Goal: Task Accomplishment & Management: Use online tool/utility

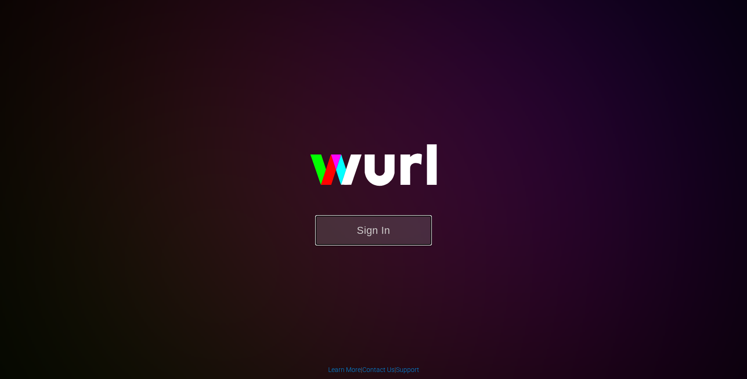
click at [370, 231] on button "Sign In" at bounding box center [373, 230] width 117 height 30
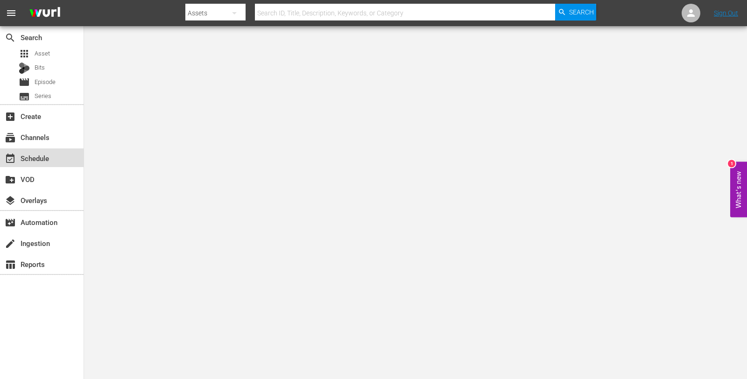
click at [39, 155] on div "event_available Schedule" at bounding box center [26, 157] width 52 height 8
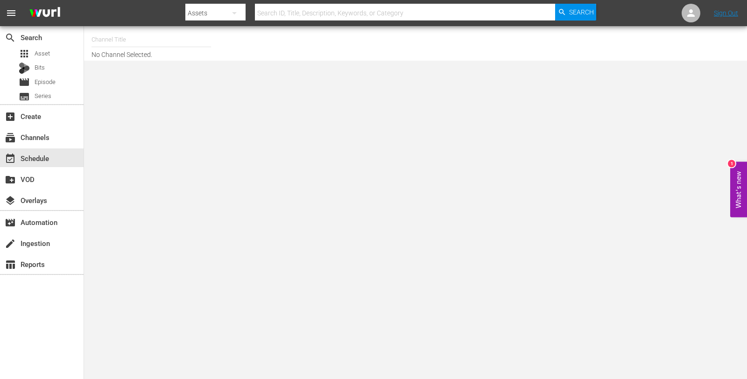
click at [283, 169] on body "menu Search By Assets Search ID, Title, Description, Keywords, or Category Sear…" at bounding box center [373, 189] width 747 height 379
click at [134, 38] on input "text" at bounding box center [150, 39] width 119 height 22
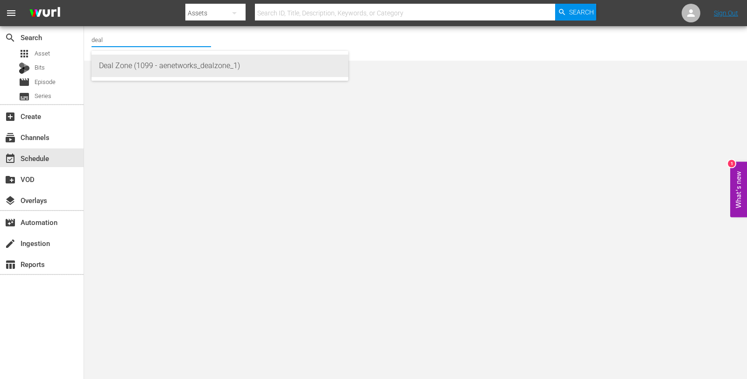
click at [169, 69] on div "Deal Zone (1099 - aenetworks_dealzone_1)" at bounding box center [220, 66] width 242 height 22
type input "Deal Zone (1099 - aenetworks_dealzone_1)"
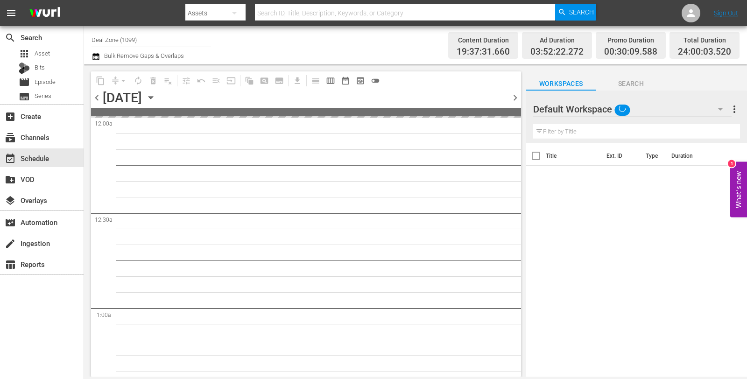
click at [153, 97] on icon "button" at bounding box center [150, 98] width 4 height 2
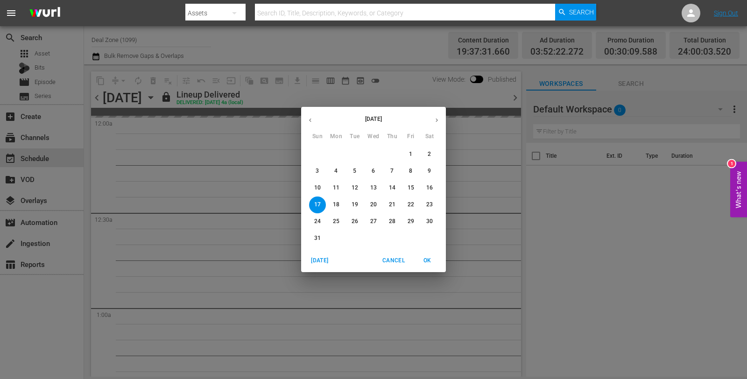
click at [437, 124] on button "button" at bounding box center [437, 120] width 18 height 18
click at [339, 151] on span "1" at bounding box center [336, 154] width 17 height 8
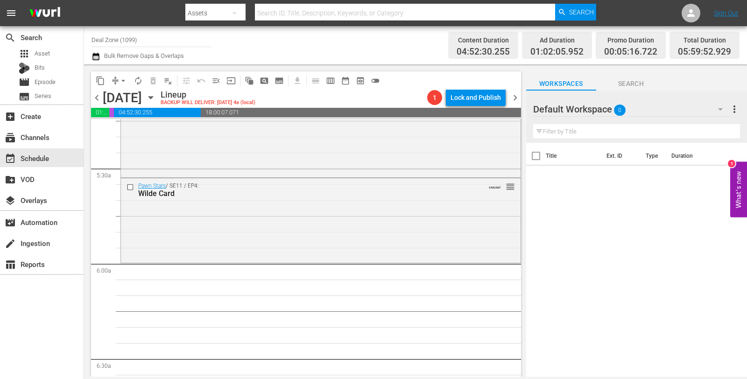
scroll to position [990, 0]
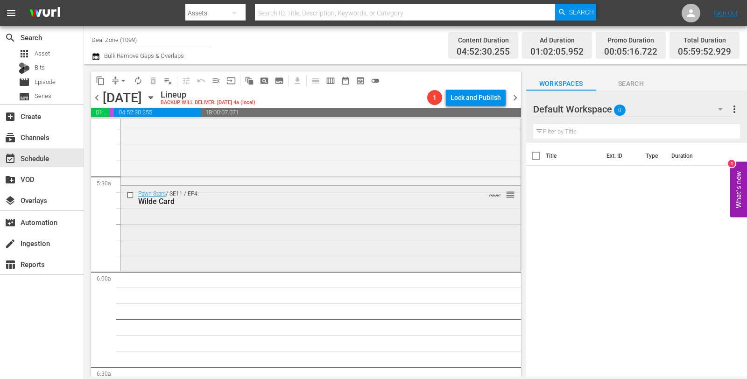
click at [226, 248] on div "Pawn Stars / SE11 / EP4: Wilde Card VARIANT reorder" at bounding box center [321, 227] width 400 height 82
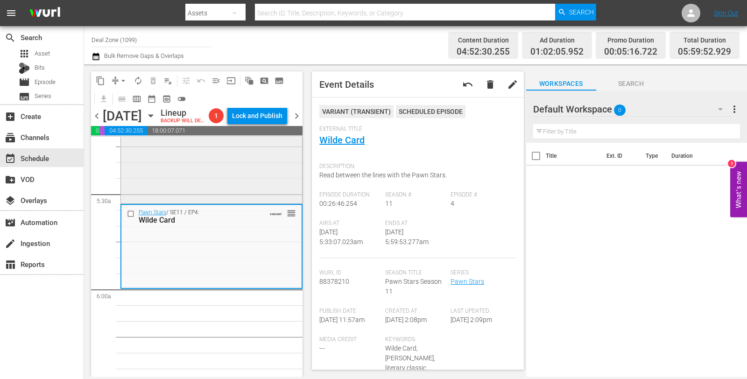
click at [249, 171] on div "Pawn Stars / SE10 / EP1: Press One for Chum VARIANT reorder" at bounding box center [211, 160] width 181 height 83
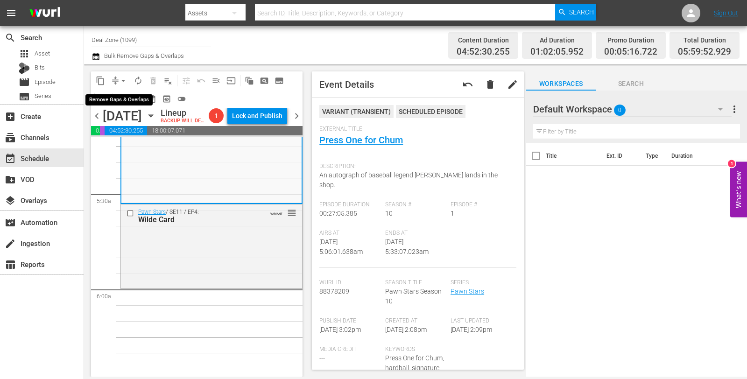
click at [125, 81] on span "arrow_drop_down" at bounding box center [123, 80] width 9 height 9
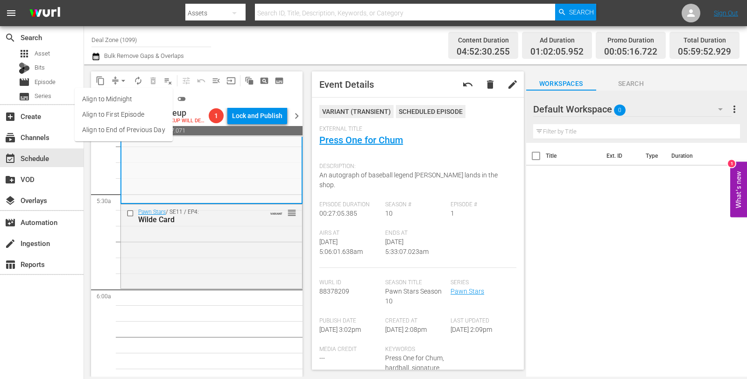
click at [125, 98] on li "Align to Midnight" at bounding box center [124, 98] width 98 height 15
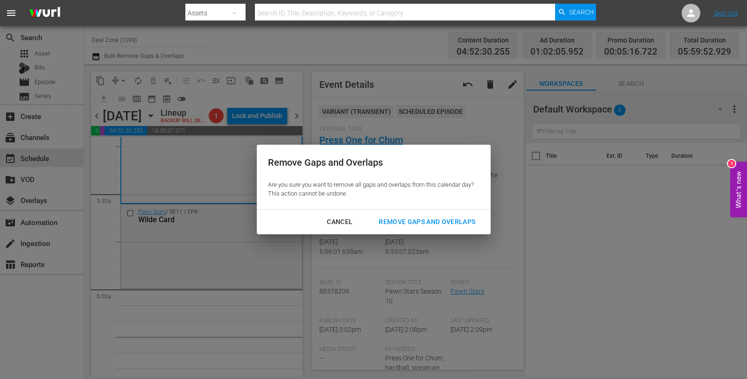
click at [408, 226] on div "Remove Gaps and Overlaps" at bounding box center [427, 222] width 112 height 12
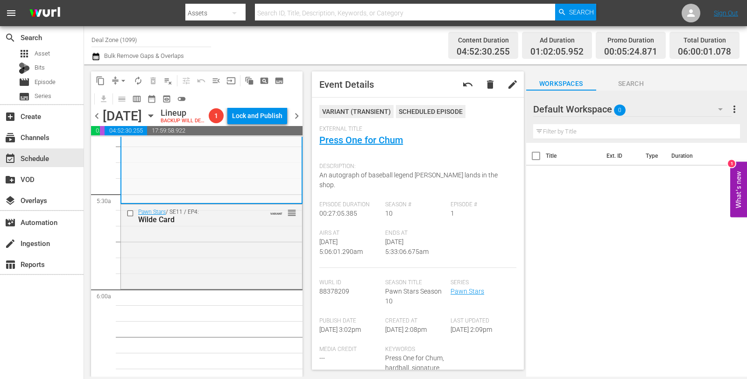
click at [122, 84] on span "arrow_drop_down" at bounding box center [123, 80] width 9 height 9
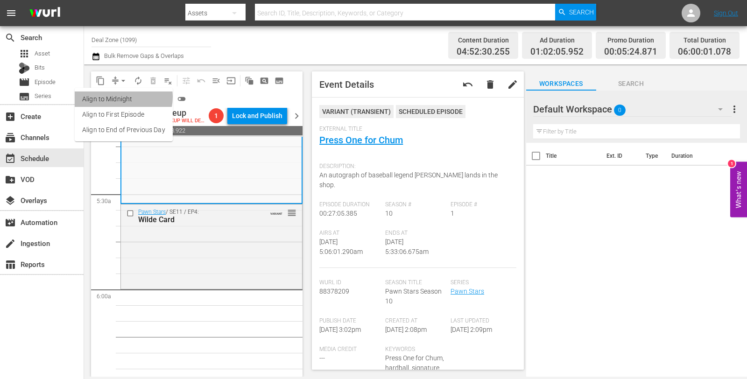
click at [120, 97] on li "Align to Midnight" at bounding box center [124, 98] width 98 height 15
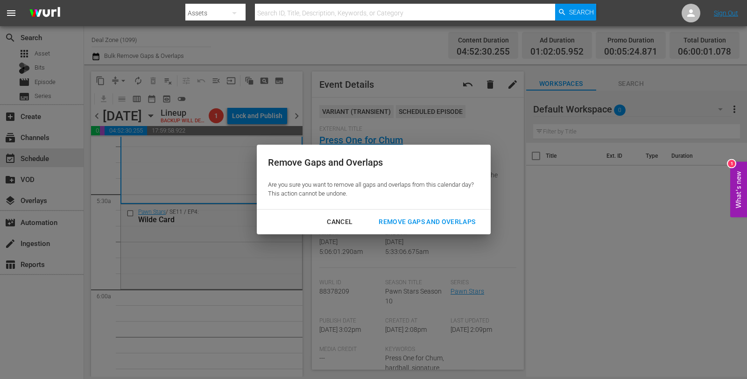
click at [408, 211] on div "Cancel Remove Gaps and Overlaps" at bounding box center [374, 222] width 234 height 25
click at [408, 216] on div "Remove Gaps and Overlaps" at bounding box center [427, 222] width 112 height 12
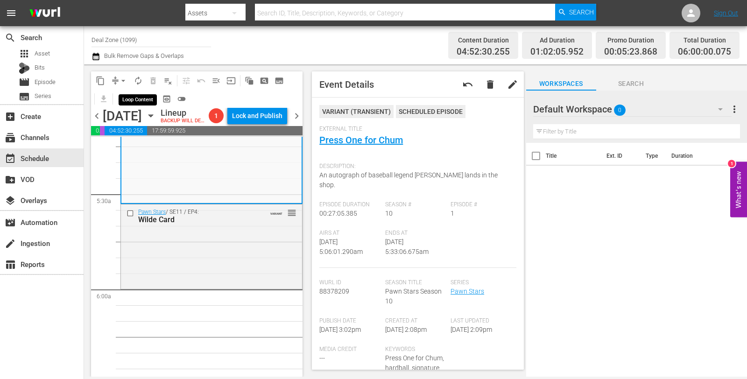
click at [139, 83] on span "autorenew_outlined" at bounding box center [137, 80] width 9 height 9
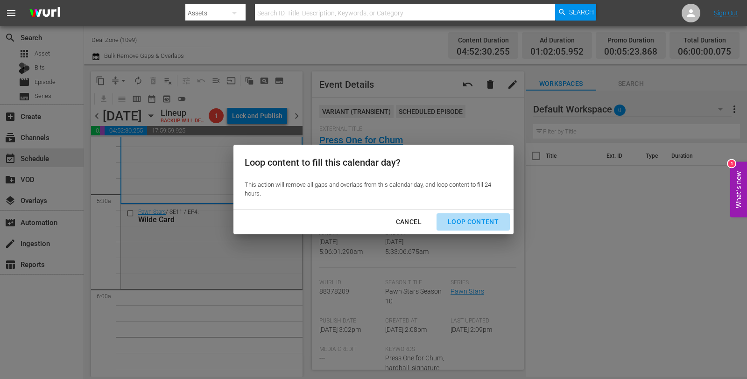
click at [478, 229] on button "Loop Content" at bounding box center [472, 221] width 73 height 17
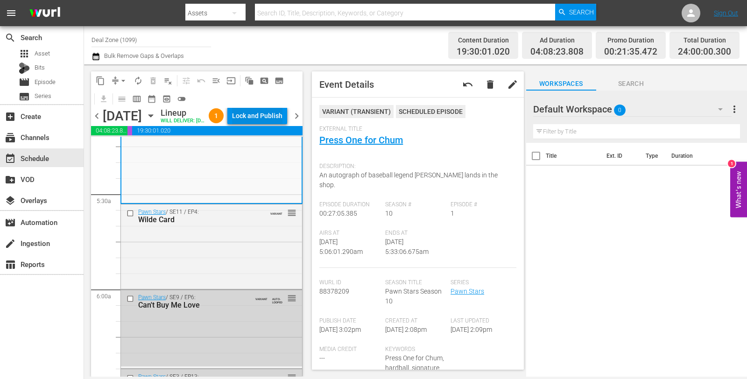
click at [271, 116] on div "Lock and Publish" at bounding box center [257, 115] width 50 height 17
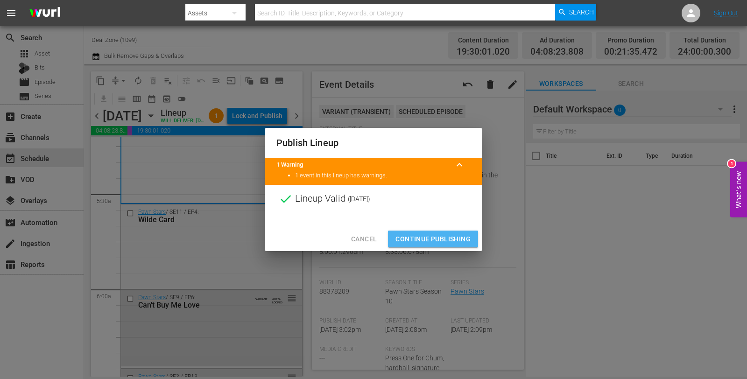
click at [445, 244] on span "Continue Publishing" at bounding box center [432, 239] width 75 height 12
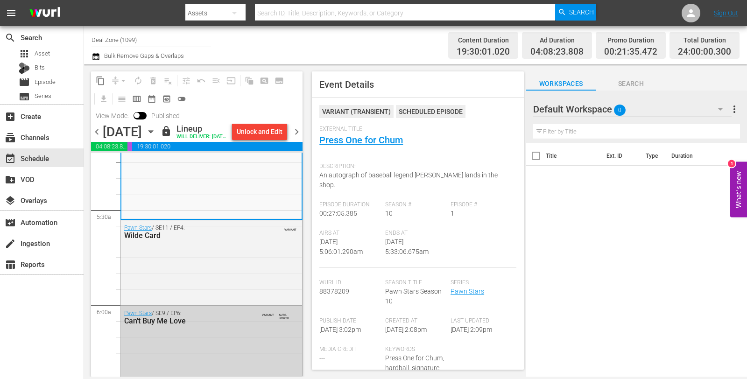
click at [298, 138] on span "chevron_right" at bounding box center [297, 132] width 12 height 12
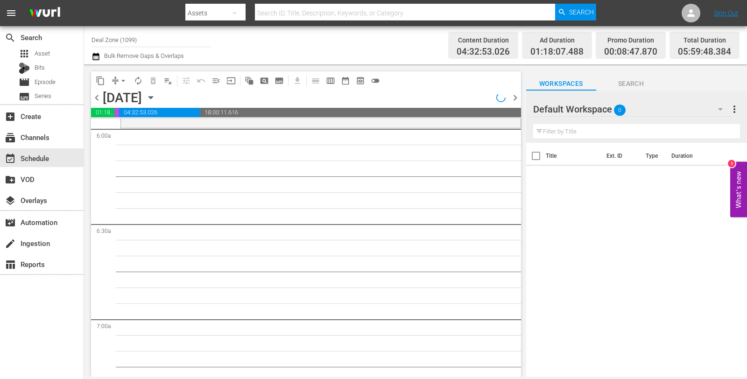
scroll to position [1021, 0]
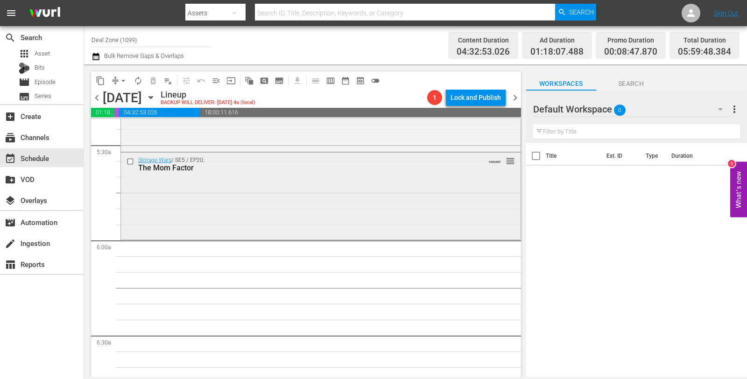
click at [280, 190] on div "Storage Wars / SE5 / EP20: The Mom Factor VARIANT reorder" at bounding box center [321, 195] width 400 height 85
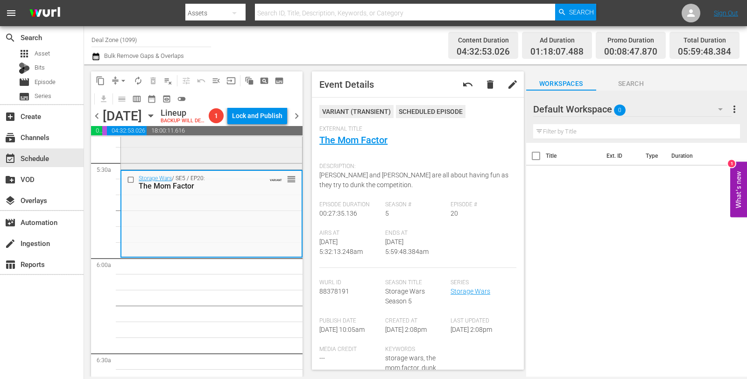
click at [255, 164] on div "Storage Wars / SE15 / EP15: Strings and Beans VARIANT reorder" at bounding box center [211, 125] width 181 height 84
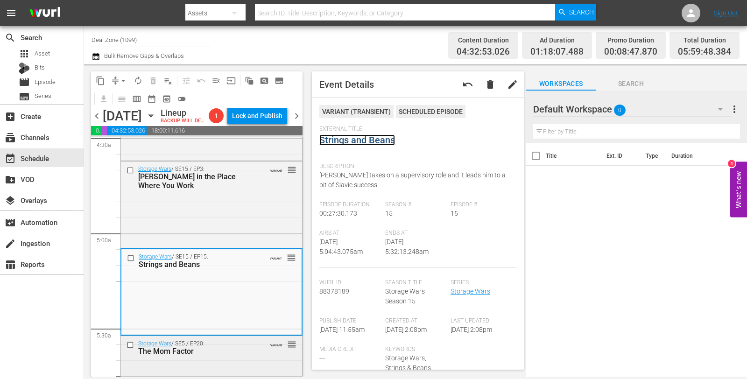
scroll to position [855, 0]
click at [220, 211] on div "Storage Wars / SE15 / EP3: Stanton in the Place Where You Work VARIANT reorder" at bounding box center [211, 204] width 181 height 84
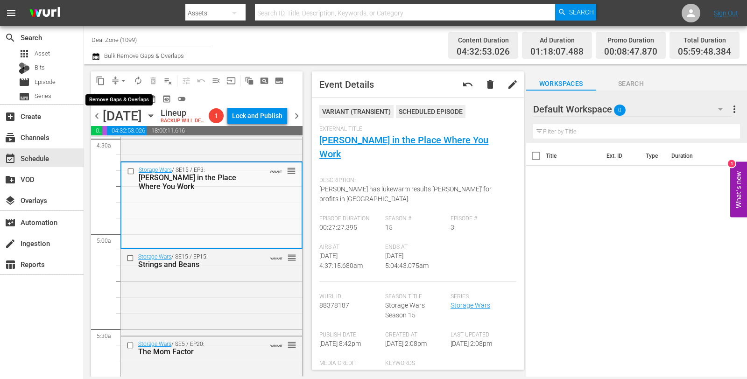
click at [121, 85] on span "arrow_drop_down" at bounding box center [123, 80] width 9 height 9
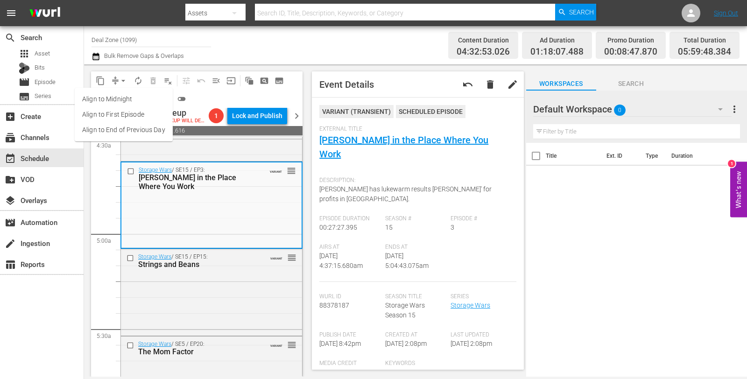
click at [121, 98] on li "Align to Midnight" at bounding box center [124, 98] width 98 height 15
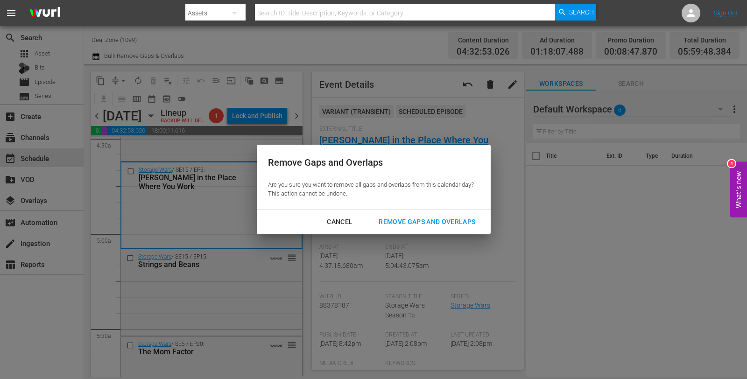
click at [395, 225] on div "Remove Gaps and Overlaps" at bounding box center [427, 222] width 112 height 12
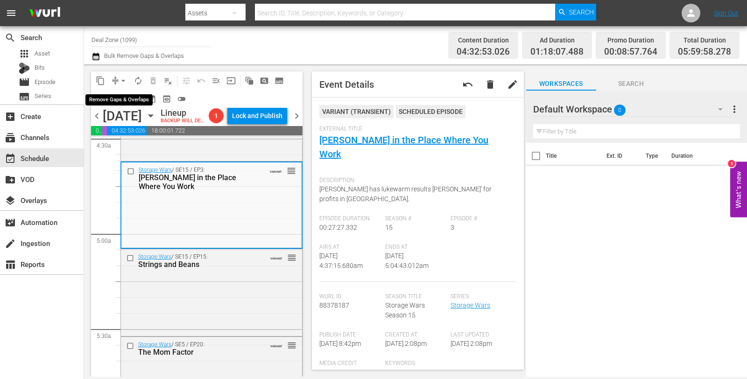
click at [125, 84] on span "arrow_drop_down" at bounding box center [123, 80] width 9 height 9
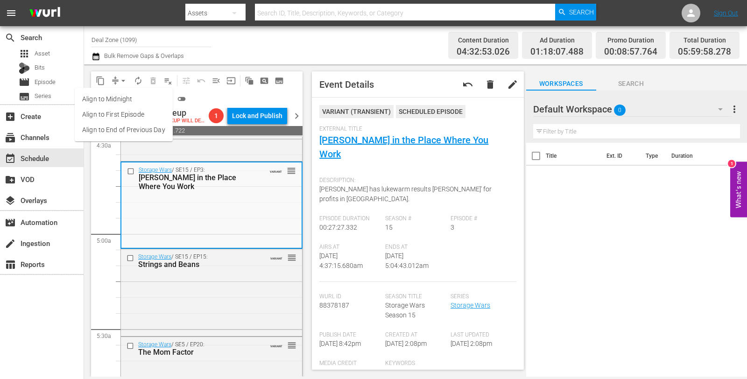
click at [129, 101] on li "Align to Midnight" at bounding box center [124, 98] width 98 height 15
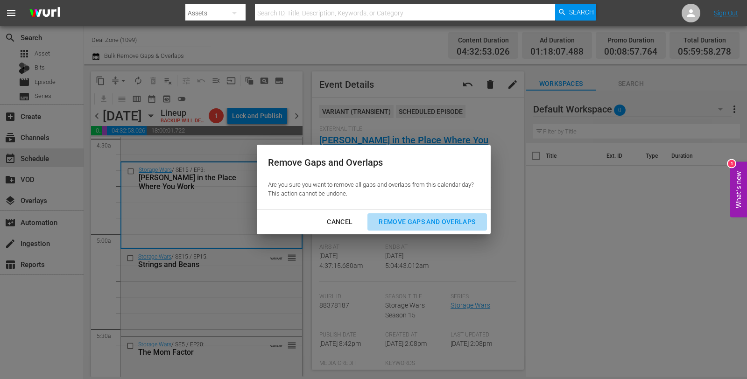
click at [413, 225] on div "Remove Gaps and Overlaps" at bounding box center [427, 222] width 112 height 12
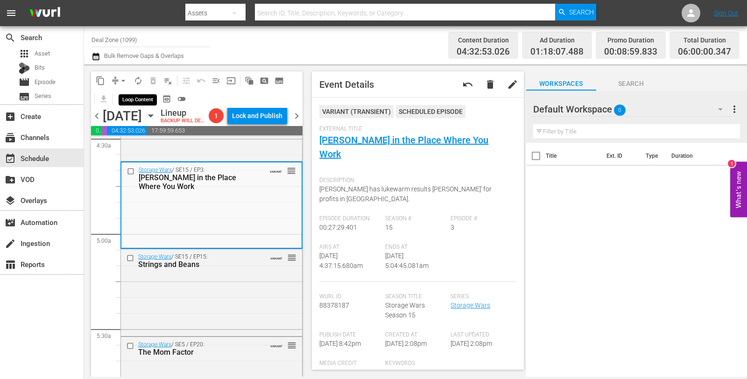
click at [142, 76] on span "autorenew_outlined" at bounding box center [137, 80] width 9 height 9
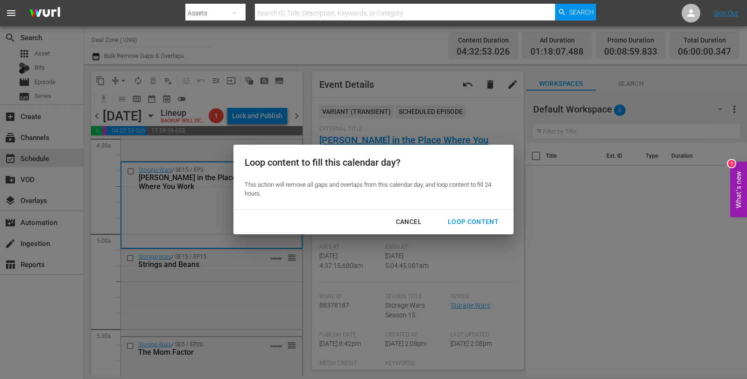
click at [463, 223] on div "Loop Content" at bounding box center [473, 222] width 66 height 12
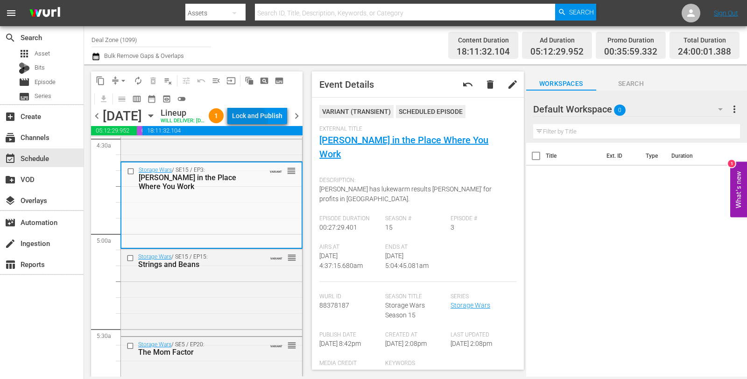
click at [268, 124] on div "Lock and Publish" at bounding box center [257, 115] width 50 height 17
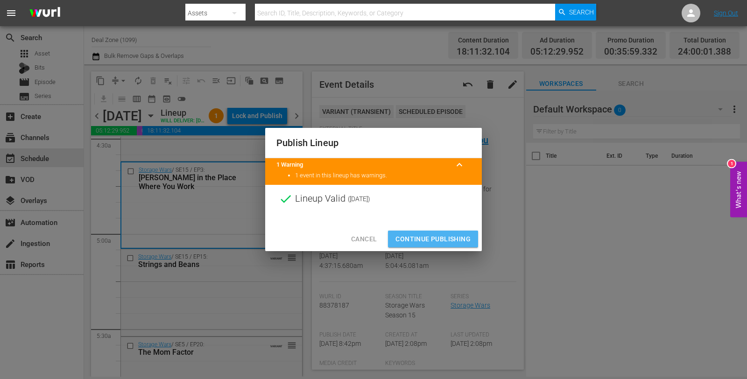
click at [446, 236] on span "Continue Publishing" at bounding box center [432, 239] width 75 height 12
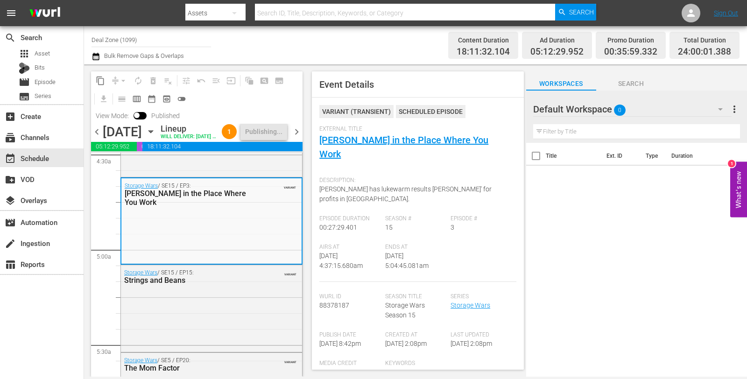
click at [297, 138] on span "chevron_right" at bounding box center [297, 132] width 12 height 12
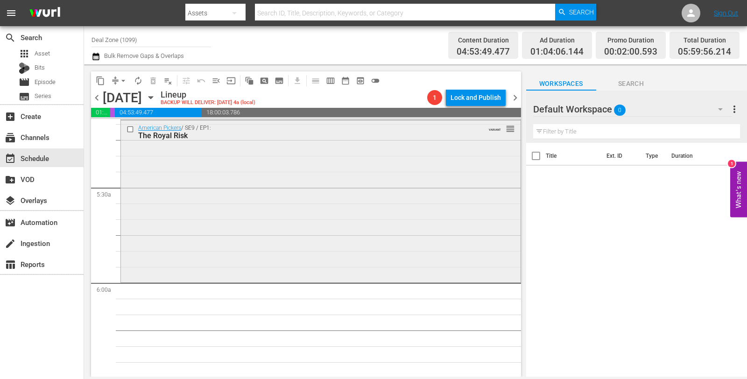
scroll to position [979, 0]
click at [458, 166] on div "American Pickers / SE9 / EP1: The Royal Risk VARIANT reorder" at bounding box center [321, 200] width 400 height 160
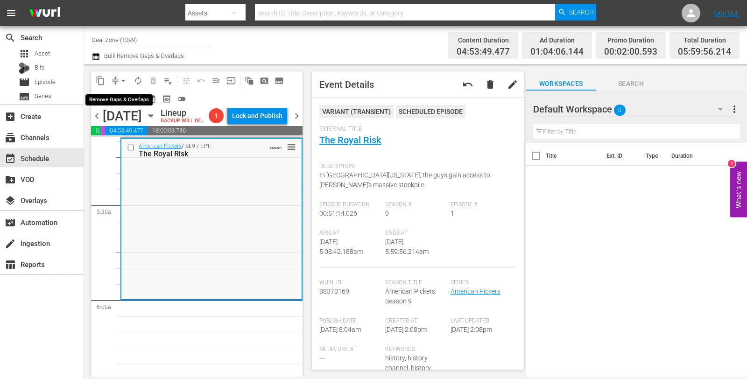
click at [119, 88] on div "content_copy compress arrow_drop_down autorenew_outlined delete_forever_outline…" at bounding box center [196, 89] width 211 height 36
click at [119, 77] on span "arrow_drop_down" at bounding box center [123, 80] width 9 height 9
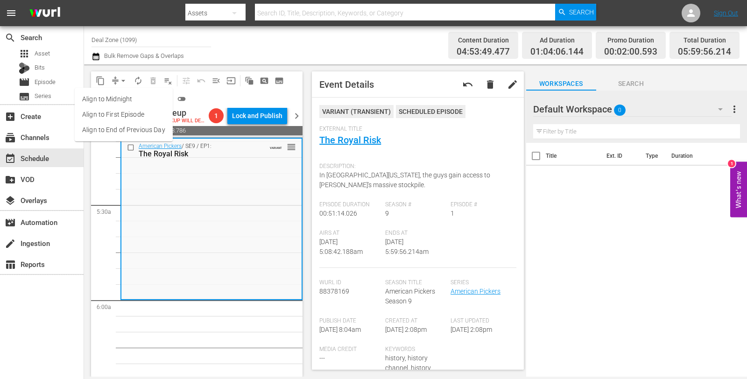
click at [126, 93] on li "Align to Midnight" at bounding box center [124, 98] width 98 height 15
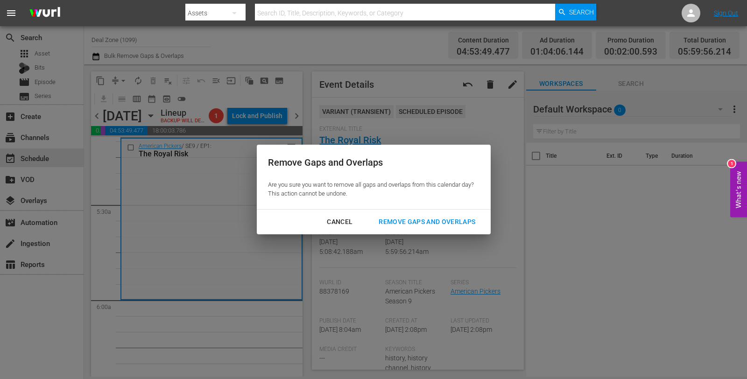
click at [411, 227] on div "Remove Gaps and Overlaps" at bounding box center [427, 222] width 112 height 12
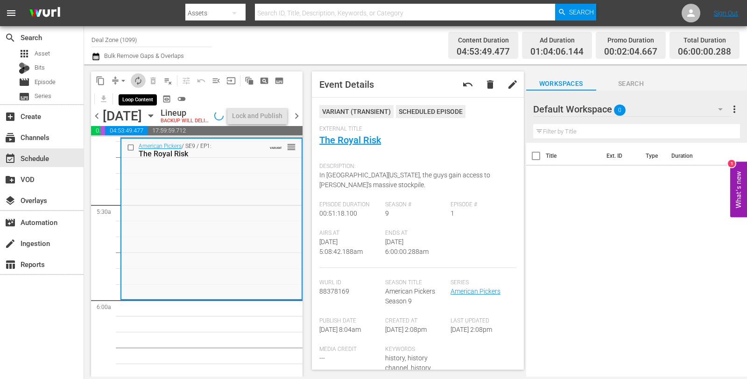
click at [136, 81] on span "autorenew_outlined" at bounding box center [137, 80] width 9 height 9
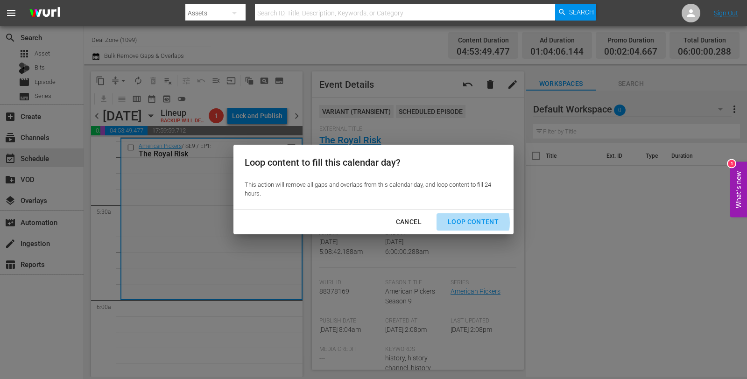
click at [462, 223] on div "Loop Content" at bounding box center [473, 222] width 66 height 12
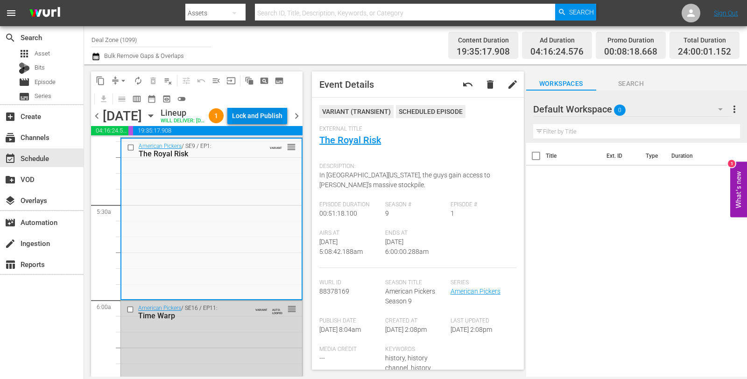
click at [266, 122] on div "Lock and Publish" at bounding box center [257, 115] width 50 height 17
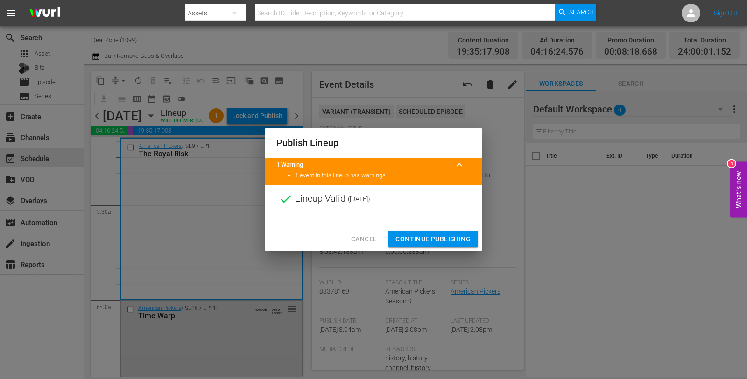
click at [442, 233] on span "Continue Publishing" at bounding box center [432, 239] width 75 height 12
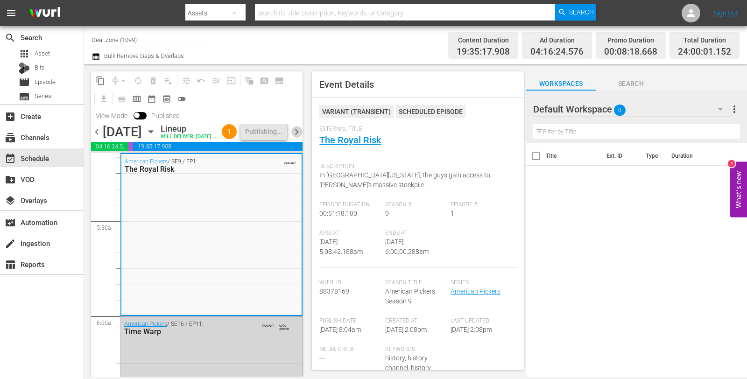
click at [296, 138] on span "chevron_right" at bounding box center [297, 132] width 12 height 12
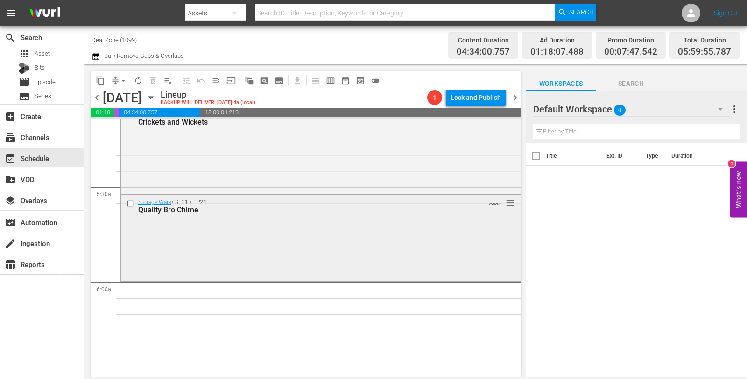
click at [272, 218] on div "Storage Wars / SE11 / EP24: Quality Bro Chime VARIANT reorder" at bounding box center [321, 237] width 400 height 85
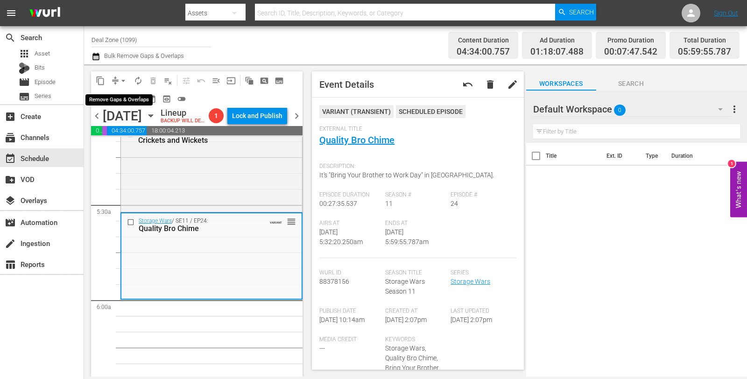
click at [126, 84] on span "arrow_drop_down" at bounding box center [123, 80] width 9 height 9
click at [126, 97] on li "Align to Midnight" at bounding box center [123, 98] width 77 height 15
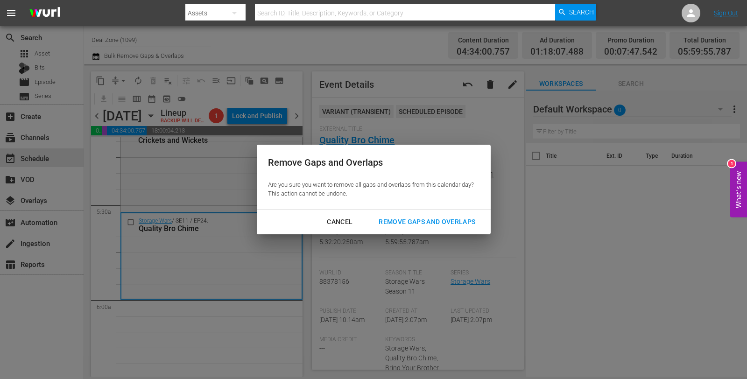
click at [445, 226] on div "Remove Gaps and Overlaps" at bounding box center [427, 222] width 112 height 12
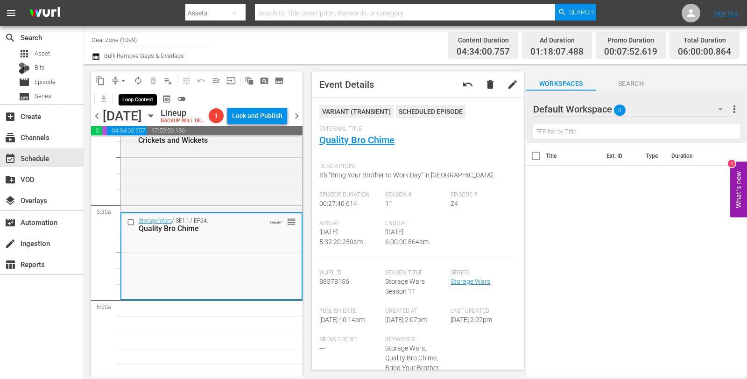
click at [140, 78] on span "autorenew_outlined" at bounding box center [137, 80] width 9 height 9
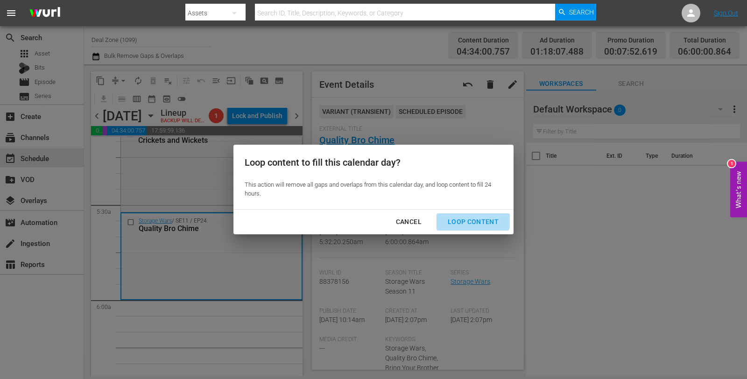
click at [472, 218] on div "Loop Content" at bounding box center [473, 222] width 66 height 12
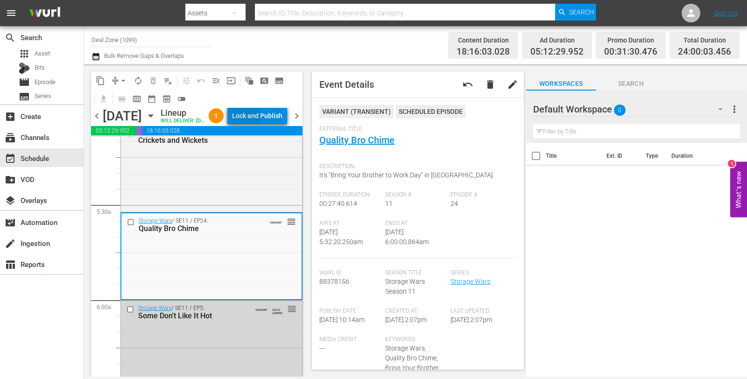
click at [264, 118] on div "Lock and Publish" at bounding box center [257, 115] width 50 height 17
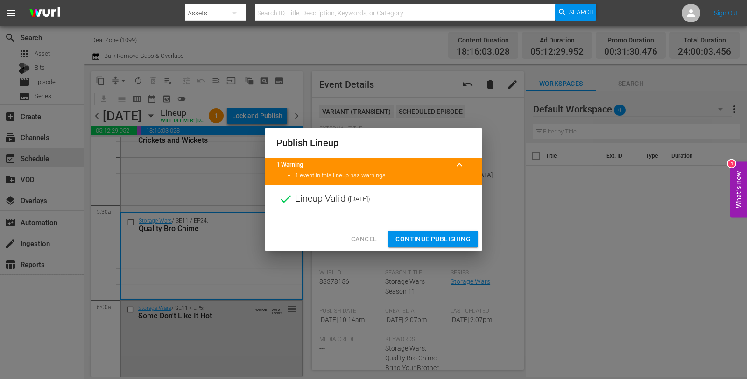
click at [433, 243] on span "Continue Publishing" at bounding box center [432, 239] width 75 height 12
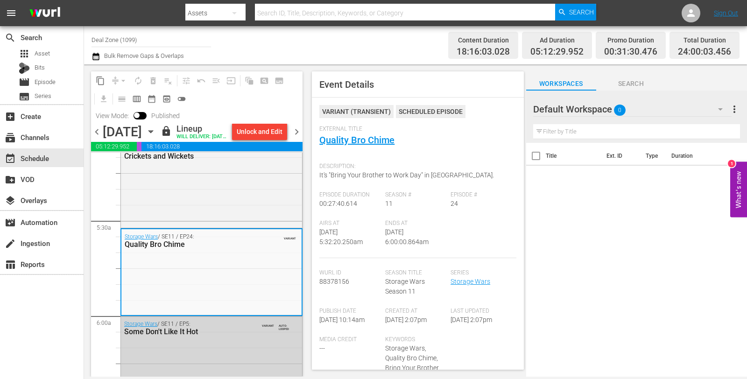
click at [295, 137] on span "chevron_right" at bounding box center [297, 132] width 12 height 12
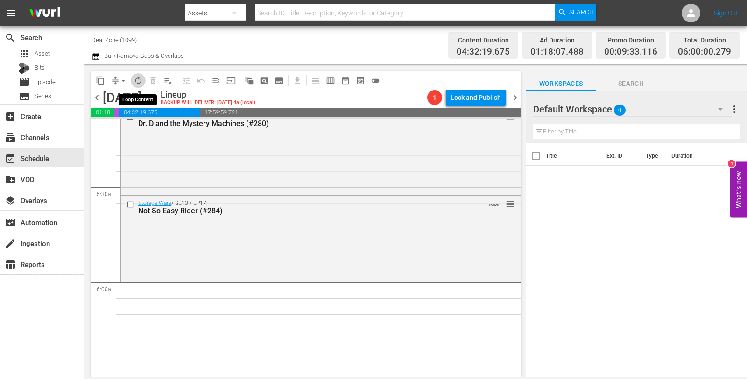
click at [137, 79] on span "autorenew_outlined" at bounding box center [137, 80] width 9 height 9
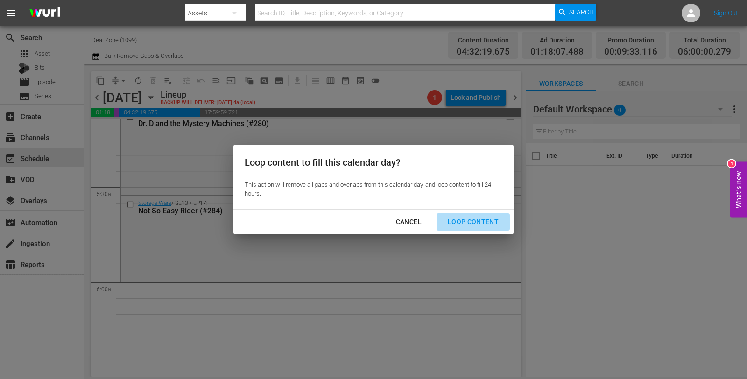
click at [478, 225] on div "Loop Content" at bounding box center [473, 222] width 66 height 12
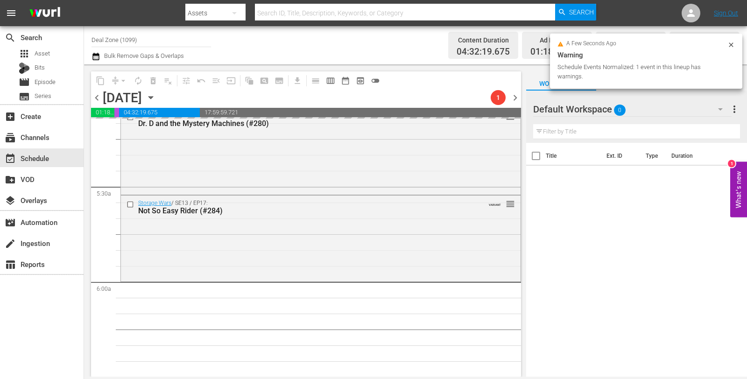
click at [478, 225] on div "Storage Wars / SE13 / EP17: Not So Easy Rider (#284) VARIANT reorder" at bounding box center [321, 238] width 400 height 84
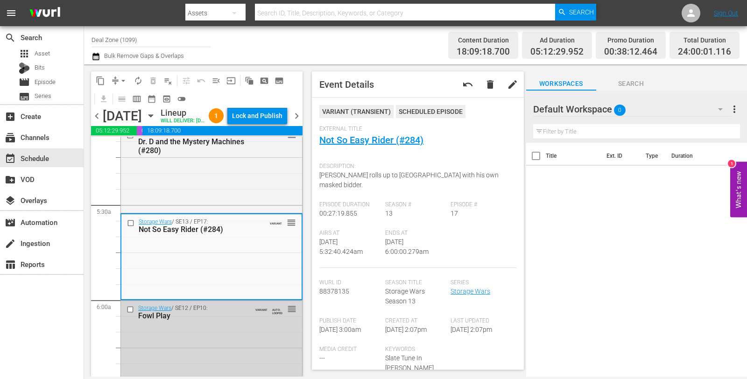
click at [269, 119] on div "Lock and Publish" at bounding box center [257, 115] width 50 height 17
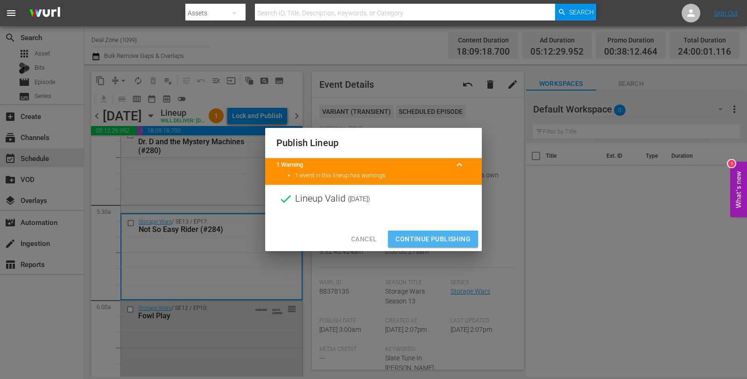
click at [428, 236] on span "Continue Publishing" at bounding box center [432, 239] width 75 height 12
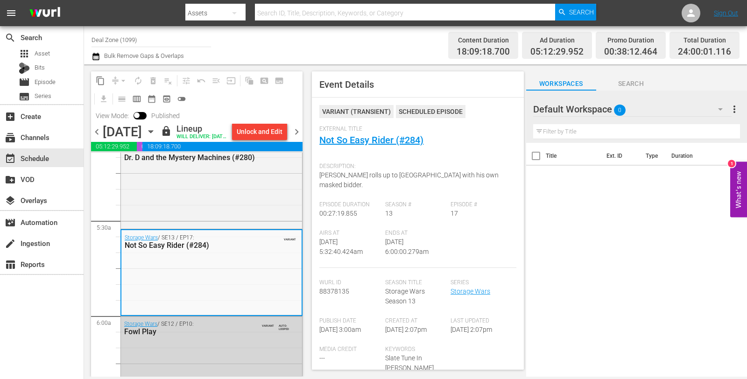
click at [296, 138] on span "chevron_right" at bounding box center [297, 132] width 12 height 12
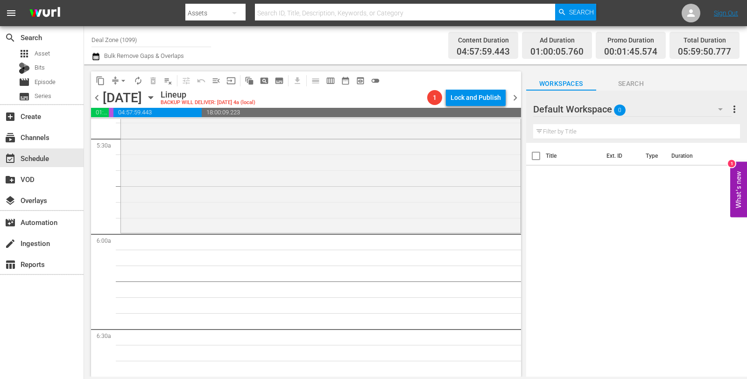
scroll to position [1028, 0]
click at [296, 181] on div "American Pickers / SE9 / EP8: Traders of the Lost Parts VARIANT reorder" at bounding box center [321, 150] width 400 height 159
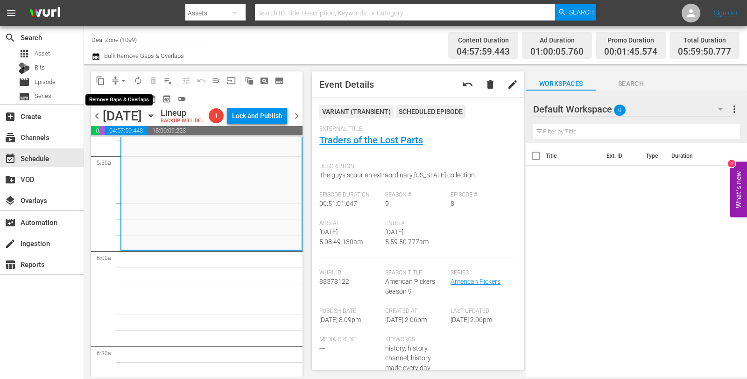
click at [119, 81] on span "arrow_drop_down" at bounding box center [123, 80] width 9 height 9
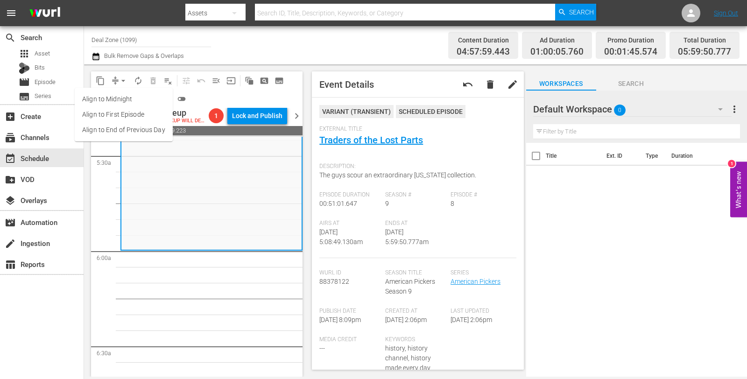
click at [117, 102] on li "Align to Midnight" at bounding box center [124, 98] width 98 height 15
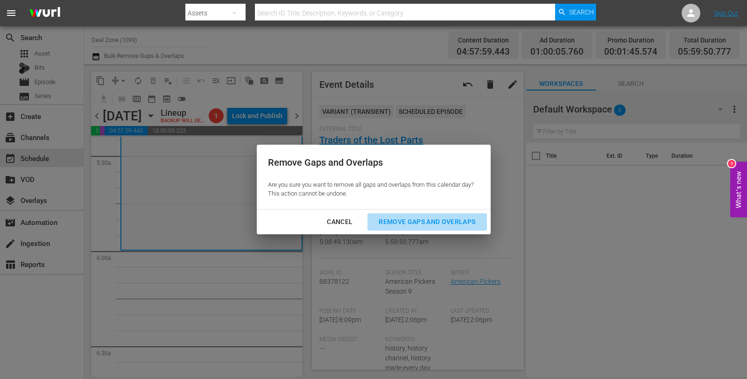
click at [446, 218] on div "Remove Gaps and Overlaps" at bounding box center [427, 222] width 112 height 12
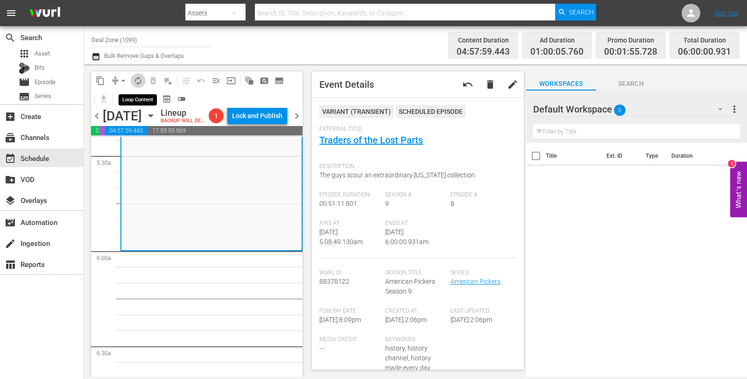
click at [138, 78] on span "autorenew_outlined" at bounding box center [137, 80] width 9 height 9
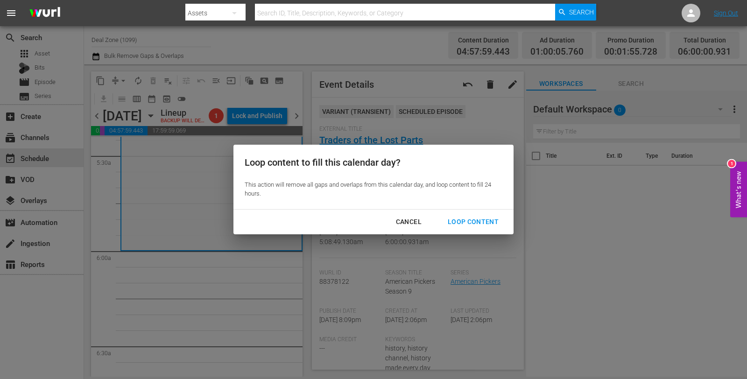
click at [473, 227] on div "Loop Content" at bounding box center [473, 222] width 66 height 12
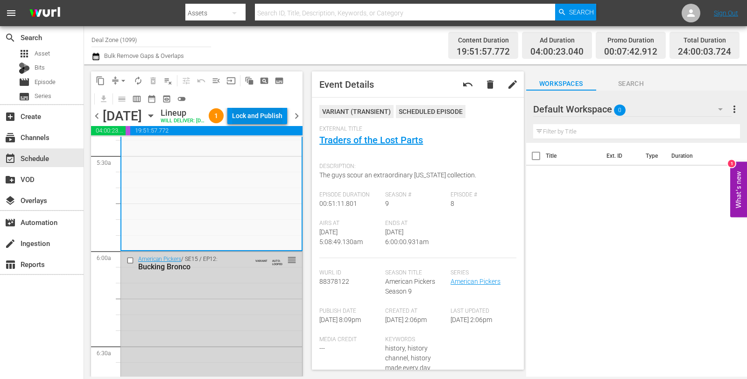
click at [270, 119] on div "Lock and Publish" at bounding box center [257, 115] width 50 height 17
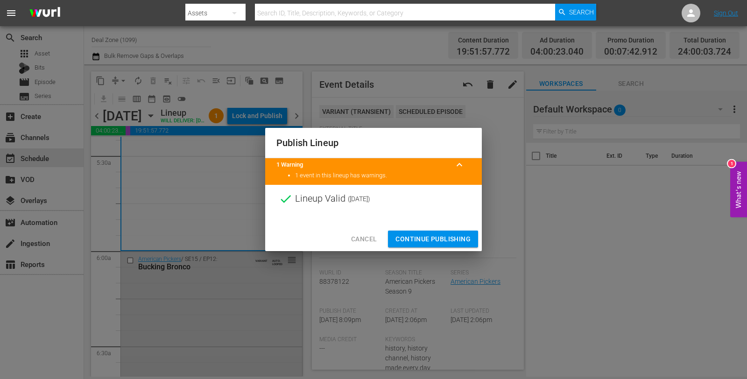
click at [419, 233] on span "Continue Publishing" at bounding box center [432, 239] width 75 height 12
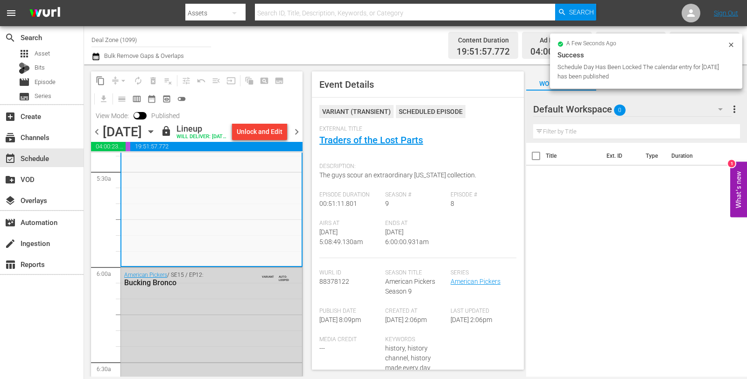
click at [299, 138] on span "chevron_right" at bounding box center [297, 132] width 12 height 12
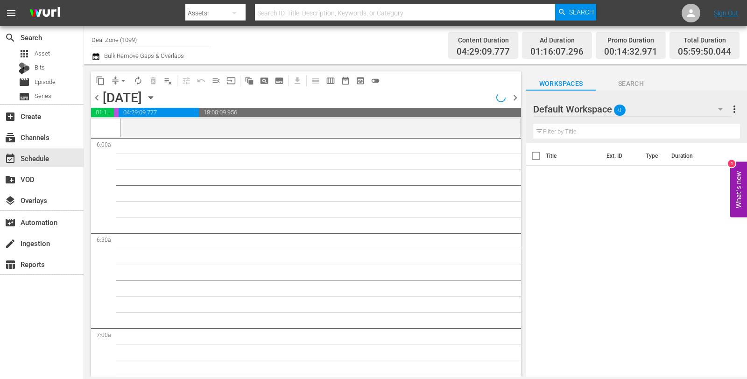
scroll to position [981, 0]
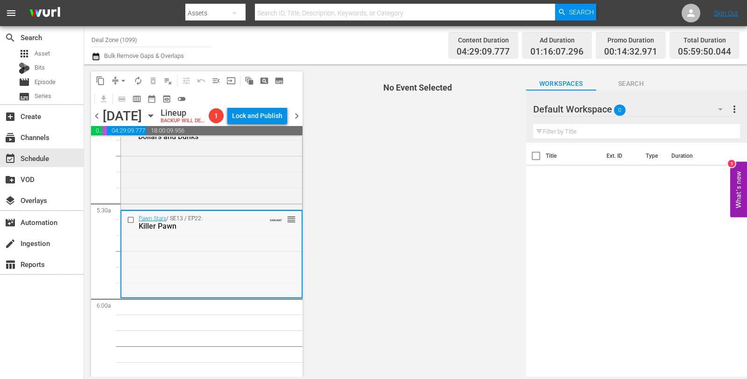
click at [264, 234] on div "Pawn Stars / SE13 / EP22: Killer Pawn VARIANT reorder" at bounding box center [211, 222] width 180 height 23
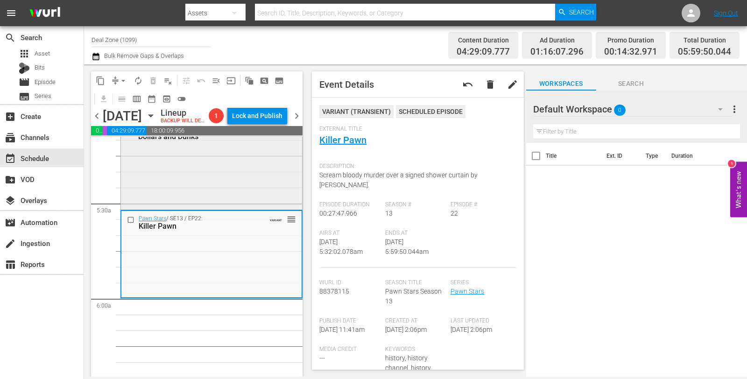
click at [240, 173] on div "Pawn Stars / SE14 / EP23: Dollars and Dunks VARIANT reorder" at bounding box center [211, 164] width 181 height 86
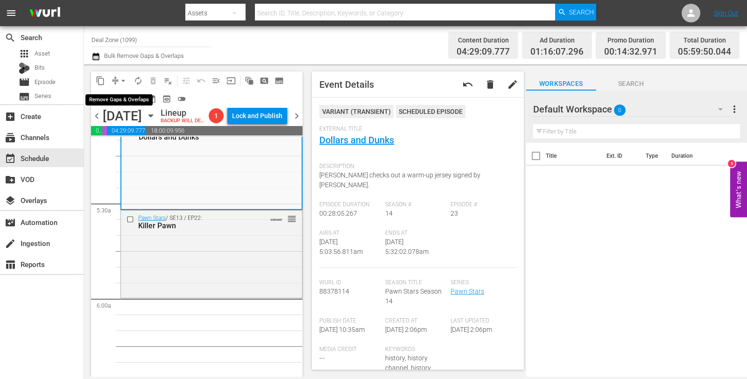
click at [123, 83] on span "arrow_drop_down" at bounding box center [123, 80] width 9 height 9
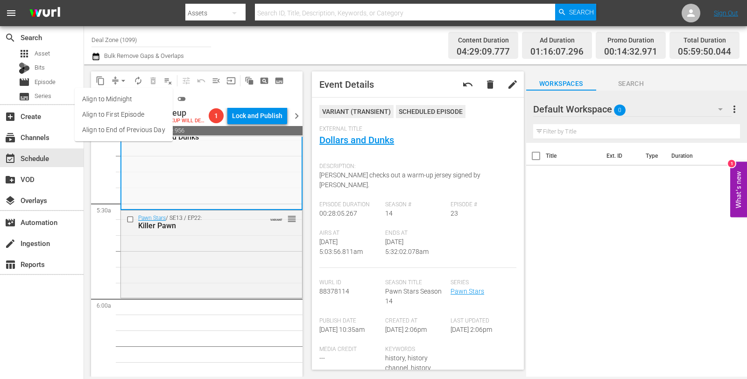
click at [128, 97] on li "Align to Midnight" at bounding box center [124, 98] width 98 height 15
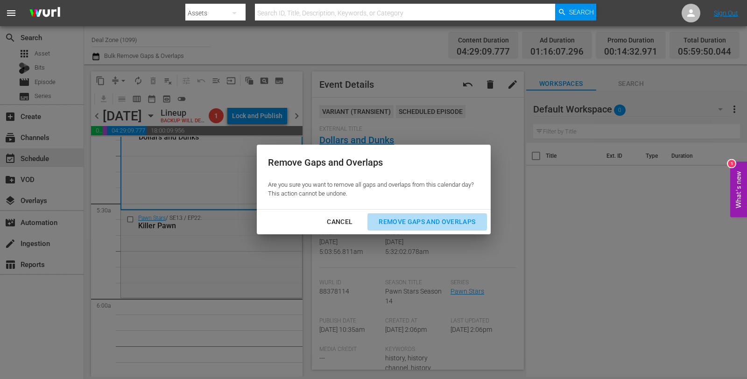
click at [414, 224] on div "Remove Gaps and Overlaps" at bounding box center [427, 222] width 112 height 12
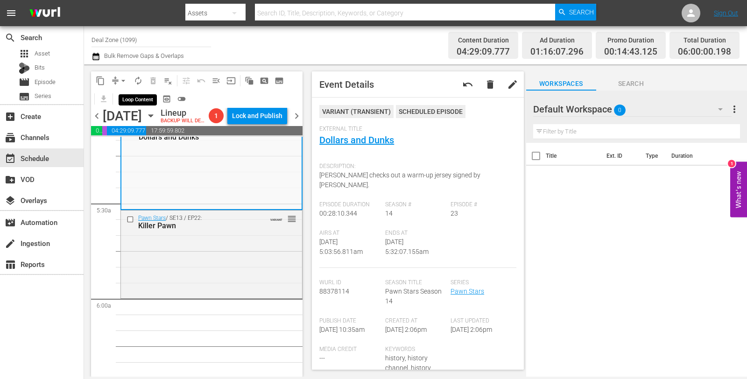
click at [139, 80] on span "autorenew_outlined" at bounding box center [137, 80] width 9 height 9
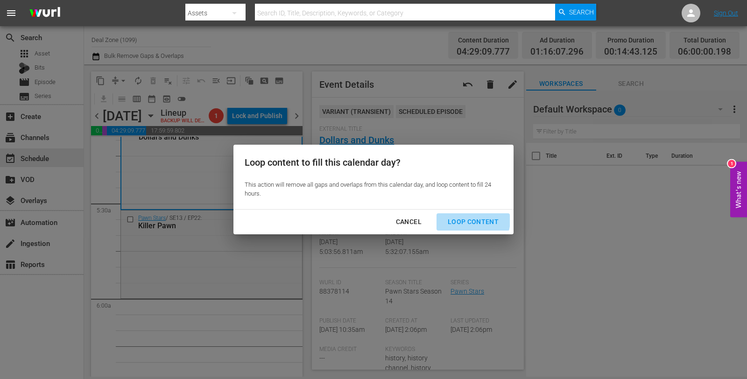
click at [468, 220] on div "Loop Content" at bounding box center [473, 222] width 66 height 12
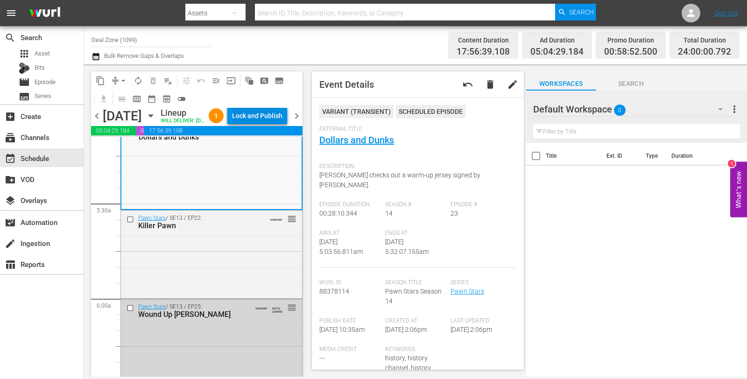
click at [272, 118] on div "Lock and Publish" at bounding box center [257, 115] width 50 height 17
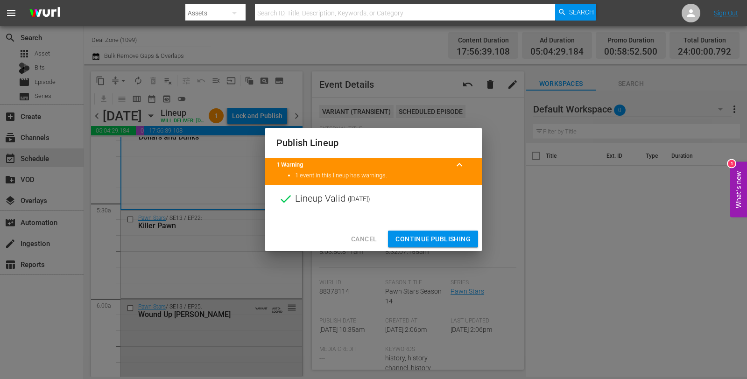
click at [435, 235] on span "Continue Publishing" at bounding box center [432, 239] width 75 height 12
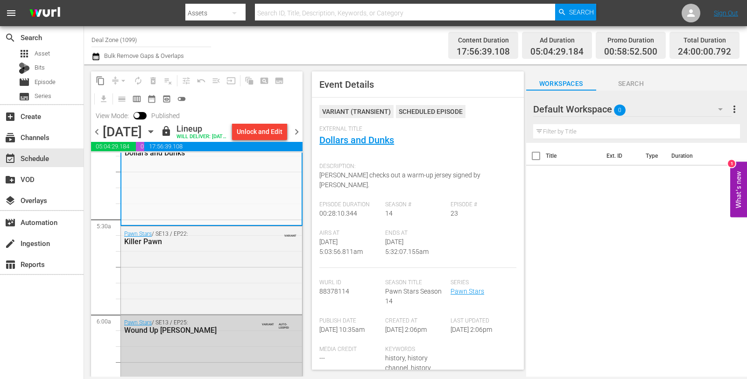
click at [132, 42] on input "Deal Zone (1099)" at bounding box center [150, 39] width 119 height 22
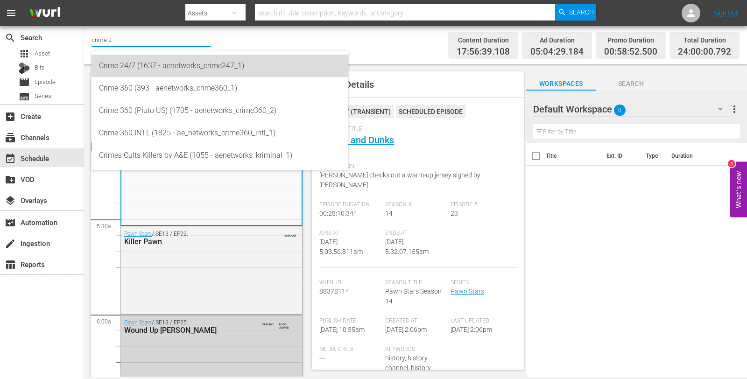
click at [128, 60] on div "Crime 24/7 (1637 - aenetworks_crime247_1)" at bounding box center [220, 66] width 242 height 22
type input "Crime 24/7 (1637 - aenetworks_crime247_1)"
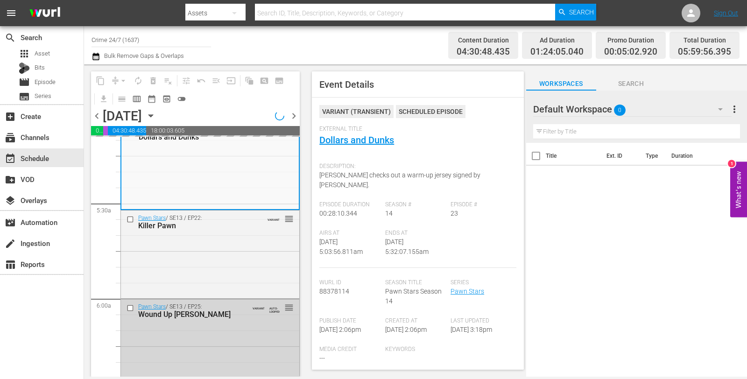
click at [156, 117] on icon "button" at bounding box center [151, 116] width 10 height 10
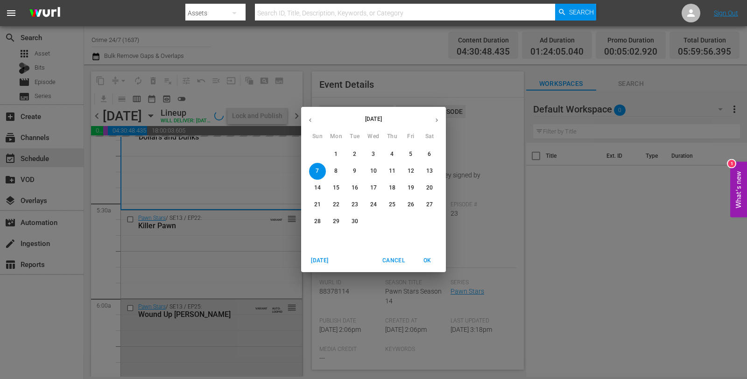
click at [339, 155] on span "1" at bounding box center [336, 154] width 17 height 8
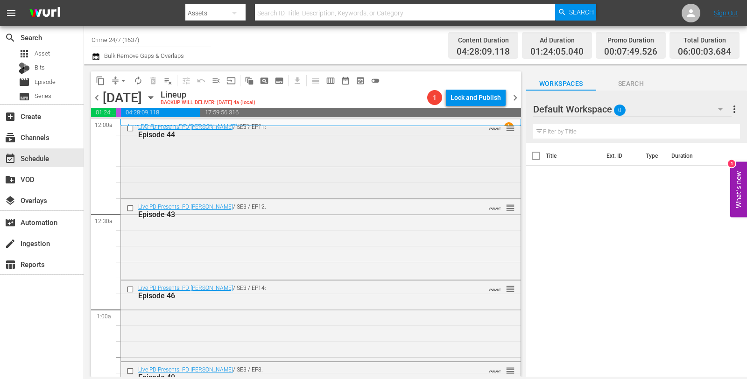
click at [329, 144] on div "Live PD Presents: PD Cam / SE3 / EP11: Episode 44 VARIANT reorder" at bounding box center [321, 157] width 400 height 77
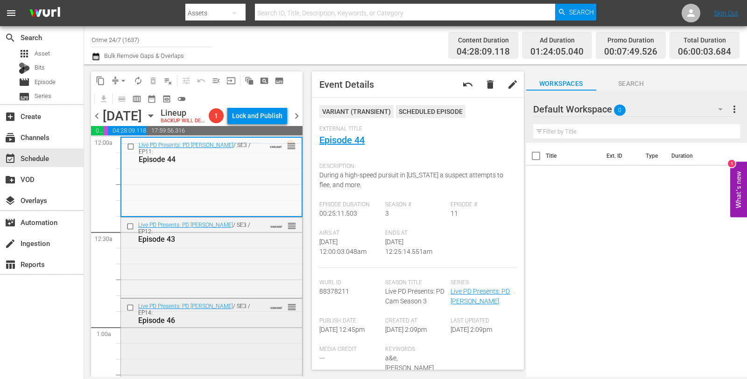
click at [199, 340] on div "Live PD Presents: PD Cam / SE3 / EP14: Episode 46 VARIANT reorder" at bounding box center [211, 338] width 181 height 79
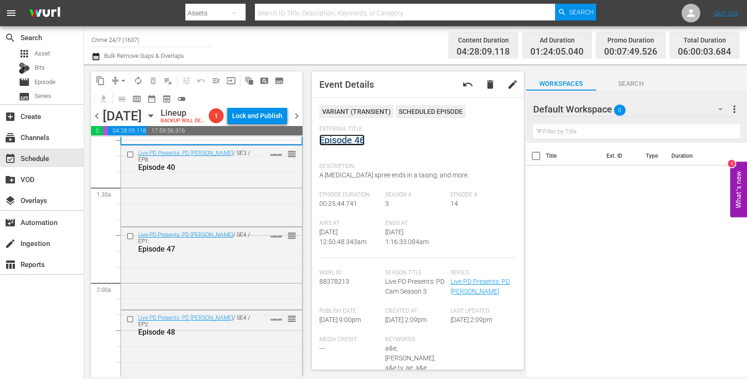
scroll to position [235, 0]
click at [217, 278] on div "Live PD Presents: PD Cam / SE4 / EP1: Episode 47 VARIANT reorder" at bounding box center [211, 267] width 181 height 80
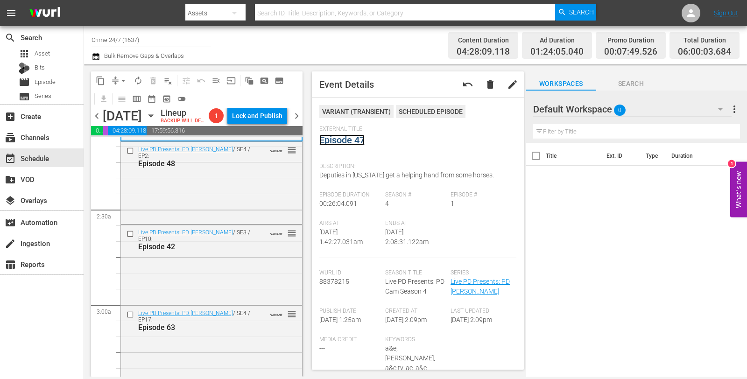
scroll to position [430, 0]
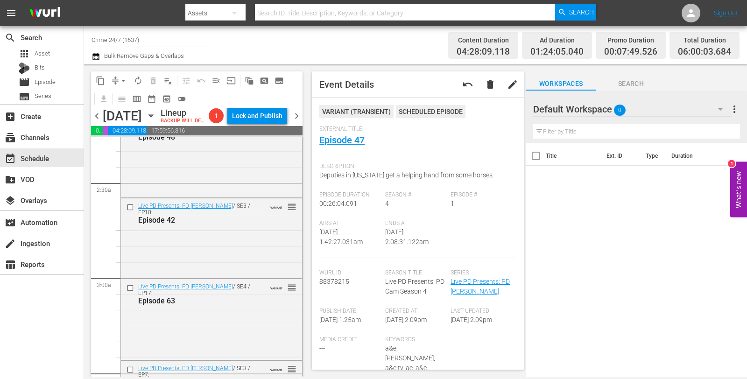
click at [214, 242] on div "Live PD Presents: PD Cam / SE3 / EP10: Episode 42 VARIANT reorder" at bounding box center [211, 237] width 181 height 78
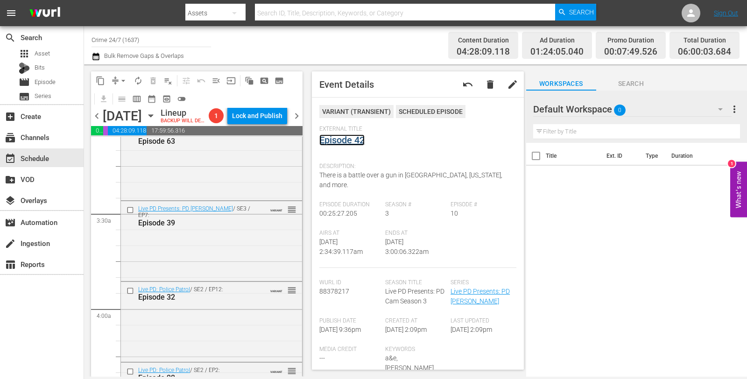
scroll to position [592, 0]
click at [211, 250] on div "Live PD Presents: PD Cam / SE3 / EP7: Episode 39 VARIANT reorder" at bounding box center [211, 238] width 181 height 78
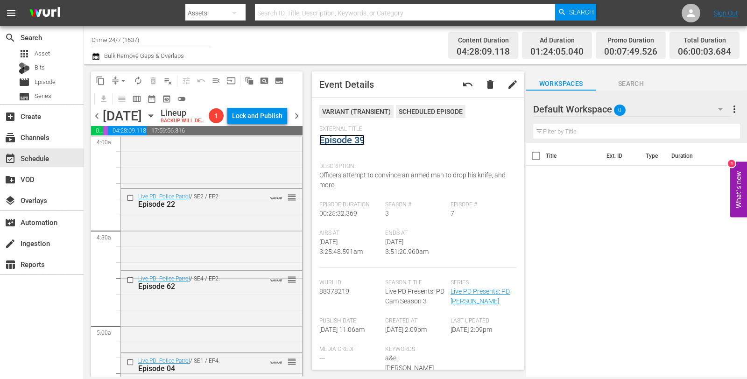
scroll to position [764, 0]
click at [225, 208] on div "Episode 22" at bounding box center [197, 203] width 119 height 9
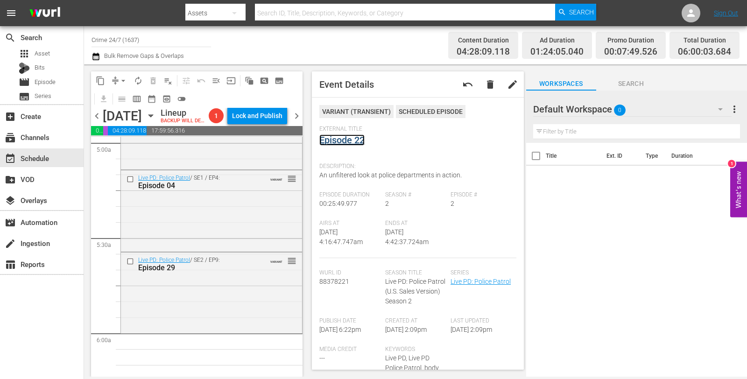
scroll to position [947, 0]
click at [232, 221] on div "Live PD: Police Patrol / SE1 / EP4: Episode 04 VARIANT reorder" at bounding box center [211, 209] width 181 height 79
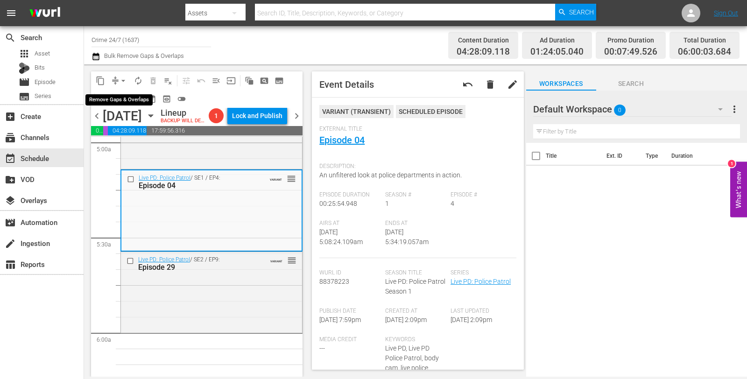
click at [124, 79] on span "arrow_drop_down" at bounding box center [123, 80] width 9 height 9
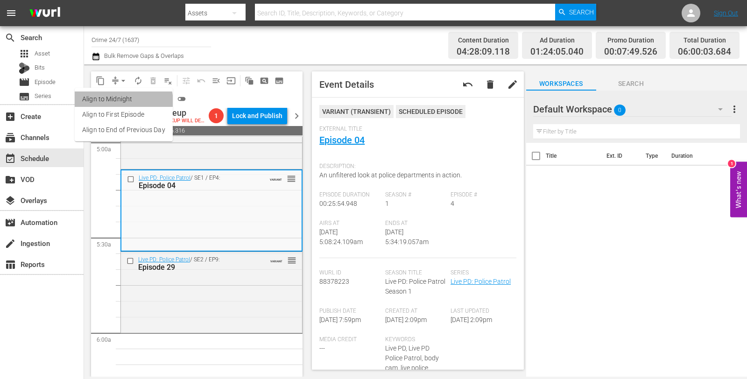
click at [117, 103] on li "Align to Midnight" at bounding box center [124, 98] width 98 height 15
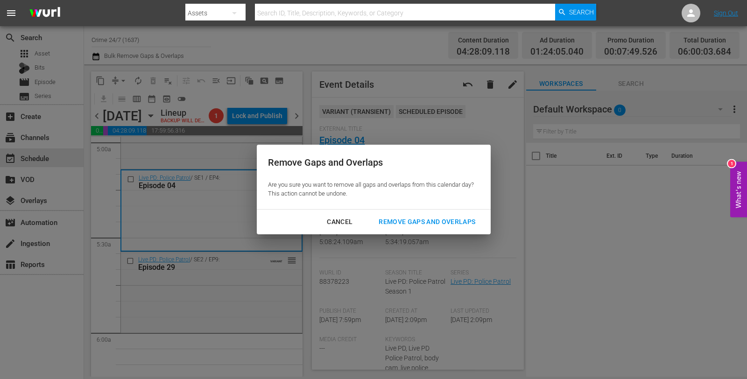
click at [398, 229] on button "Remove Gaps and Overlaps" at bounding box center [426, 221] width 119 height 17
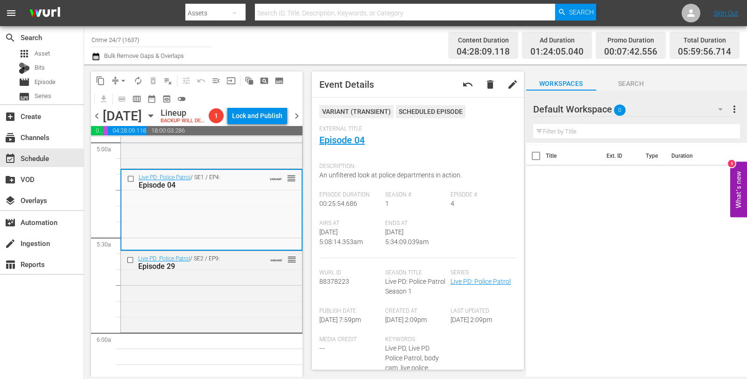
click at [124, 80] on span "arrow_drop_down" at bounding box center [123, 80] width 9 height 9
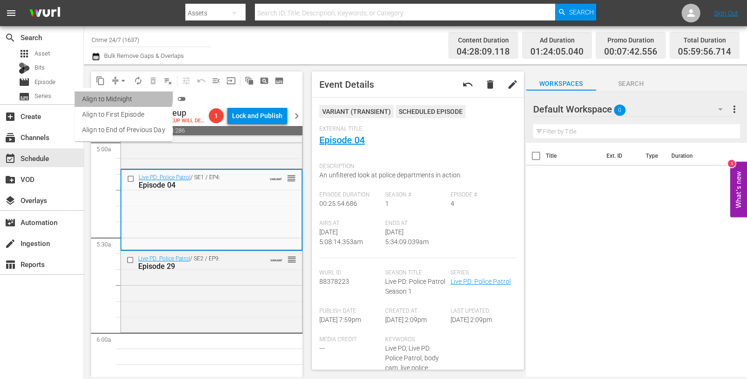
click at [120, 94] on li "Align to Midnight" at bounding box center [124, 98] width 98 height 15
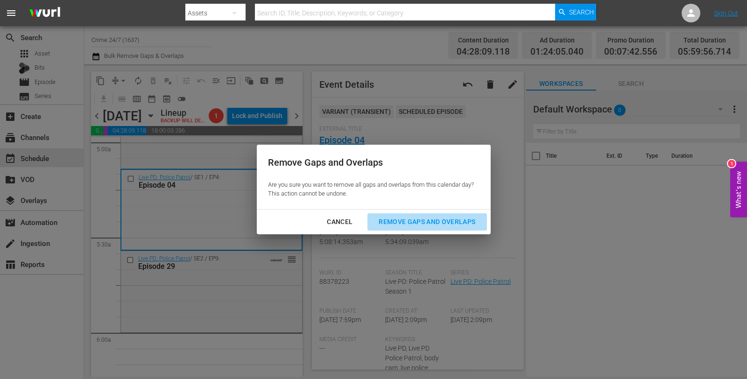
click at [426, 220] on div "Remove Gaps and Overlaps" at bounding box center [427, 222] width 112 height 12
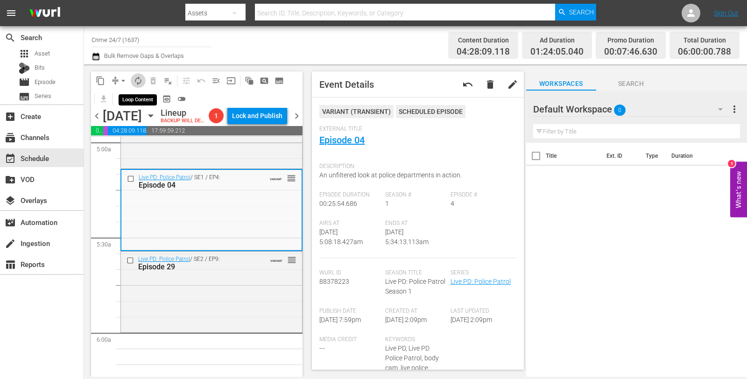
click at [142, 74] on button "autorenew_outlined" at bounding box center [138, 80] width 15 height 15
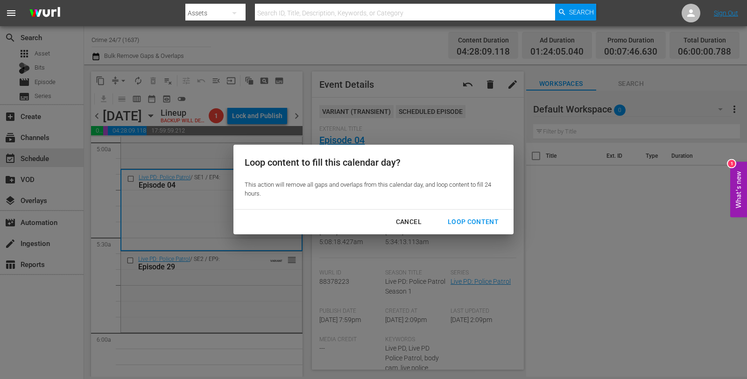
click at [473, 213] on div "Cancel Loop Content" at bounding box center [373, 222] width 280 height 25
click at [472, 218] on div "Loop Content" at bounding box center [473, 222] width 66 height 12
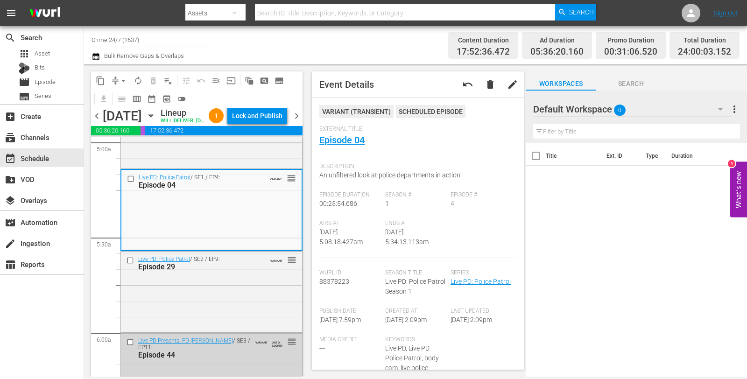
click at [260, 106] on div "content_copy compress arrow_drop_down autorenew_outlined delete_forever_outline…" at bounding box center [196, 89] width 211 height 36
click at [262, 119] on div "Lock and Publish" at bounding box center [257, 115] width 50 height 17
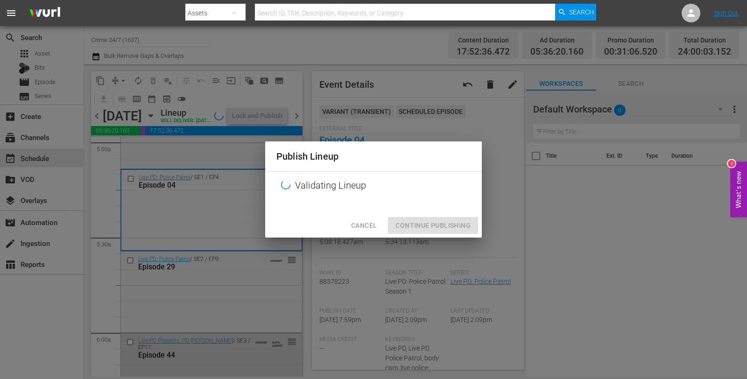
click at [413, 220] on div "Cancel Continue Publishing" at bounding box center [373, 225] width 217 height 25
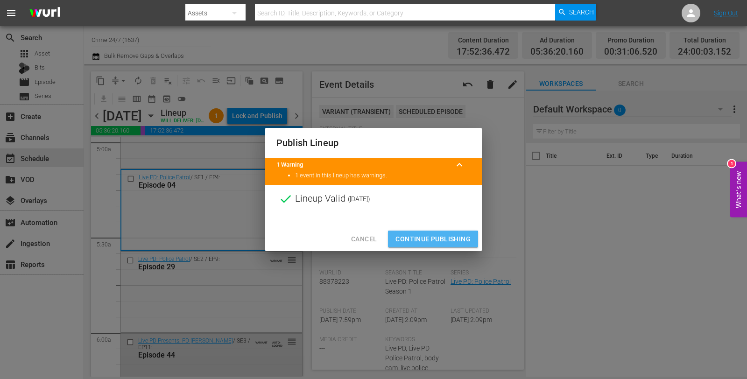
click at [427, 239] on span "Continue Publishing" at bounding box center [432, 239] width 75 height 12
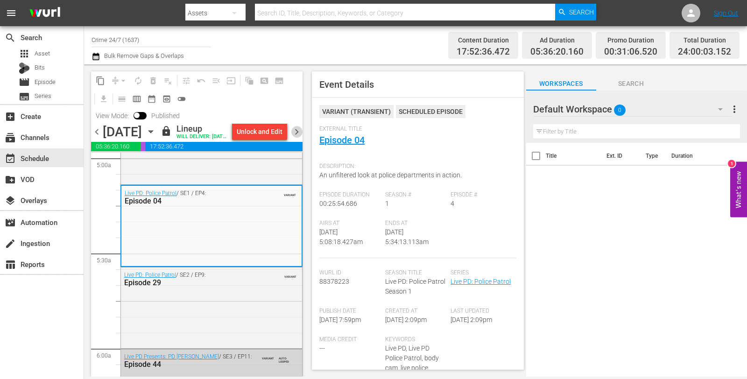
click at [297, 138] on span "chevron_right" at bounding box center [297, 132] width 12 height 12
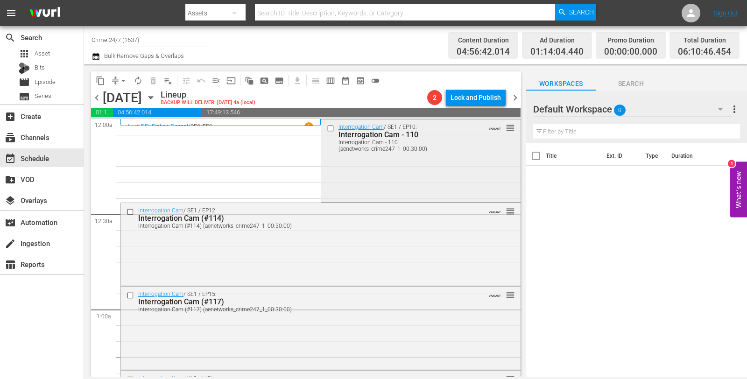
click at [372, 159] on div "Interrogation Cam / SE1 / EP10: Interrogation Cam - 110 Interrogation Cam - 110…" at bounding box center [420, 159] width 199 height 81
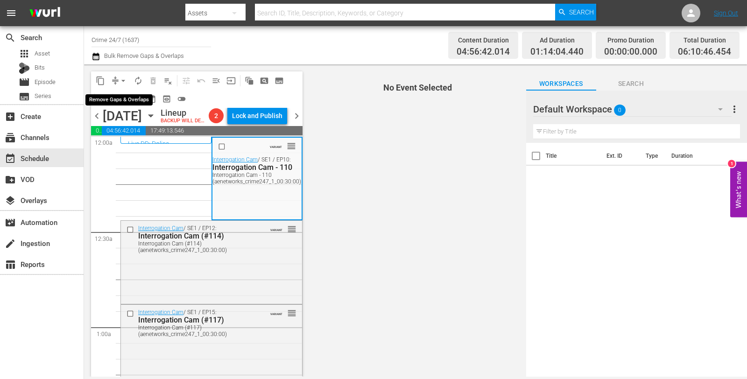
click at [122, 82] on span "arrow_drop_down" at bounding box center [123, 80] width 9 height 9
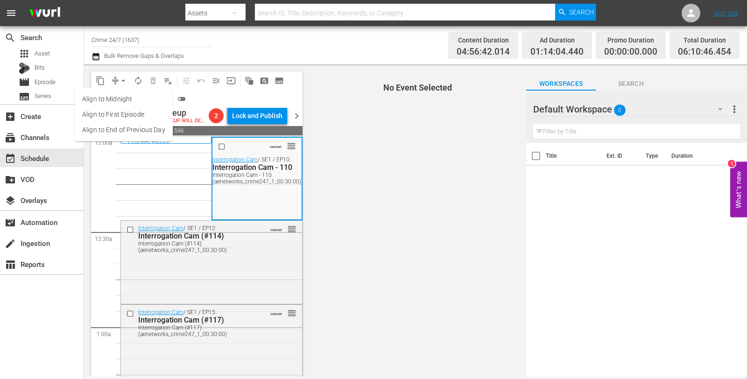
click at [120, 91] on li "Align to Midnight" at bounding box center [124, 98] width 98 height 15
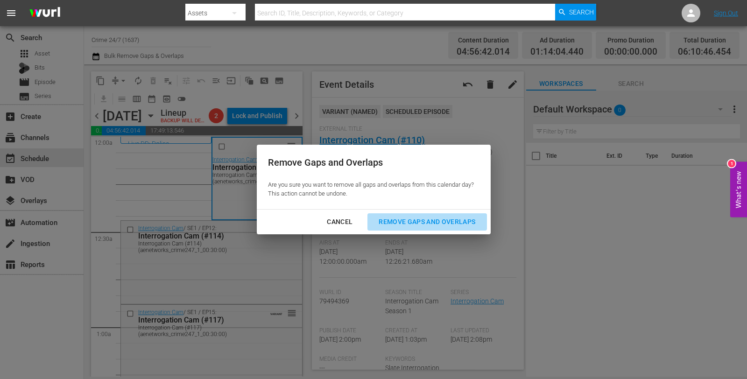
click at [410, 214] on button "Remove Gaps and Overlaps" at bounding box center [426, 221] width 119 height 17
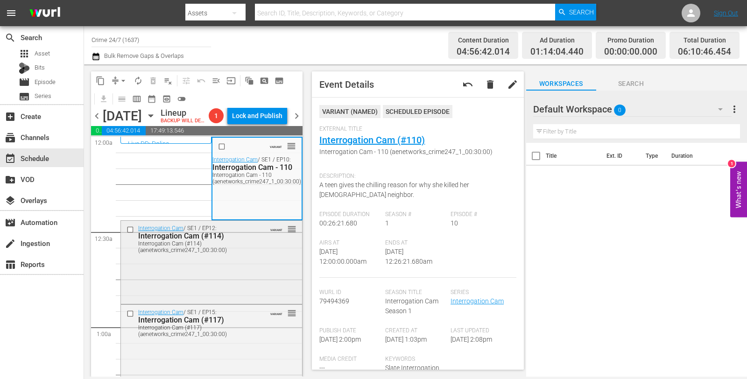
click at [212, 281] on div "Interrogation Cam / SE1 / EP12: Interrogation Cam (#114) Interrogation Cam (#11…" at bounding box center [211, 261] width 181 height 81
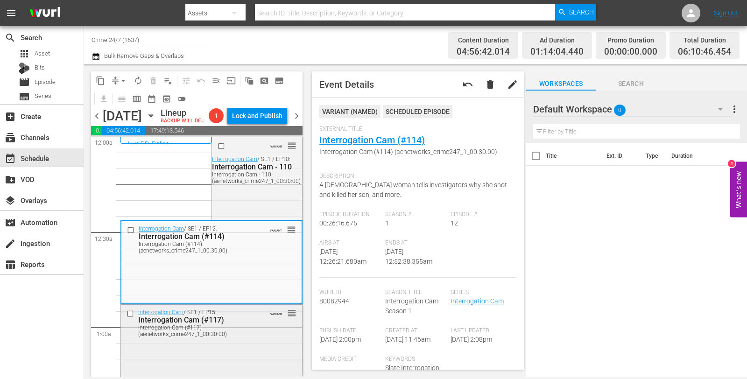
click at [259, 337] on div "Interrogation Cam / SE1 / EP15: Interrogation Cam (#117) Interrogation Cam (#11…" at bounding box center [211, 323] width 181 height 36
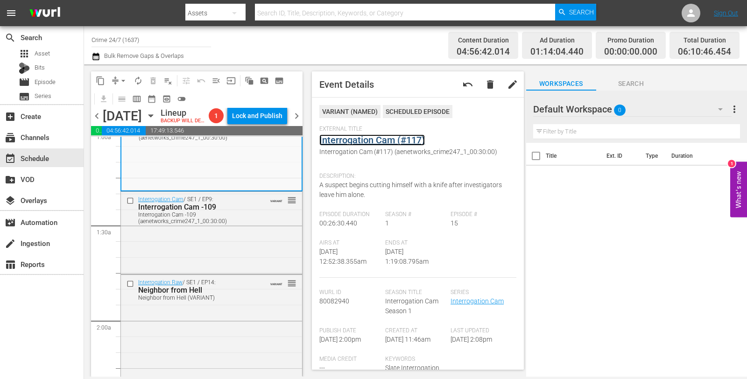
scroll to position [198, 0]
click at [244, 248] on div "Interrogation Cam / SE1 / EP9: Interrogation Cam -109 Interrogation Cam -109 (a…" at bounding box center [211, 231] width 181 height 81
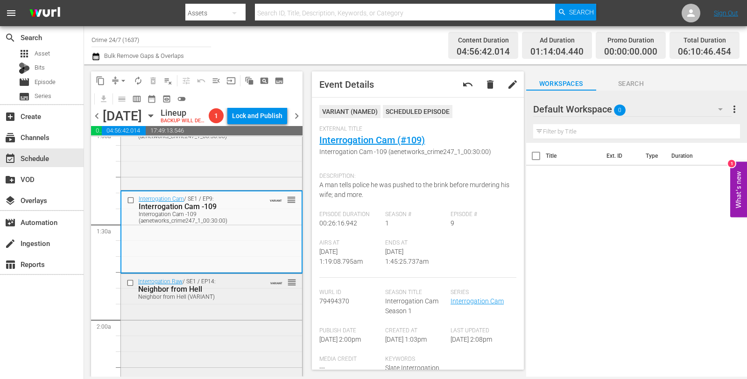
click at [258, 303] on div "Interrogation Raw / SE1 / EP14: Neighbor from Hell Neighbor from Hell (VARIANT)…" at bounding box center [211, 288] width 181 height 29
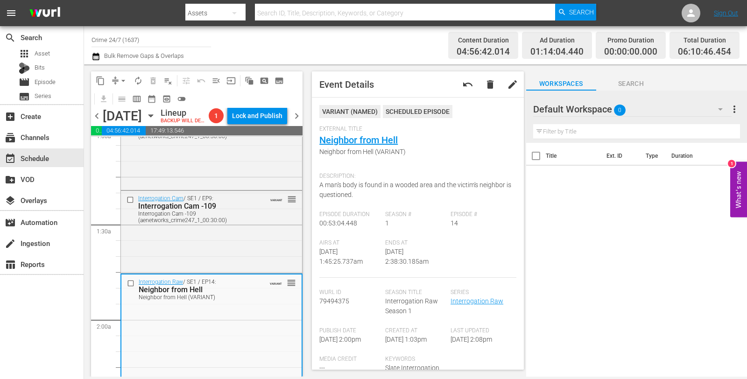
click at [120, 77] on span "arrow_drop_down" at bounding box center [123, 80] width 9 height 9
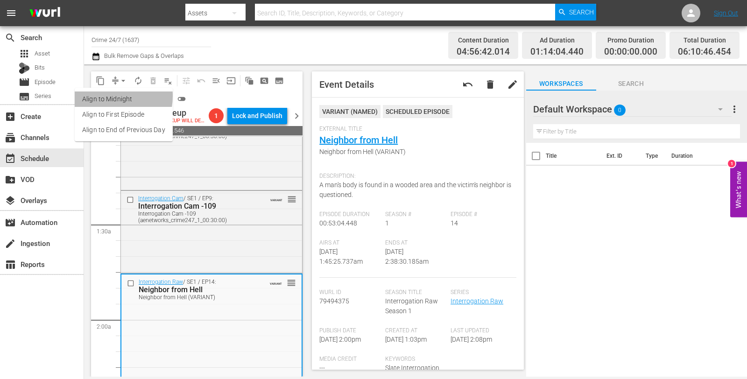
click at [103, 96] on li "Align to Midnight" at bounding box center [124, 98] width 98 height 15
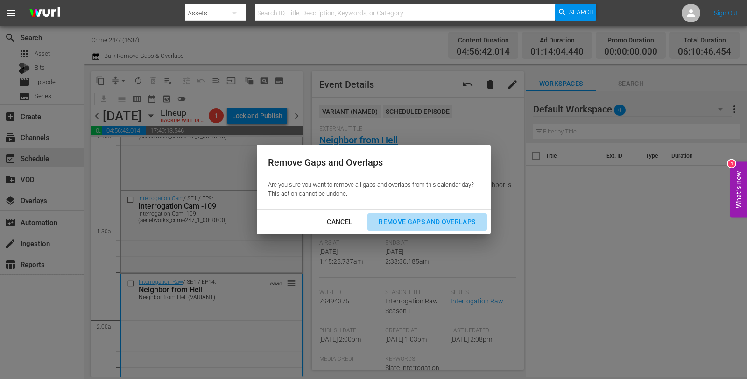
click at [411, 221] on div "Remove Gaps and Overlaps" at bounding box center [427, 222] width 112 height 12
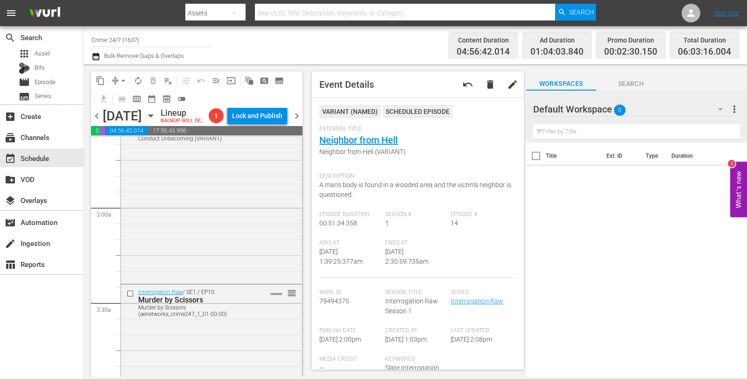
scroll to position [502, 0]
click at [187, 209] on div "Interrogation Raw / SE1 / EP7: Conduct Unbecoming Conduct Unbecoming (VARIANT) …" at bounding box center [211, 197] width 181 height 166
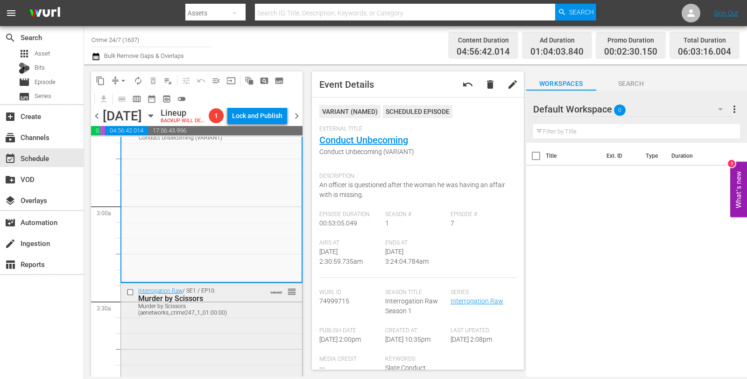
click at [216, 316] on div "Murder by Scissors (aenetworks_crime247_1_01:00:00)" at bounding box center [197, 309] width 119 height 13
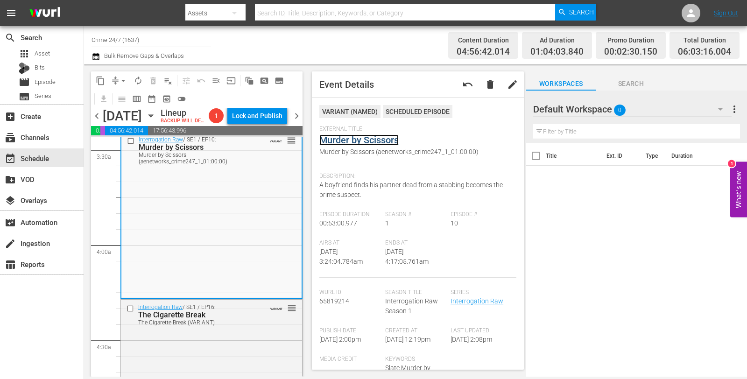
scroll to position [738, 0]
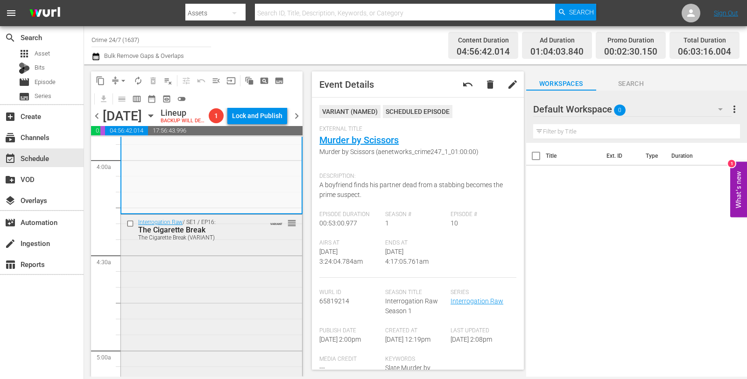
click at [218, 281] on div "Interrogation Raw / SE1 / EP16: The Cigarette Break The Cigarette Break (VARIAN…" at bounding box center [211, 298] width 181 height 166
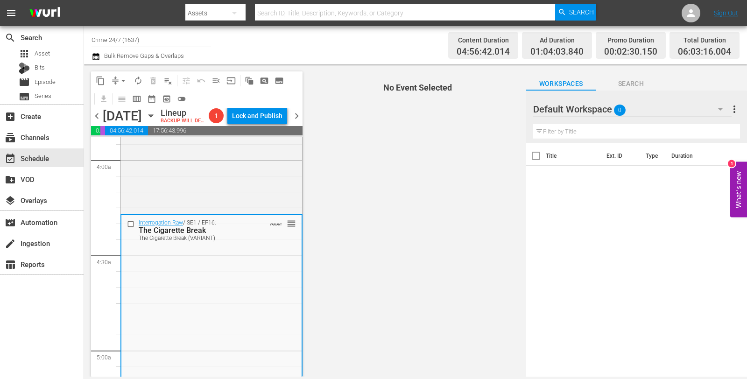
click at [218, 281] on div "Interrogation Raw / SE1 / EP16: The Cigarette Break The Cigarette Break (VARIAN…" at bounding box center [211, 298] width 180 height 166
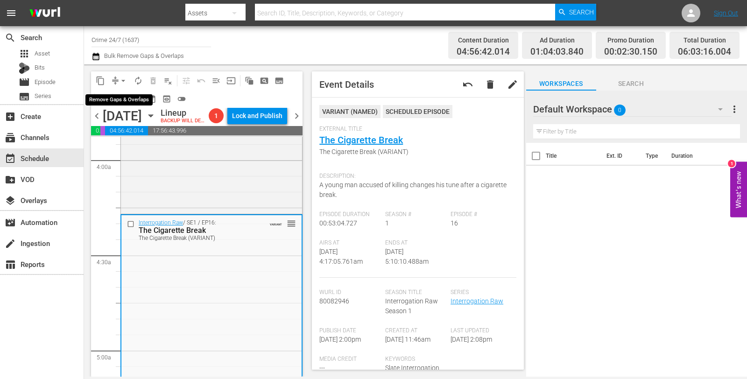
click at [119, 79] on span "arrow_drop_down" at bounding box center [123, 80] width 9 height 9
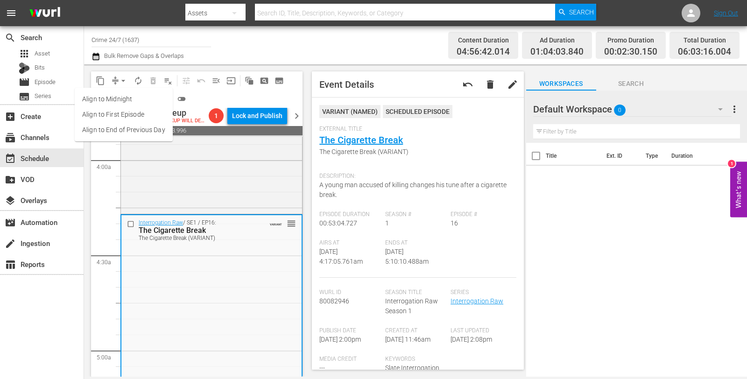
click at [125, 98] on li "Align to Midnight" at bounding box center [124, 98] width 98 height 15
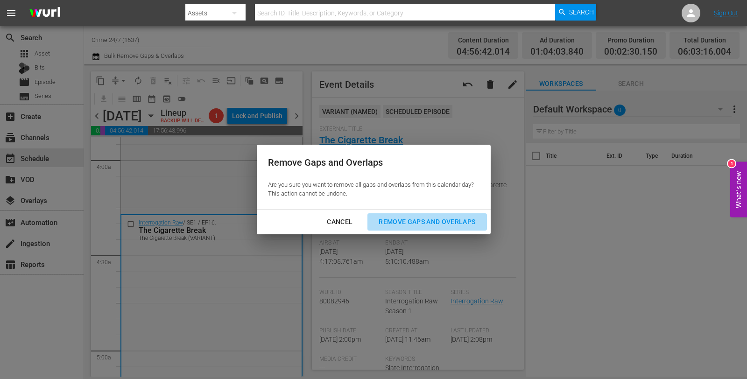
click at [445, 222] on div "Remove Gaps and Overlaps" at bounding box center [427, 222] width 112 height 12
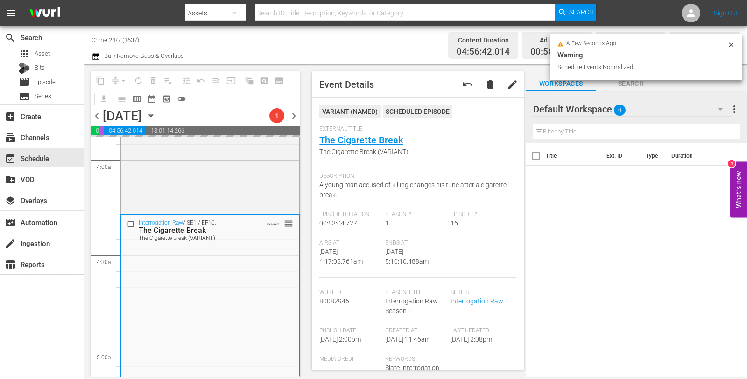
click at [730, 43] on icon at bounding box center [730, 44] width 7 height 7
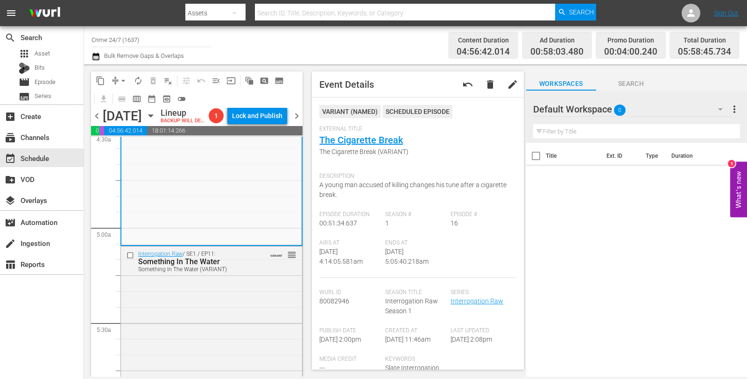
scroll to position [933, 0]
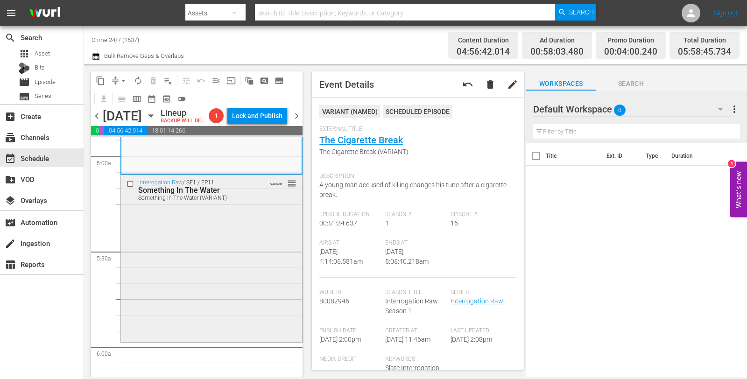
click at [194, 256] on div "Interrogation Raw / SE1 / EP11: Something In The Water Something In The Water (…" at bounding box center [211, 258] width 181 height 166
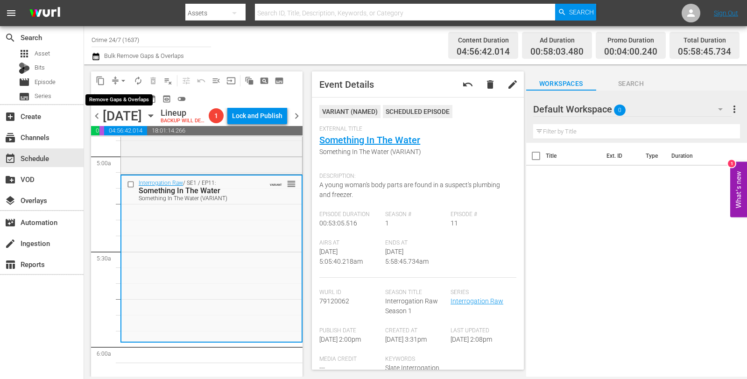
click at [122, 77] on span "arrow_drop_down" at bounding box center [123, 80] width 9 height 9
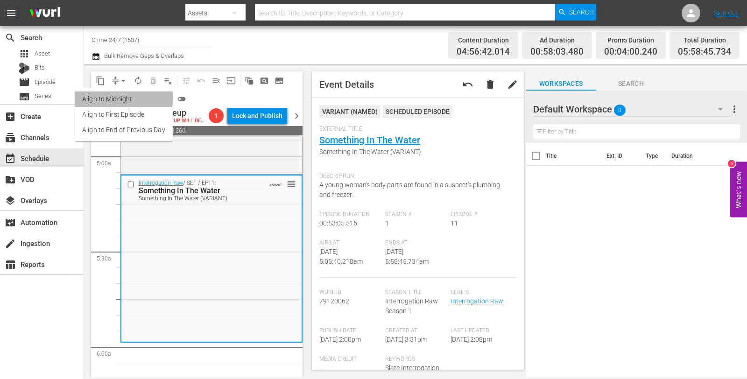
click at [121, 96] on li "Align to Midnight" at bounding box center [124, 98] width 98 height 15
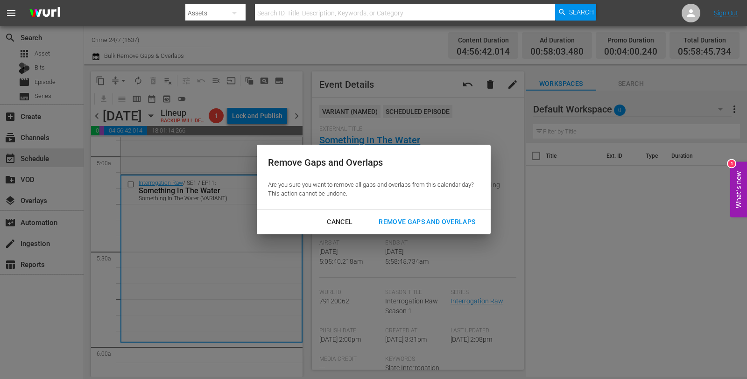
click at [447, 213] on button "Remove Gaps and Overlaps" at bounding box center [426, 221] width 119 height 17
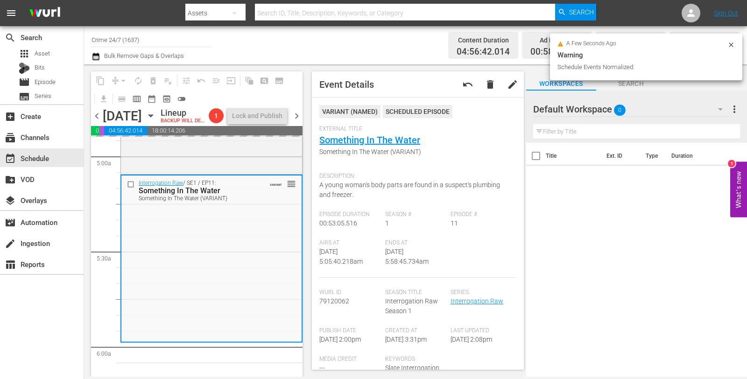
click at [730, 45] on icon at bounding box center [731, 44] width 4 height 4
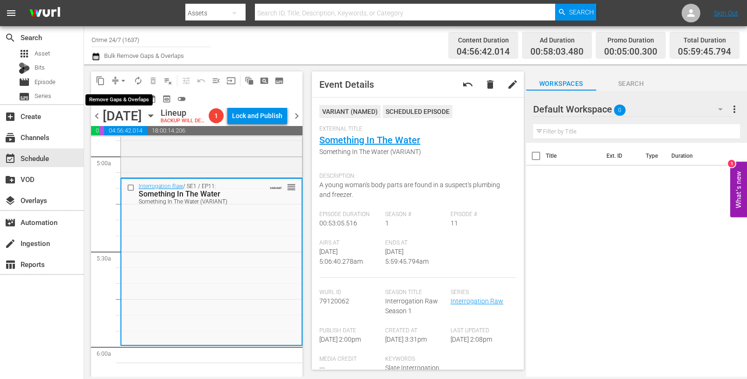
click at [122, 80] on span "arrow_drop_down" at bounding box center [123, 80] width 9 height 9
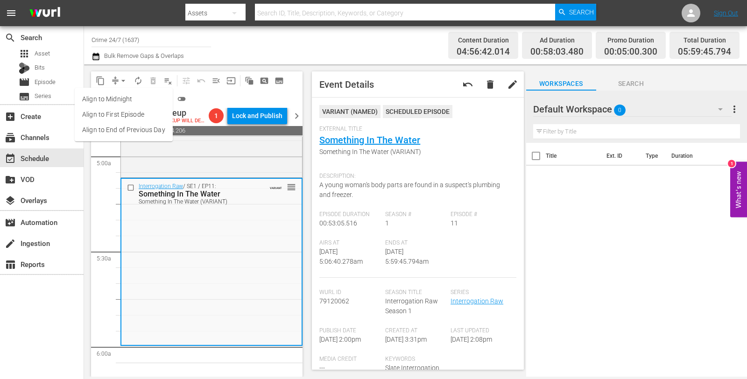
click at [121, 97] on li "Align to Midnight" at bounding box center [124, 98] width 98 height 15
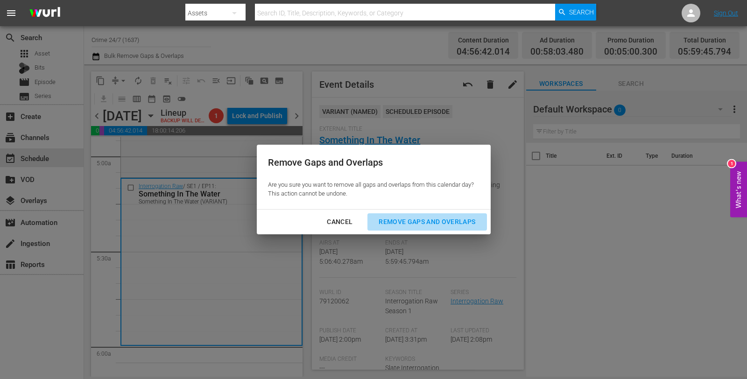
click at [454, 222] on div "Remove Gaps and Overlaps" at bounding box center [427, 222] width 112 height 12
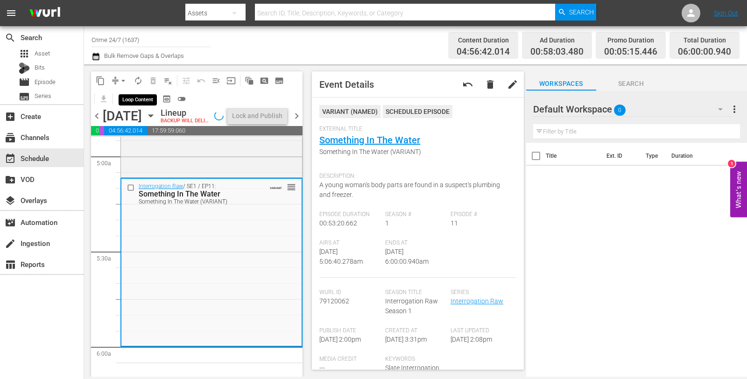
click at [135, 84] on span "autorenew_outlined" at bounding box center [137, 80] width 9 height 9
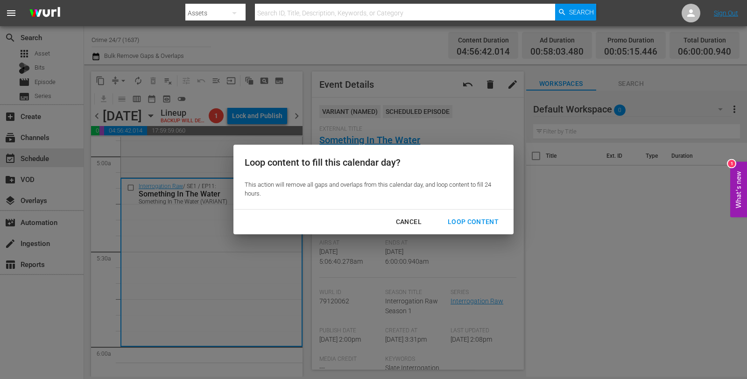
click at [475, 227] on div "Loop Content" at bounding box center [473, 222] width 66 height 12
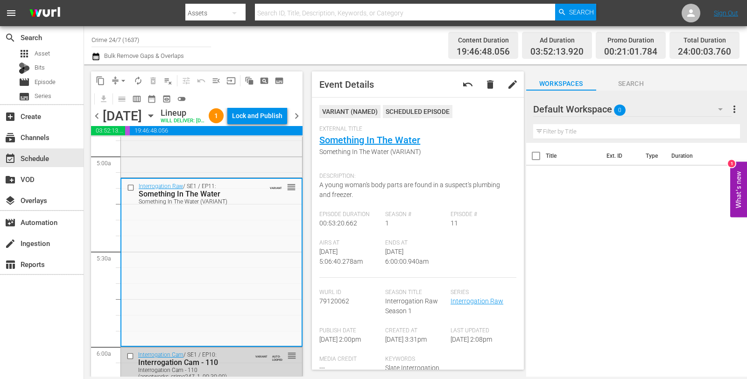
click at [282, 124] on div "Lock and Publish" at bounding box center [257, 115] width 60 height 17
click at [270, 118] on div "Lock and Publish" at bounding box center [257, 115] width 50 height 17
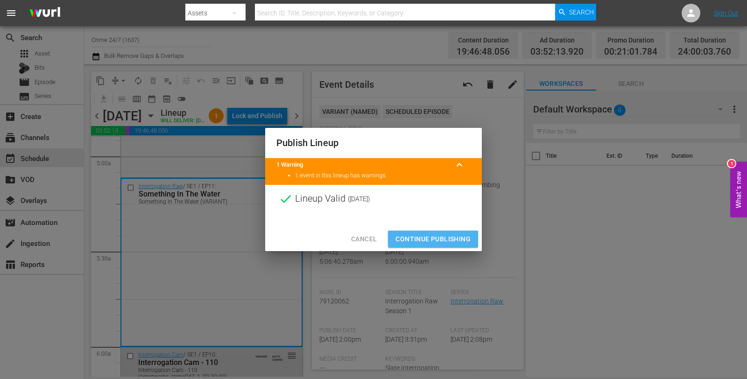
click at [436, 239] on span "Continue Publishing" at bounding box center [432, 239] width 75 height 12
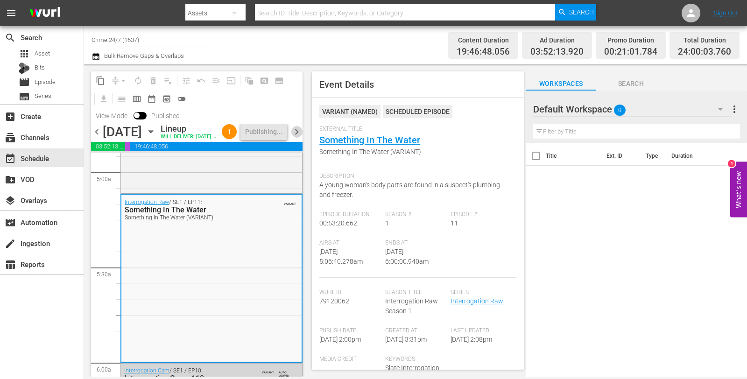
click at [296, 138] on span "chevron_right" at bounding box center [297, 132] width 12 height 12
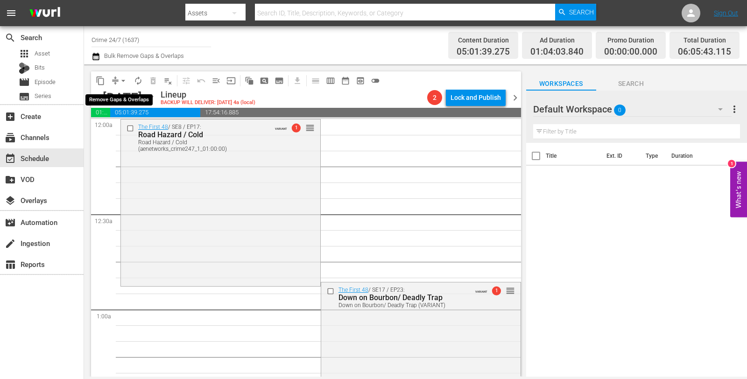
click at [115, 77] on span "compress" at bounding box center [115, 80] width 9 height 9
click at [122, 80] on span "arrow_drop_down" at bounding box center [123, 80] width 9 height 9
click at [123, 95] on li "Align to Midnight" at bounding box center [123, 98] width 77 height 15
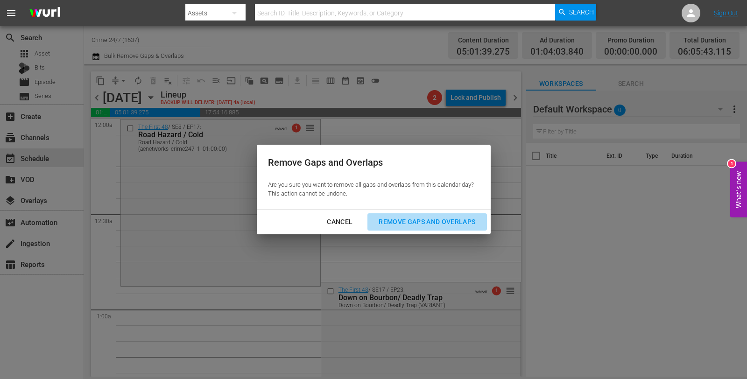
click at [405, 213] on button "Remove Gaps and Overlaps" at bounding box center [426, 221] width 119 height 17
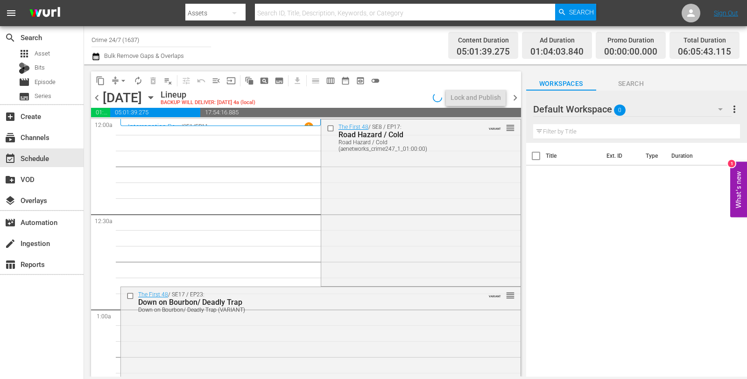
click at [405, 213] on div "The First 48 / SE8 / EP17: Road Hazard / Cold Road Hazard / Cold (aenetworks_cr…" at bounding box center [420, 201] width 199 height 165
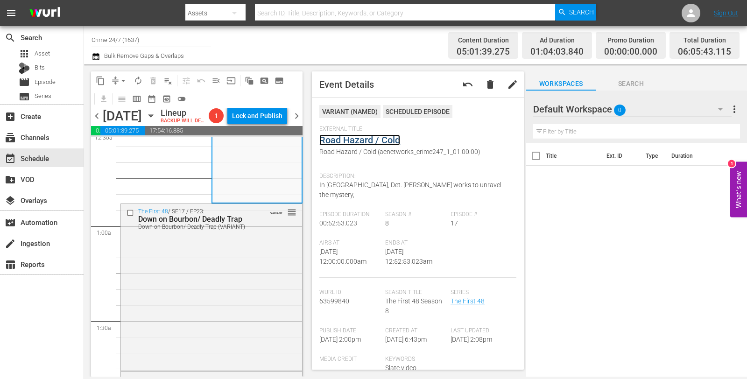
scroll to position [104, 0]
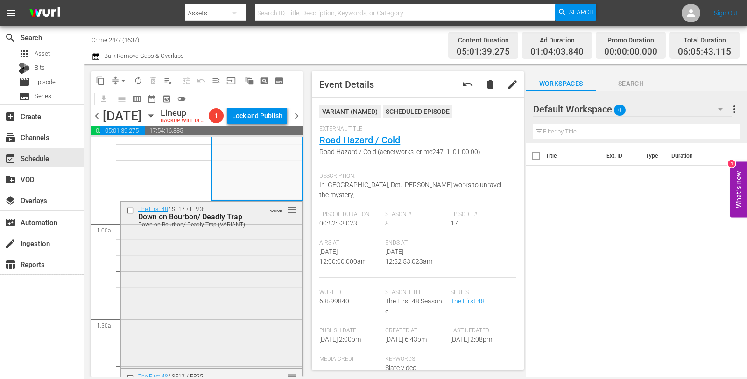
click at [218, 270] on div "The First 48 / SE17 / EP23: Down on Bourbon/ Deadly Trap Down on Bourbon/ Deadl…" at bounding box center [211, 284] width 181 height 165
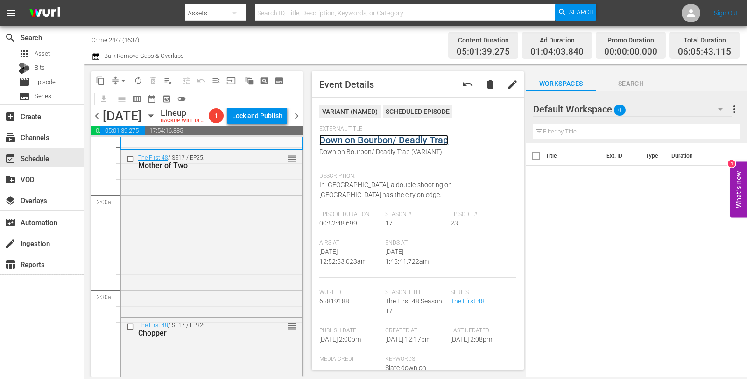
scroll to position [340, 0]
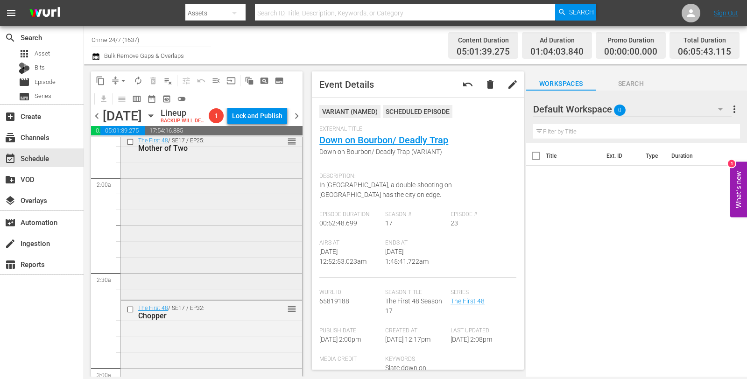
click at [239, 230] on div "The First 48 / SE17 / EP25: Mother of Two reorder" at bounding box center [211, 215] width 181 height 165
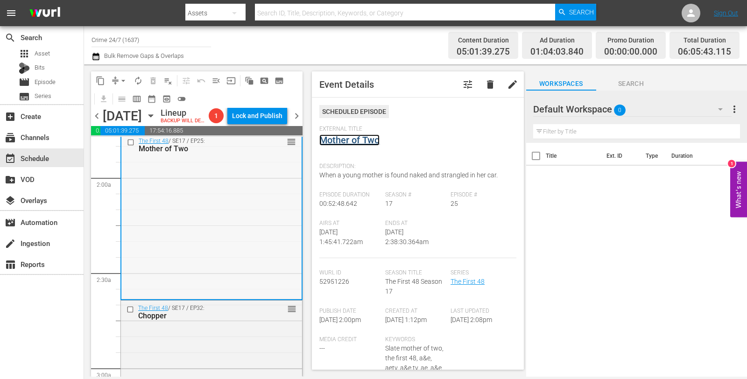
scroll to position [439, 0]
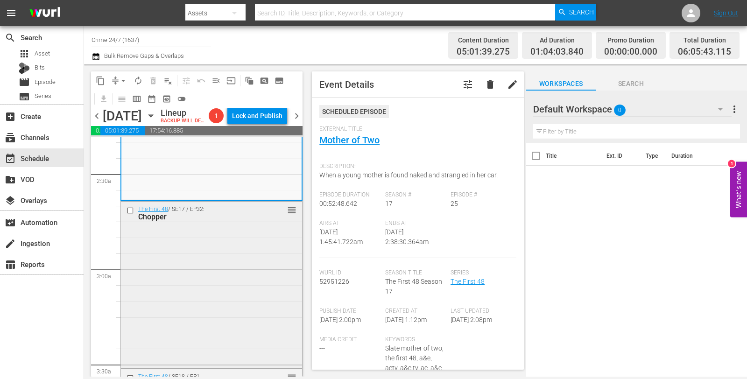
click at [223, 267] on div "The First 48 / SE17 / EP32: Chopper reorder" at bounding box center [211, 284] width 181 height 165
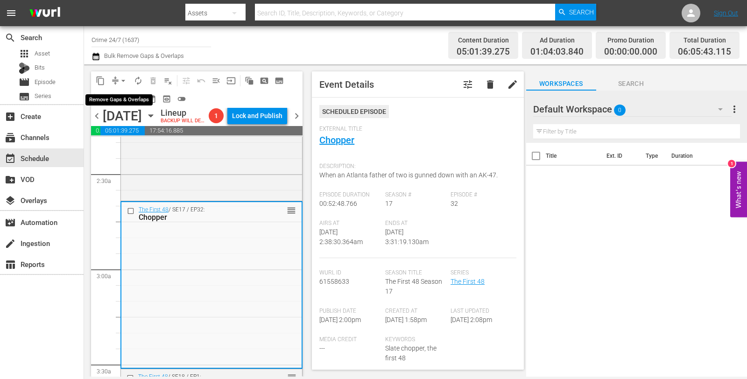
click at [121, 77] on span "arrow_drop_down" at bounding box center [123, 80] width 9 height 9
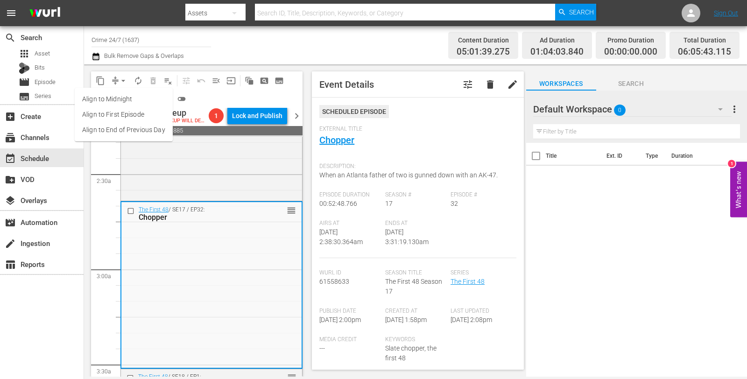
click at [111, 93] on li "Align to Midnight" at bounding box center [124, 98] width 98 height 15
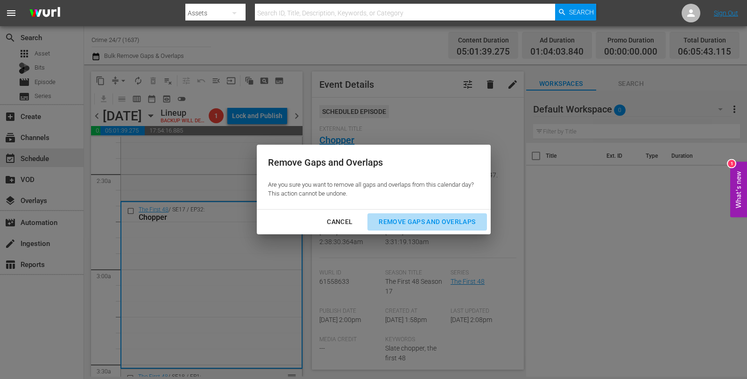
click at [449, 224] on div "Remove Gaps and Overlaps" at bounding box center [427, 222] width 112 height 12
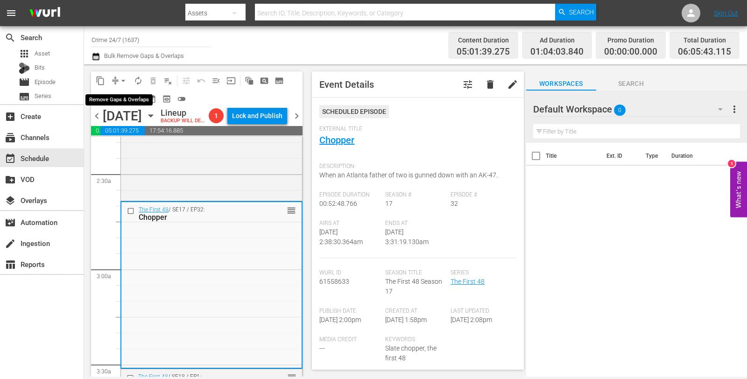
click at [118, 77] on button "arrow_drop_down" at bounding box center [123, 80] width 15 height 15
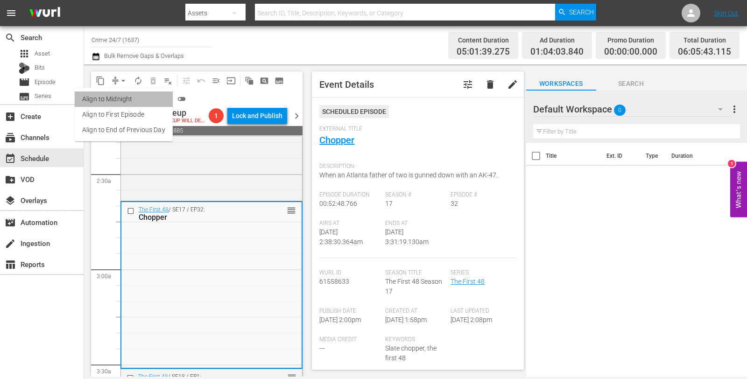
click at [125, 92] on li "Align to Midnight" at bounding box center [124, 98] width 98 height 15
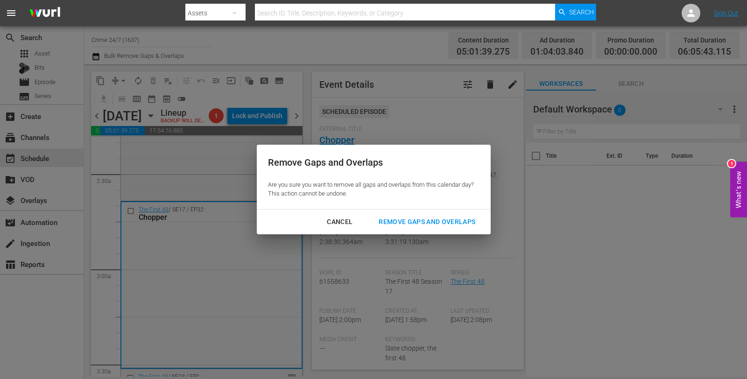
click at [402, 226] on div "Remove Gaps and Overlaps" at bounding box center [427, 222] width 112 height 12
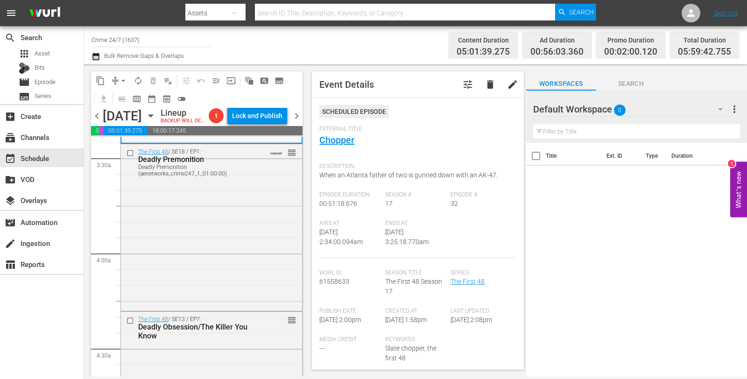
scroll to position [646, 0]
click at [127, 79] on span "arrow_drop_down" at bounding box center [123, 80] width 9 height 9
click at [117, 99] on li "Align to Midnight" at bounding box center [124, 98] width 98 height 15
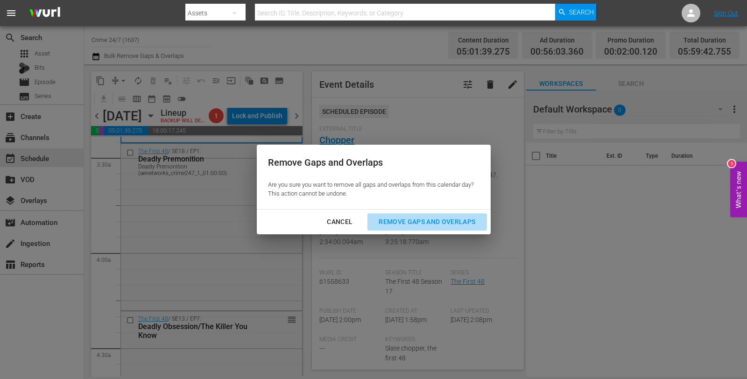
click at [436, 228] on button "Remove Gaps and Overlaps" at bounding box center [426, 221] width 119 height 17
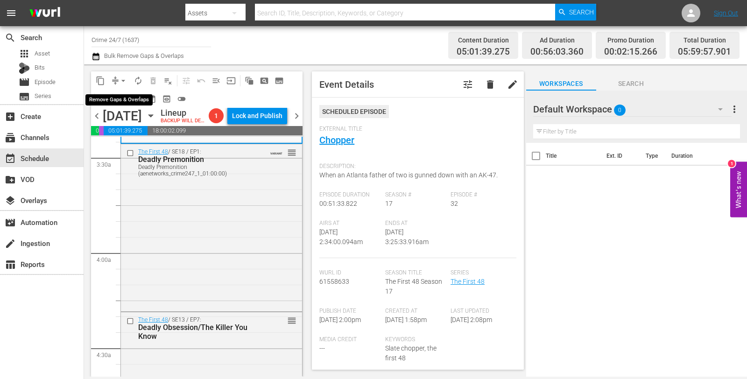
click at [117, 82] on button "arrow_drop_down" at bounding box center [123, 80] width 15 height 15
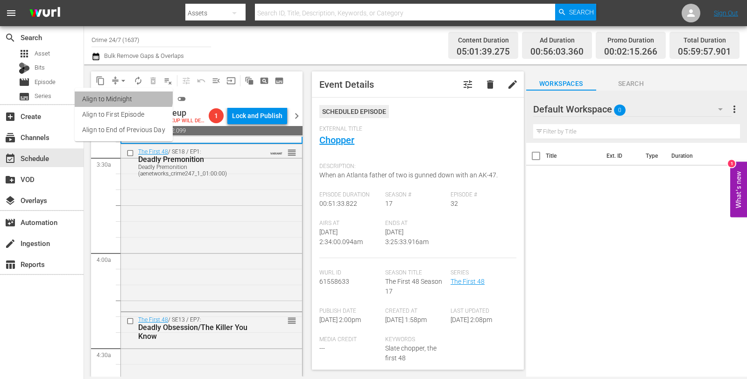
click at [116, 96] on li "Align to Midnight" at bounding box center [124, 98] width 98 height 15
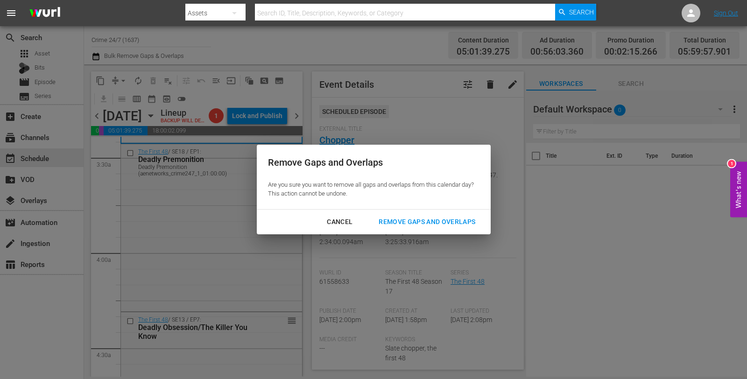
click at [423, 226] on div "Remove Gaps and Overlaps" at bounding box center [427, 222] width 112 height 12
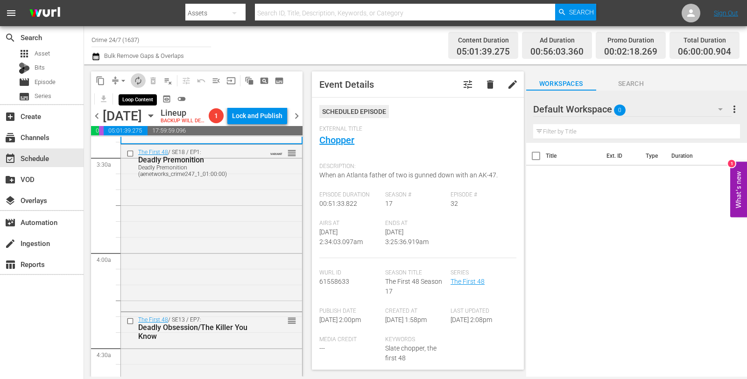
click at [140, 82] on span "autorenew_outlined" at bounding box center [137, 80] width 9 height 9
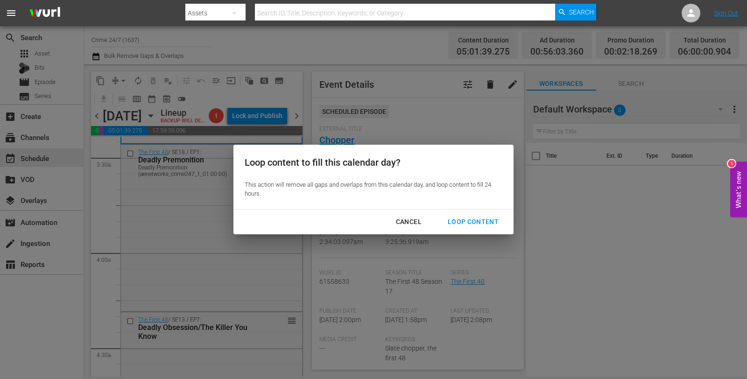
click at [460, 217] on div "Loop Content" at bounding box center [473, 222] width 66 height 12
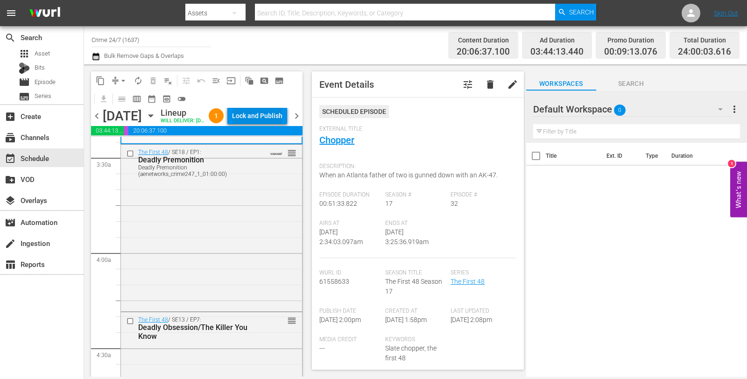
click at [260, 120] on div "Lock and Publish" at bounding box center [257, 115] width 50 height 17
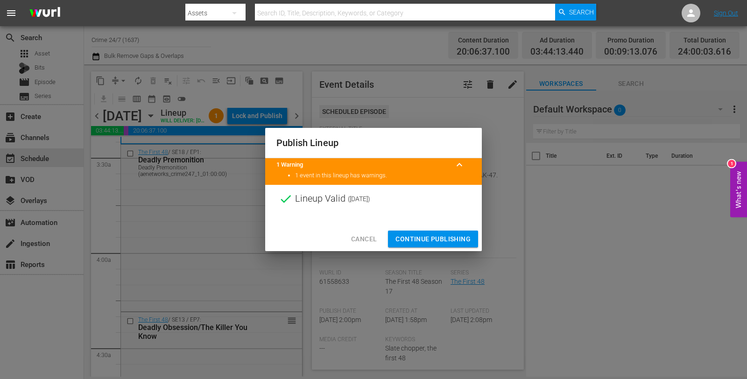
click at [428, 240] on span "Continue Publishing" at bounding box center [432, 239] width 75 height 12
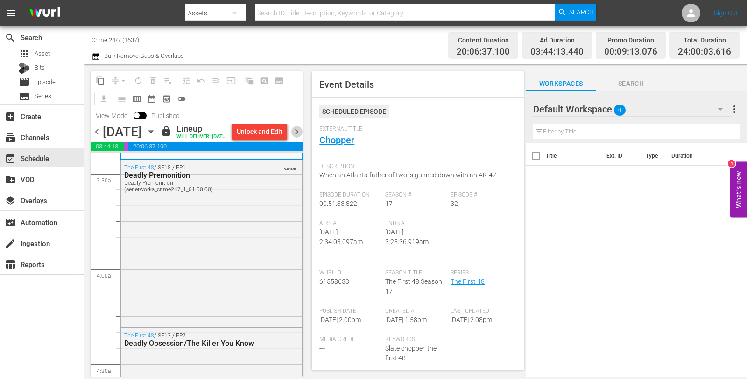
click at [300, 138] on span "chevron_right" at bounding box center [297, 132] width 12 height 12
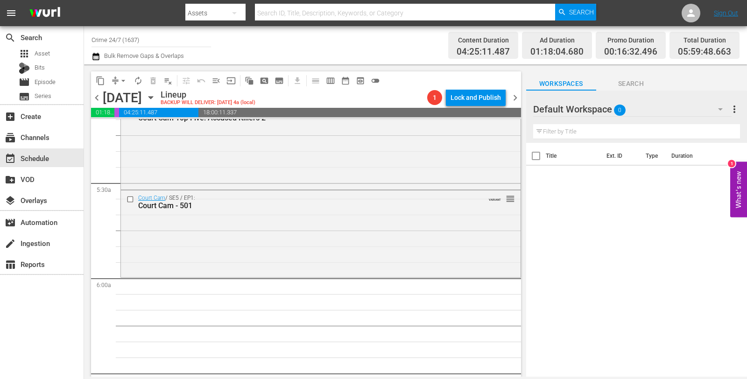
scroll to position [983, 0]
click at [273, 236] on div "Court Cam / SE5 / EP1: Court Cam - 501 VARIANT reorder" at bounding box center [321, 233] width 400 height 85
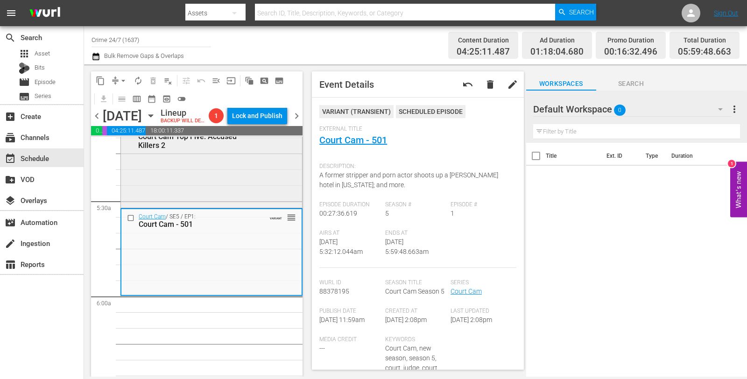
click at [266, 184] on div "Court Cam / SE4 / EP96: Court Cam Top Five: Accused Killers 2 VARIANT reorder" at bounding box center [211, 163] width 181 height 84
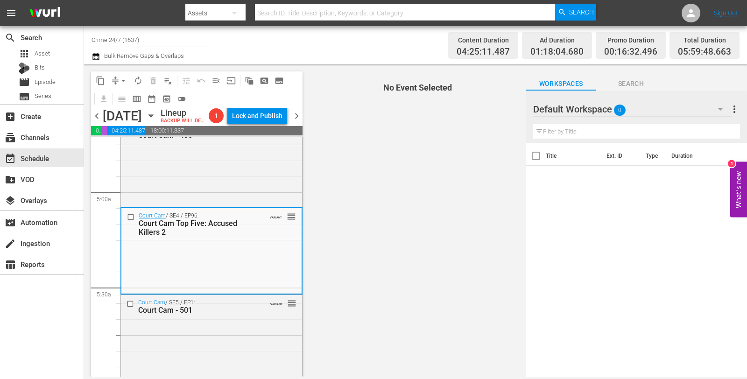
scroll to position [894, 0]
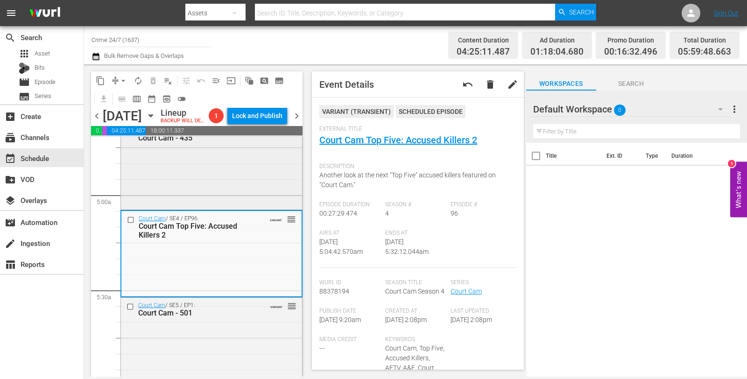
click at [190, 197] on div "Court Cam / SE4 / EP35: Court Cam - 435 VARIANT reorder" at bounding box center [211, 165] width 181 height 85
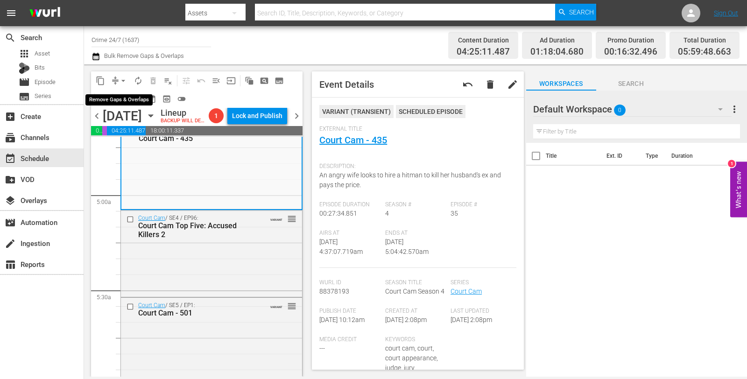
click at [122, 79] on span "arrow_drop_down" at bounding box center [123, 80] width 9 height 9
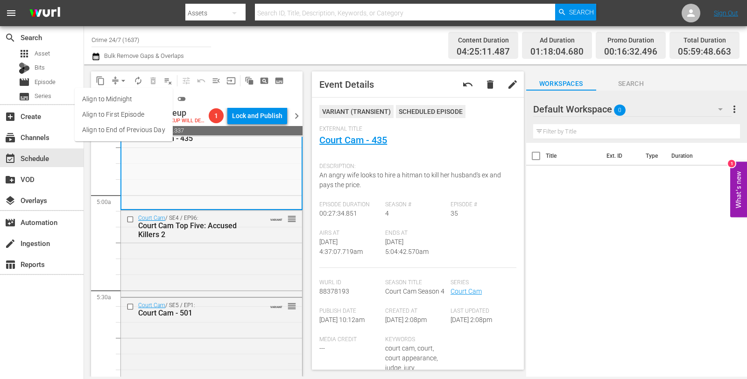
click at [117, 100] on li "Align to Midnight" at bounding box center [124, 98] width 98 height 15
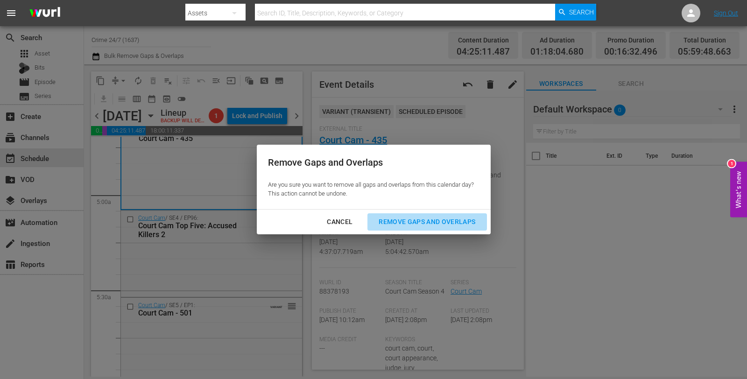
click at [414, 222] on div "Remove Gaps and Overlaps" at bounding box center [427, 222] width 112 height 12
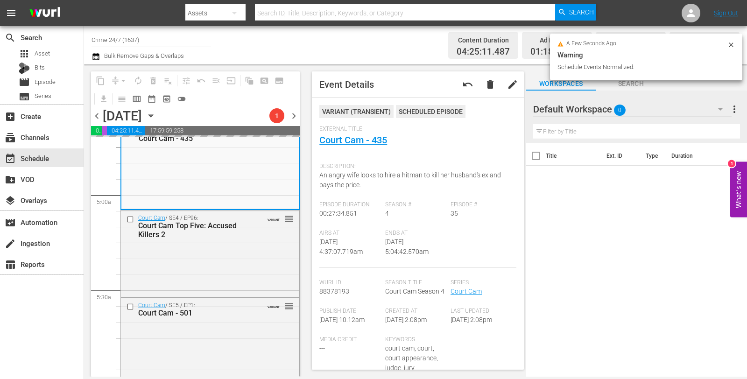
click at [729, 46] on icon at bounding box center [731, 44] width 4 height 4
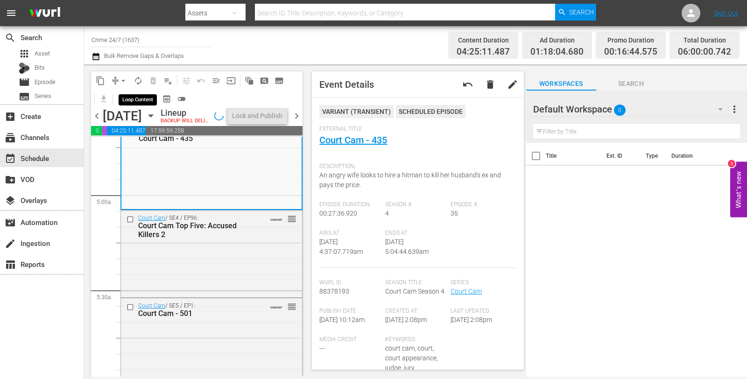
click at [141, 79] on span "autorenew_outlined" at bounding box center [137, 80] width 9 height 9
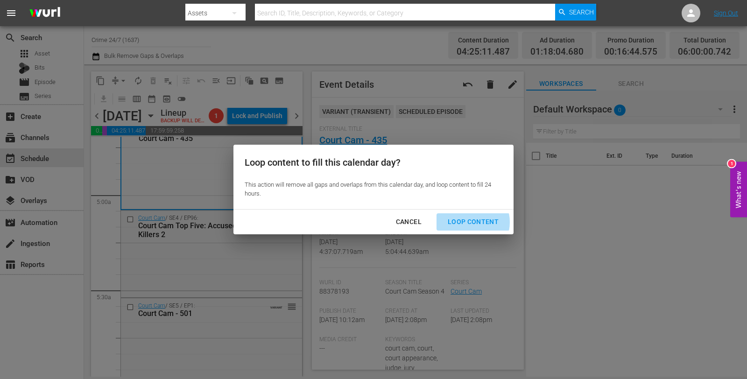
click at [468, 222] on div "Loop Content" at bounding box center [473, 222] width 66 height 12
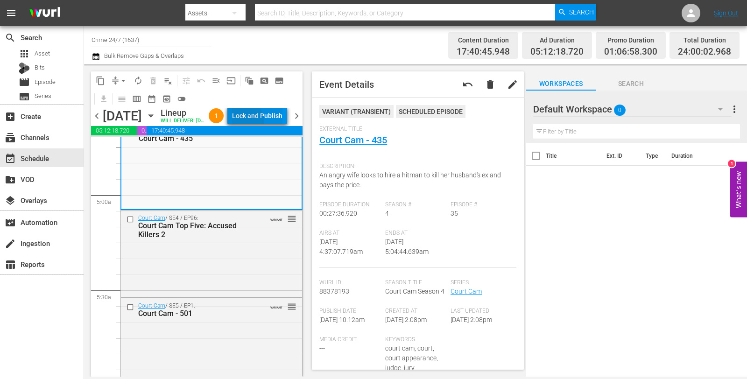
click at [265, 124] on div "Lock and Publish" at bounding box center [257, 115] width 50 height 17
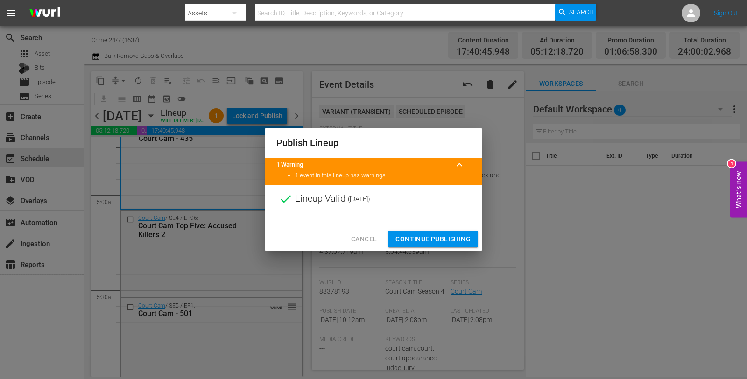
click at [424, 240] on span "Continue Publishing" at bounding box center [432, 239] width 75 height 12
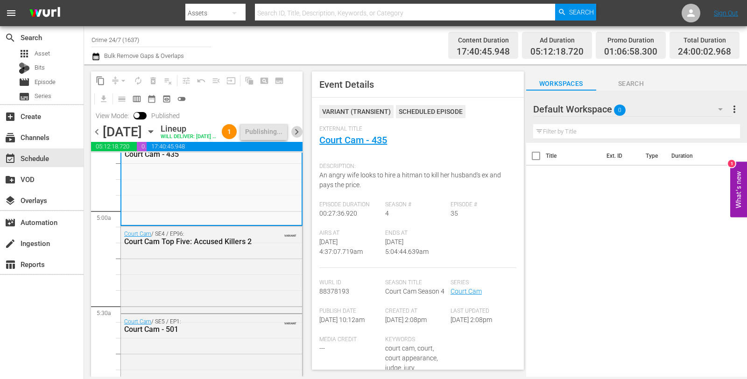
click at [296, 138] on span "chevron_right" at bounding box center [297, 132] width 12 height 12
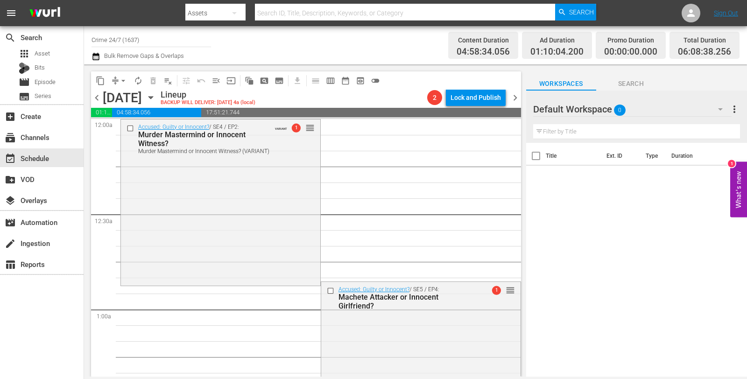
click at [112, 88] on span "compress arrow_drop_down" at bounding box center [119, 80] width 23 height 15
click at [114, 80] on span "compress" at bounding box center [115, 80] width 9 height 9
click at [124, 75] on button "arrow_drop_down" at bounding box center [123, 80] width 15 height 15
click at [123, 97] on li "Align to Midnight" at bounding box center [123, 98] width 77 height 15
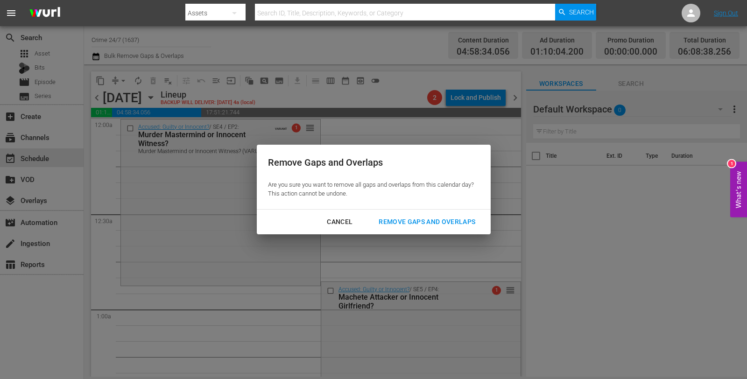
click at [462, 218] on div "Remove Gaps and Overlaps" at bounding box center [427, 222] width 112 height 12
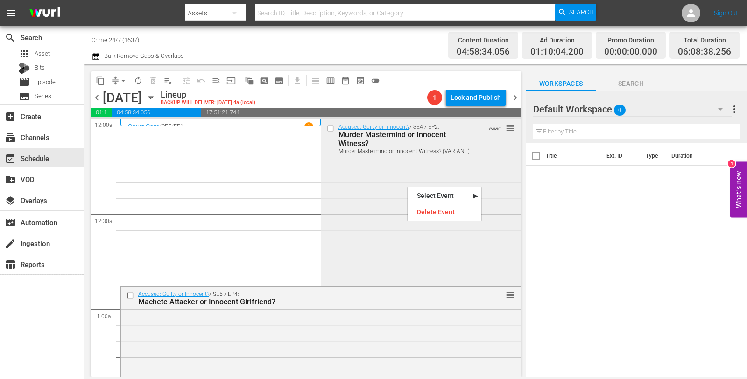
click at [351, 194] on div "Accused: Guilty or Innocent? / SE4 / EP2: Murder Mastermind or Innocent Witness…" at bounding box center [420, 201] width 199 height 165
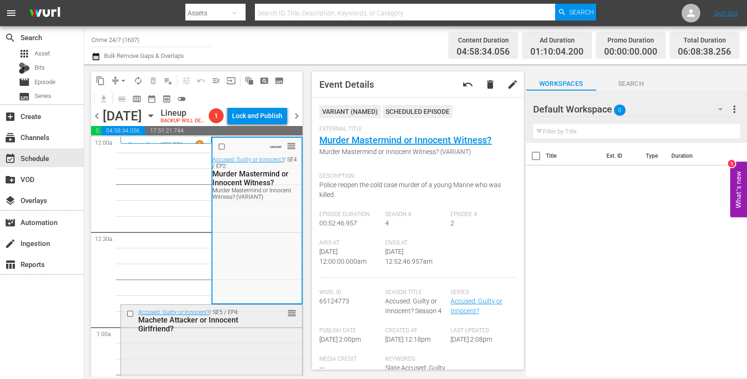
click at [236, 333] on div "Machete Attacker or Innocent Girlfriend?" at bounding box center [197, 325] width 119 height 18
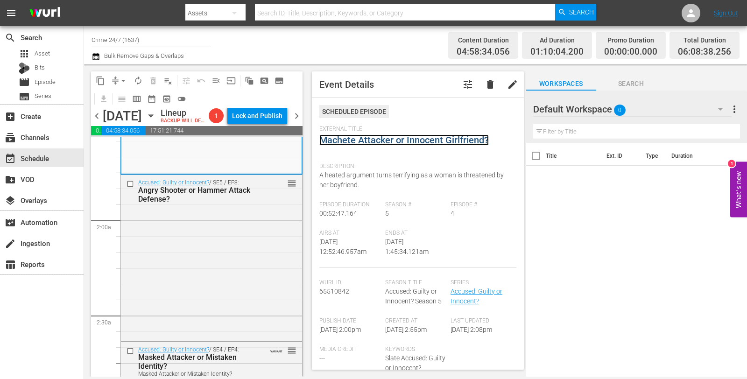
scroll to position [299, 0]
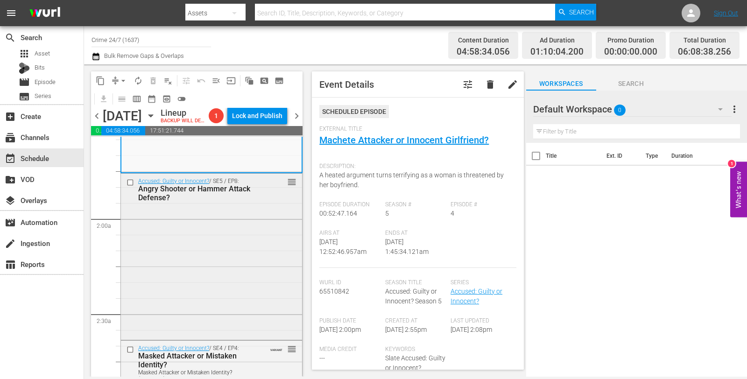
click at [237, 261] on div "Accused: Guilty or Innocent? / SE5 / EP8: Angry Shooter or Hammer Attack Defens…" at bounding box center [211, 256] width 181 height 164
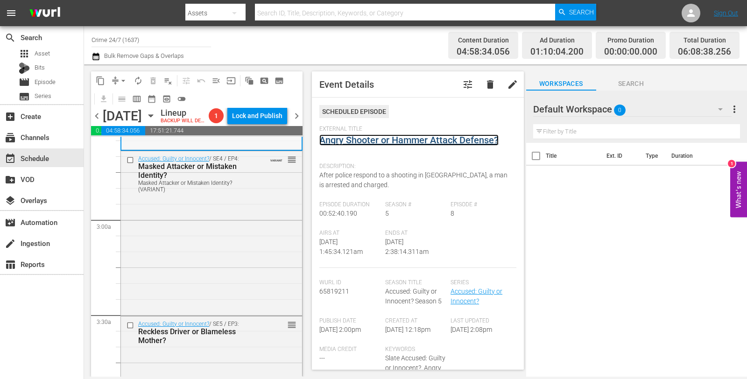
scroll to position [500, 0]
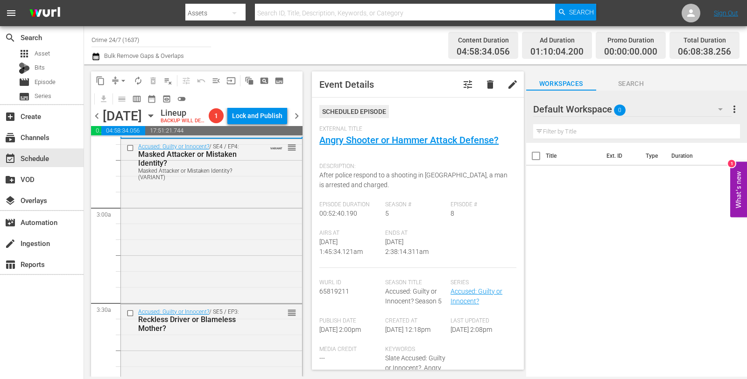
click at [185, 249] on div "Accused: Guilty or Innocent? / SE4 / EP4: Masked Attacker or Mistaken Identity?…" at bounding box center [211, 220] width 181 height 162
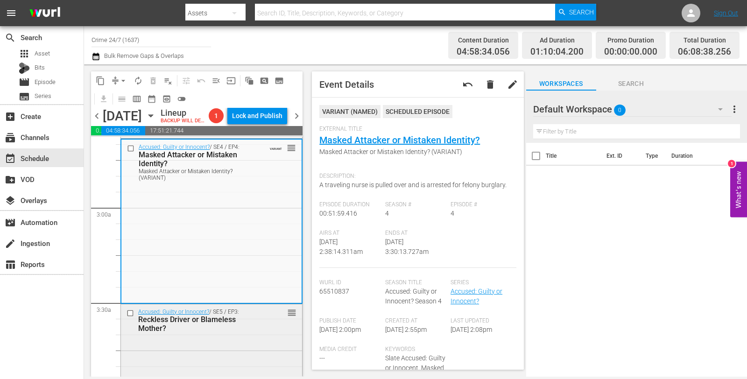
click at [232, 333] on div "Reckless Driver or Blameless Mother?" at bounding box center [197, 324] width 119 height 18
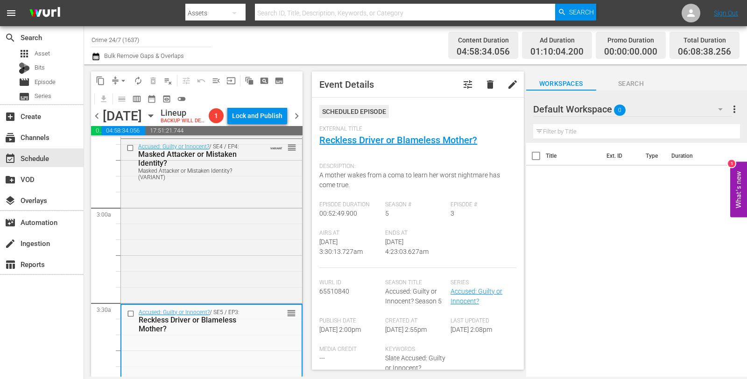
click at [121, 83] on span "arrow_drop_down" at bounding box center [123, 80] width 9 height 9
click at [121, 98] on li "Align to Midnight" at bounding box center [124, 98] width 98 height 15
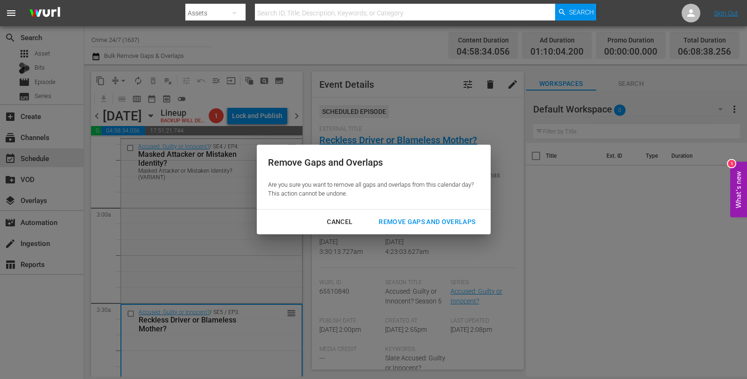
click at [418, 222] on div "Remove Gaps and Overlaps" at bounding box center [427, 222] width 112 height 12
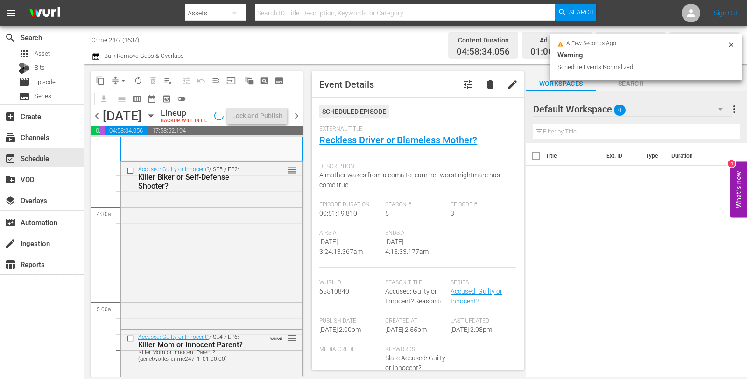
scroll to position [771, 0]
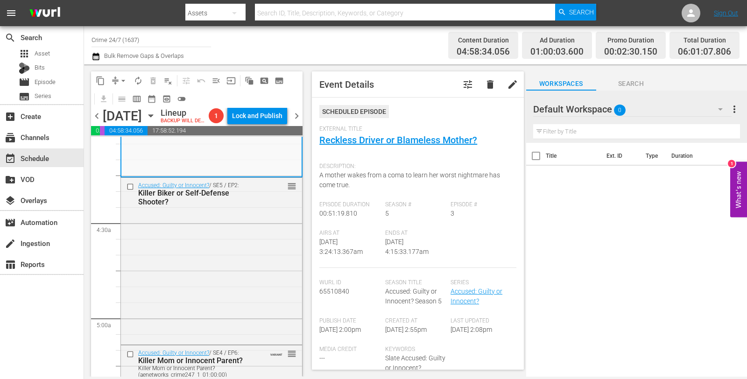
click at [206, 245] on div "Accused: Guilty or Innocent? / SE5 / EP2: Killer Biker or Self-Defense Shooter?…" at bounding box center [211, 260] width 181 height 165
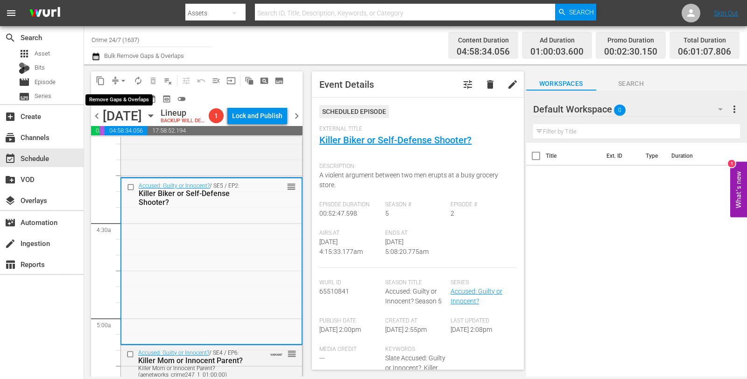
click at [125, 81] on span "arrow_drop_down" at bounding box center [123, 80] width 9 height 9
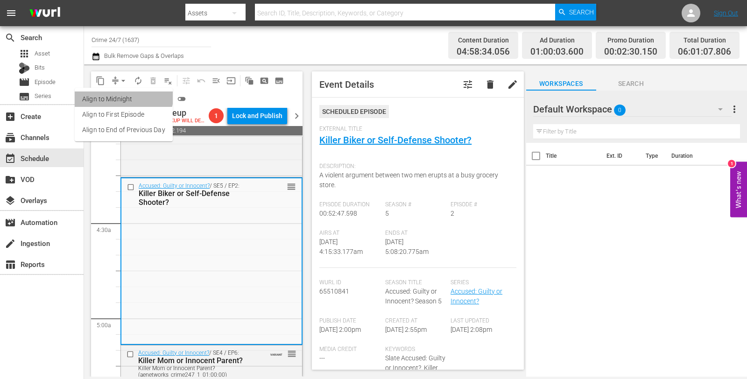
click at [120, 94] on li "Align to Midnight" at bounding box center [124, 98] width 98 height 15
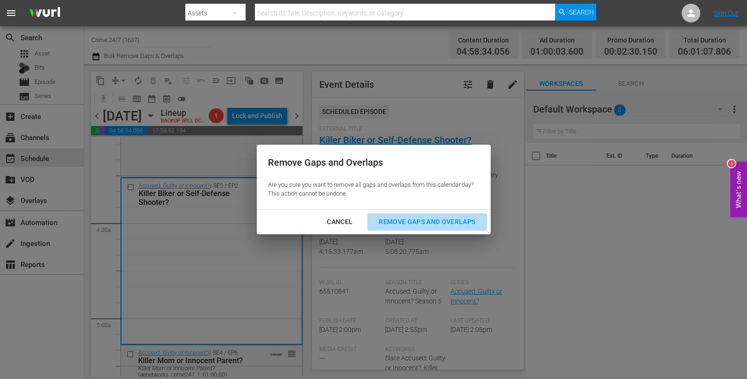
click at [442, 223] on div "Remove Gaps and Overlaps" at bounding box center [427, 222] width 112 height 12
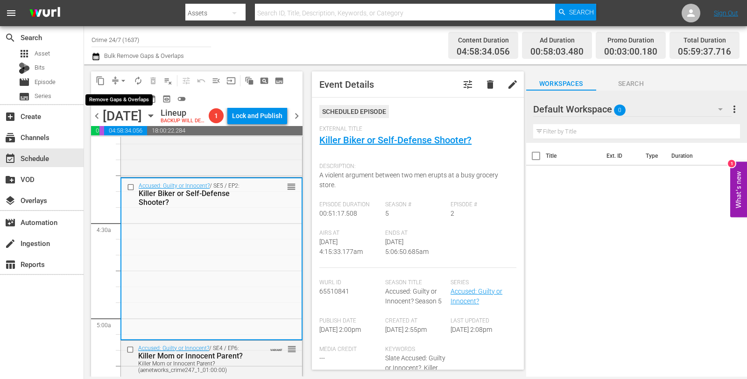
click at [117, 80] on button "arrow_drop_down" at bounding box center [123, 80] width 15 height 15
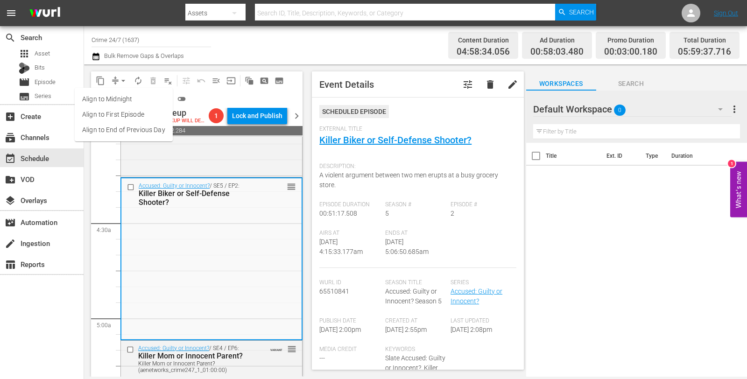
click at [117, 96] on li "Align to Midnight" at bounding box center [124, 98] width 98 height 15
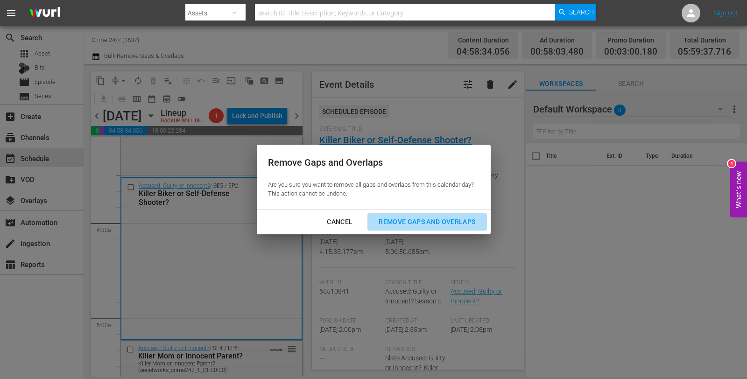
click at [432, 222] on div "Remove Gaps and Overlaps" at bounding box center [427, 222] width 112 height 12
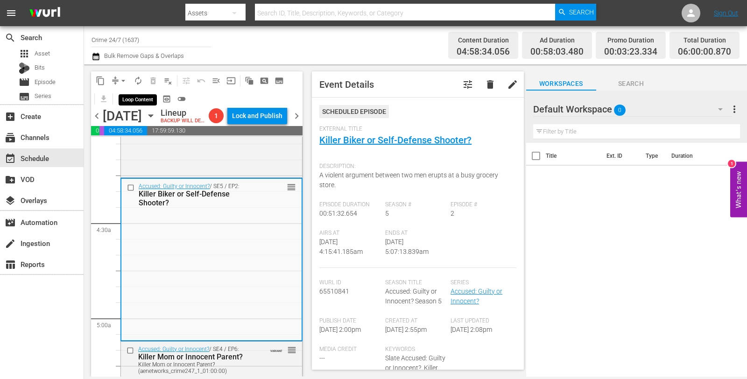
click at [136, 82] on span "autorenew_outlined" at bounding box center [137, 80] width 9 height 9
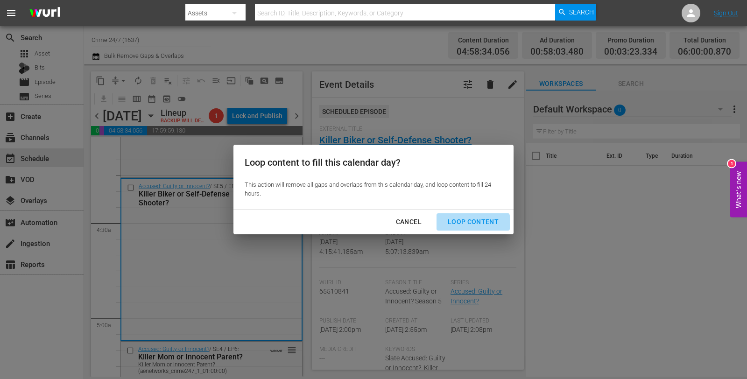
click at [465, 229] on button "Loop Content" at bounding box center [472, 221] width 73 height 17
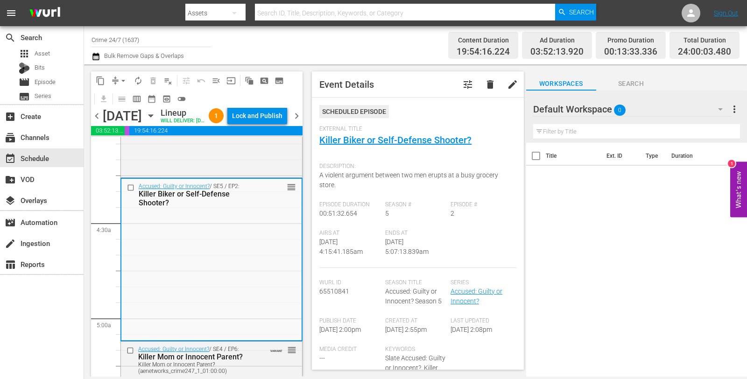
click at [277, 120] on div "Lock and Publish" at bounding box center [257, 115] width 50 height 17
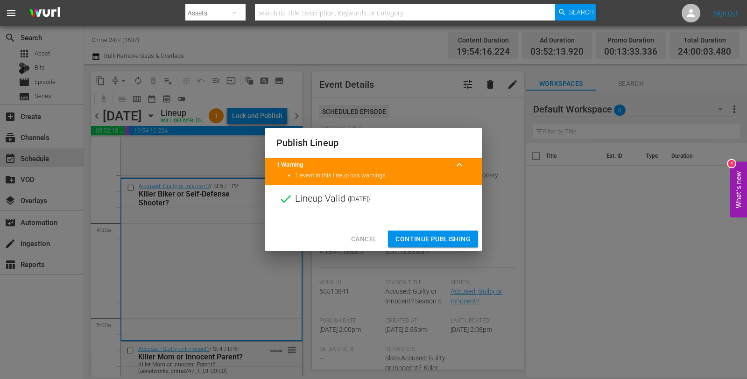
click at [427, 235] on span "Continue Publishing" at bounding box center [432, 239] width 75 height 12
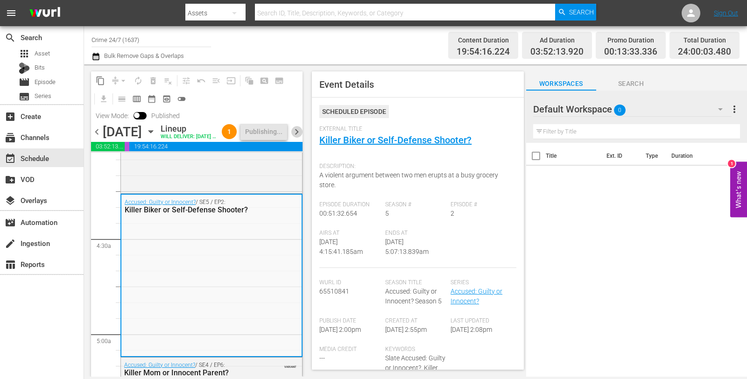
click at [297, 138] on span "chevron_right" at bounding box center [297, 132] width 12 height 12
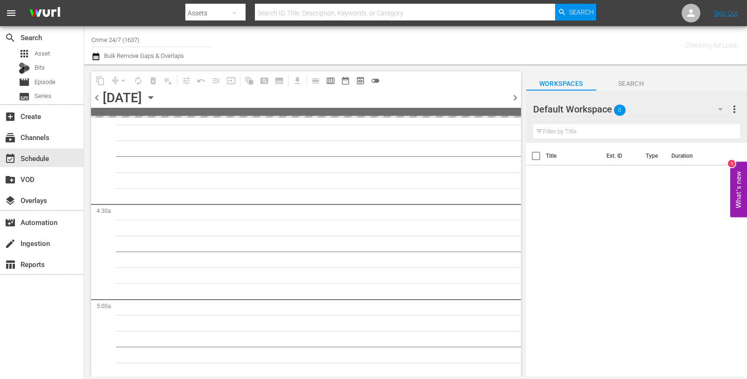
scroll to position [834, 0]
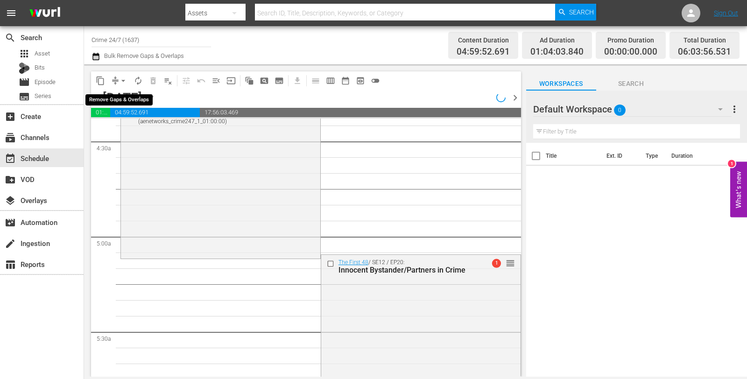
click at [122, 78] on span "arrow_drop_down" at bounding box center [123, 80] width 9 height 9
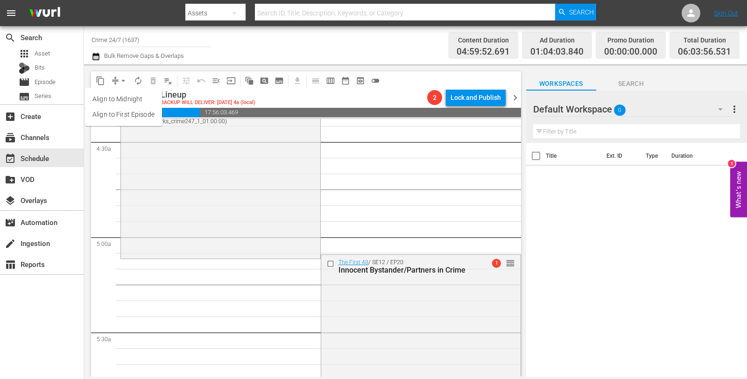
click at [117, 96] on li "Align to Midnight" at bounding box center [123, 98] width 77 height 15
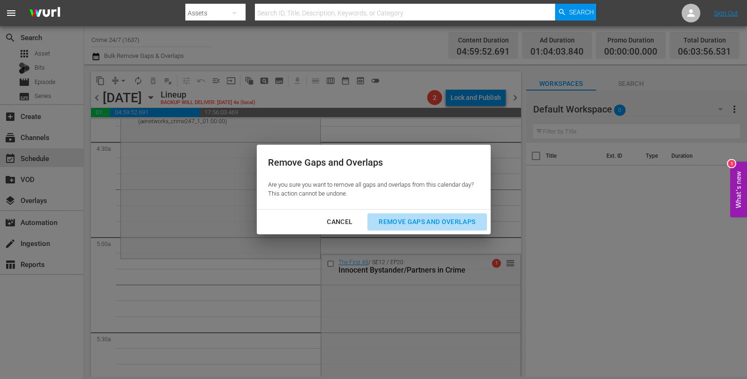
click at [426, 225] on div "Remove Gaps and Overlaps" at bounding box center [427, 222] width 112 height 12
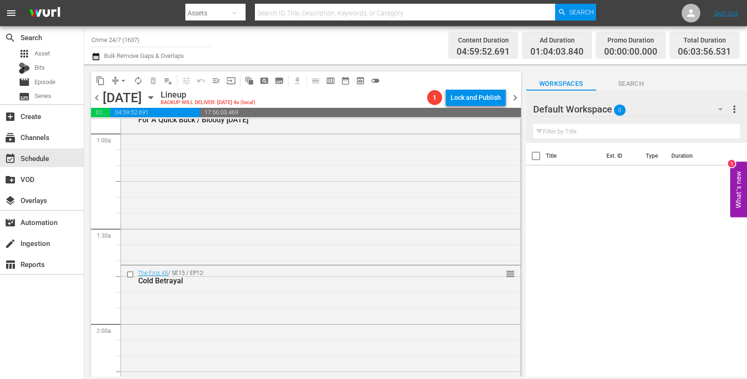
scroll to position [0, 0]
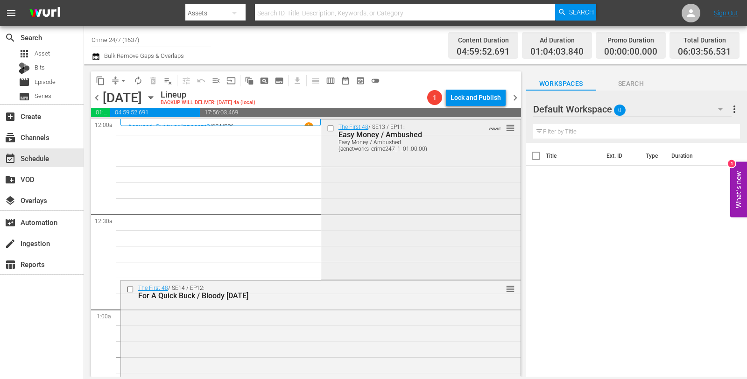
click at [329, 227] on div "The First 48 / SE13 / EP11: Easy Money / Ambushed Easy Money / Ambushed (aenetw…" at bounding box center [420, 198] width 199 height 158
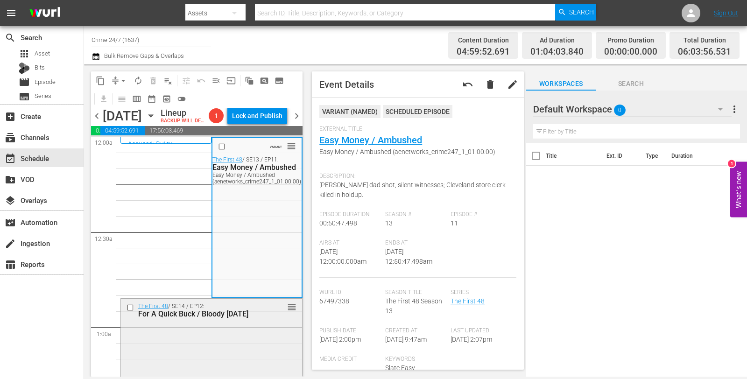
click at [245, 358] on div "The First 48 / SE14 / EP12: For A Quick Buck / Bloody Sunday reorder" at bounding box center [211, 378] width 181 height 158
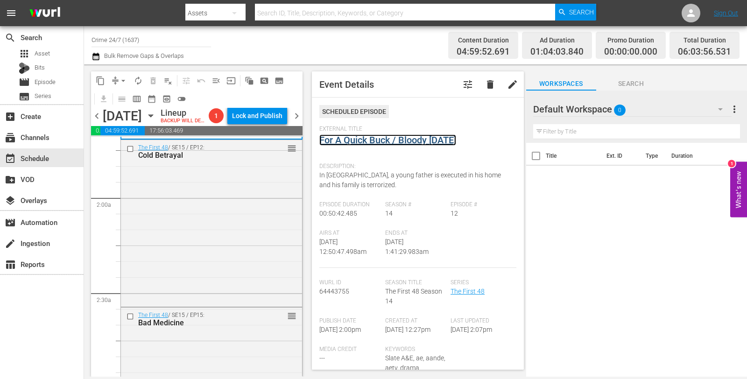
scroll to position [321, 0]
click at [212, 235] on div "The First 48 / SE15 / EP12: Cold Betrayal reorder" at bounding box center [211, 221] width 181 height 165
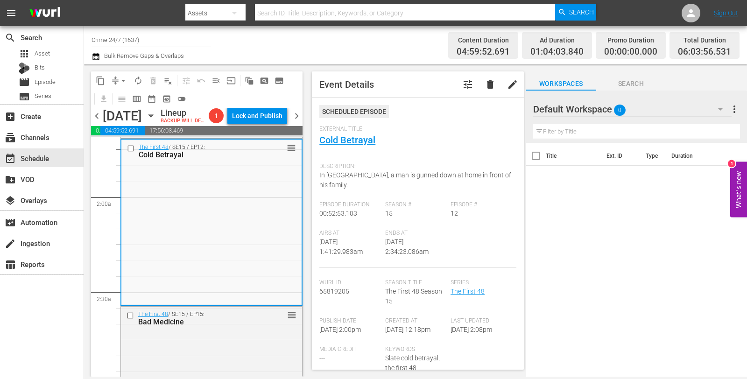
click at [118, 79] on button "arrow_drop_down" at bounding box center [123, 80] width 15 height 15
click at [122, 96] on li "Align to Midnight" at bounding box center [124, 98] width 98 height 15
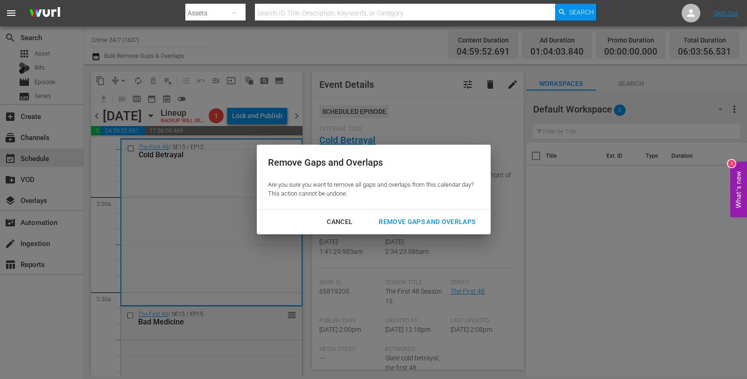
click at [457, 225] on div "Remove Gaps and Overlaps" at bounding box center [427, 222] width 112 height 12
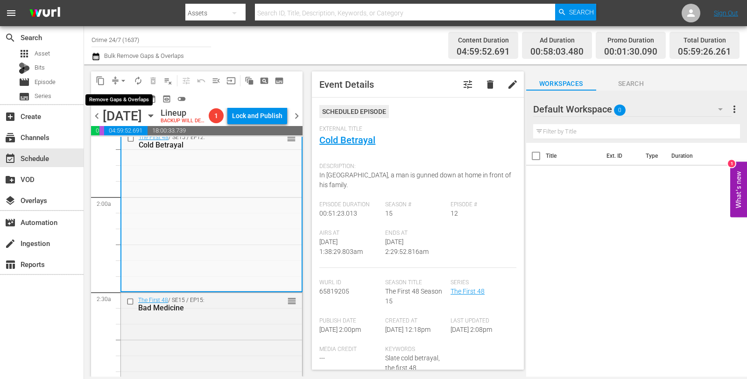
click at [121, 80] on span "arrow_drop_down" at bounding box center [123, 80] width 9 height 9
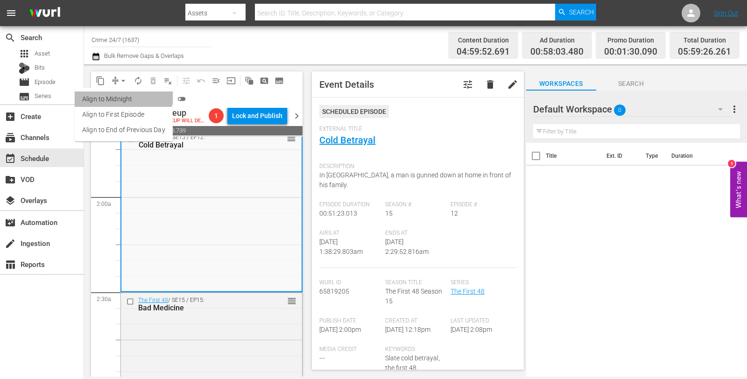
click at [111, 92] on li "Align to Midnight" at bounding box center [124, 98] width 98 height 15
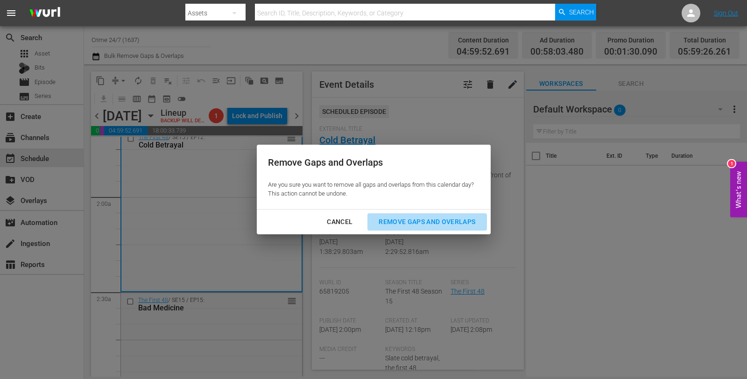
click at [412, 217] on div "Remove Gaps and Overlaps" at bounding box center [427, 222] width 112 height 12
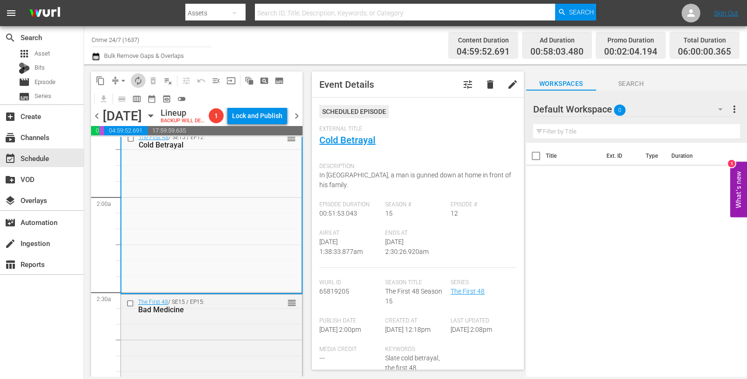
click at [139, 76] on span "autorenew_outlined" at bounding box center [137, 80] width 9 height 9
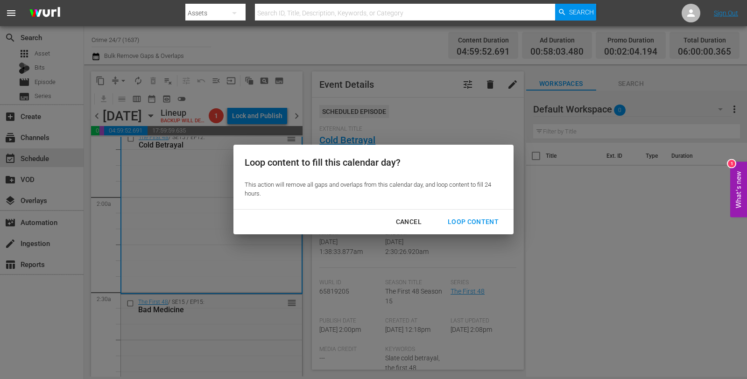
click at [469, 214] on button "Loop Content" at bounding box center [472, 221] width 73 height 17
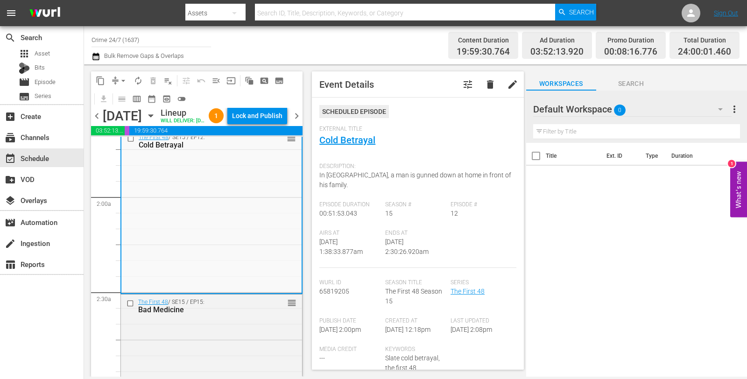
click at [263, 122] on div "Lock and Publish" at bounding box center [257, 115] width 50 height 17
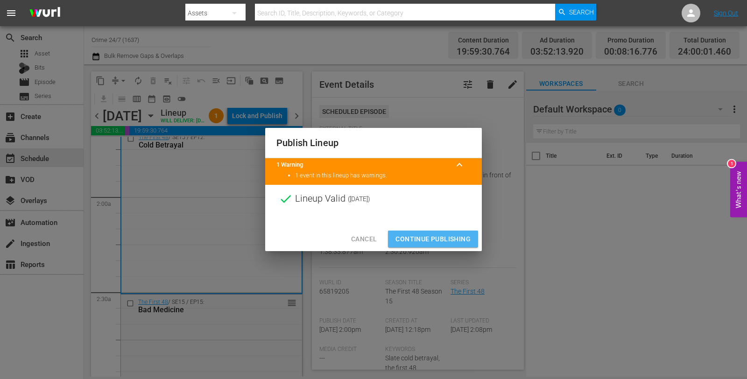
click at [430, 233] on span "Continue Publishing" at bounding box center [432, 239] width 75 height 12
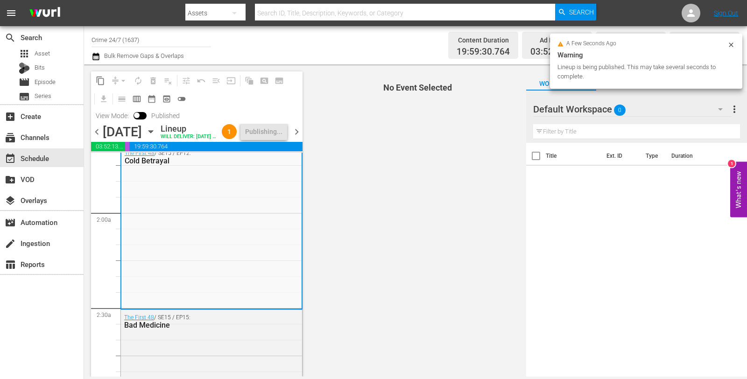
click at [295, 138] on span "chevron_right" at bounding box center [297, 132] width 12 height 12
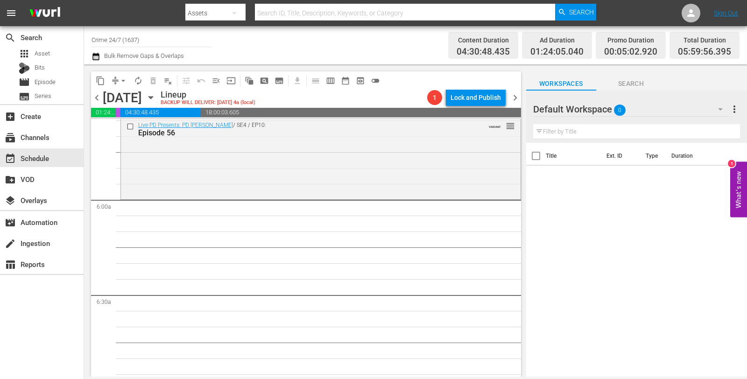
scroll to position [1061, 0]
click at [216, 165] on div "Live PD Presents: PD Cam / SE4 / EP10: Episode 56 VARIANT reorder" at bounding box center [321, 157] width 400 height 79
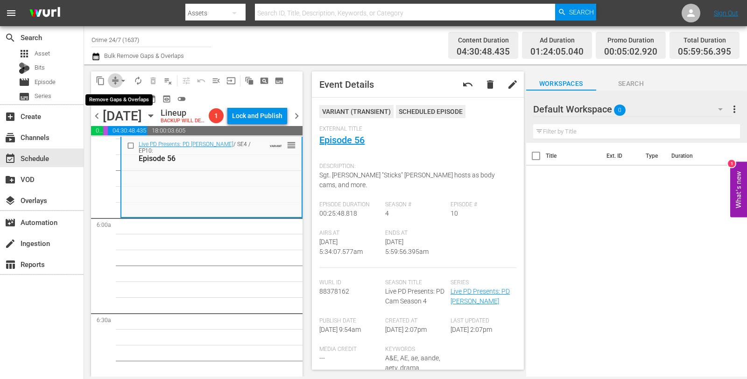
click at [115, 80] on span "compress" at bounding box center [115, 80] width 9 height 9
click at [120, 77] on span "arrow_drop_down" at bounding box center [123, 80] width 9 height 9
click at [125, 101] on li "Align to Midnight" at bounding box center [123, 98] width 77 height 15
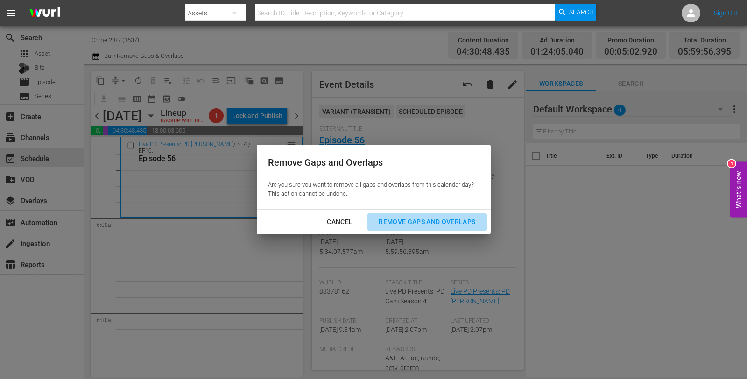
click at [395, 218] on div "Remove Gaps and Overlaps" at bounding box center [427, 222] width 112 height 12
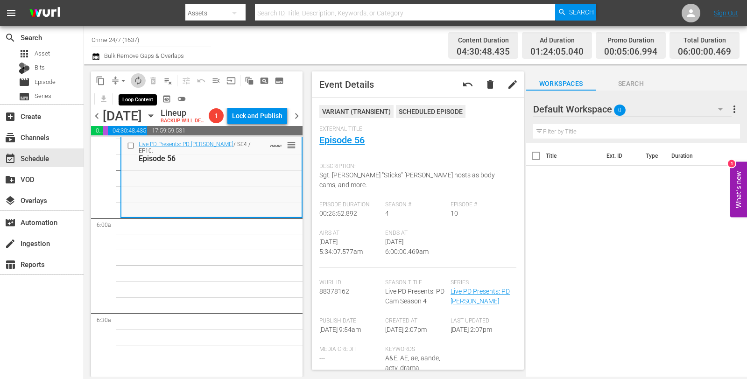
click at [135, 81] on span "autorenew_outlined" at bounding box center [137, 80] width 9 height 9
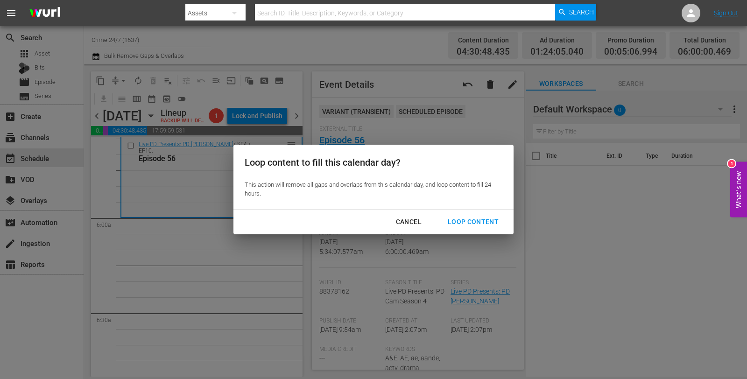
click at [488, 226] on div "Loop Content" at bounding box center [473, 222] width 66 height 12
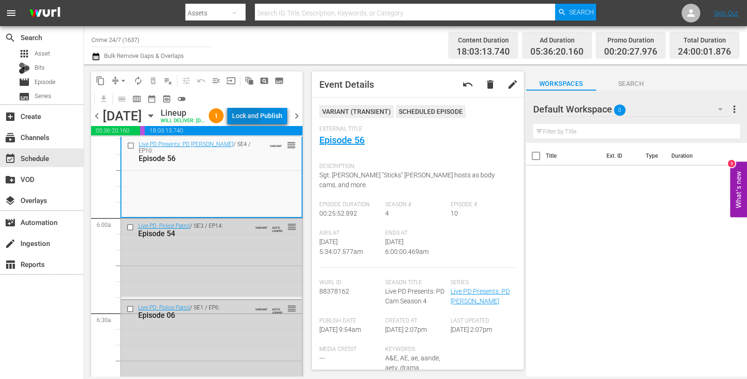
click at [262, 117] on div "Lock and Publish" at bounding box center [257, 115] width 50 height 17
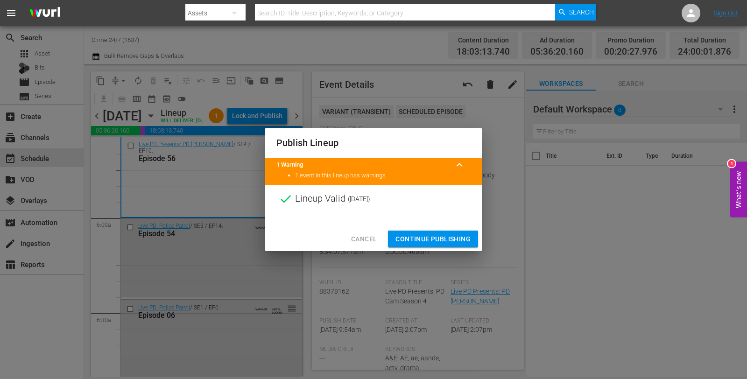
click at [439, 237] on span "Continue Publishing" at bounding box center [432, 239] width 75 height 12
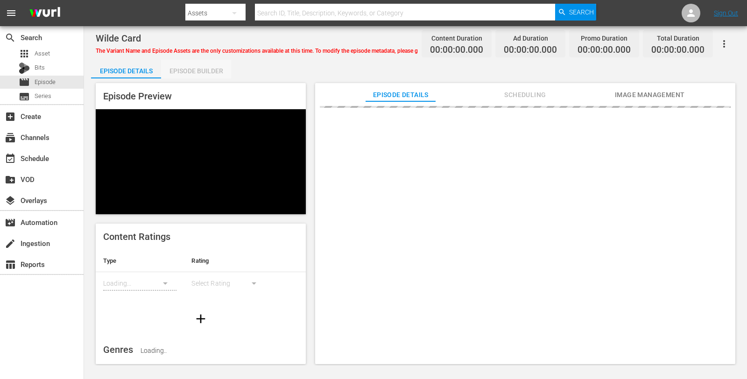
click at [178, 67] on div "Episode Builder" at bounding box center [196, 71] width 70 height 22
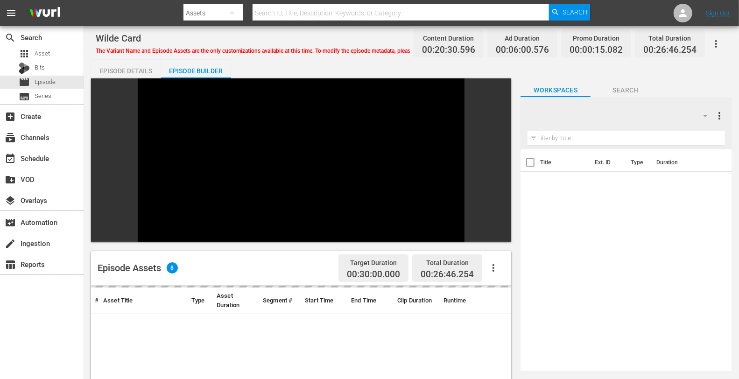
click at [633, 115] on div at bounding box center [621, 116] width 189 height 26
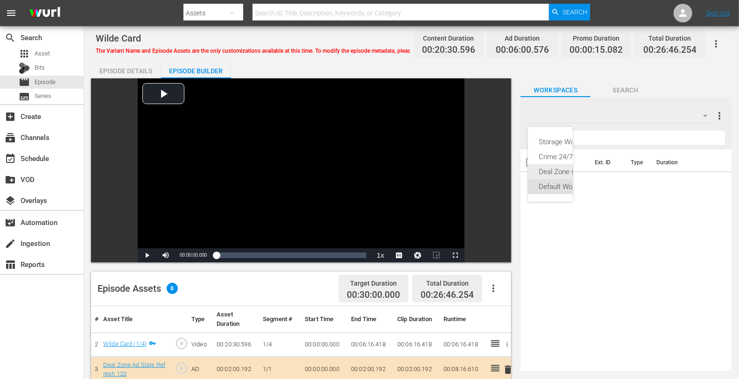
click at [550, 171] on div "Deal Zone (13)" at bounding box center [573, 171] width 68 height 15
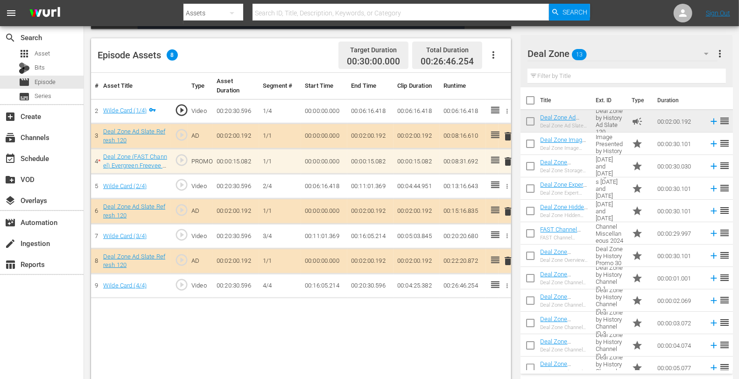
scroll to position [31, 0]
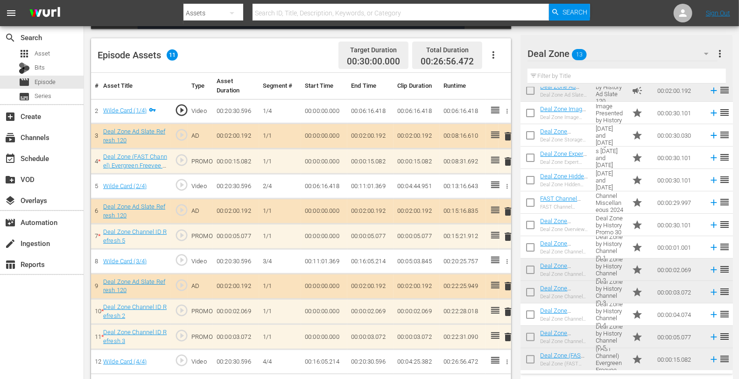
click at [509, 336] on span "delete" at bounding box center [507, 336] width 11 height 11
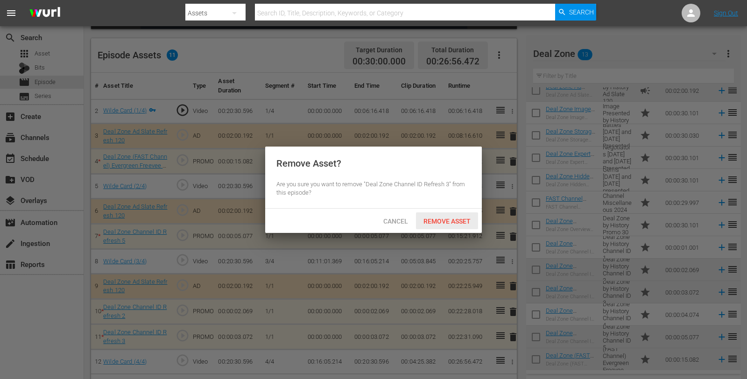
click at [438, 225] on div "Remove Asset" at bounding box center [447, 220] width 62 height 17
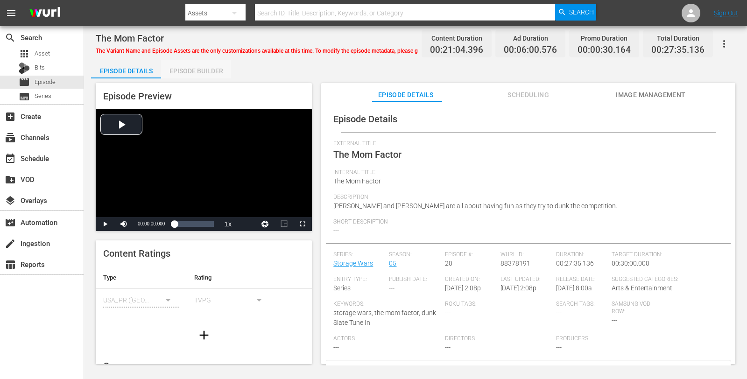
click at [176, 68] on div "Episode Builder" at bounding box center [196, 71] width 70 height 22
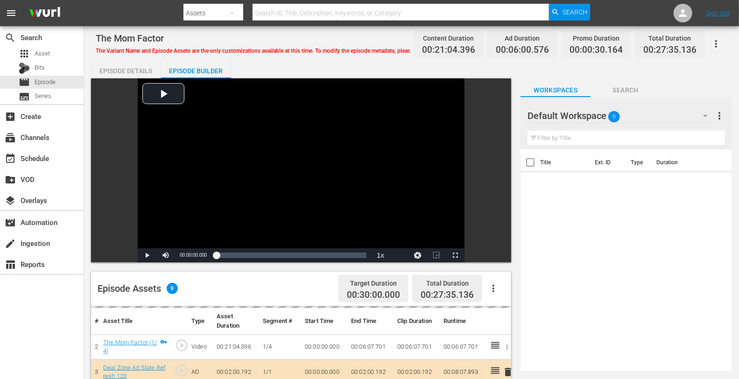
click at [645, 129] on div "Filter by Title" at bounding box center [625, 138] width 197 height 22
click at [640, 115] on div "Default Workspace 0" at bounding box center [621, 116] width 189 height 26
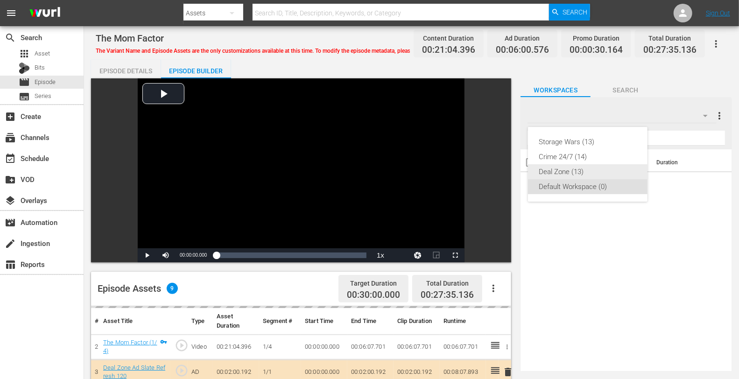
click at [572, 169] on div "Deal Zone (13)" at bounding box center [587, 171] width 97 height 15
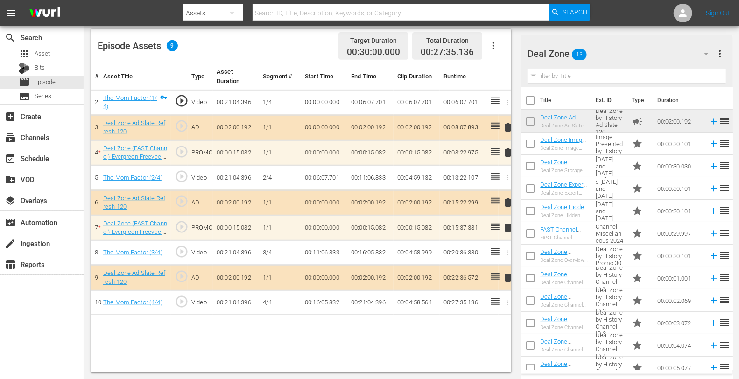
scroll to position [31, 0]
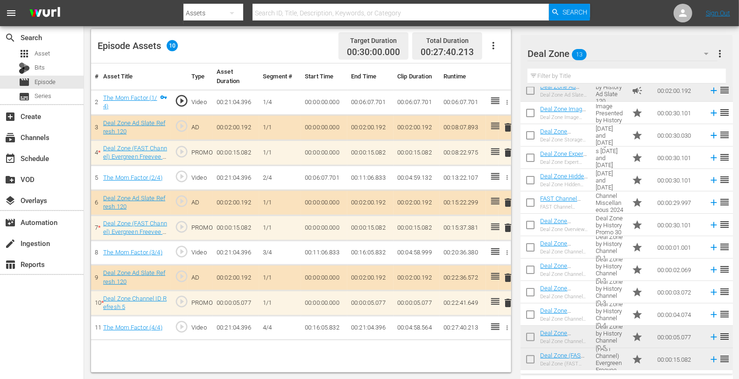
click at [507, 229] on span "delete" at bounding box center [507, 227] width 11 height 11
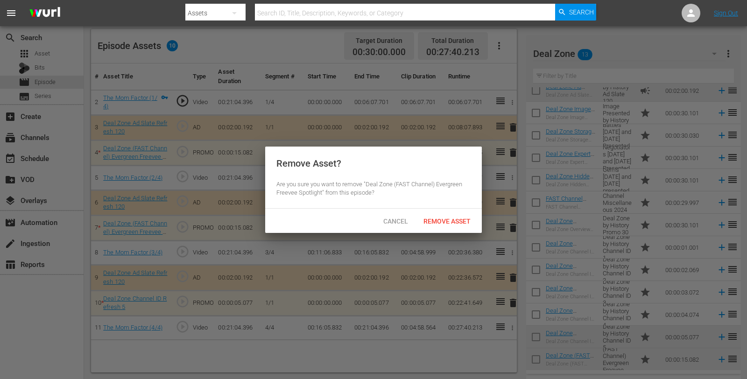
click at [435, 218] on span "Remove Asset" at bounding box center [447, 221] width 62 height 7
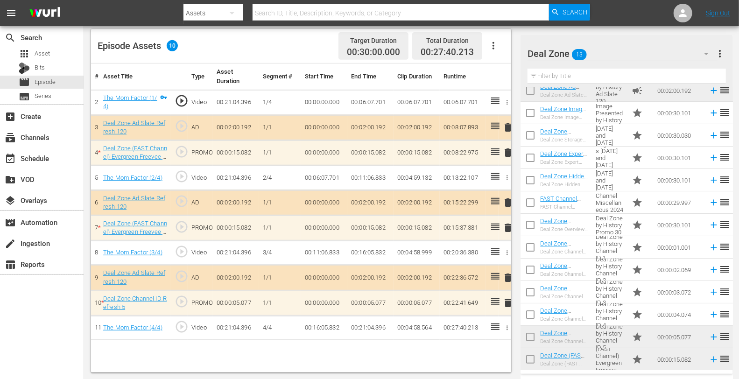
click at [505, 154] on span "delete" at bounding box center [507, 152] width 11 height 11
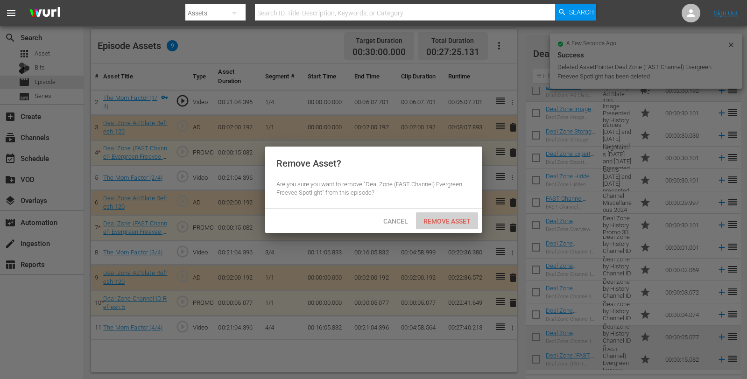
click at [435, 218] on span "Remove Asset" at bounding box center [447, 221] width 62 height 7
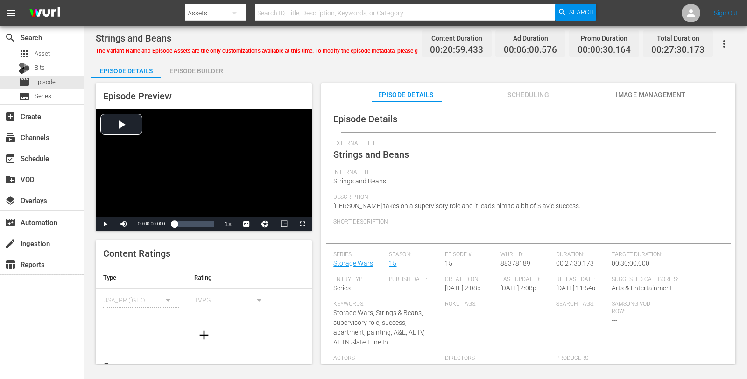
click at [211, 70] on div "Episode Builder" at bounding box center [196, 71] width 70 height 22
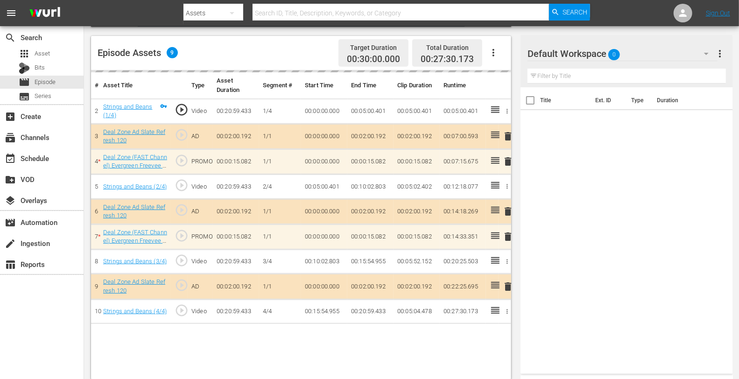
scroll to position [243, 0]
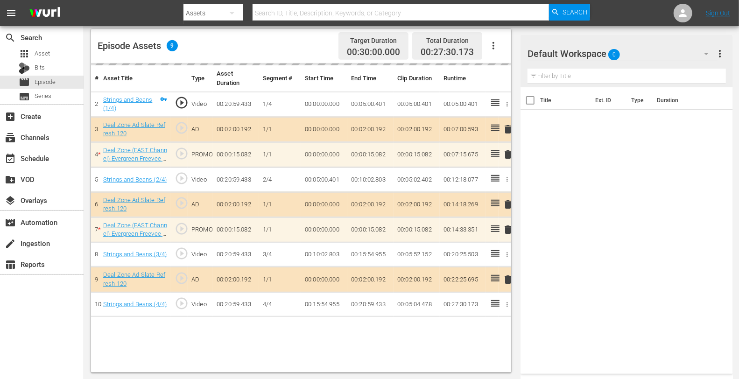
click at [507, 228] on div "delete" at bounding box center [504, 230] width 5 height 14
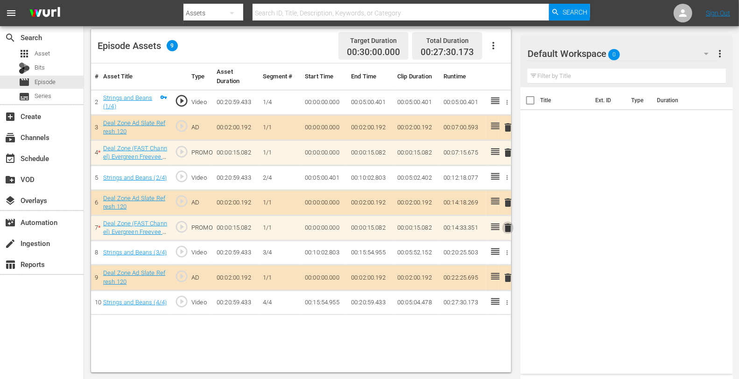
click at [507, 229] on span "delete" at bounding box center [507, 227] width 11 height 11
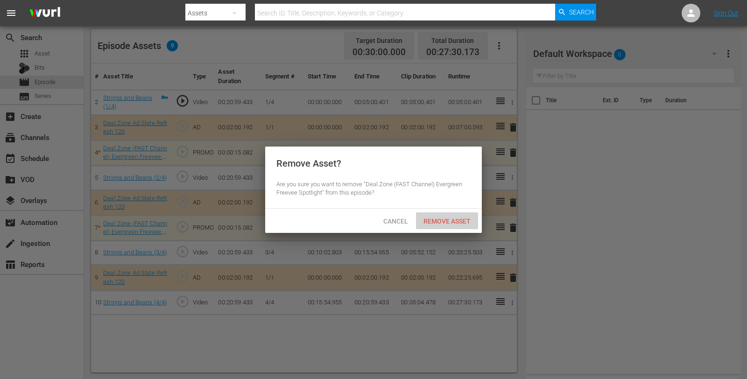
click at [441, 221] on span "Remove Asset" at bounding box center [447, 221] width 62 height 7
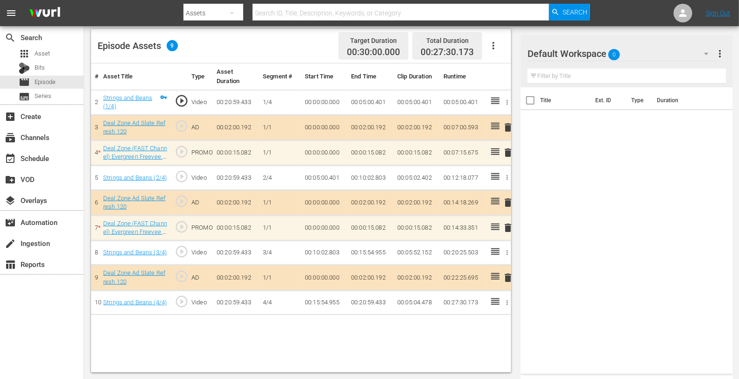
click at [441, 221] on td "00:14:33.351" at bounding box center [463, 227] width 46 height 25
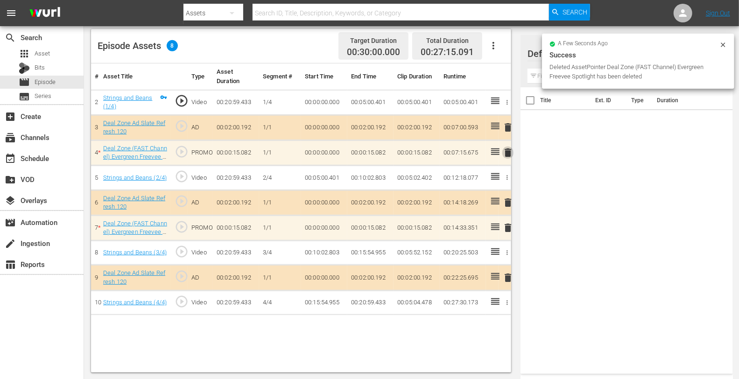
click at [509, 152] on span "delete" at bounding box center [507, 152] width 11 height 11
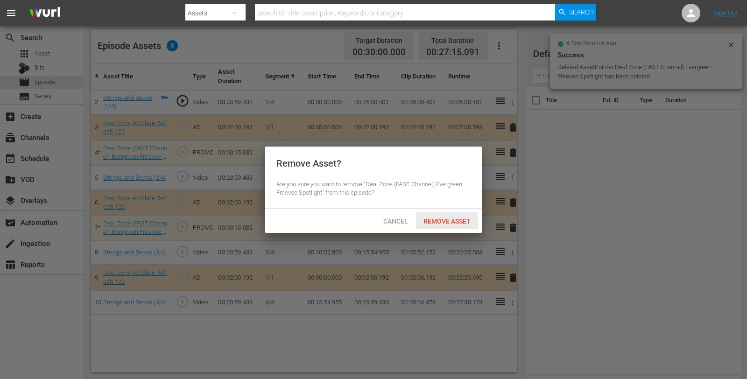
click at [430, 218] on span "Remove Asset" at bounding box center [447, 221] width 62 height 7
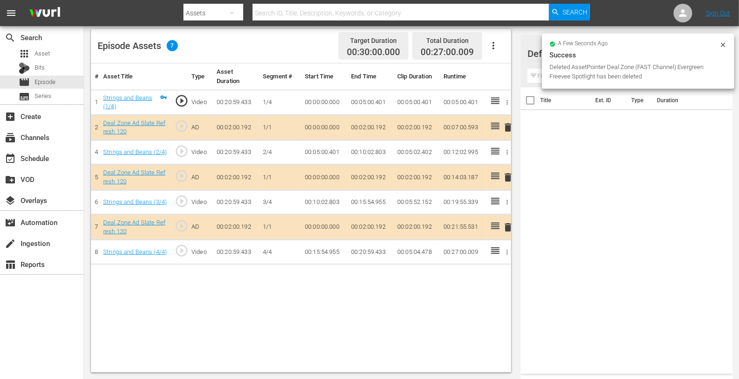
click at [672, 44] on icon at bounding box center [723, 44] width 4 height 4
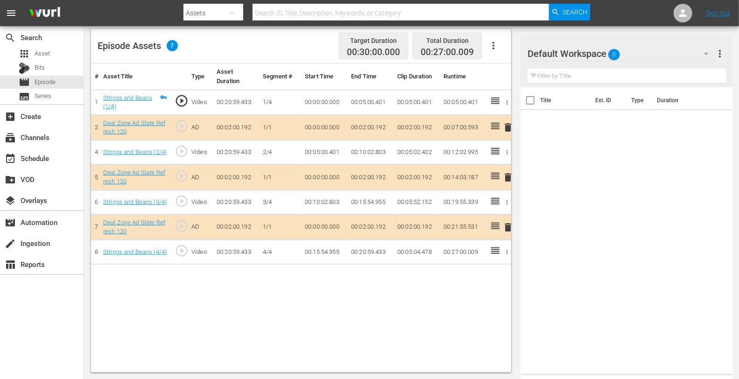
click at [643, 60] on div "Default Workspace 0" at bounding box center [622, 54] width 190 height 26
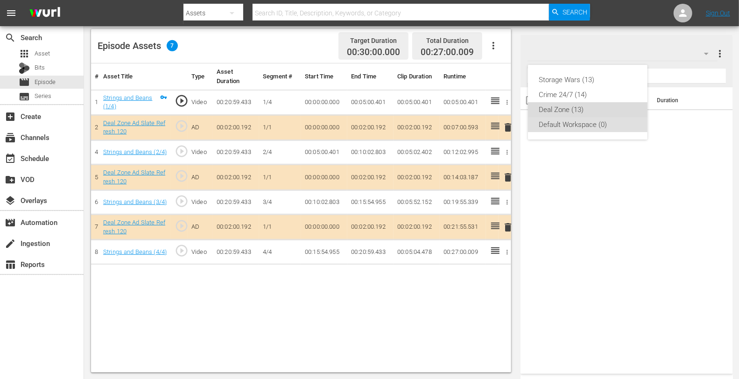
click at [569, 113] on div "Deal Zone (13)" at bounding box center [587, 109] width 97 height 15
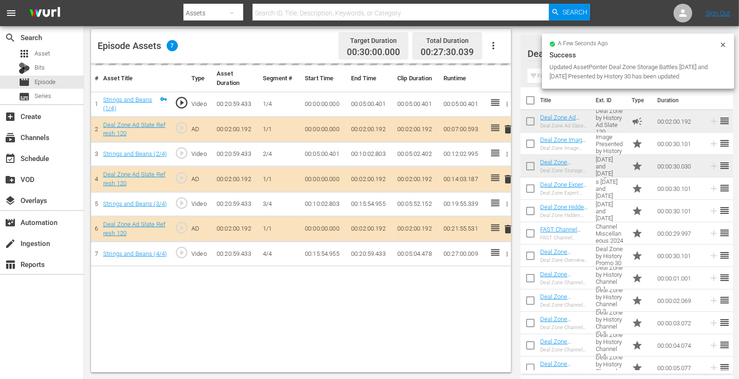
scroll to position [31, 0]
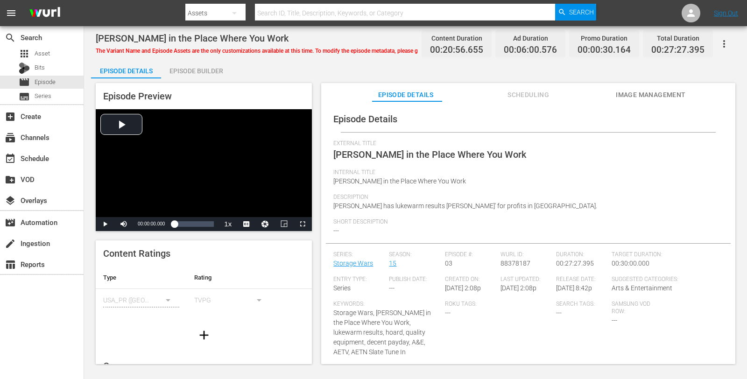
click at [186, 71] on div "Episode Builder" at bounding box center [196, 71] width 70 height 22
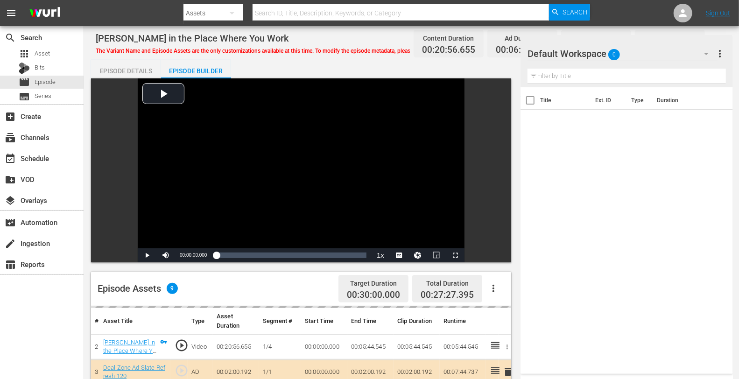
scroll to position [243, 0]
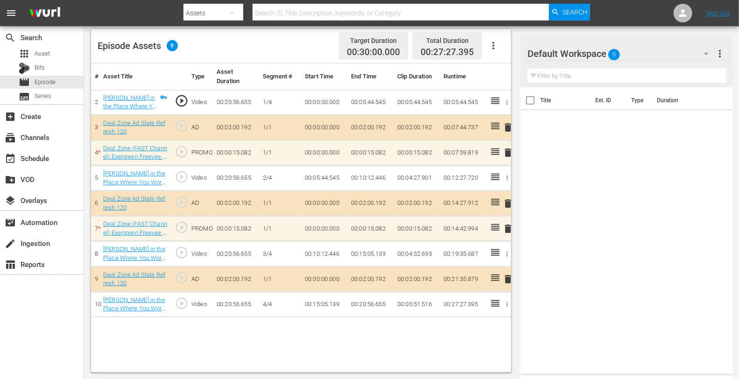
click at [507, 154] on span "delete" at bounding box center [507, 152] width 11 height 11
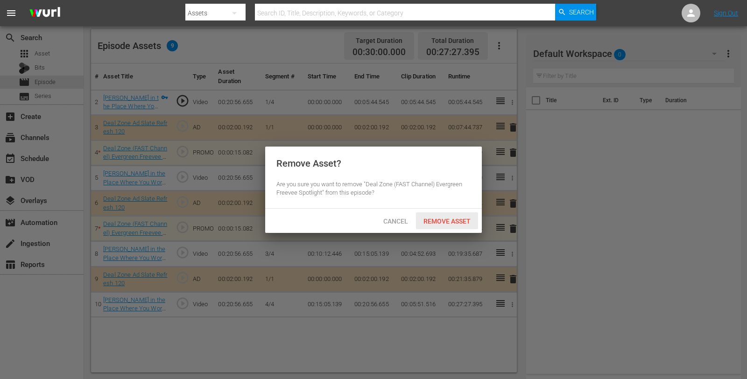
click at [449, 214] on div "Remove Asset" at bounding box center [447, 220] width 62 height 17
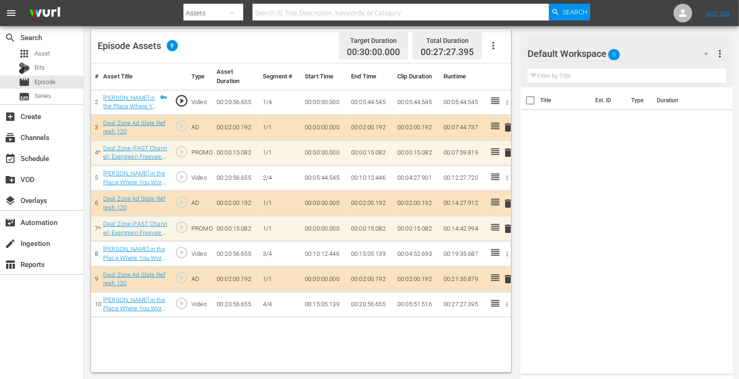
click at [506, 228] on span "delete" at bounding box center [507, 228] width 11 height 11
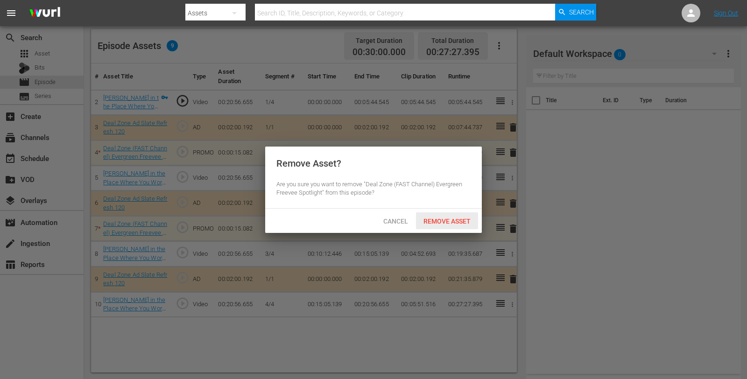
click at [462, 218] on span "Remove Asset" at bounding box center [447, 221] width 62 height 7
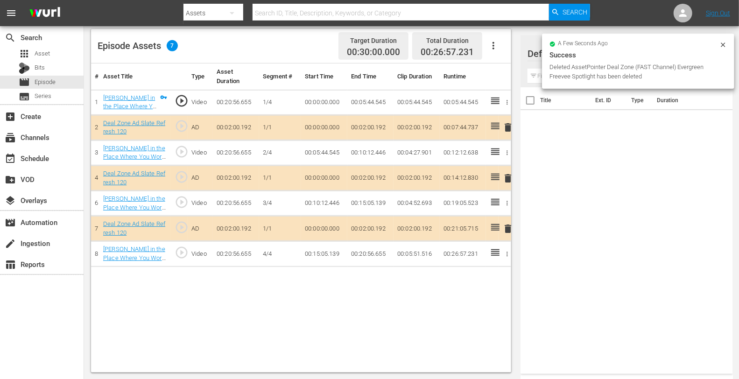
click at [648, 49] on div "Success" at bounding box center [637, 54] width 177 height 11
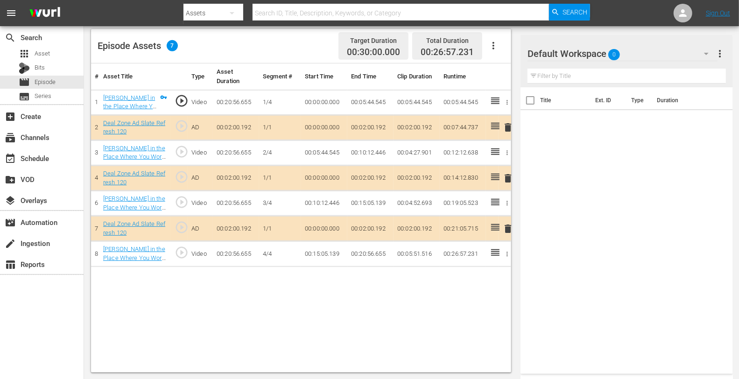
click at [656, 55] on div "Default Workspace 0" at bounding box center [622, 54] width 190 height 26
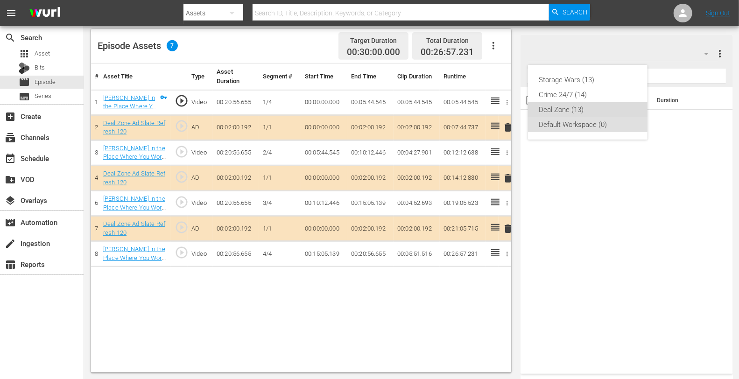
click at [558, 107] on div "Deal Zone (13)" at bounding box center [587, 109] width 97 height 15
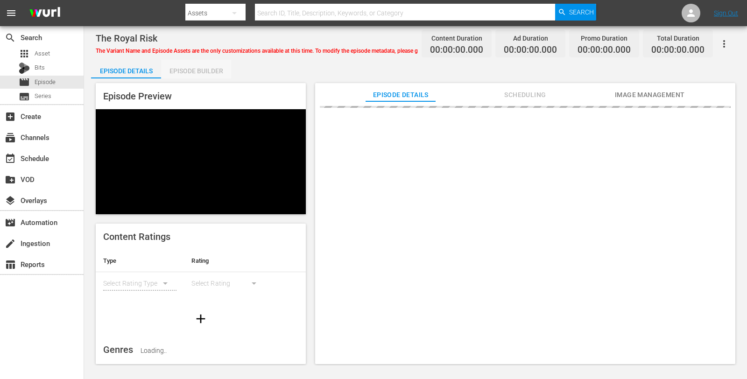
click at [191, 70] on div "Episode Builder" at bounding box center [196, 71] width 70 height 22
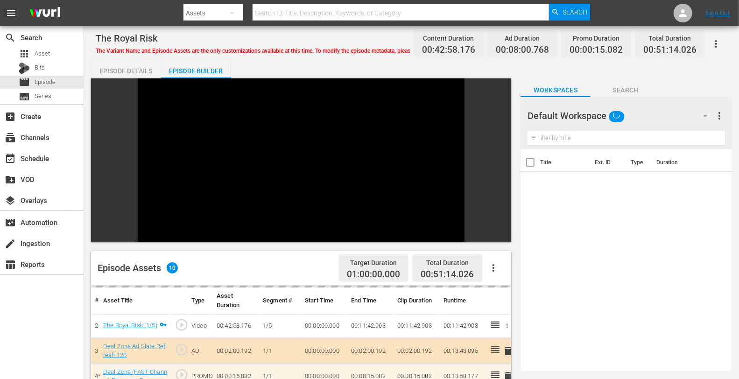
click at [635, 119] on div "Default Workspace" at bounding box center [621, 116] width 189 height 26
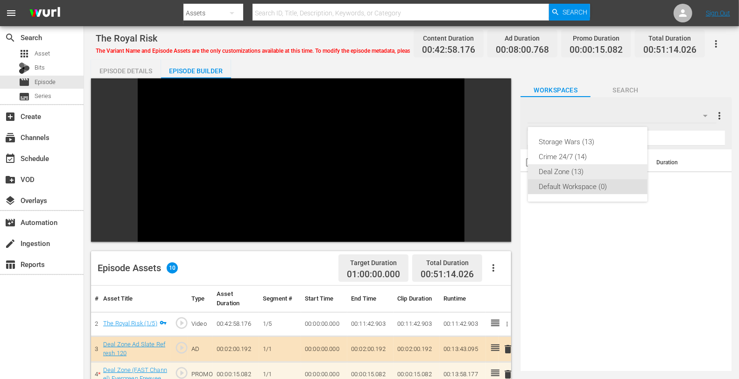
click at [544, 172] on div "Deal Zone (13)" at bounding box center [587, 171] width 97 height 15
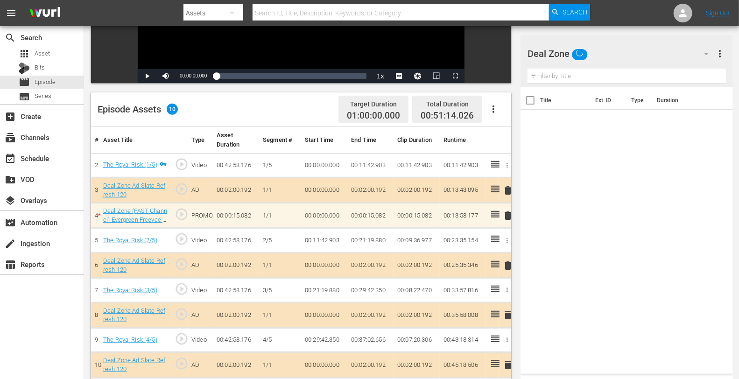
scroll to position [180, 0]
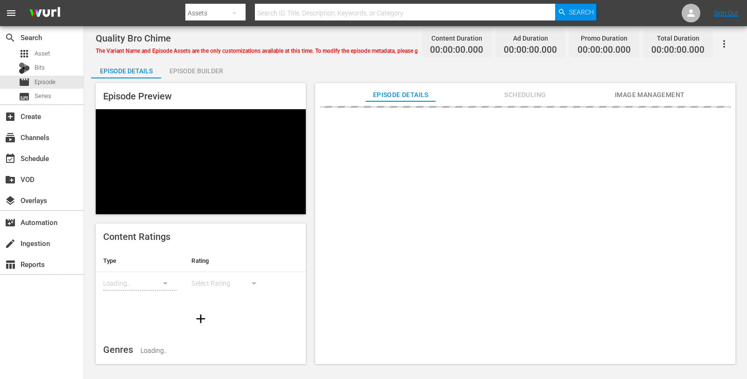
click at [188, 72] on div "Episode Builder" at bounding box center [196, 71] width 70 height 22
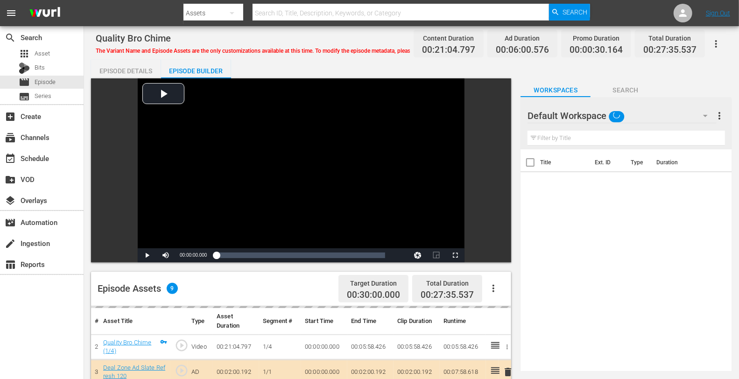
click at [640, 117] on div "Default Workspace" at bounding box center [621, 116] width 189 height 26
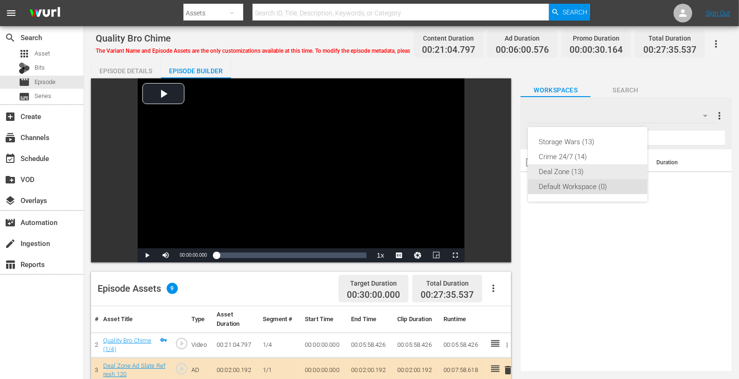
click at [572, 166] on div "Deal Zone (13)" at bounding box center [587, 171] width 97 height 15
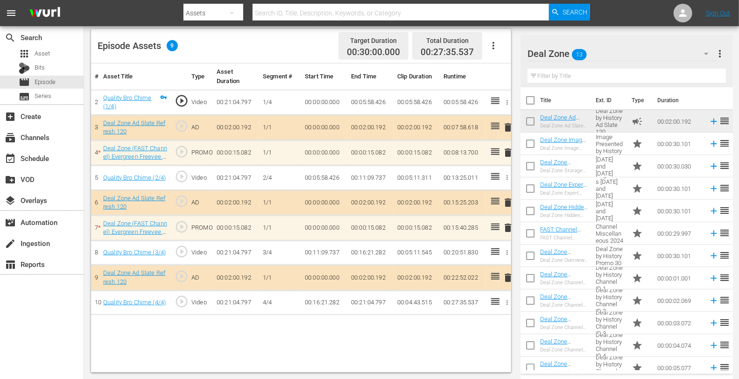
scroll to position [31, 0]
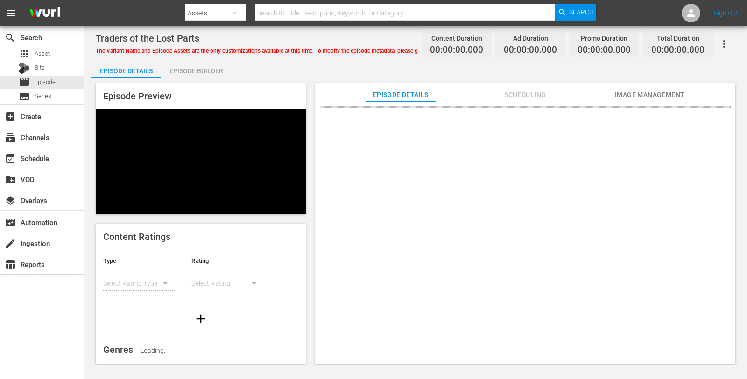
click at [191, 70] on div "Episode Builder" at bounding box center [196, 71] width 70 height 22
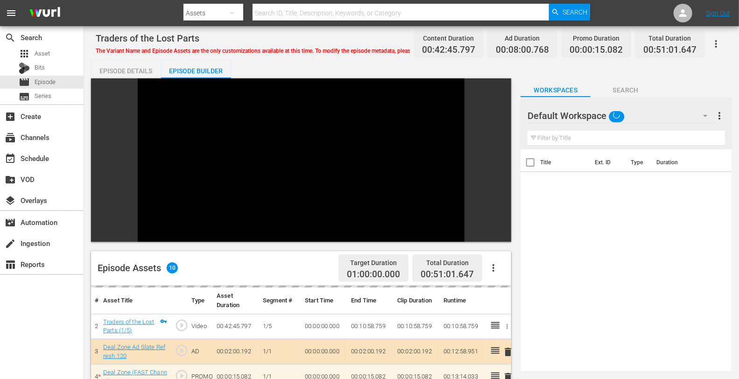
click at [665, 126] on div "Default Workspace" at bounding box center [621, 116] width 189 height 26
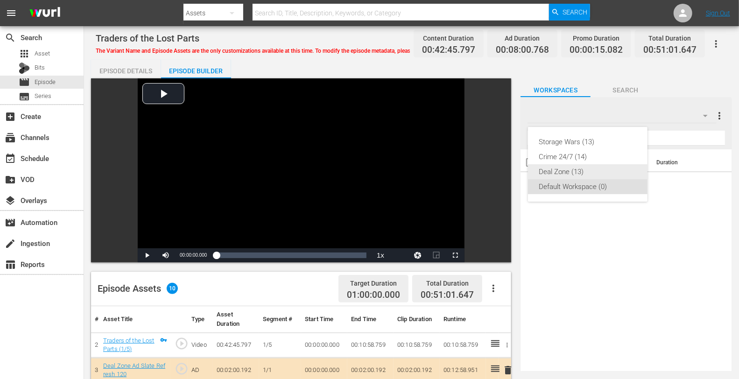
click at [583, 170] on div "Deal Zone (13)" at bounding box center [587, 171] width 97 height 15
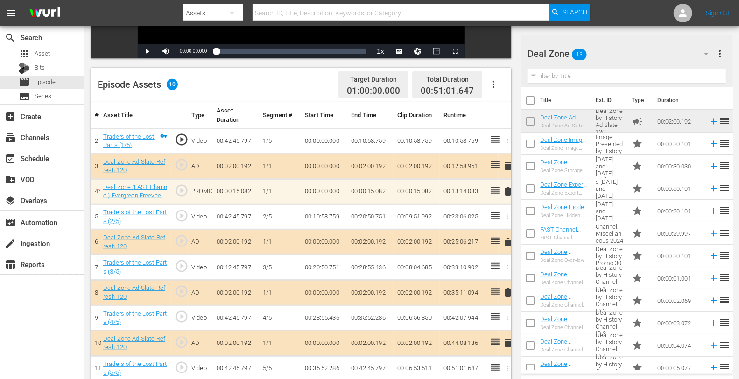
scroll to position [243, 0]
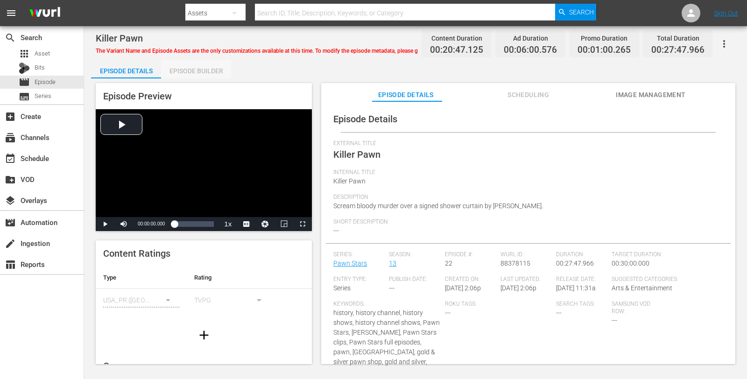
click at [180, 68] on div "Episode Builder" at bounding box center [196, 71] width 70 height 22
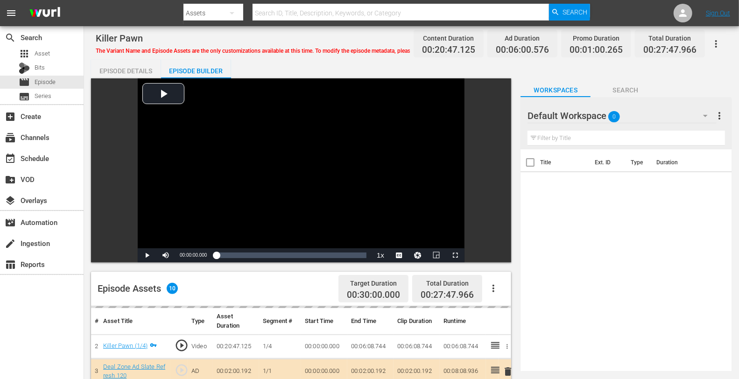
click at [653, 118] on div "Default Workspace 0" at bounding box center [621, 116] width 189 height 26
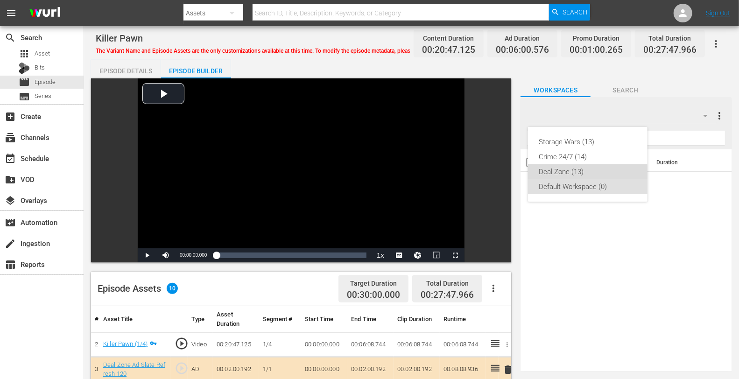
click at [551, 178] on div "Deal Zone (13)" at bounding box center [587, 171] width 97 height 15
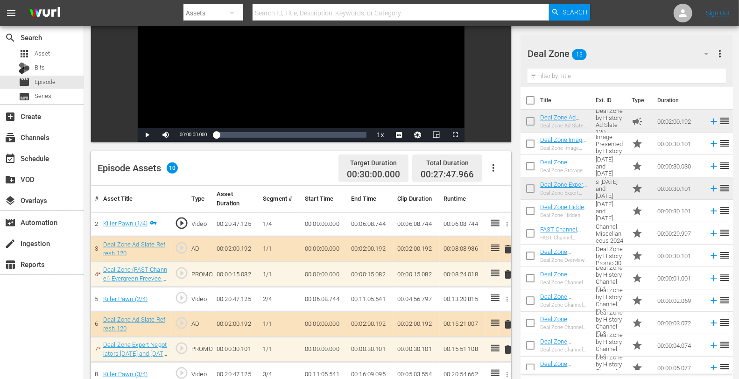
scroll to position [243, 0]
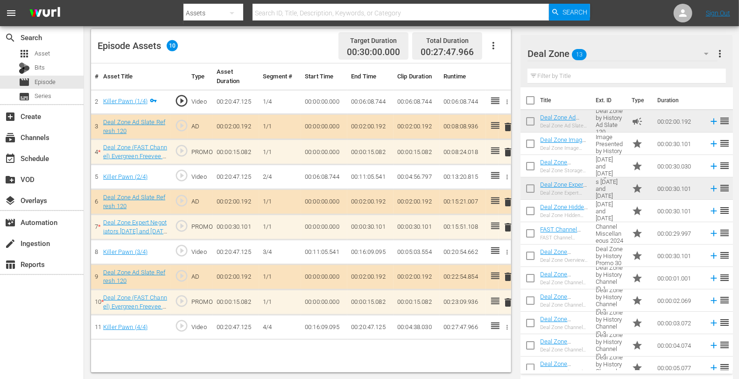
click at [660, 341] on div "Deal Zone 13 Deal Zone more_vert Filter by Title Title Ext. ID Type Duration De…" at bounding box center [626, 214] width 212 height 358
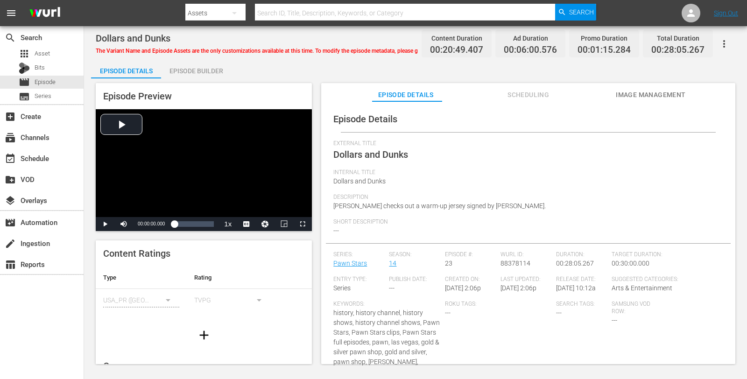
click at [204, 68] on div "Episode Builder" at bounding box center [196, 71] width 70 height 22
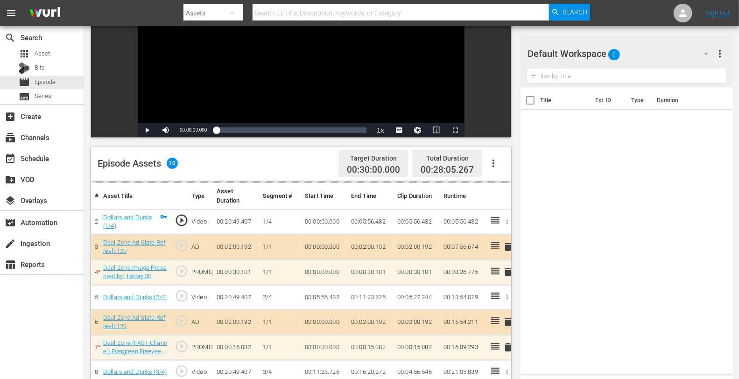
scroll to position [243, 0]
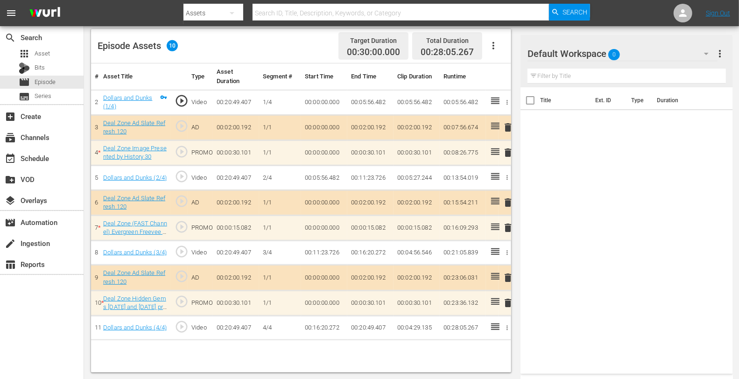
click at [643, 56] on div "Default Workspace 0" at bounding box center [622, 54] width 190 height 26
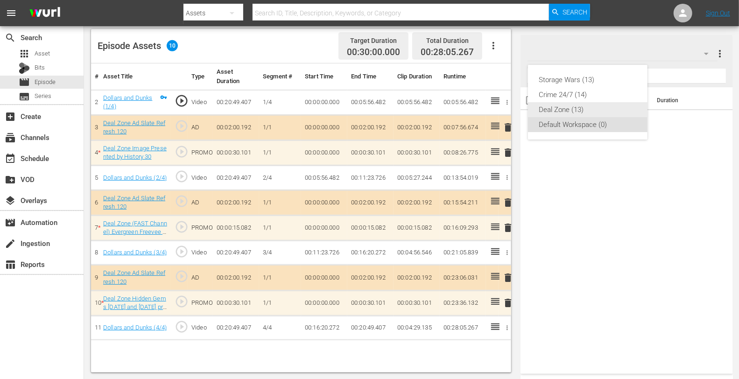
click at [566, 105] on div "Deal Zone (13)" at bounding box center [587, 109] width 97 height 15
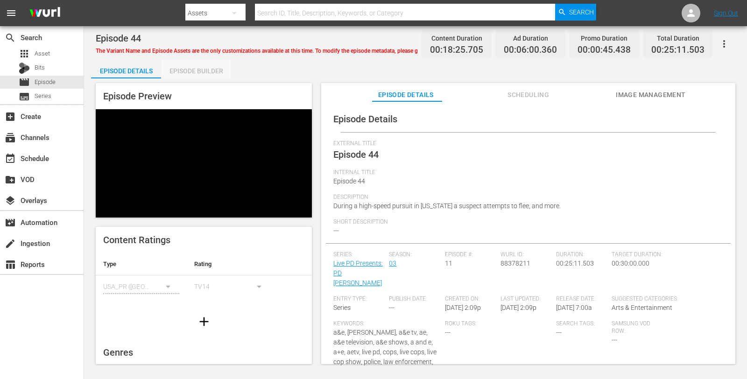
click at [213, 70] on div "Episode Builder" at bounding box center [196, 71] width 70 height 22
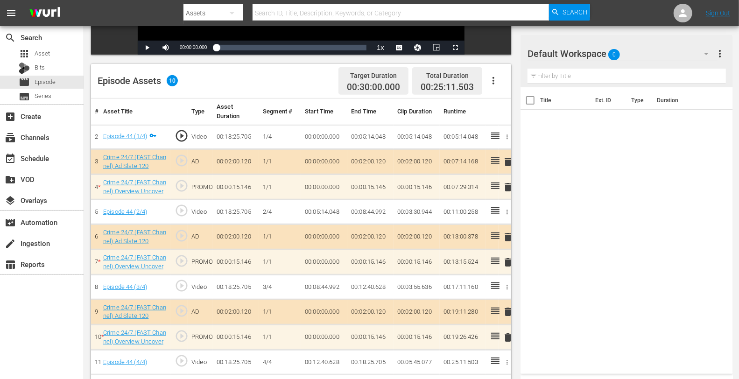
scroll to position [243, 0]
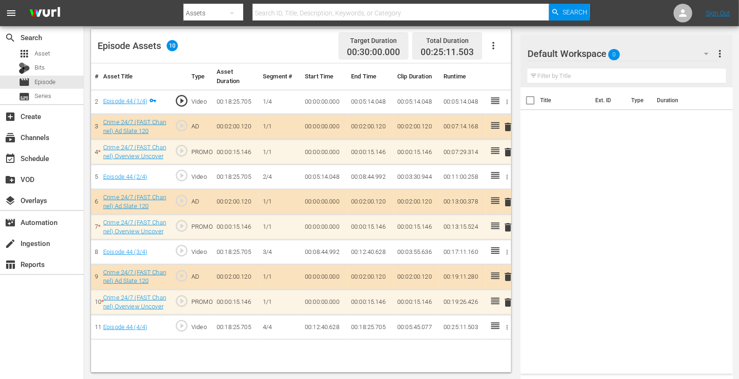
click at [511, 153] on span "delete" at bounding box center [507, 152] width 11 height 11
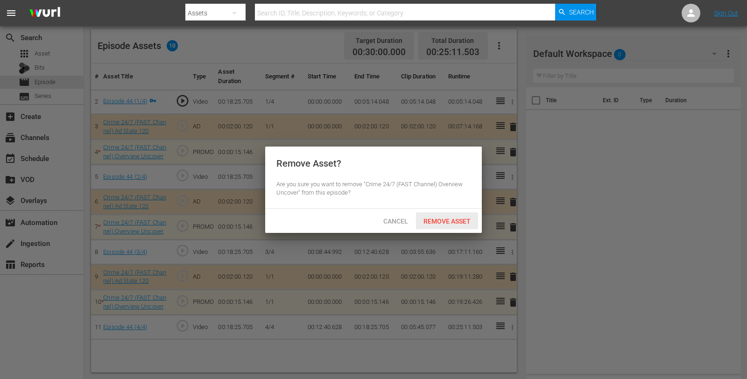
click at [450, 223] on span "Remove Asset" at bounding box center [447, 221] width 62 height 7
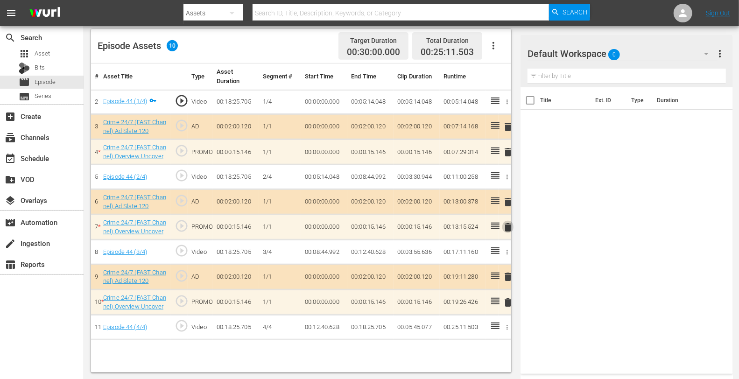
click at [505, 226] on span "delete" at bounding box center [507, 227] width 11 height 11
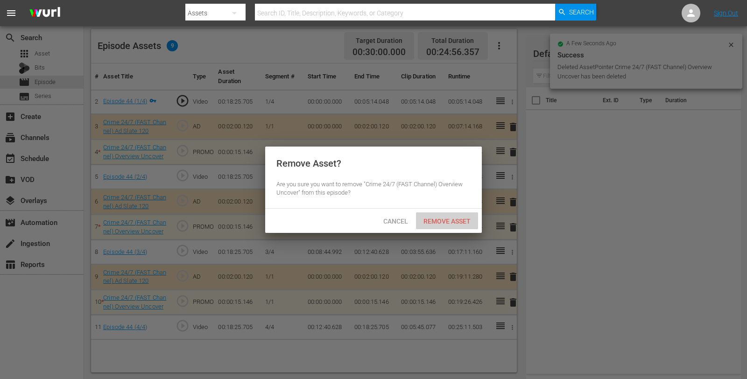
click at [456, 225] on span "Remove Asset" at bounding box center [447, 221] width 62 height 7
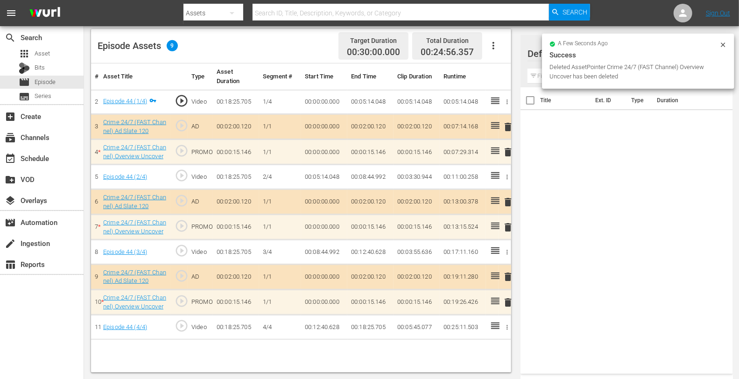
click at [508, 304] on span "delete" at bounding box center [507, 302] width 11 height 11
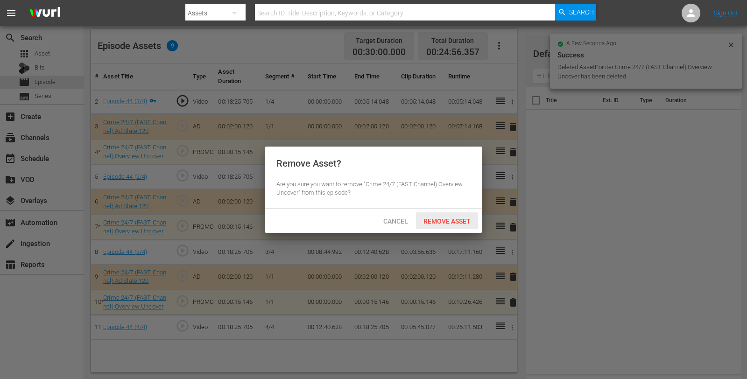
click at [438, 216] on div "Remove Asset" at bounding box center [447, 220] width 62 height 17
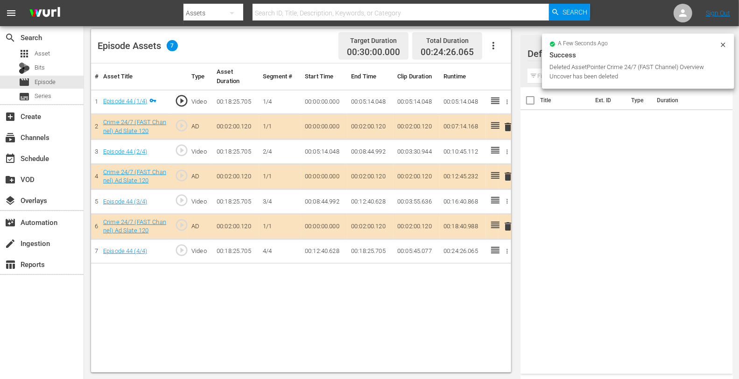
click at [200, 114] on td "AD" at bounding box center [200, 126] width 25 height 25
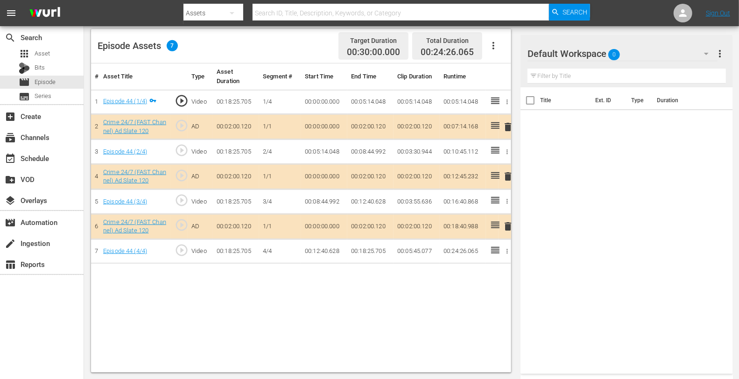
click at [649, 56] on div "Default Workspace 0" at bounding box center [622, 54] width 190 height 26
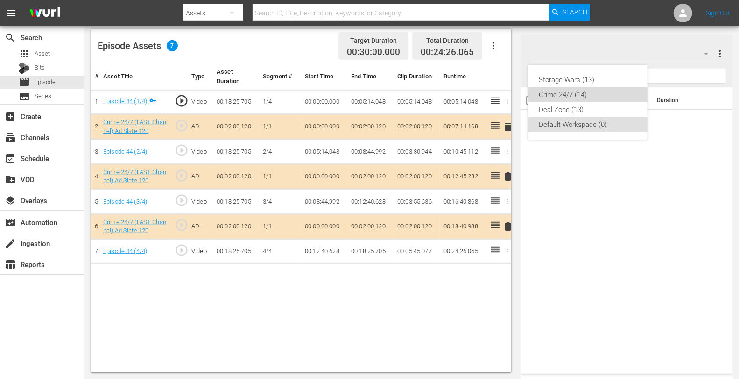
click at [561, 94] on div "Crime 24/7 (14)" at bounding box center [587, 94] width 97 height 15
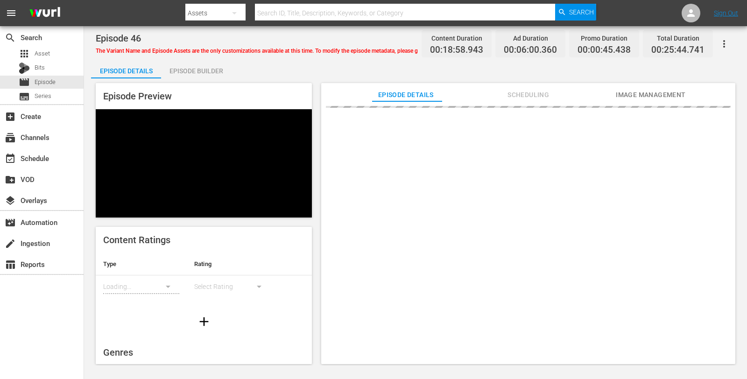
click at [200, 71] on div "Episode Builder" at bounding box center [196, 71] width 70 height 22
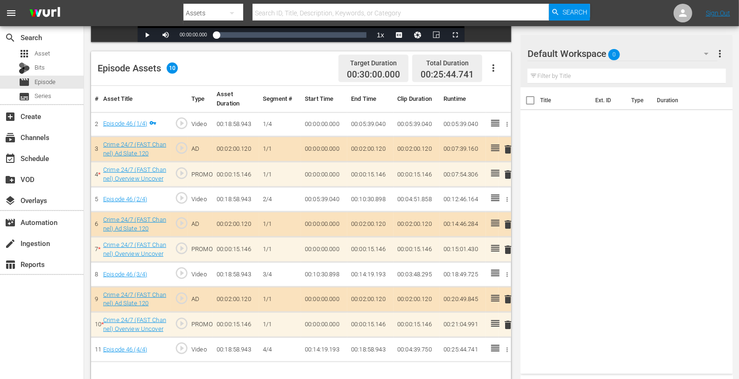
scroll to position [221, 0]
click at [506, 175] on span "delete" at bounding box center [507, 174] width 11 height 11
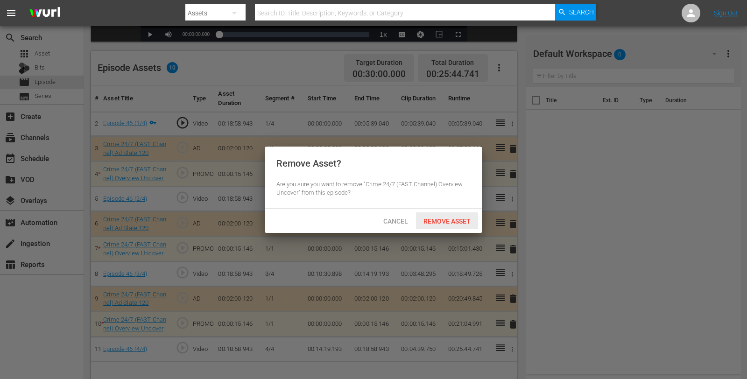
click at [437, 218] on span "Remove Asset" at bounding box center [447, 221] width 62 height 7
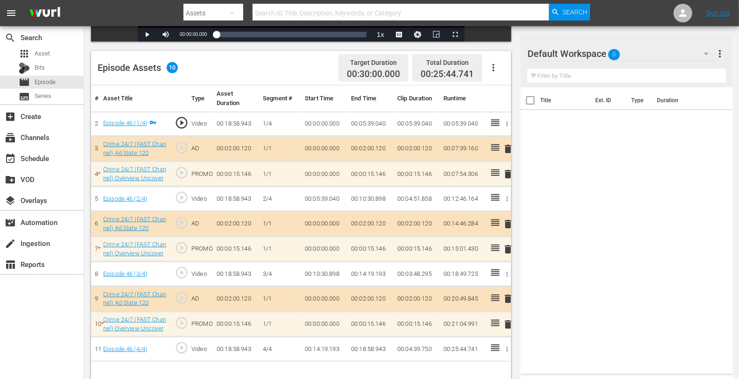
click at [505, 247] on span "delete" at bounding box center [507, 249] width 11 height 11
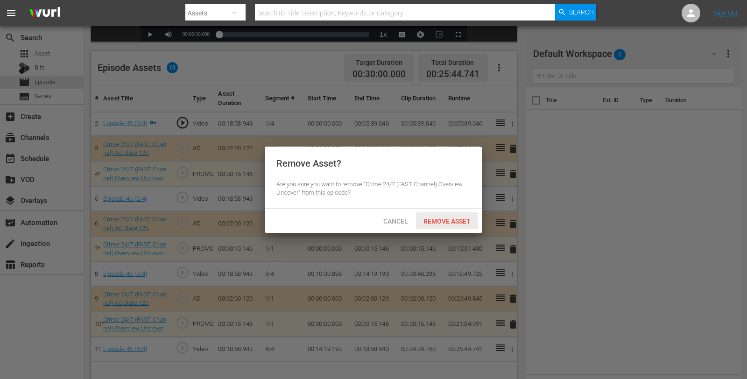
click at [462, 215] on div "Remove Asset" at bounding box center [447, 220] width 62 height 17
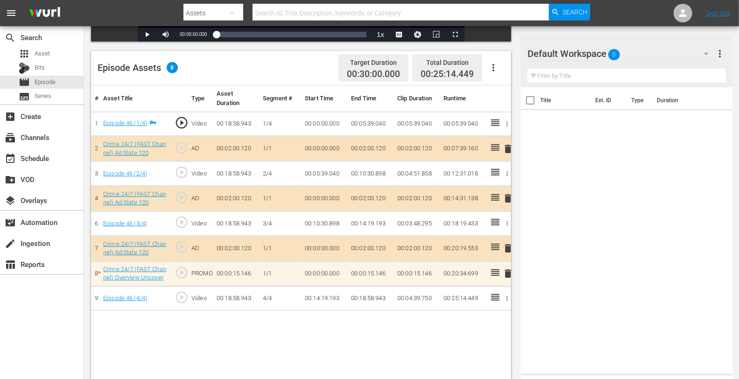
click at [655, 56] on div "Default Workspace 0" at bounding box center [622, 54] width 190 height 26
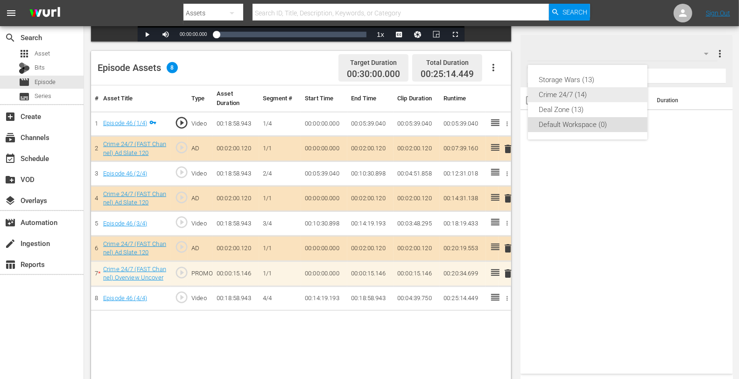
drag, startPoint x: 546, startPoint y: 106, endPoint x: 557, endPoint y: 94, distance: 16.2
click at [557, 94] on div "Storage Wars (13) Crime 24/7 (14) Deal Zone (13) Default Workspace (0)" at bounding box center [587, 102] width 119 height 75
click at [557, 94] on div "Crime 24/7 (14)" at bounding box center [587, 94] width 97 height 15
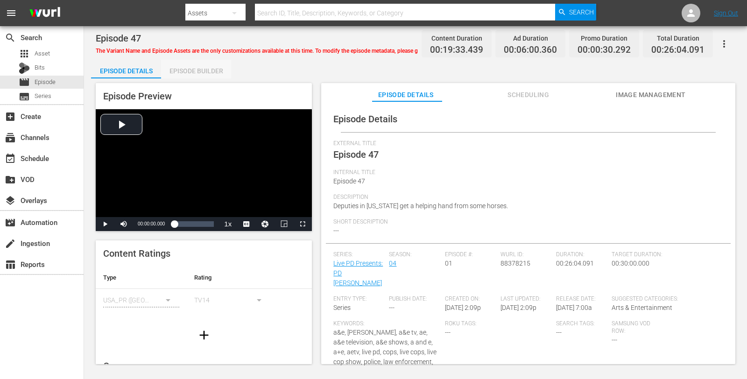
click at [209, 71] on div "Episode Builder" at bounding box center [196, 71] width 70 height 22
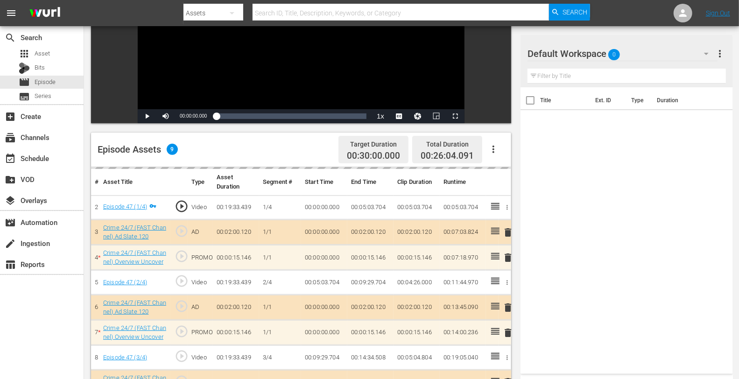
scroll to position [140, 0]
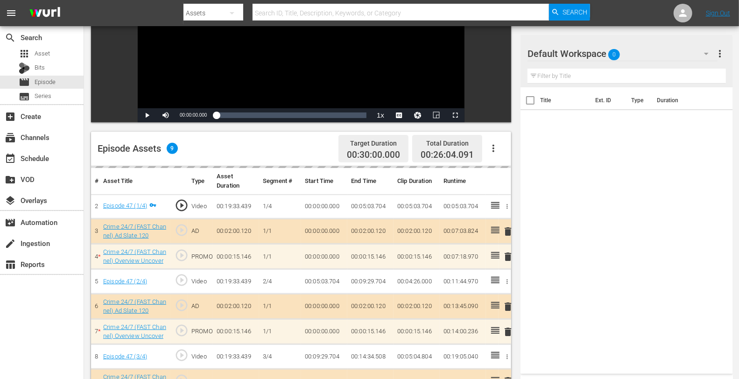
click at [506, 253] on div "delete" at bounding box center [504, 257] width 5 height 14
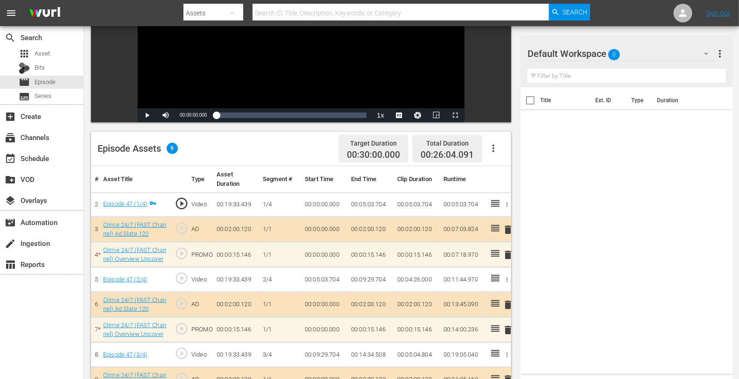
click at [508, 255] on span "delete" at bounding box center [507, 254] width 11 height 11
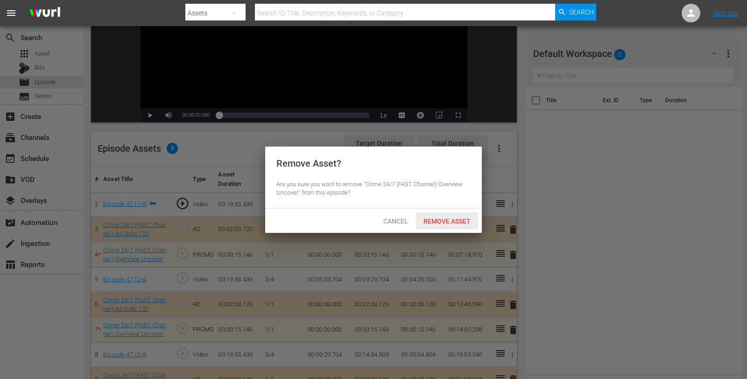
click at [432, 219] on span "Remove Asset" at bounding box center [447, 221] width 62 height 7
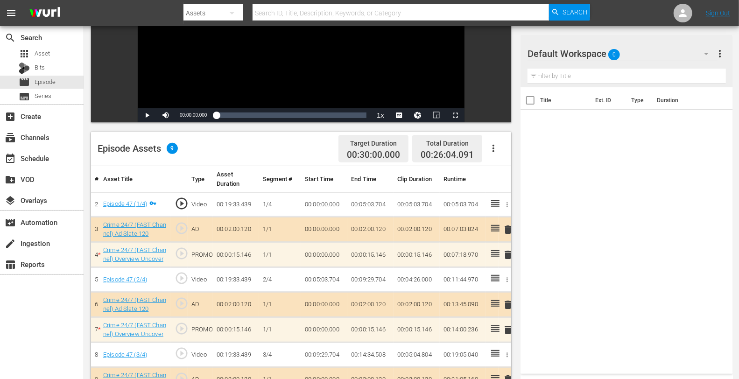
click at [510, 328] on span "delete" at bounding box center [507, 329] width 11 height 11
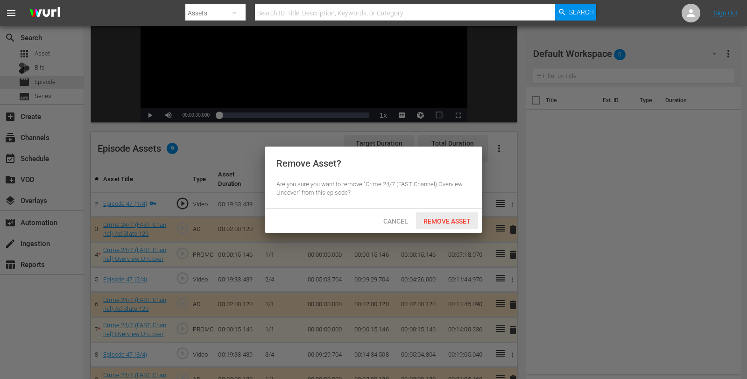
click at [447, 219] on span "Remove Asset" at bounding box center [447, 221] width 62 height 7
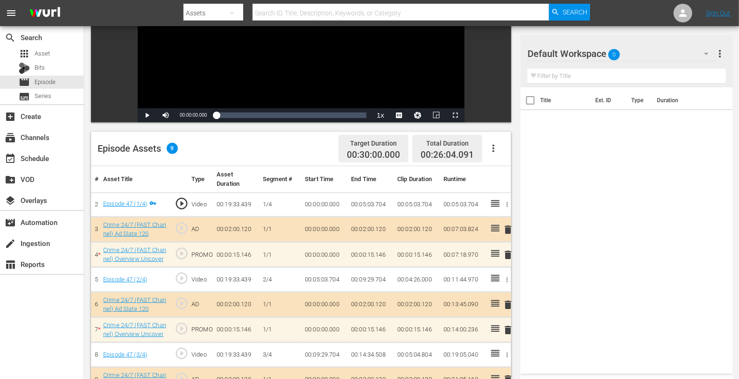
click at [654, 60] on div "Default Workspace 0" at bounding box center [622, 54] width 190 height 26
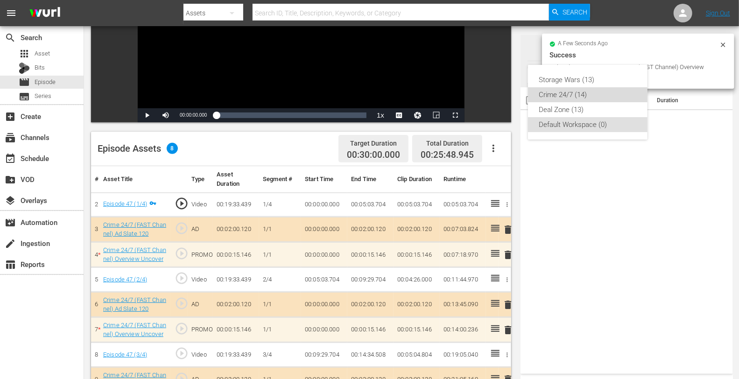
click at [569, 91] on div "Crime 24/7 (14)" at bounding box center [587, 94] width 97 height 15
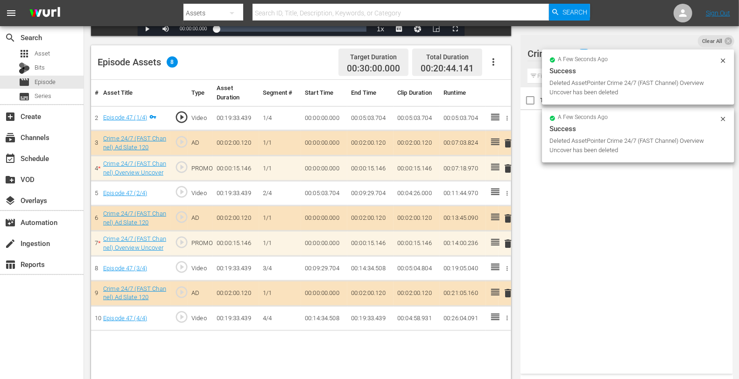
scroll to position [228, 0]
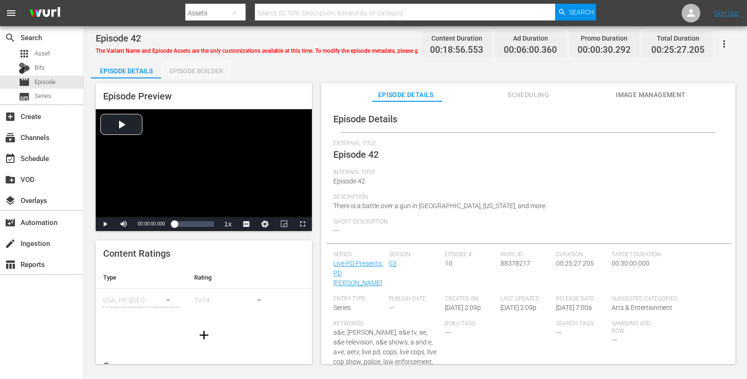
click at [211, 66] on div "Episode Builder" at bounding box center [196, 71] width 70 height 22
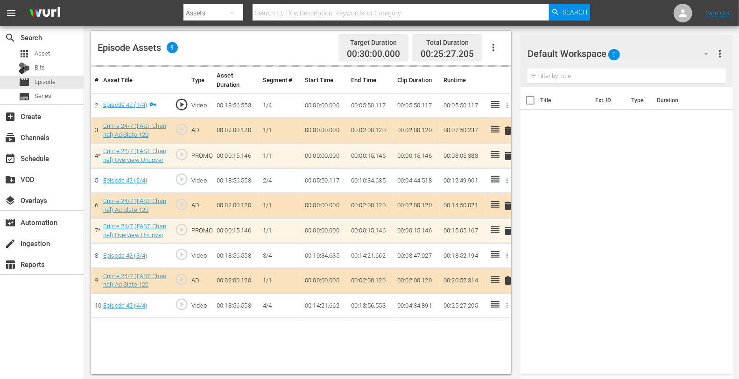
scroll to position [241, 0]
click at [507, 154] on div "delete" at bounding box center [504, 155] width 5 height 14
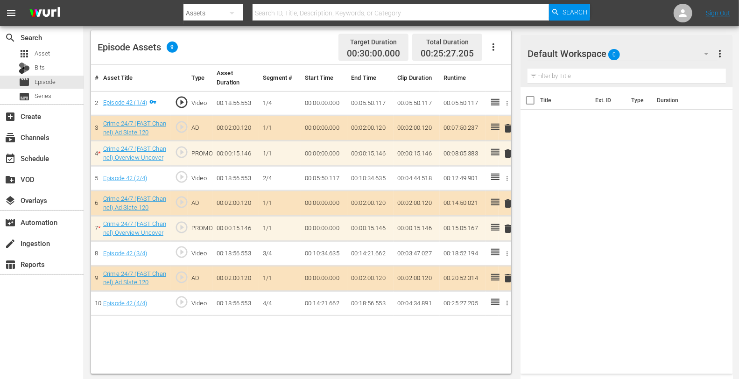
click at [510, 155] on span "delete" at bounding box center [507, 153] width 11 height 11
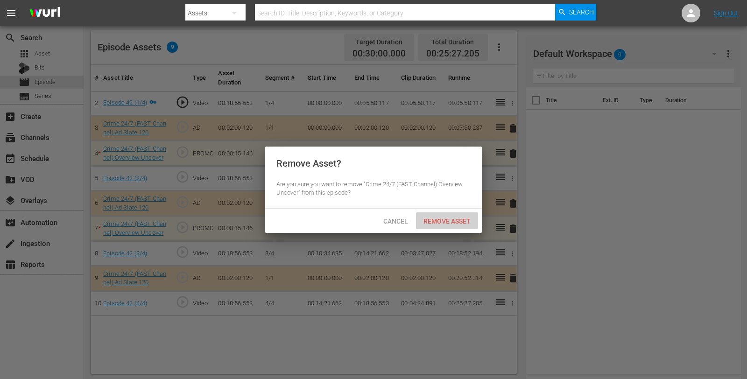
click at [437, 217] on div "Remove Asset" at bounding box center [447, 220] width 62 height 17
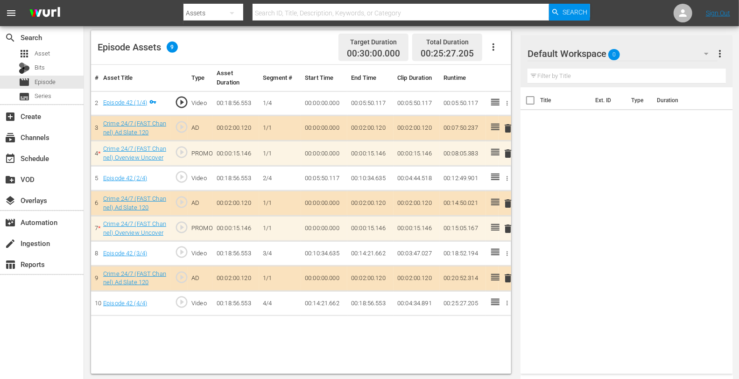
click at [508, 227] on span "delete" at bounding box center [507, 228] width 11 height 11
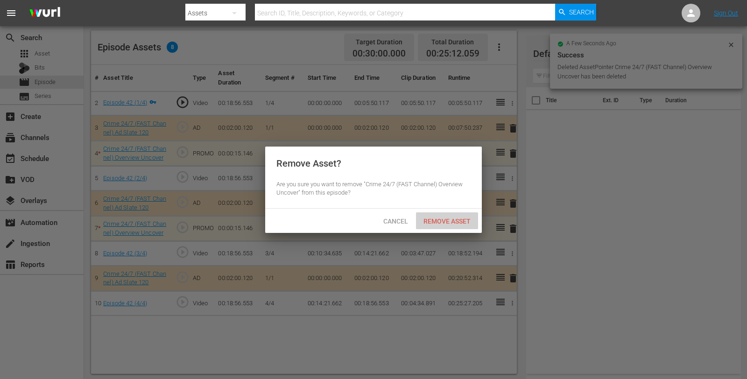
click at [444, 218] on span "Remove Asset" at bounding box center [447, 221] width 62 height 7
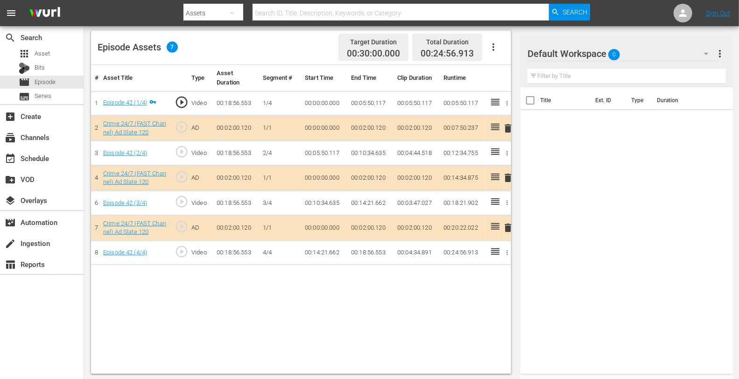
click at [655, 51] on div "Default Workspace 0" at bounding box center [622, 54] width 190 height 26
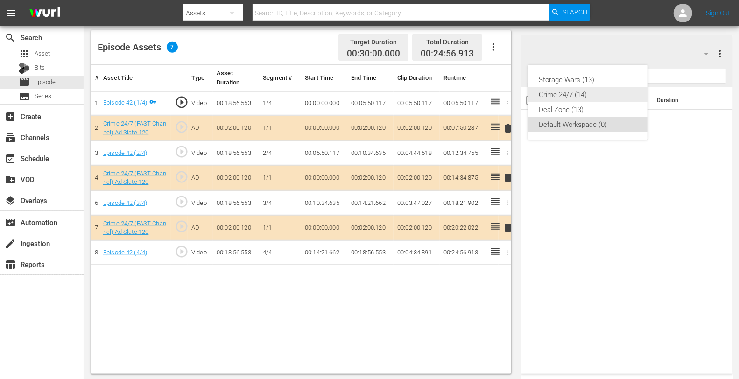
click at [585, 93] on div "Crime 24/7 (14)" at bounding box center [587, 94] width 97 height 15
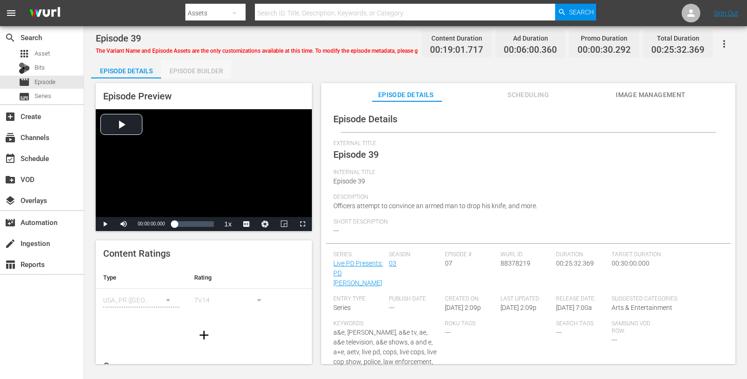
click at [204, 64] on div "Episode Builder" at bounding box center [196, 71] width 70 height 22
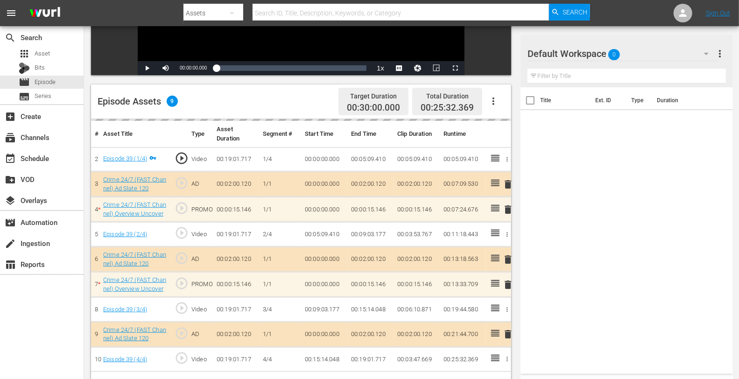
scroll to position [213, 0]
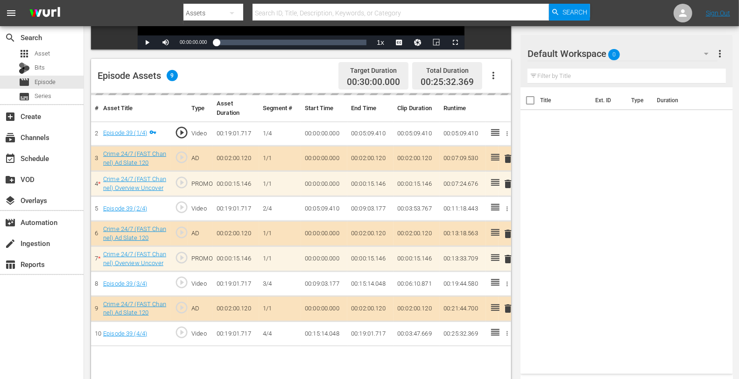
click at [506, 180] on div "delete" at bounding box center [504, 184] width 5 height 14
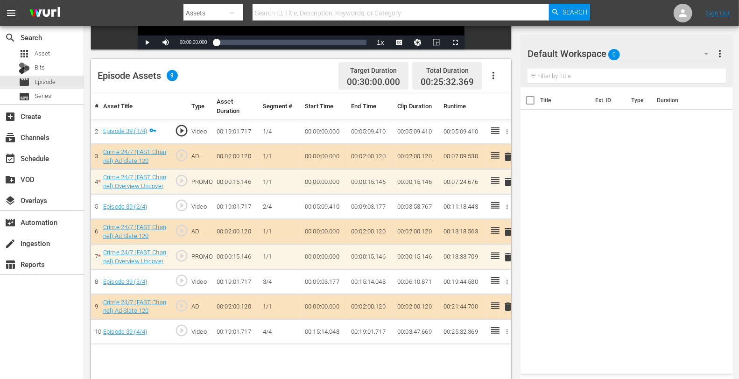
click at [506, 180] on span "delete" at bounding box center [507, 181] width 11 height 11
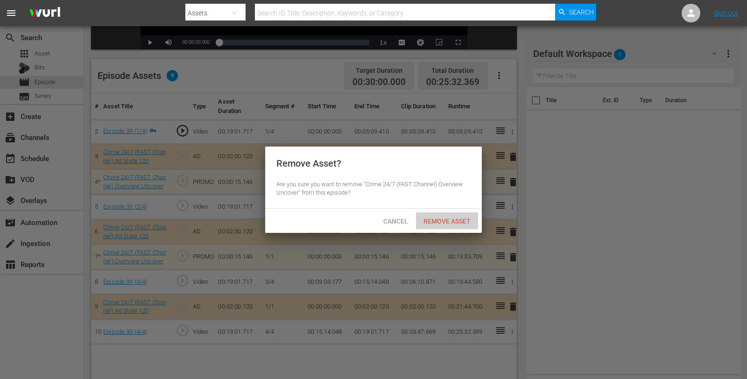
click at [448, 221] on span "Remove Asset" at bounding box center [447, 221] width 62 height 7
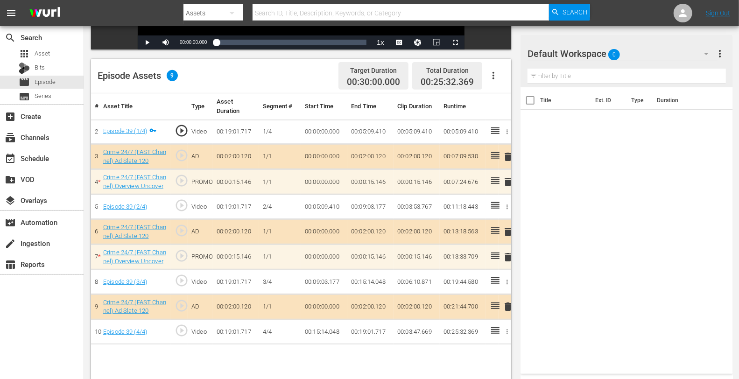
click at [506, 254] on span "delete" at bounding box center [507, 257] width 11 height 11
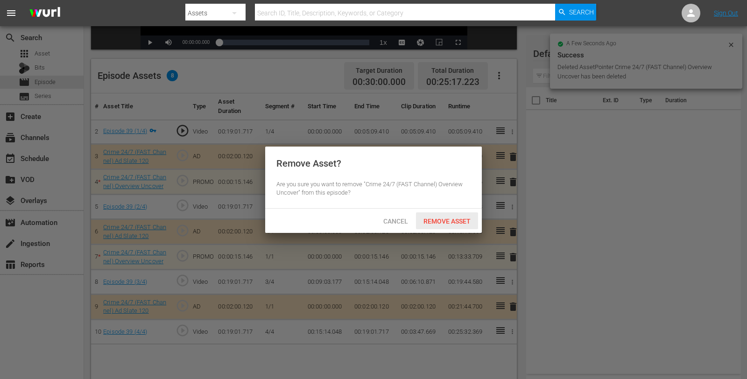
click at [428, 219] on span "Remove Asset" at bounding box center [447, 221] width 62 height 7
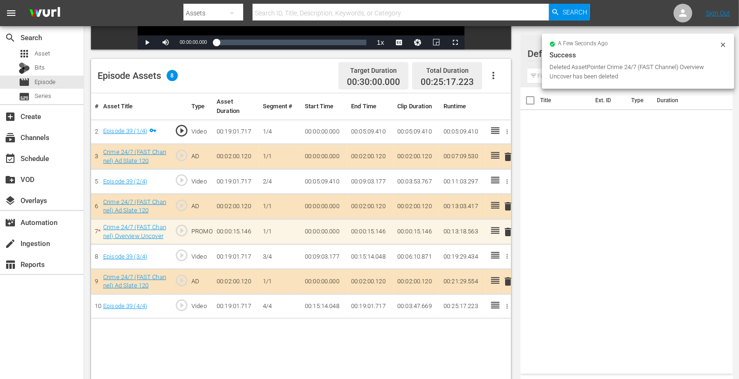
click at [672, 41] on icon at bounding box center [722, 44] width 7 height 7
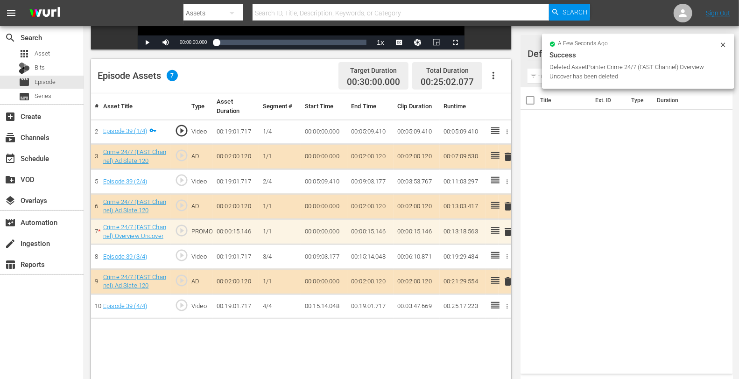
click at [672, 47] on icon at bounding box center [722, 44] width 7 height 7
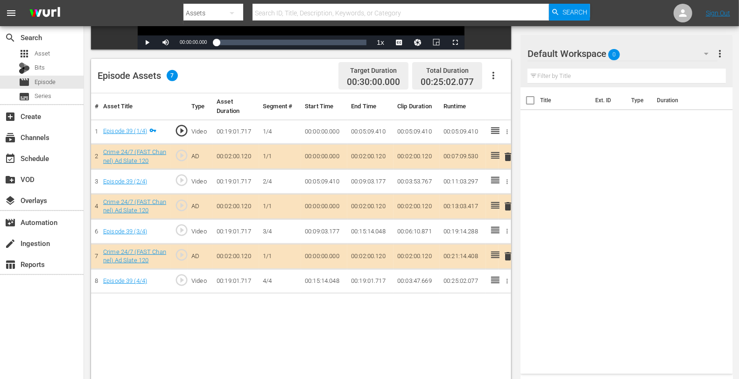
click at [645, 61] on div "Default Workspace 0" at bounding box center [622, 54] width 190 height 26
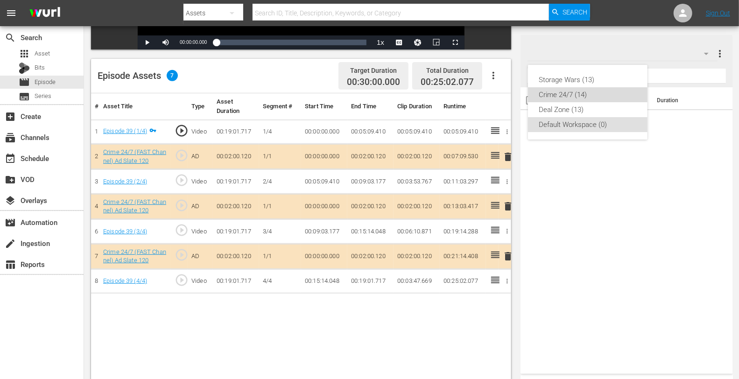
click at [582, 94] on div "Crime 24/7 (14)" at bounding box center [587, 94] width 97 height 15
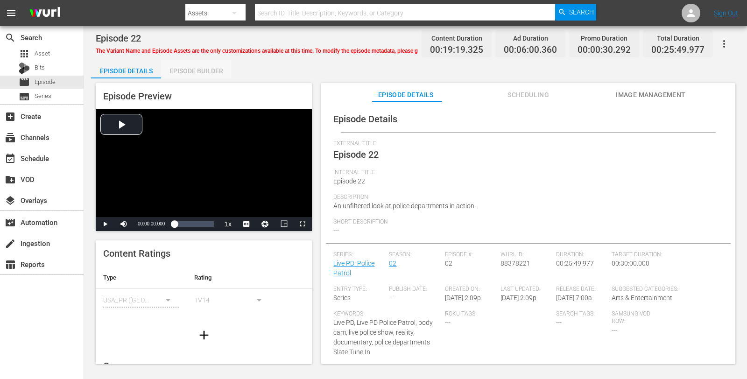
click at [197, 65] on div "Episode Builder" at bounding box center [196, 71] width 70 height 22
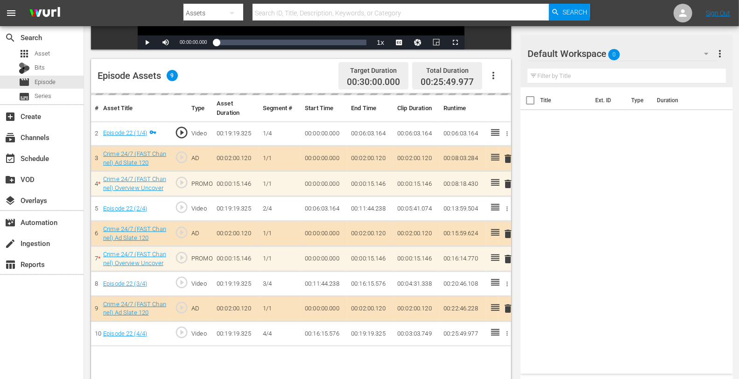
scroll to position [213, 0]
click at [510, 257] on td "delete" at bounding box center [505, 258] width 13 height 25
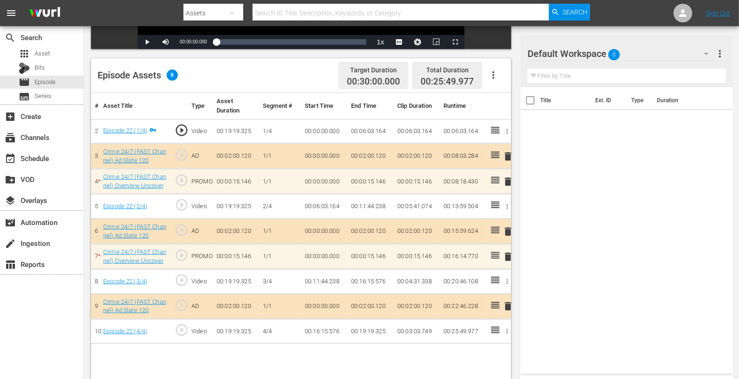
click at [508, 256] on span "delete" at bounding box center [507, 256] width 11 height 11
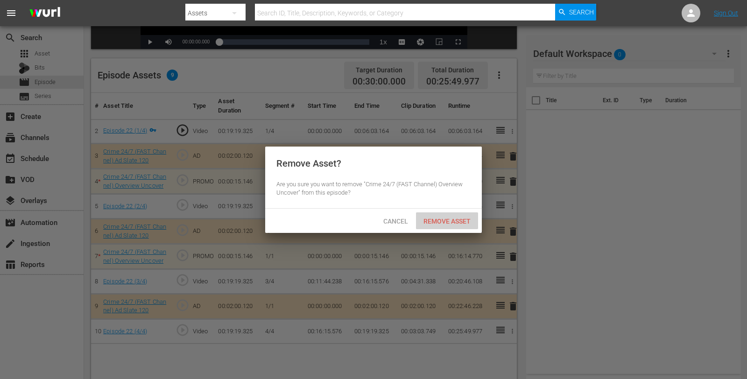
click at [429, 218] on span "Remove Asset" at bounding box center [447, 221] width 62 height 7
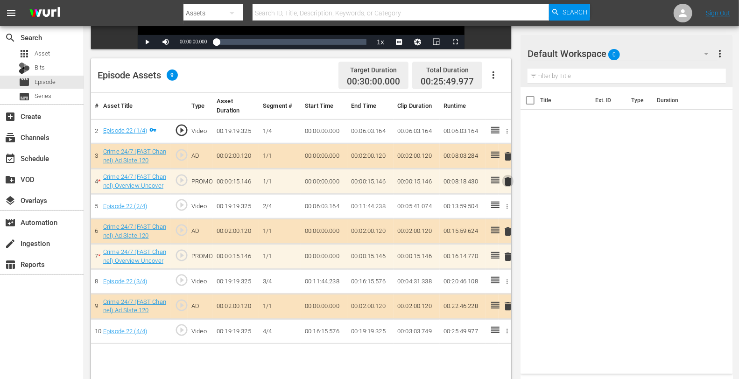
click at [507, 182] on span "delete" at bounding box center [507, 181] width 11 height 11
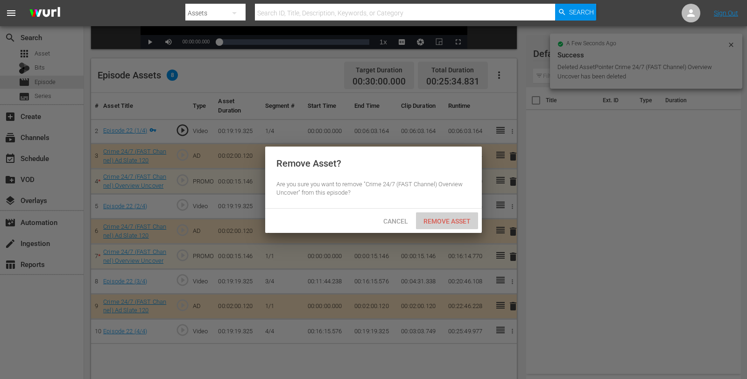
click at [433, 218] on span "Remove Asset" at bounding box center [447, 221] width 62 height 7
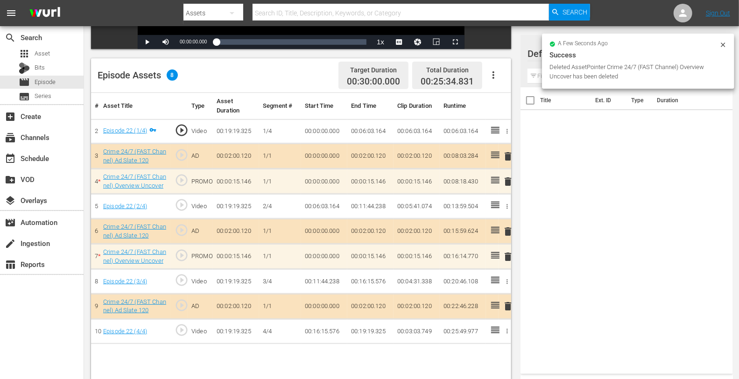
scroll to position [0, 0]
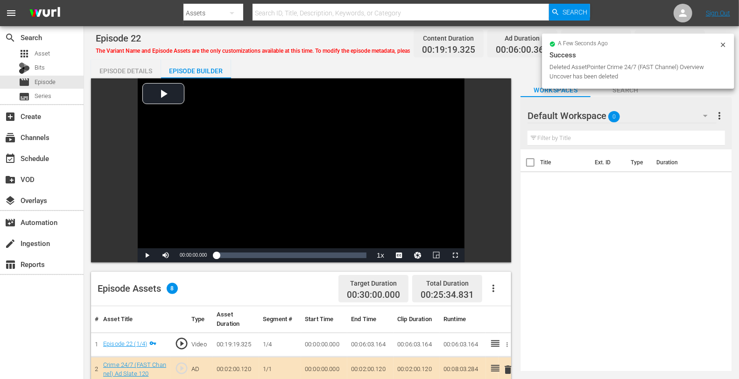
click at [662, 119] on div "Default Workspace 0" at bounding box center [621, 116] width 189 height 26
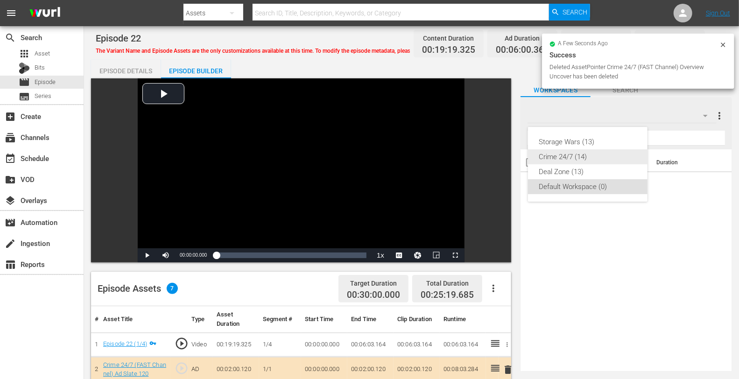
click at [580, 155] on div "Crime 24/7 (14)" at bounding box center [587, 156] width 97 height 15
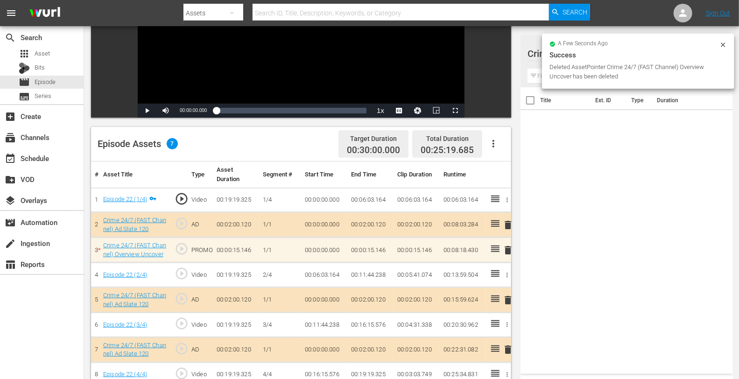
scroll to position [145, 0]
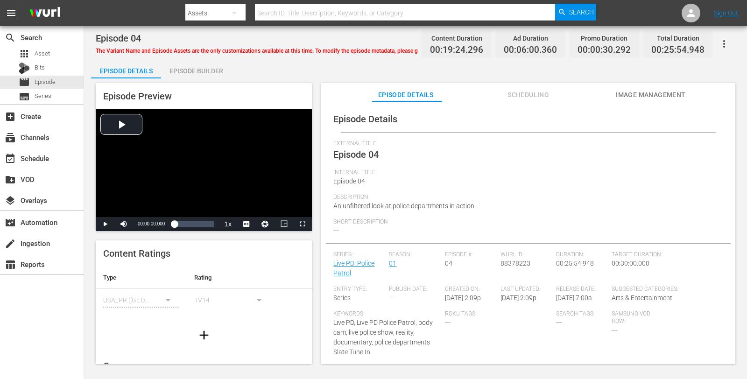
click at [202, 68] on div "Episode Builder" at bounding box center [196, 71] width 70 height 22
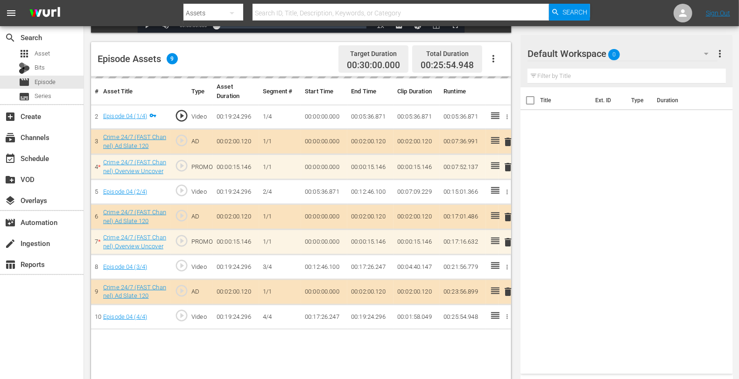
scroll to position [230, 0]
click at [506, 239] on div "delete" at bounding box center [504, 242] width 5 height 14
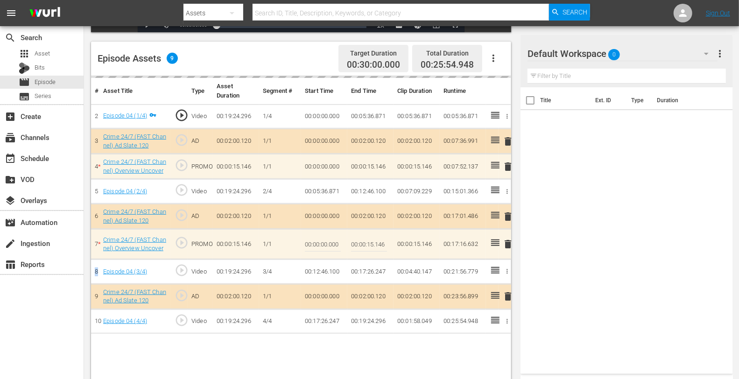
click at [506, 239] on div "delete" at bounding box center [504, 245] width 5 height 14
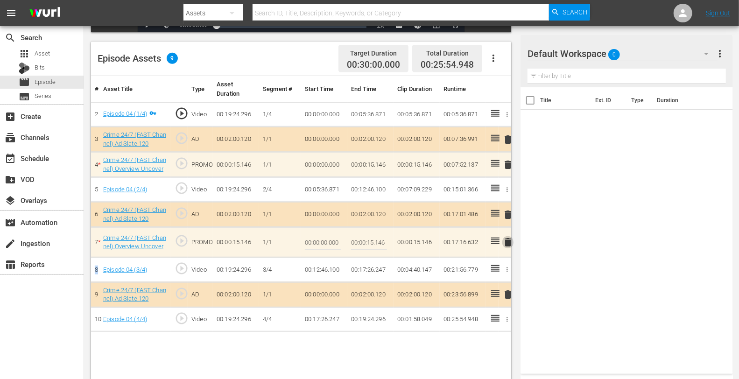
click at [507, 242] on span "delete" at bounding box center [507, 242] width 11 height 11
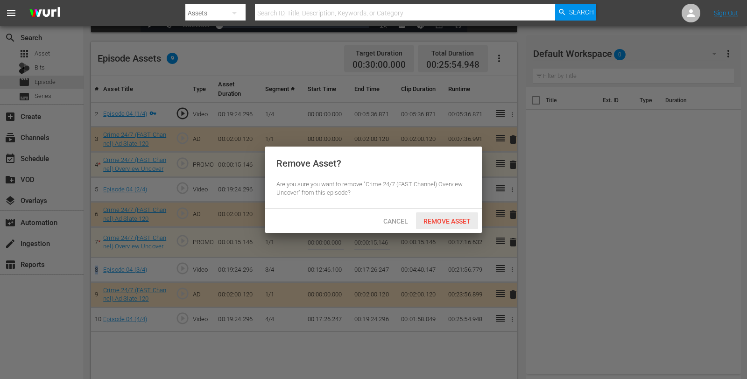
click at [443, 223] on span "Remove Asset" at bounding box center [447, 221] width 62 height 7
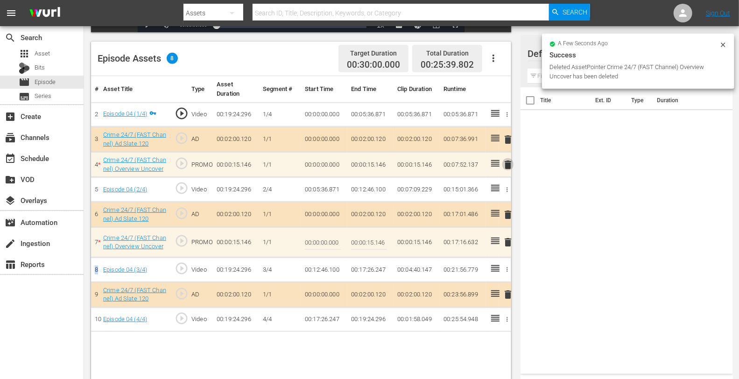
click at [509, 165] on span "delete" at bounding box center [507, 164] width 11 height 11
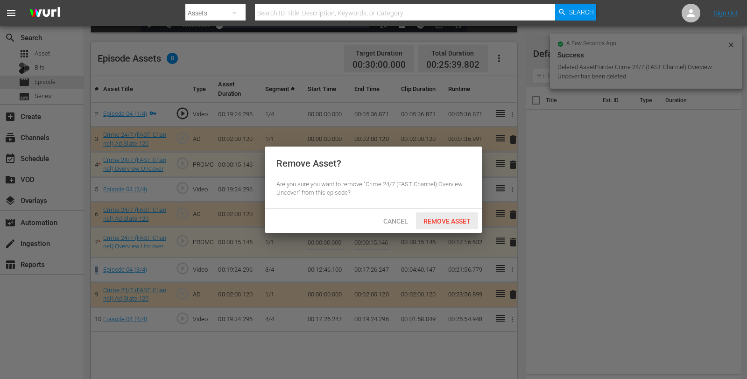
click at [426, 229] on div "Remove Asset" at bounding box center [447, 220] width 62 height 17
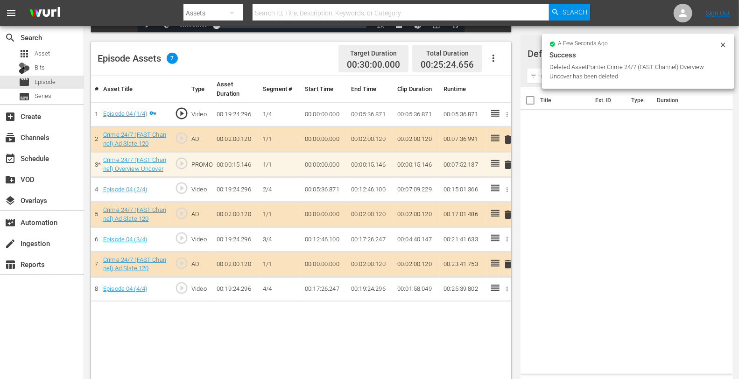
click at [672, 48] on icon at bounding box center [722, 44] width 7 height 7
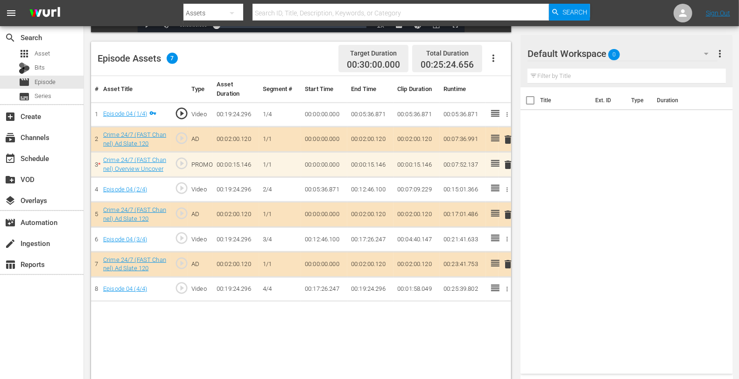
click at [641, 63] on div "Default Workspace 0" at bounding box center [622, 54] width 190 height 26
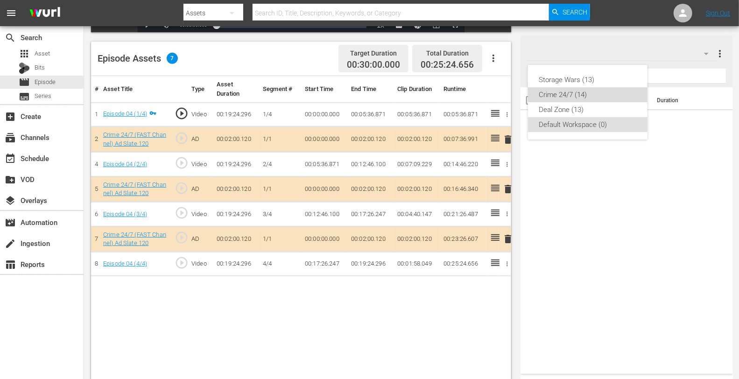
click at [580, 95] on div "Crime 24/7 (14)" at bounding box center [587, 94] width 97 height 15
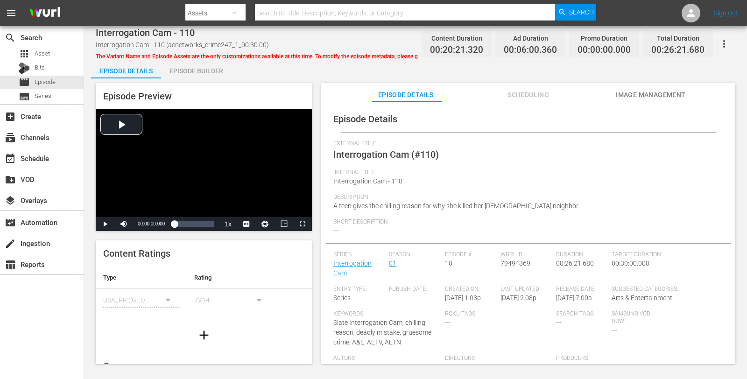
click at [205, 70] on div "Episode Builder" at bounding box center [196, 71] width 70 height 22
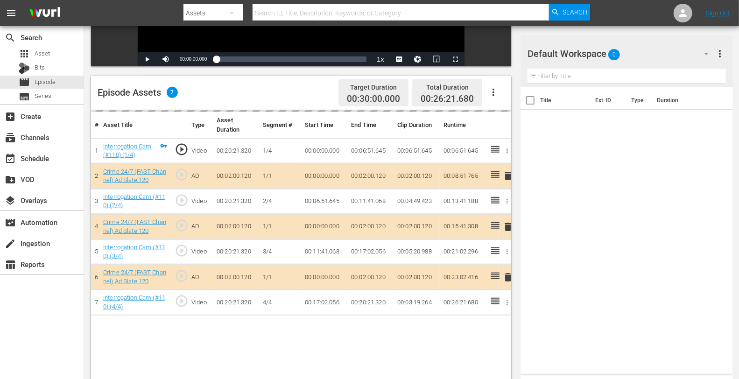
scroll to position [197, 0]
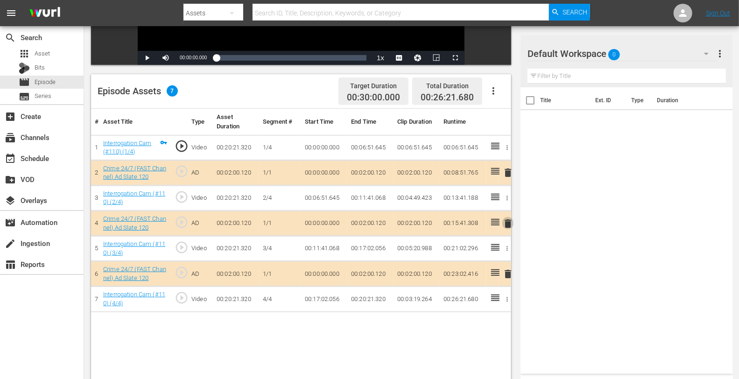
click at [509, 223] on span "delete" at bounding box center [507, 223] width 11 height 11
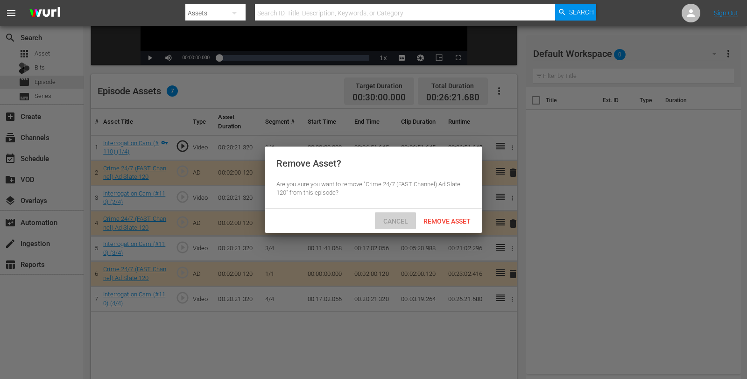
click at [399, 218] on span "Cancel" at bounding box center [396, 221] width 40 height 7
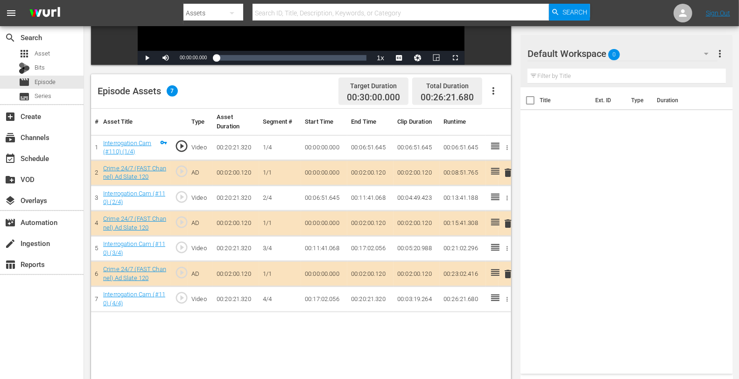
click at [507, 222] on span "delete" at bounding box center [507, 223] width 11 height 11
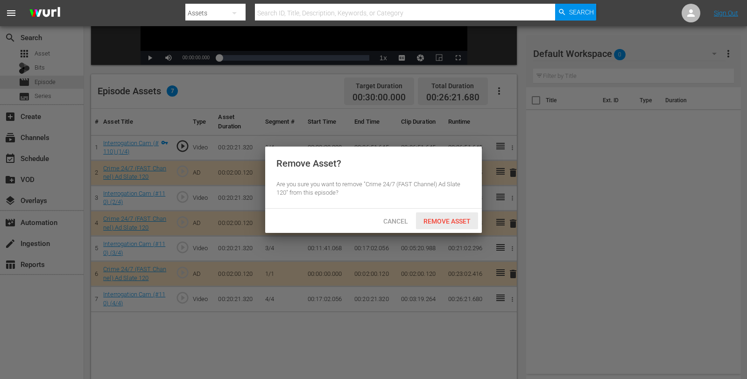
click at [441, 216] on div "Remove Asset" at bounding box center [447, 220] width 62 height 17
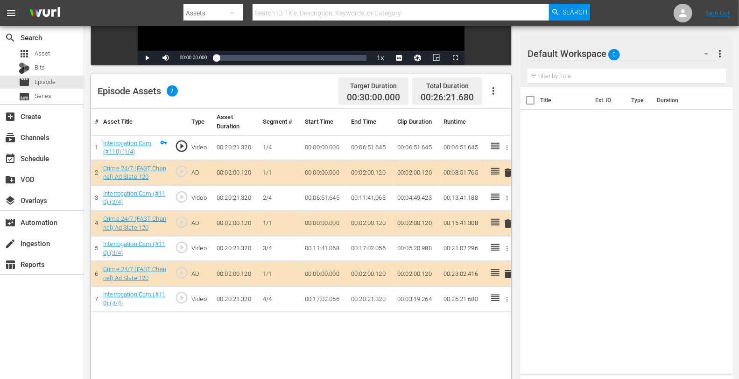
click at [633, 50] on div "Default Workspace 0" at bounding box center [622, 54] width 190 height 26
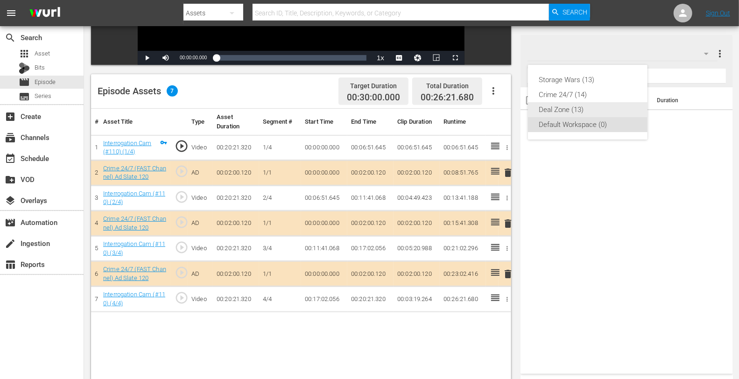
click at [562, 108] on div "Deal Zone (13)" at bounding box center [587, 109] width 97 height 15
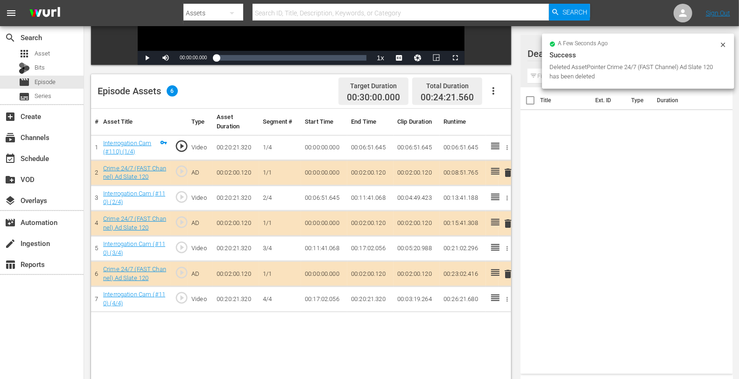
click at [624, 59] on div "Success" at bounding box center [637, 54] width 177 height 11
click at [672, 44] on icon at bounding box center [723, 44] width 4 height 4
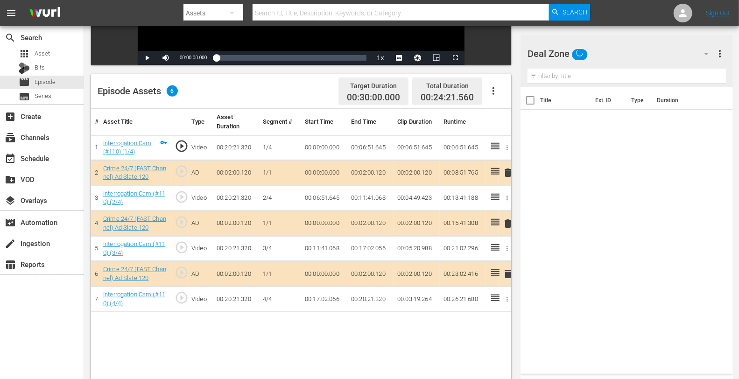
click at [637, 52] on div "Deal Zone" at bounding box center [622, 54] width 190 height 26
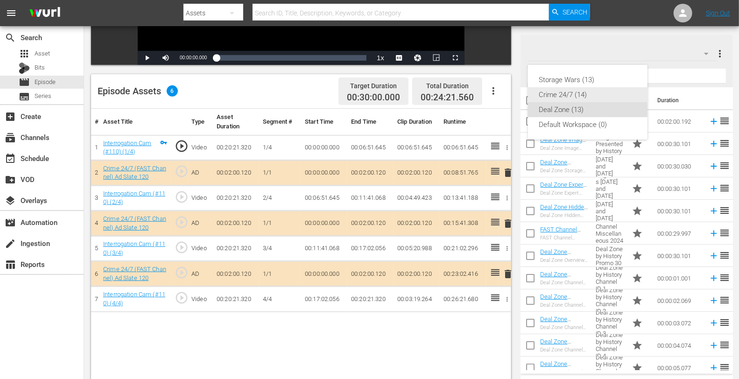
click at [562, 94] on div "Crime 24/7 (14)" at bounding box center [587, 94] width 97 height 15
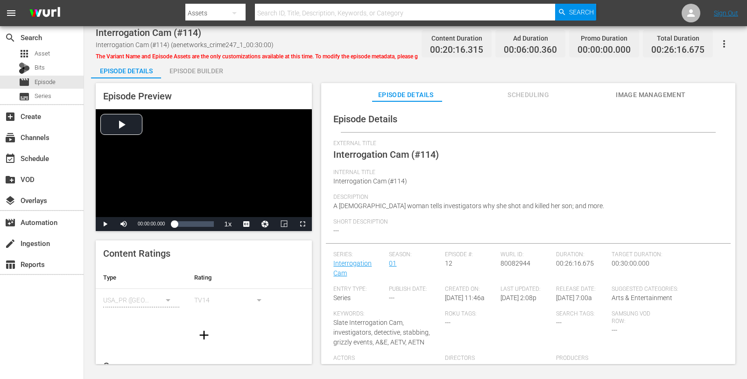
click at [198, 74] on div "Episode Builder" at bounding box center [196, 71] width 70 height 22
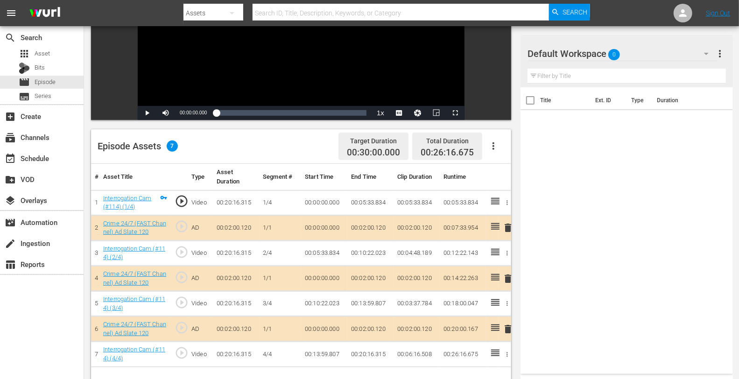
scroll to position [143, 0]
click at [509, 276] on span "delete" at bounding box center [507, 278] width 11 height 11
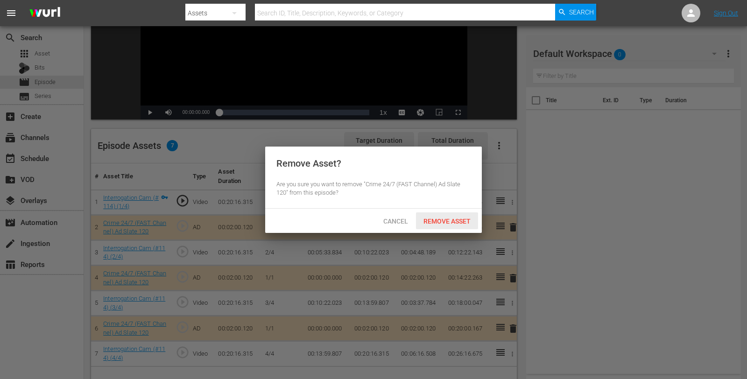
click at [448, 220] on span "Remove Asset" at bounding box center [447, 221] width 62 height 7
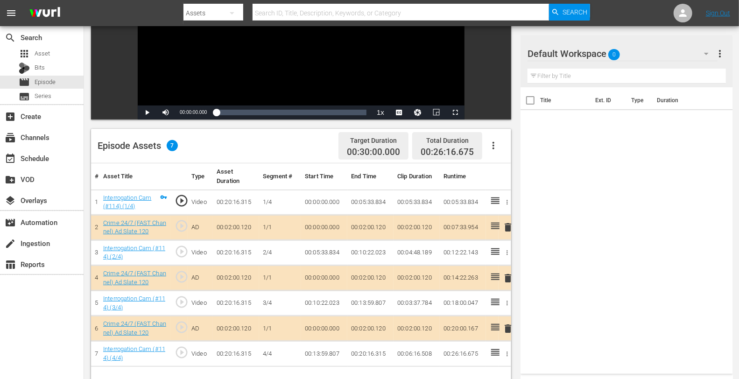
click at [653, 48] on div "Default Workspace 0" at bounding box center [622, 54] width 190 height 26
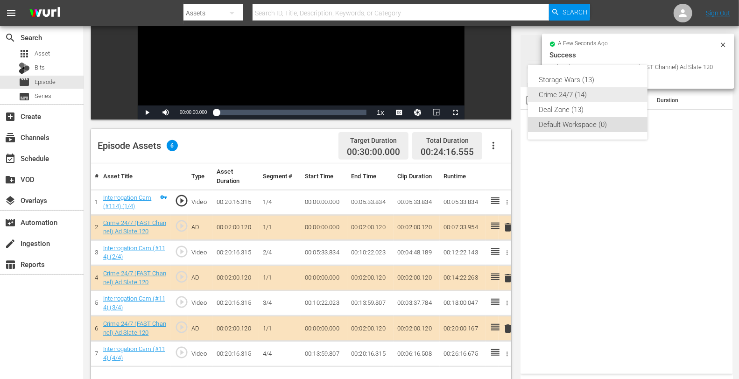
click at [559, 91] on div "Crime 24/7 (14)" at bounding box center [587, 94] width 97 height 15
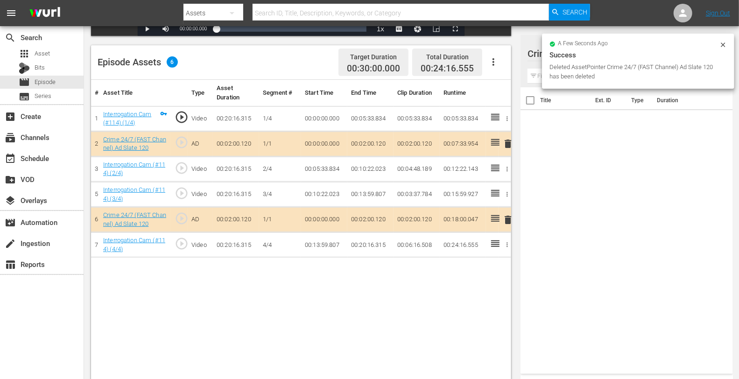
scroll to position [227, 0]
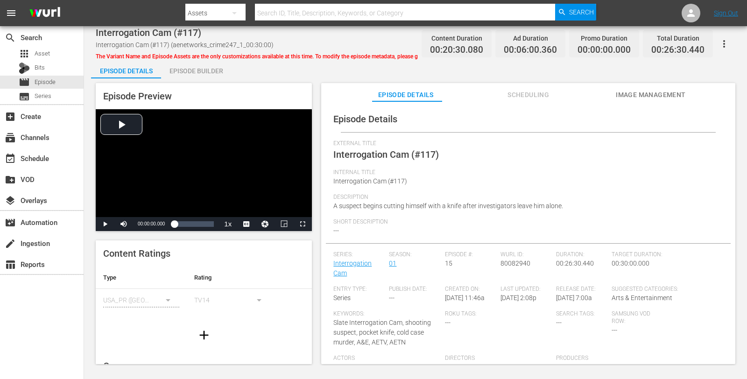
click at [213, 65] on div "Episode Builder" at bounding box center [196, 71] width 70 height 22
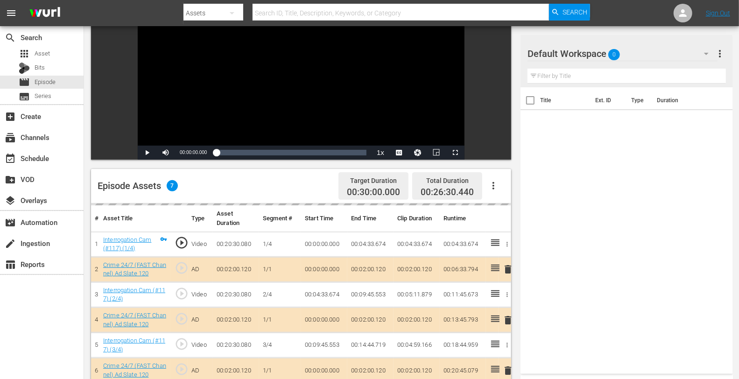
scroll to position [106, 0]
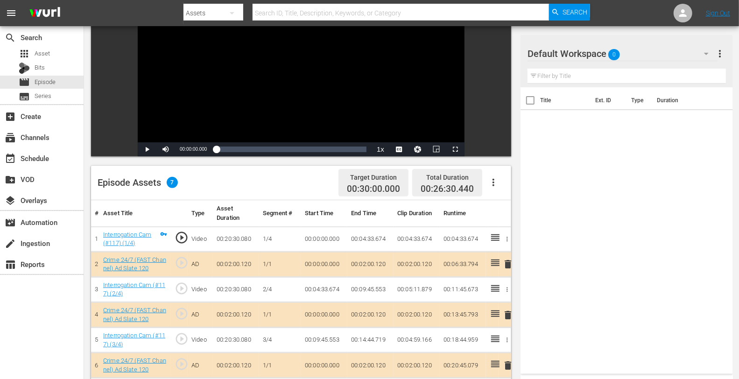
click at [508, 313] on span "delete" at bounding box center [507, 314] width 11 height 11
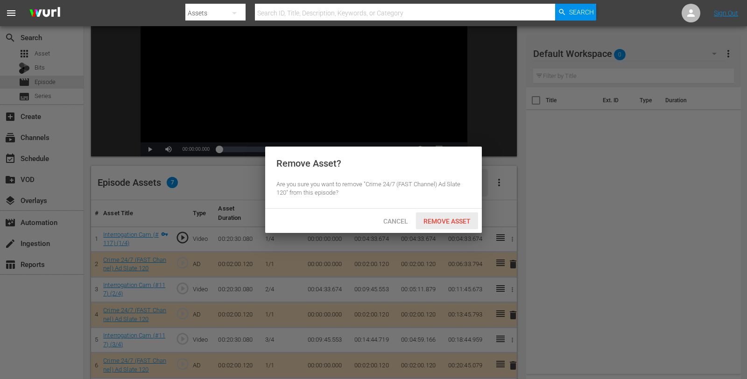
click at [438, 218] on span "Remove Asset" at bounding box center [447, 221] width 62 height 7
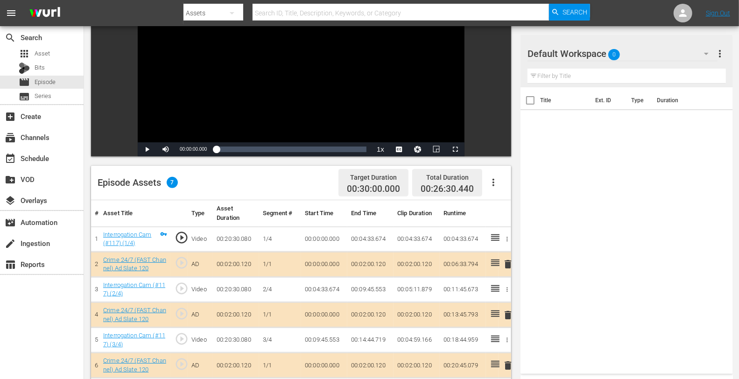
click at [635, 64] on div "Default Workspace 0" at bounding box center [622, 54] width 190 height 26
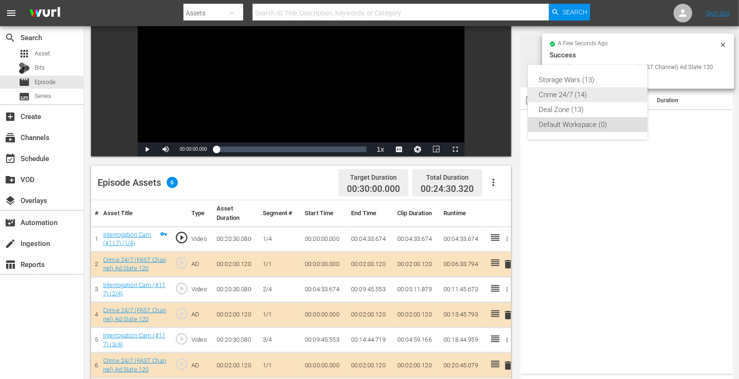
click at [565, 96] on div "Crime 24/7 (14)" at bounding box center [587, 94] width 97 height 15
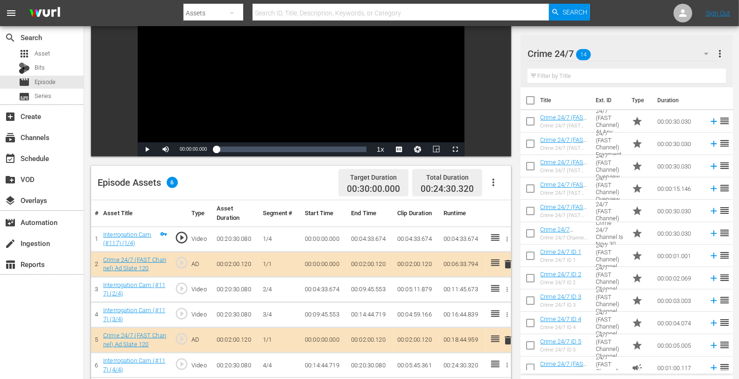
scroll to position [211, 0]
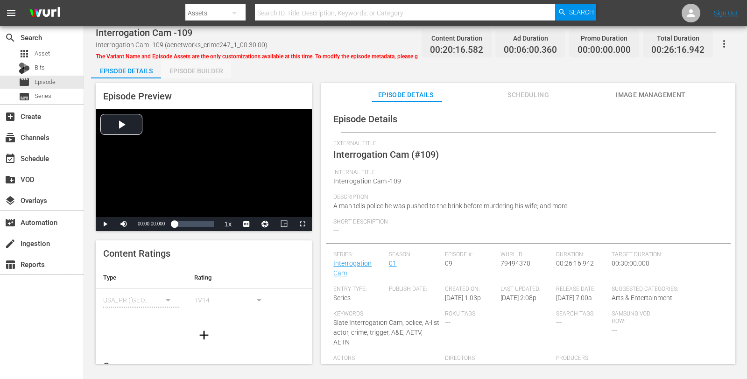
click at [197, 70] on div "Episode Builder" at bounding box center [196, 71] width 70 height 22
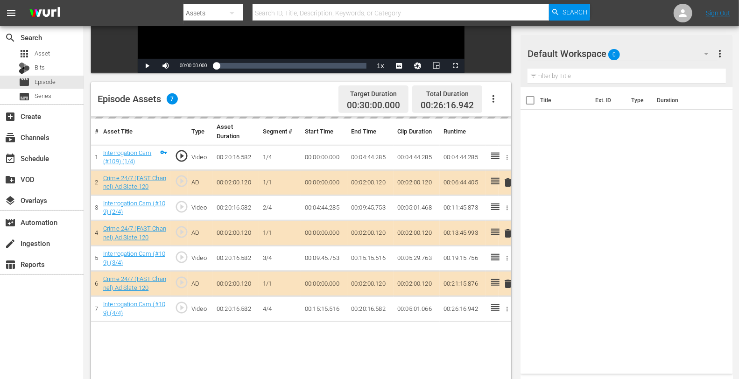
scroll to position [190, 0]
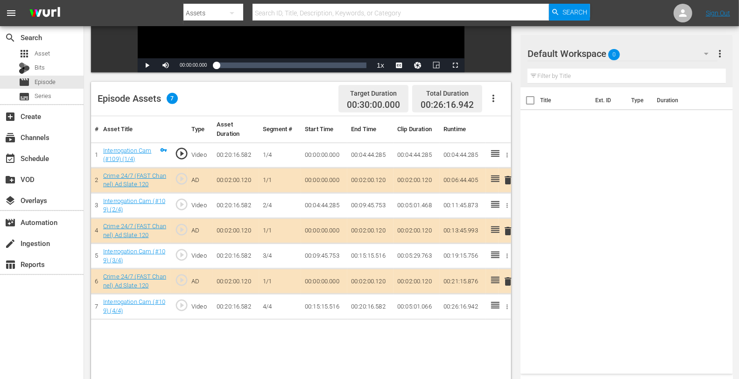
click at [509, 232] on span "delete" at bounding box center [507, 230] width 11 height 11
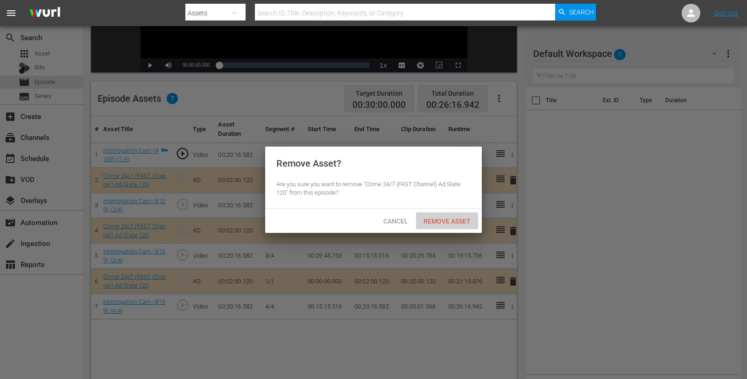
click at [449, 218] on span "Remove Asset" at bounding box center [447, 221] width 62 height 7
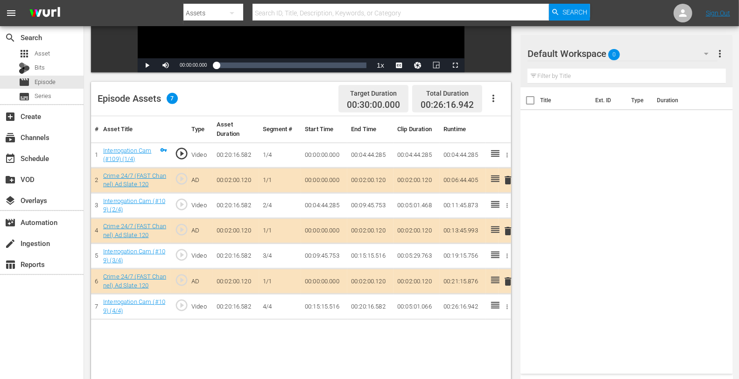
click at [636, 55] on div "Default Workspace 0" at bounding box center [622, 54] width 190 height 26
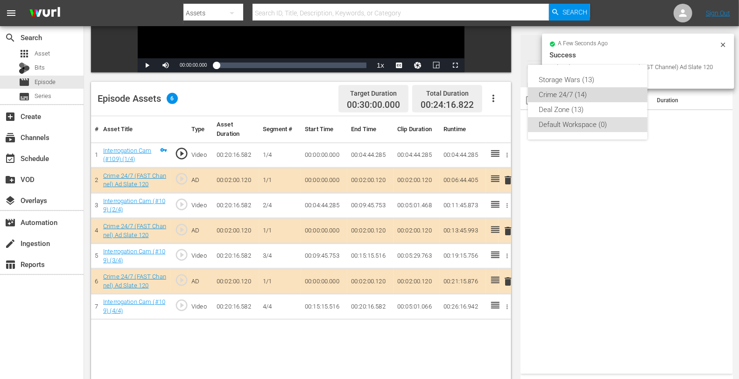
click at [557, 92] on div "Crime 24/7 (14)" at bounding box center [587, 94] width 97 height 15
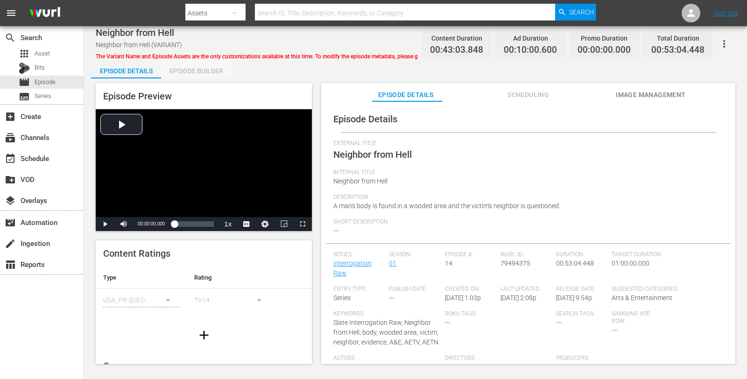
click at [190, 63] on div "Episode Builder" at bounding box center [196, 71] width 70 height 22
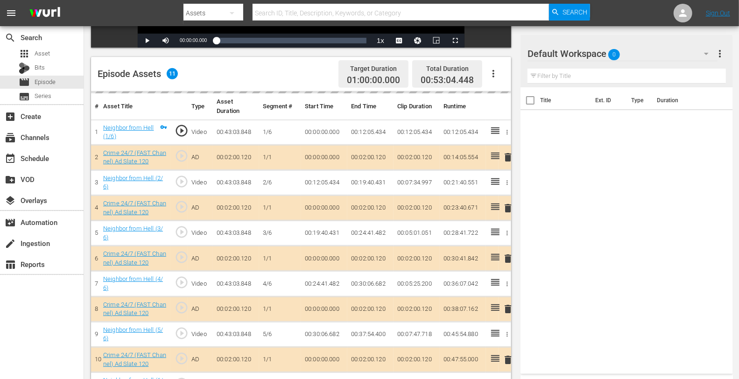
scroll to position [216, 0]
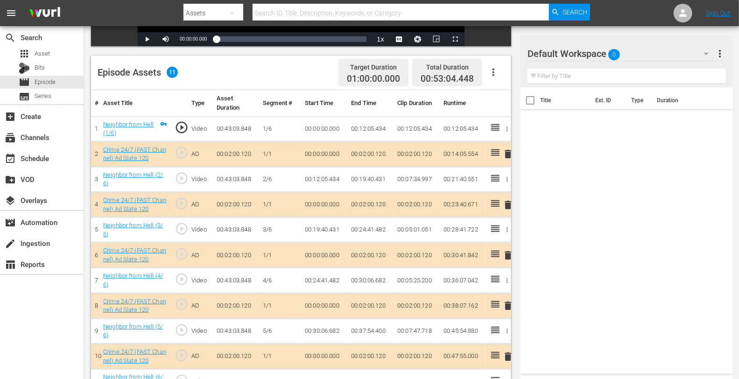
click at [510, 208] on span "delete" at bounding box center [507, 204] width 11 height 11
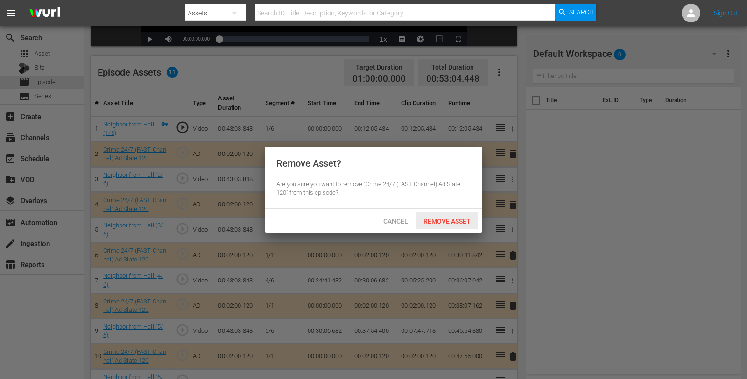
click at [442, 218] on span "Remove Asset" at bounding box center [447, 221] width 62 height 7
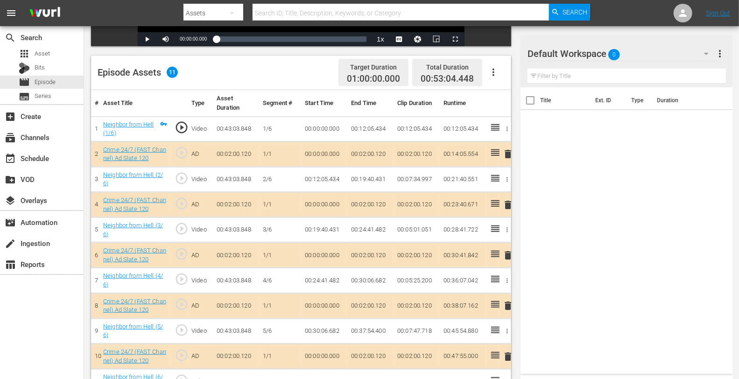
click at [656, 56] on div "Default Workspace 0" at bounding box center [622, 54] width 190 height 26
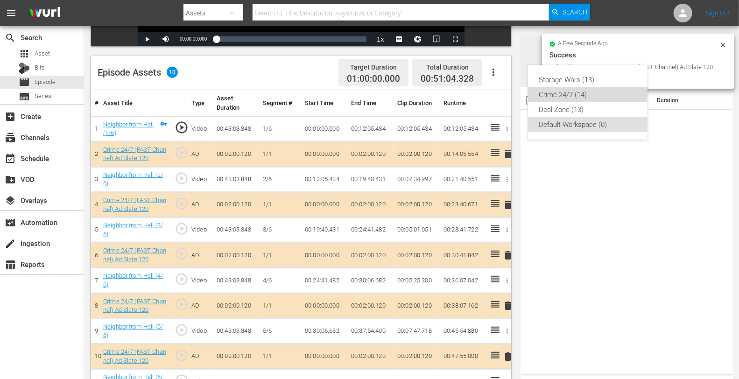
click at [569, 94] on div "Crime 24/7 (14)" at bounding box center [587, 94] width 97 height 15
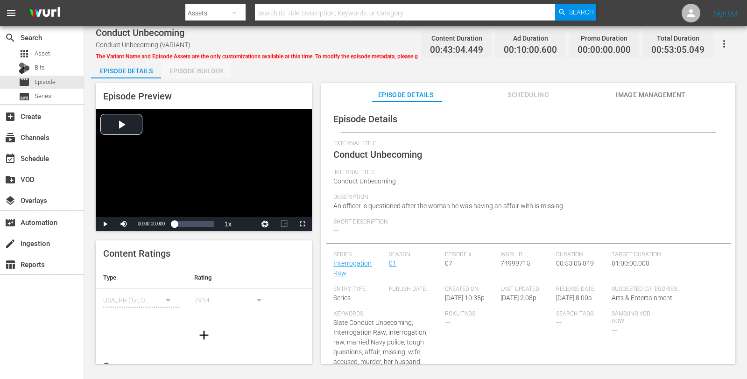
click at [181, 70] on div "Episode Builder" at bounding box center [196, 71] width 70 height 22
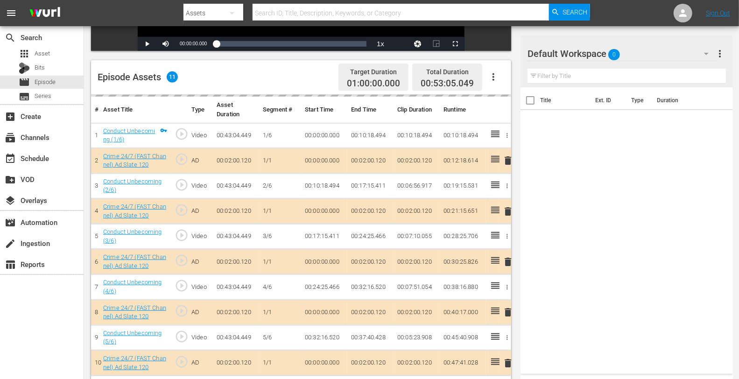
scroll to position [212, 0]
click at [509, 209] on td "delete" at bounding box center [505, 210] width 13 height 25
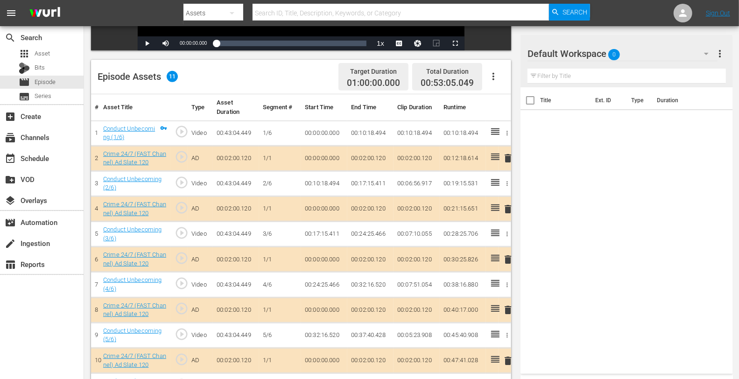
click at [506, 207] on span "delete" at bounding box center [507, 209] width 11 height 11
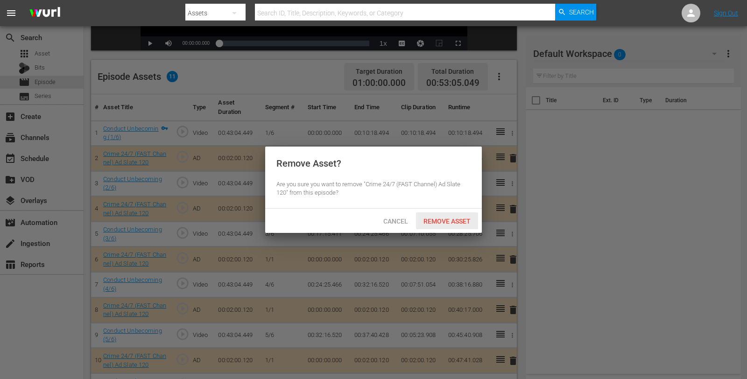
click at [447, 216] on div "Remove Asset" at bounding box center [447, 220] width 62 height 17
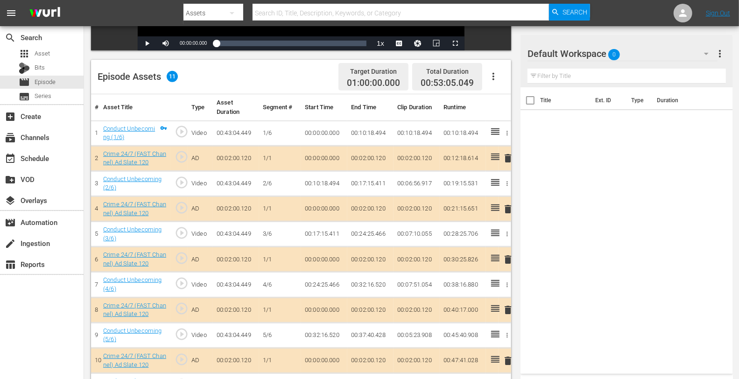
click at [625, 55] on div "Default Workspace 0" at bounding box center [622, 54] width 190 height 26
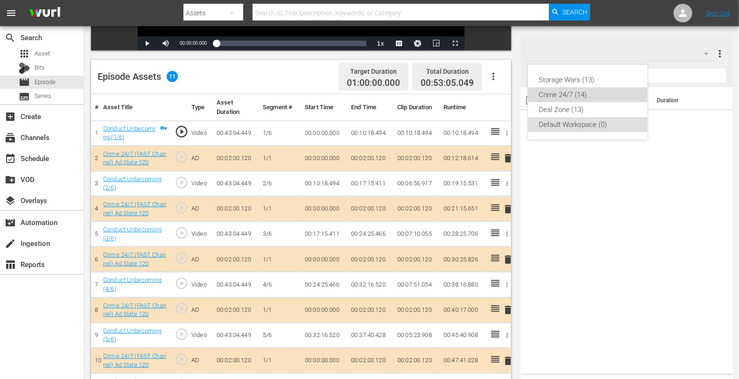
click at [559, 95] on div "Crime 24/7 (14)" at bounding box center [587, 94] width 97 height 15
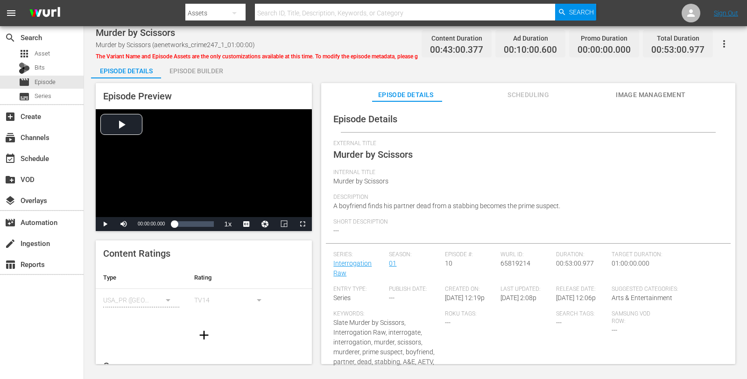
click at [197, 60] on div "Episode Builder" at bounding box center [196, 71] width 70 height 22
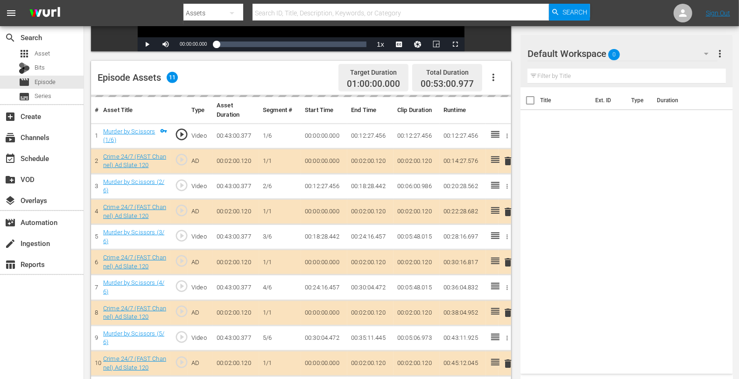
scroll to position [216, 0]
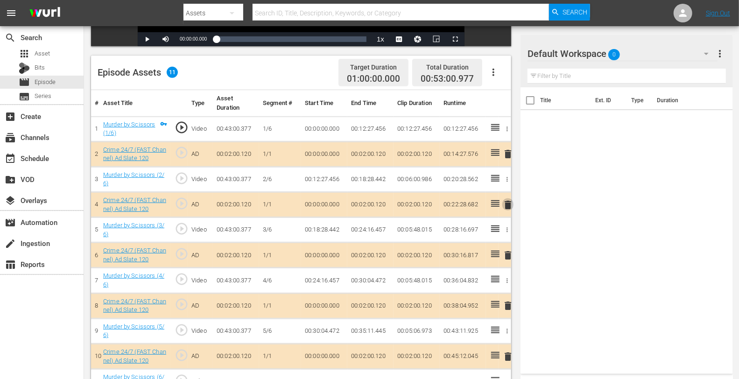
click at [507, 204] on span "delete" at bounding box center [507, 204] width 11 height 11
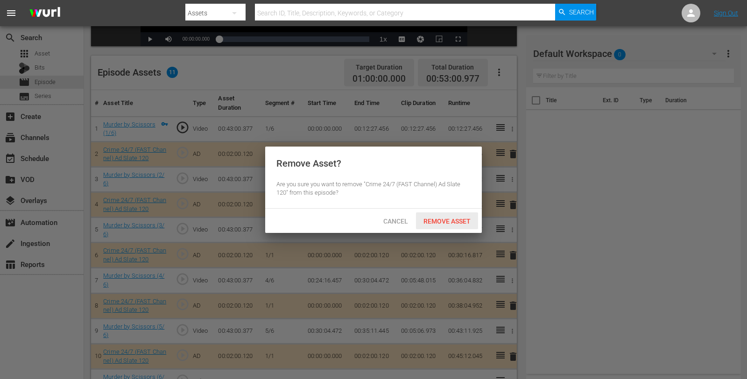
click at [455, 222] on span "Remove Asset" at bounding box center [447, 221] width 62 height 7
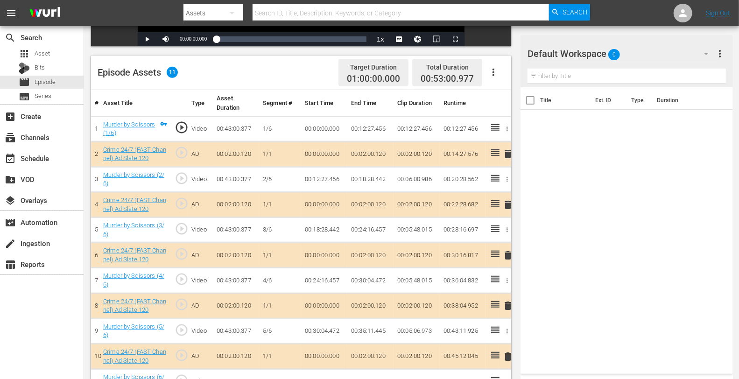
click at [654, 54] on div "Default Workspace 0" at bounding box center [622, 54] width 190 height 26
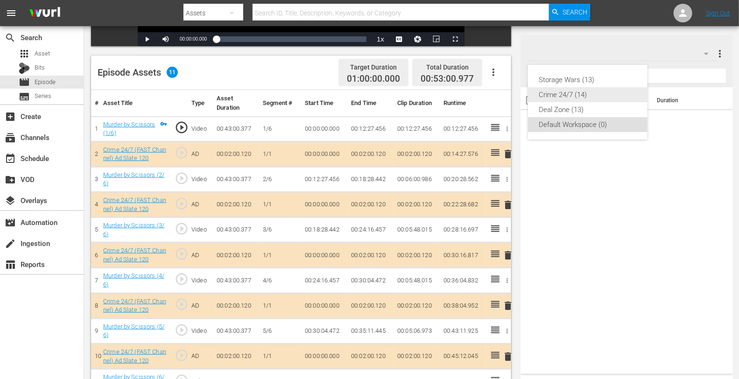
click at [579, 94] on div "Crime 24/7 (14)" at bounding box center [587, 94] width 97 height 15
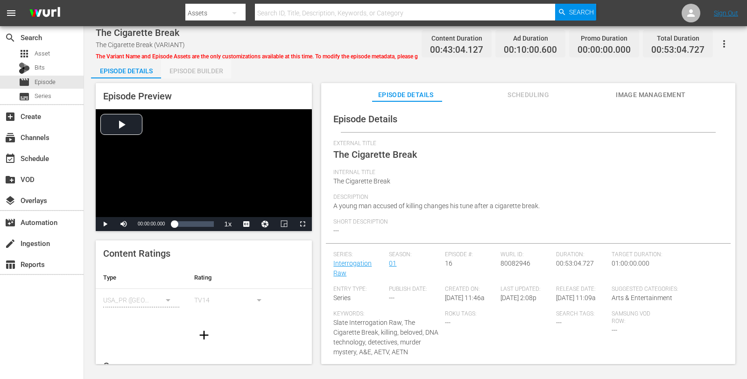
click at [180, 64] on div "Episode Builder" at bounding box center [196, 71] width 70 height 22
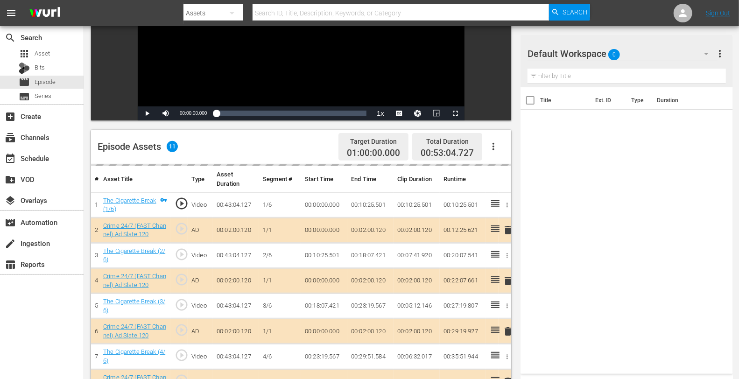
scroll to position [148, 0]
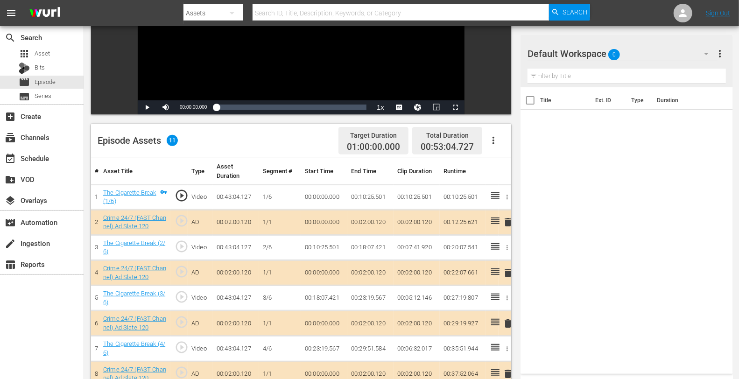
click at [508, 274] on span "delete" at bounding box center [507, 272] width 11 height 11
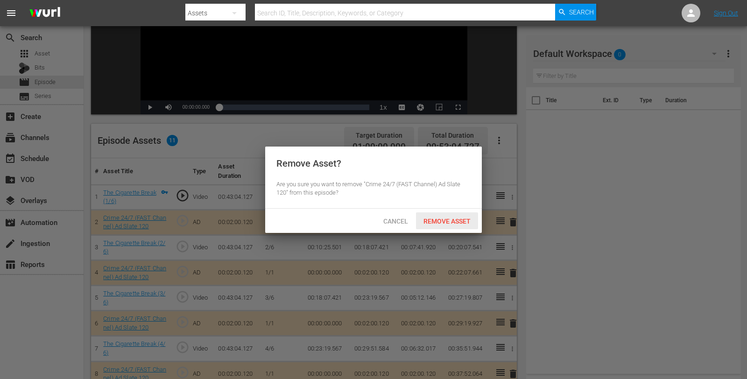
click at [444, 218] on span "Remove Asset" at bounding box center [447, 221] width 62 height 7
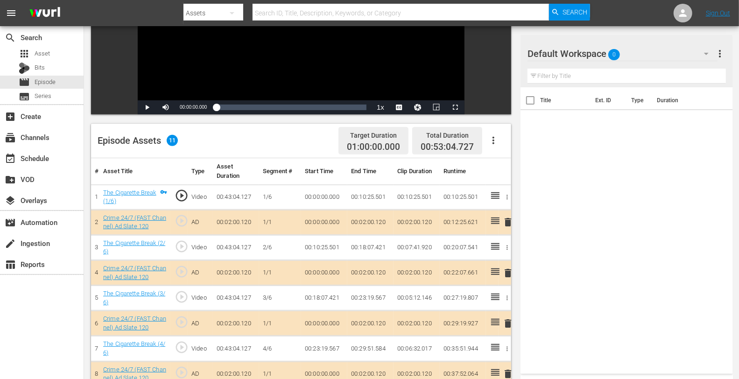
click at [623, 50] on div "Default Workspace 0" at bounding box center [622, 54] width 190 height 26
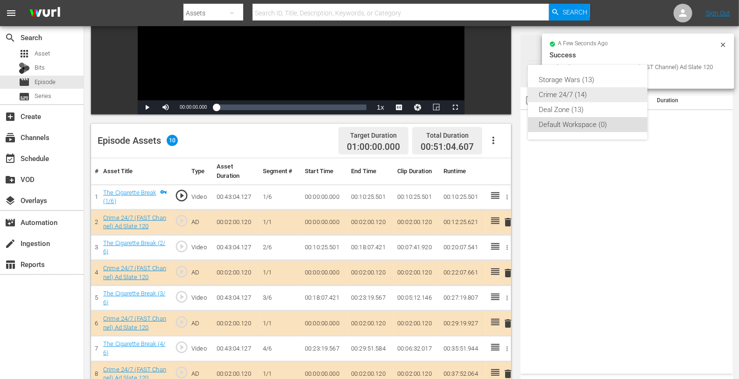
click at [541, 89] on div "Crime 24/7 (14)" at bounding box center [587, 94] width 97 height 15
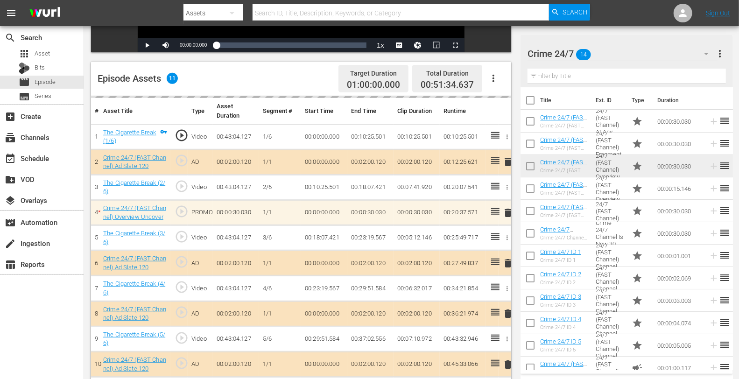
scroll to position [220, 0]
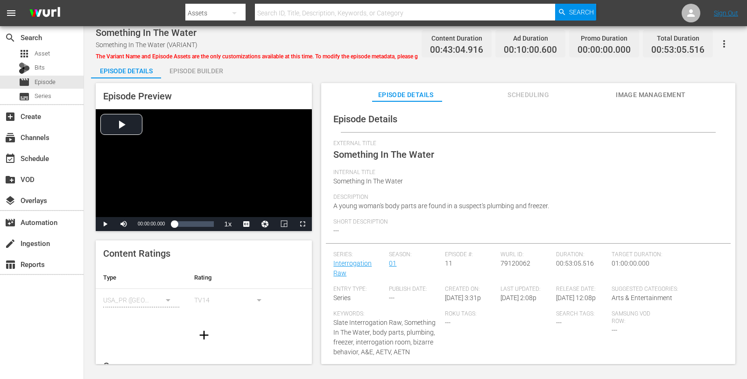
click at [204, 73] on div "Episode Builder" at bounding box center [196, 71] width 70 height 22
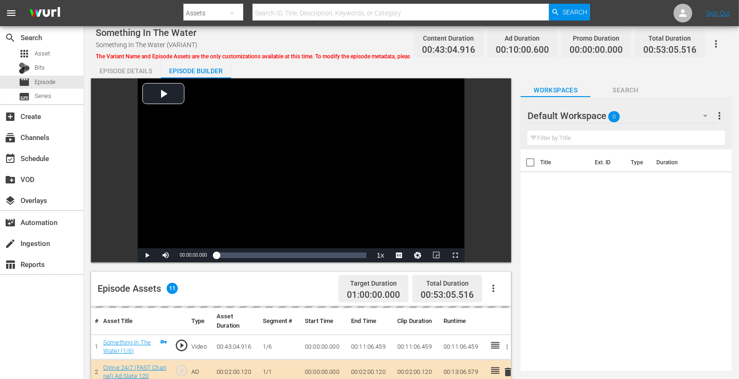
click at [653, 111] on div "Default Workspace 0" at bounding box center [621, 116] width 189 height 26
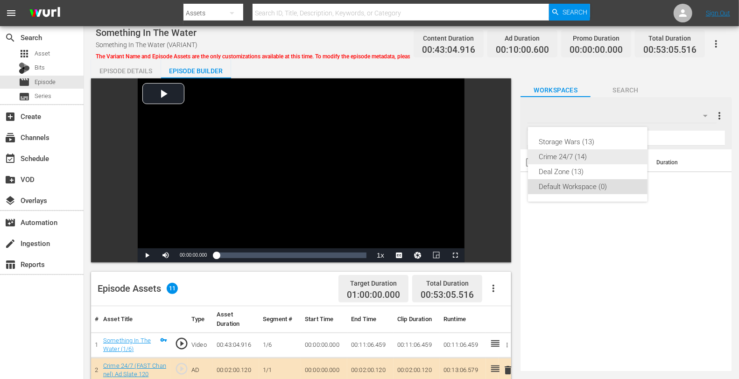
click at [569, 159] on div "Crime 24/7 (14)" at bounding box center [587, 156] width 97 height 15
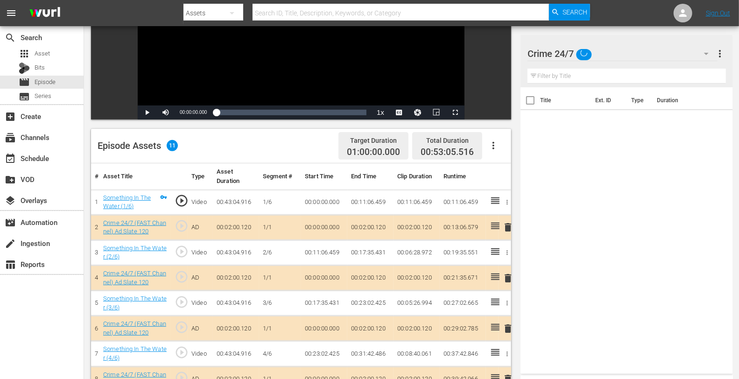
scroll to position [243, 0]
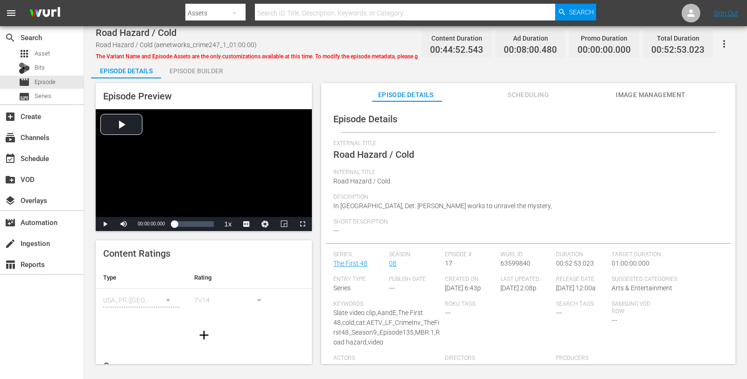
click at [198, 66] on div "Episode Builder" at bounding box center [196, 71] width 70 height 22
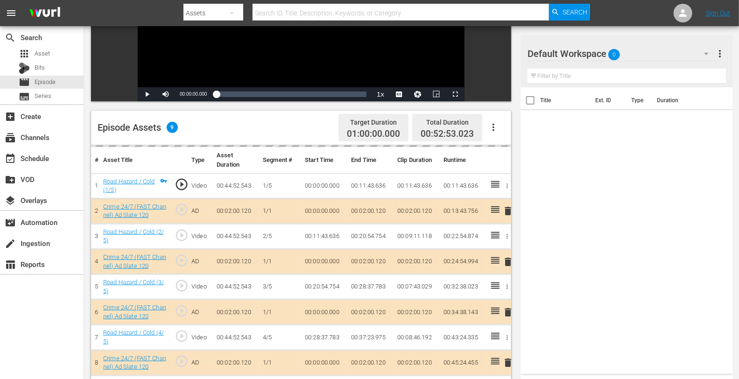
scroll to position [163, 0]
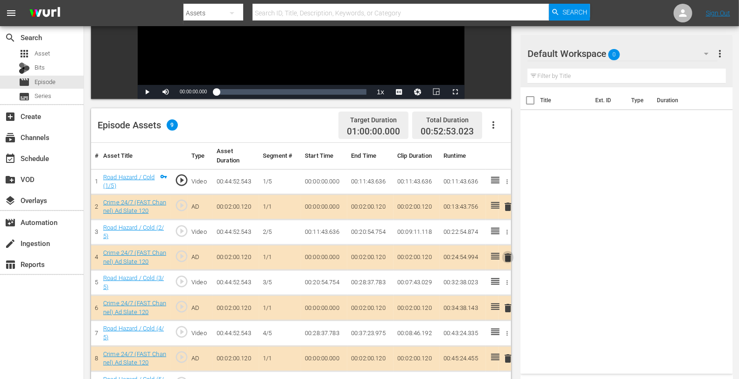
click at [506, 257] on span "delete" at bounding box center [507, 257] width 11 height 11
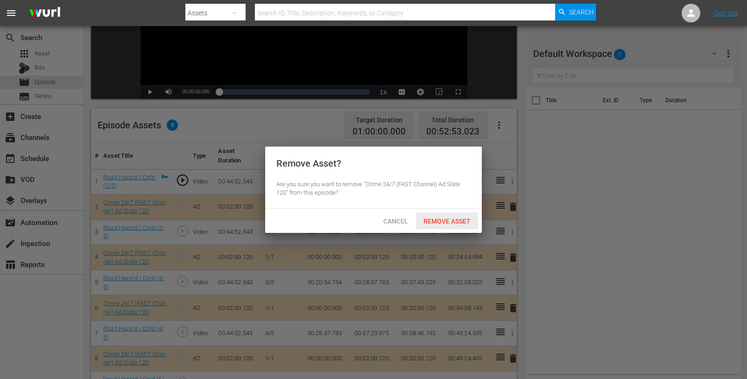
click at [443, 218] on span "Remove Asset" at bounding box center [447, 221] width 62 height 7
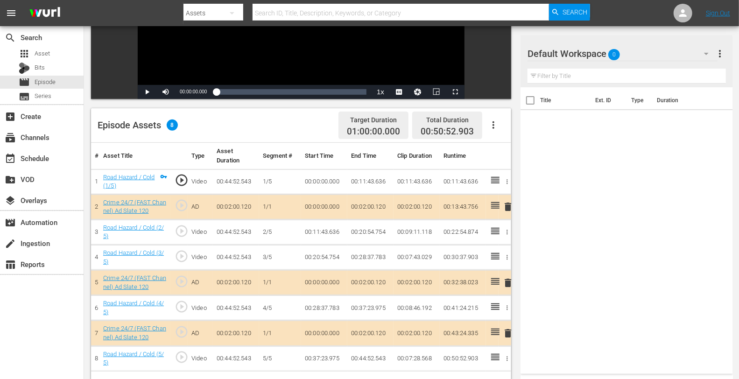
click at [636, 57] on div "Default Workspace 0" at bounding box center [622, 54] width 190 height 26
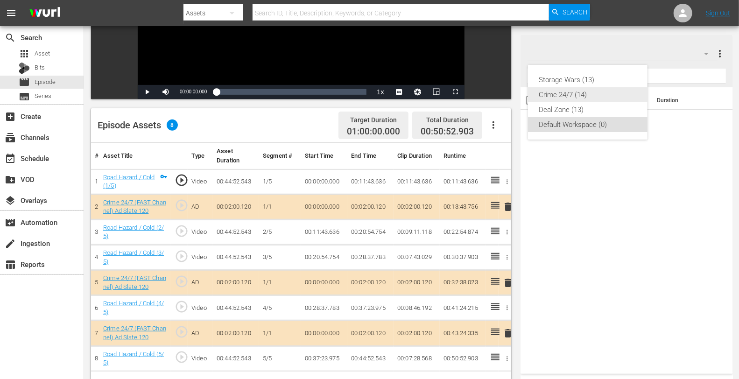
click at [586, 94] on div "Crime 24/7 (14)" at bounding box center [587, 94] width 97 height 15
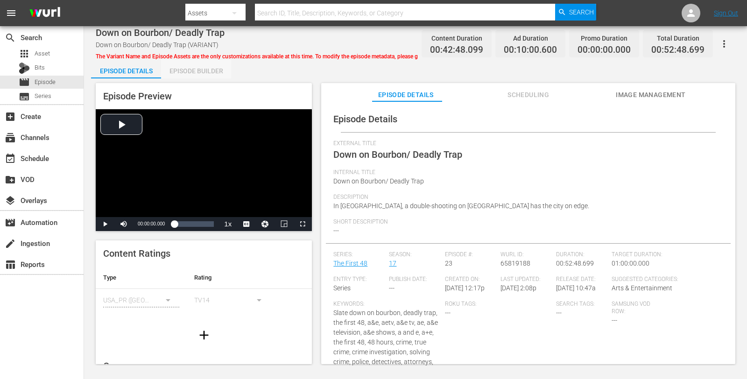
click at [207, 70] on div "Episode Builder" at bounding box center [196, 71] width 70 height 22
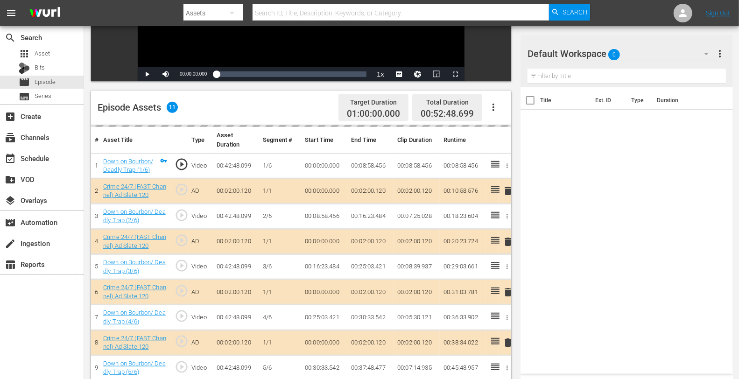
scroll to position [183, 0]
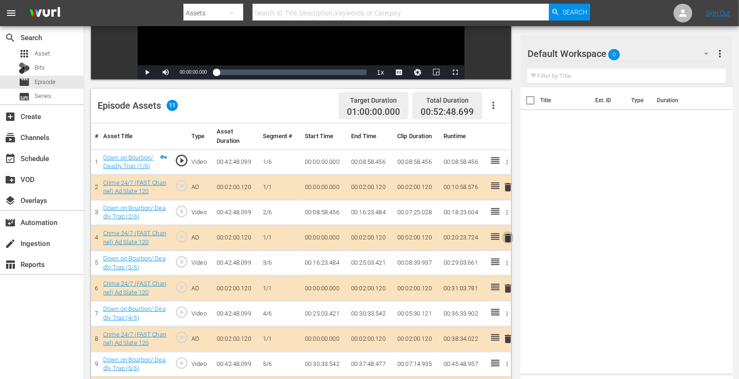
click at [505, 237] on span "delete" at bounding box center [507, 237] width 11 height 11
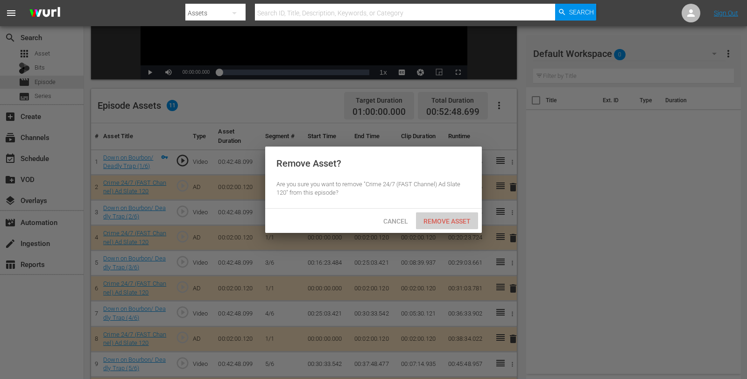
click at [437, 225] on span "Remove Asset" at bounding box center [447, 221] width 62 height 7
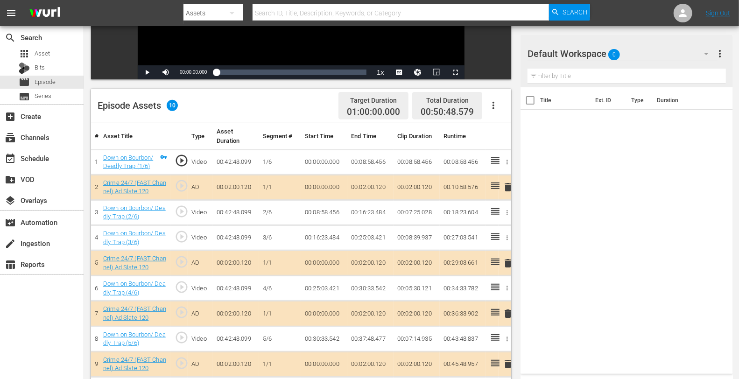
click at [650, 57] on div "Default Workspace 0" at bounding box center [622, 54] width 190 height 26
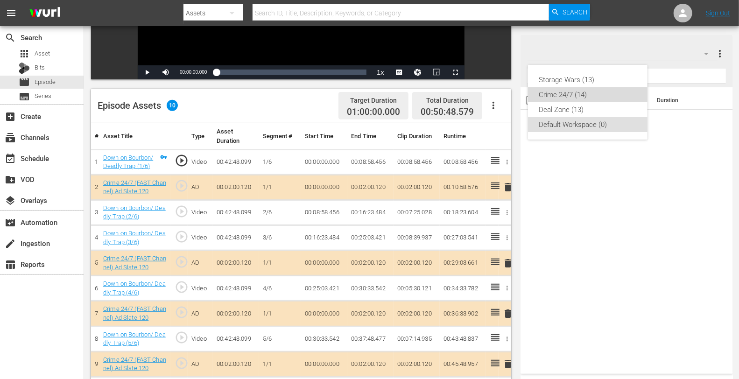
click at [587, 91] on div "Crime 24/7 (14)" at bounding box center [587, 94] width 97 height 15
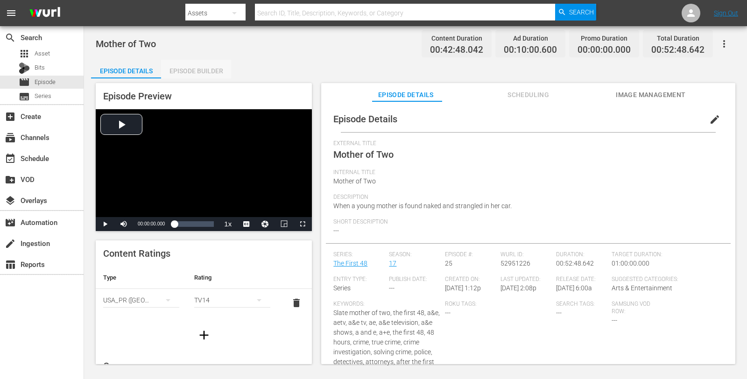
click at [193, 62] on div "Episode Builder" at bounding box center [196, 71] width 70 height 22
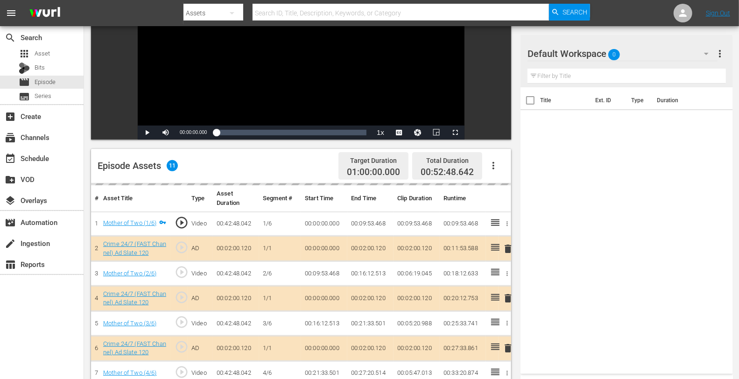
scroll to position [124, 0]
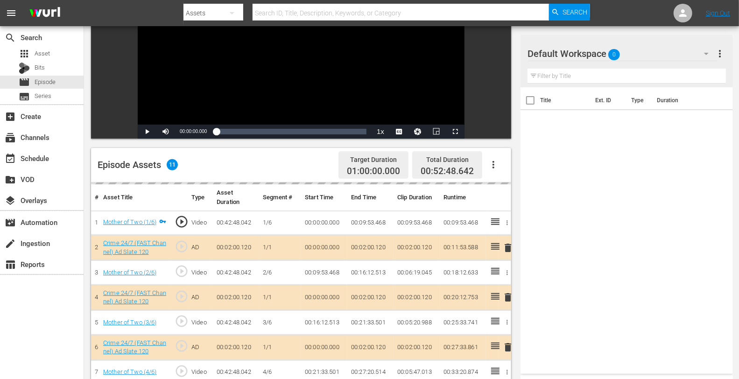
click at [506, 295] on div "delete" at bounding box center [504, 298] width 5 height 14
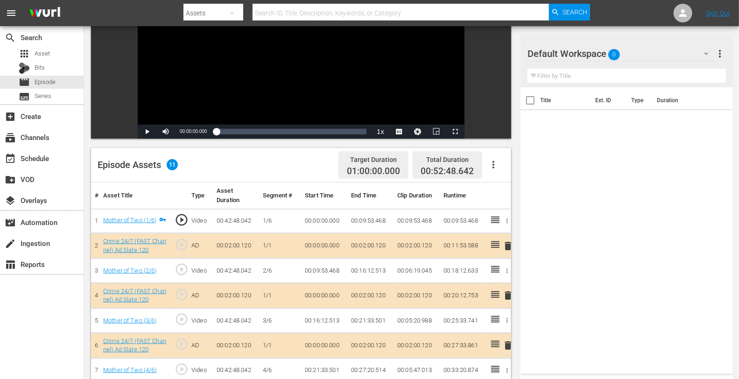
click at [507, 295] on span "delete" at bounding box center [507, 295] width 11 height 11
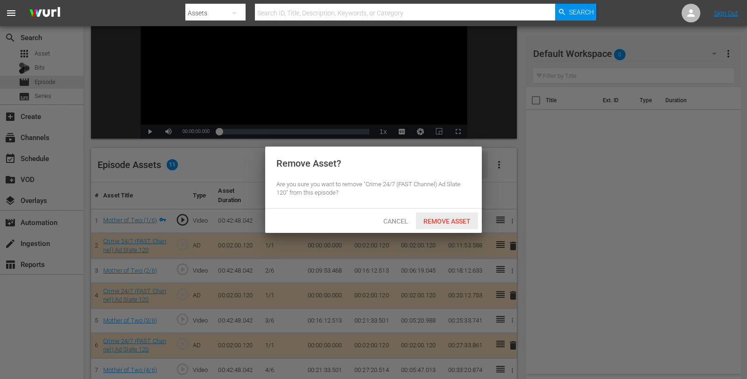
click at [442, 218] on span "Remove Asset" at bounding box center [447, 221] width 62 height 7
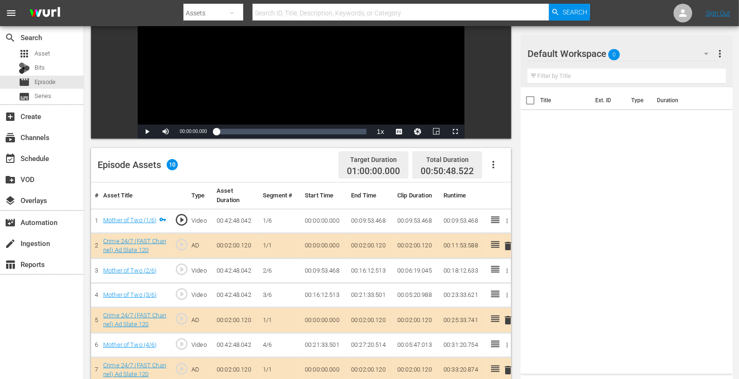
click at [648, 50] on div "Default Workspace 0" at bounding box center [622, 54] width 190 height 26
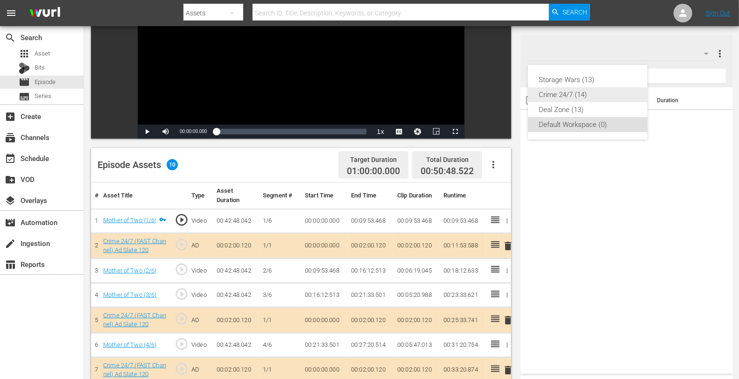
click at [572, 91] on div "Crime 24/7 (14)" at bounding box center [587, 94] width 97 height 15
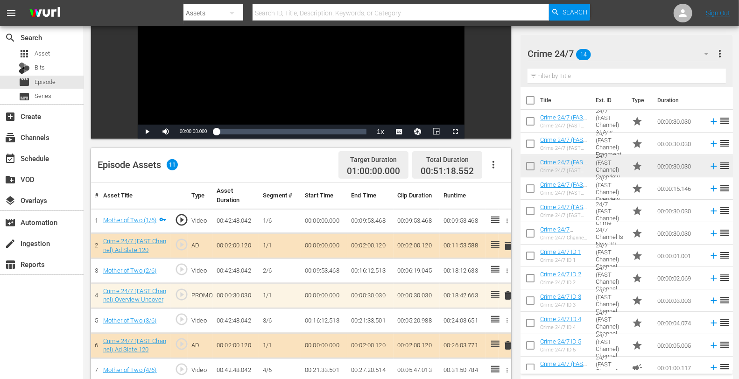
scroll to position [243, 0]
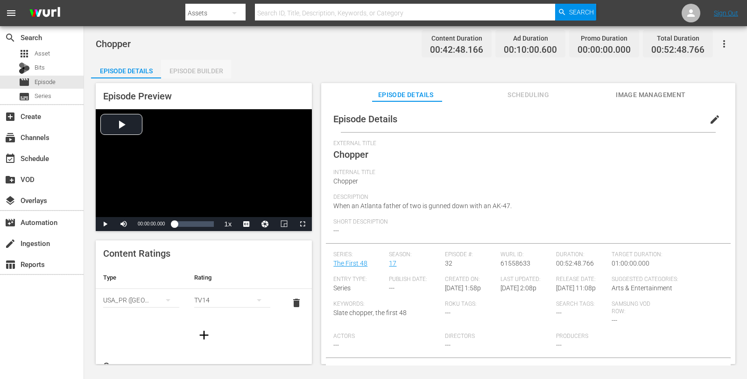
click at [175, 73] on div "Episode Builder" at bounding box center [196, 71] width 70 height 22
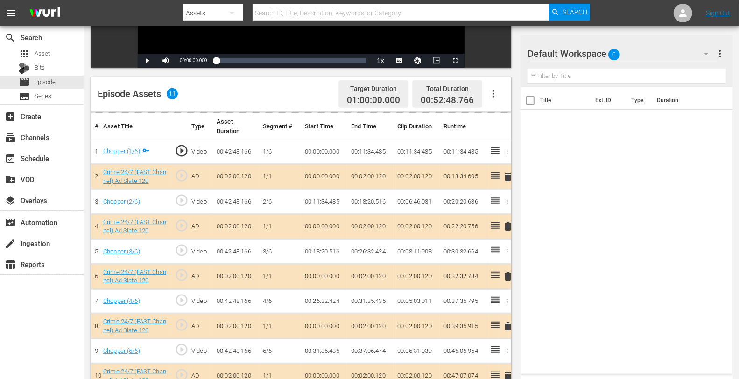
scroll to position [202, 0]
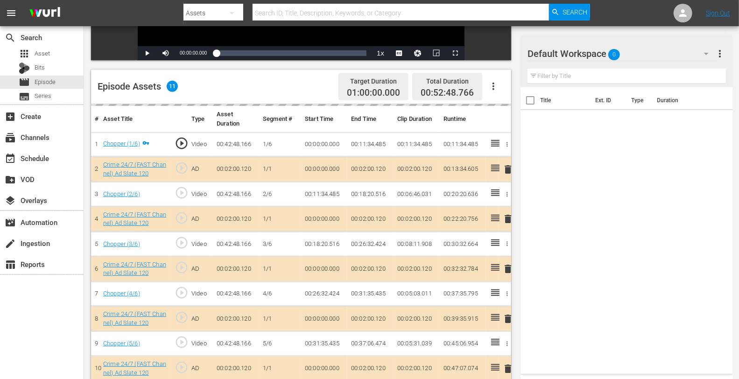
click at [506, 218] on div "delete" at bounding box center [504, 219] width 5 height 14
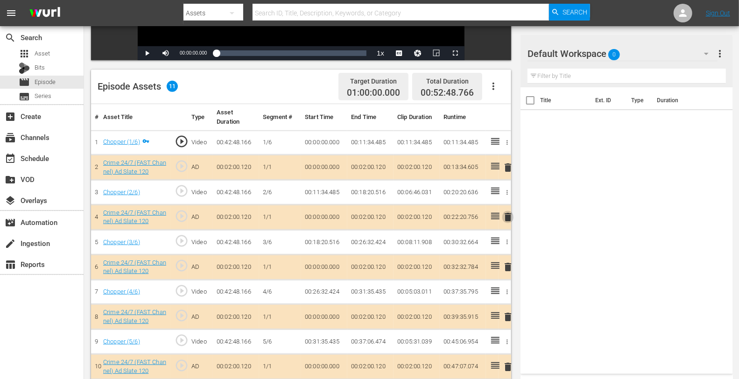
click at [506, 218] on span "delete" at bounding box center [507, 216] width 11 height 11
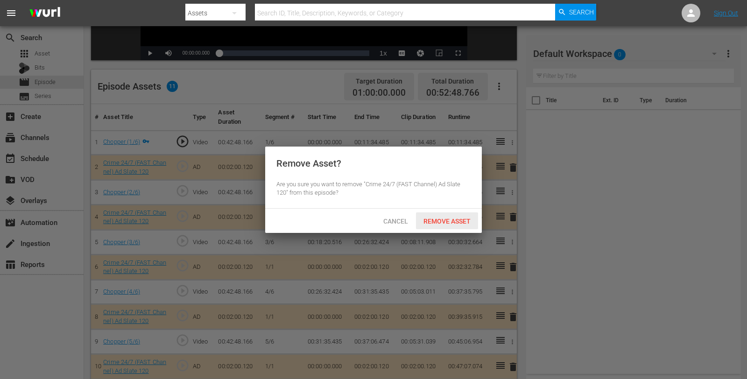
click at [453, 218] on span "Remove Asset" at bounding box center [447, 221] width 62 height 7
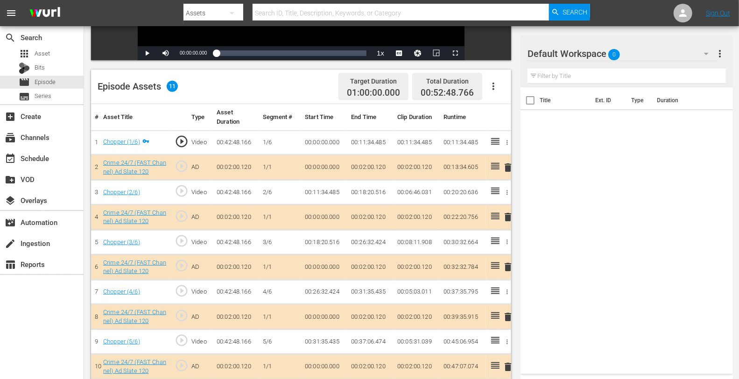
click at [655, 58] on div "Default Workspace 0" at bounding box center [622, 54] width 190 height 26
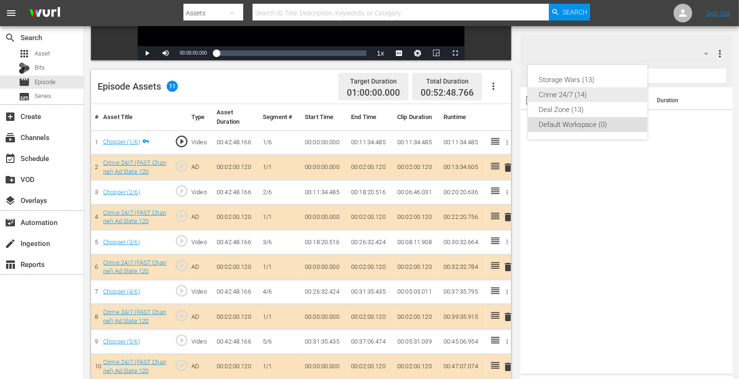
click at [584, 94] on div "Crime 24/7 (14)" at bounding box center [587, 94] width 97 height 15
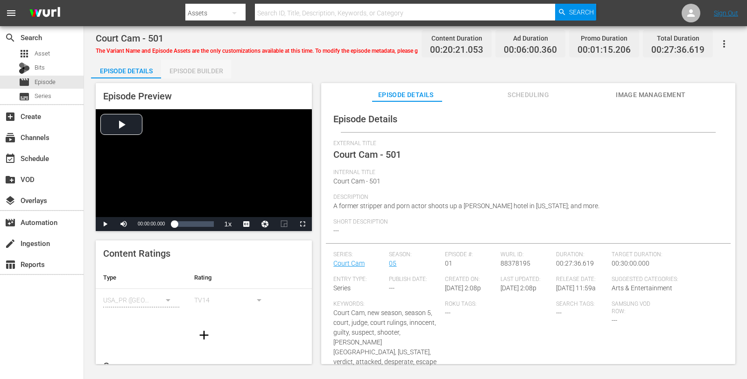
click at [190, 70] on div "Episode Builder" at bounding box center [196, 71] width 70 height 22
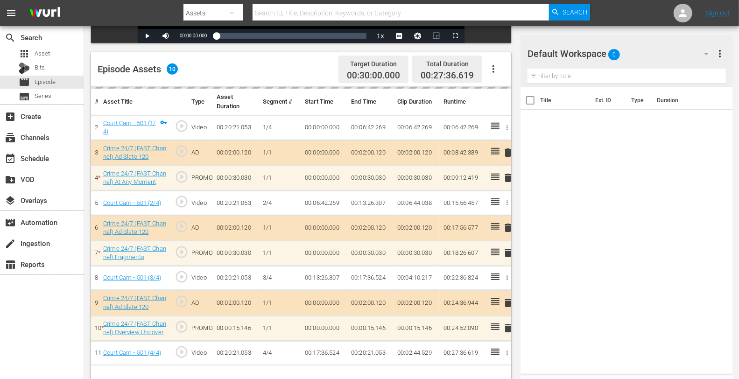
scroll to position [243, 0]
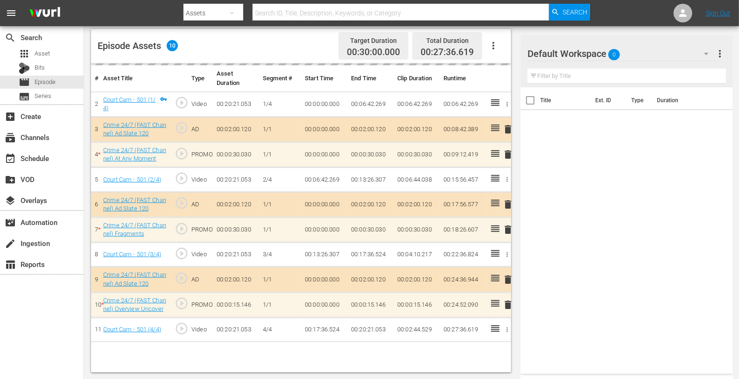
click at [636, 57] on div "Default Workspace 0" at bounding box center [622, 54] width 190 height 26
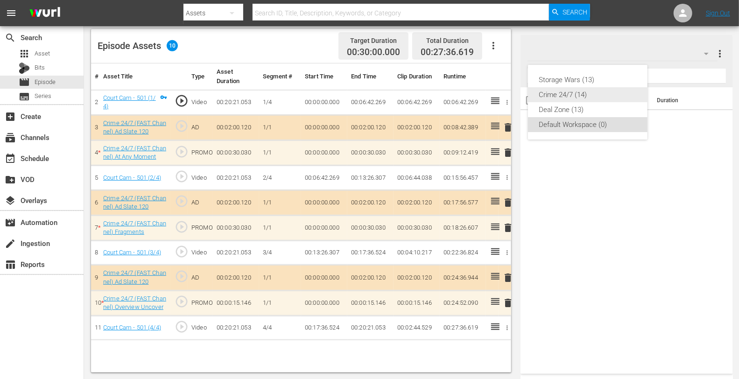
click at [555, 95] on div "Crime 24/7 (14)" at bounding box center [587, 94] width 97 height 15
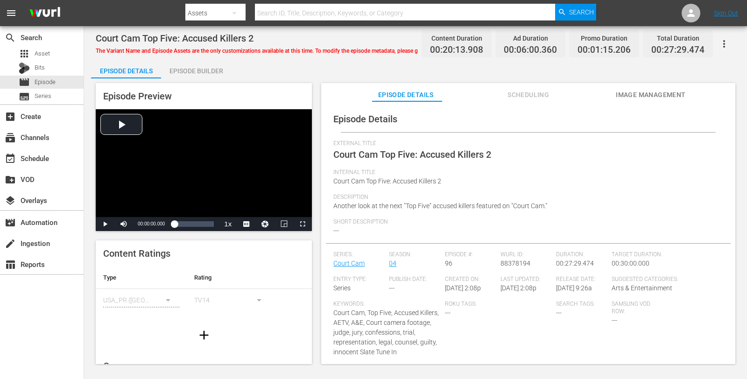
click at [192, 75] on div "Episode Builder" at bounding box center [196, 71] width 70 height 22
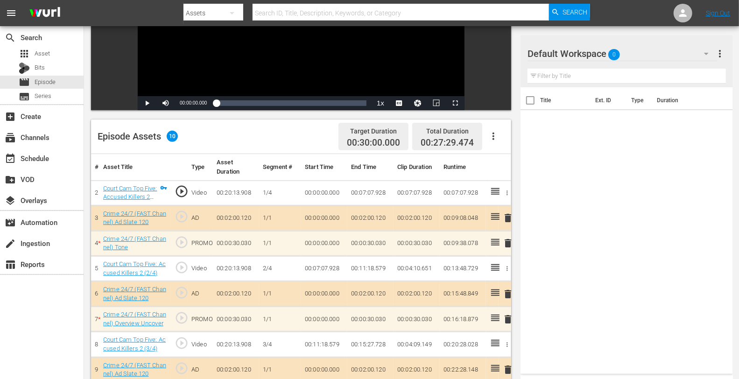
scroll to position [243, 0]
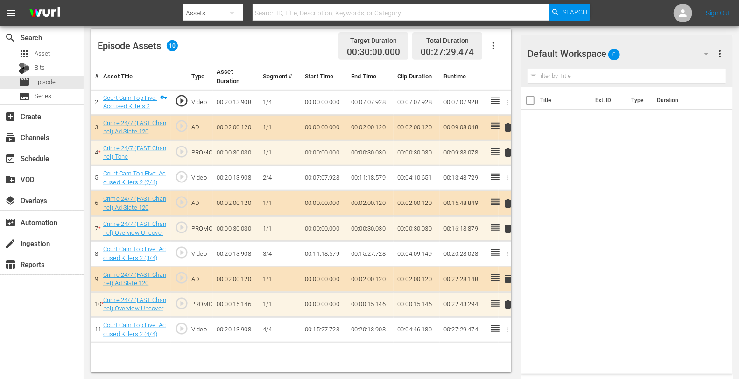
click at [652, 52] on div "Default Workspace 0" at bounding box center [622, 54] width 190 height 26
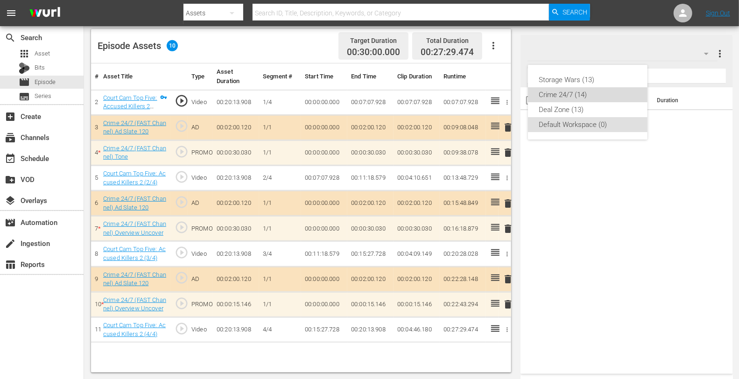
click at [563, 90] on div "Crime 24/7 (14)" at bounding box center [587, 94] width 97 height 15
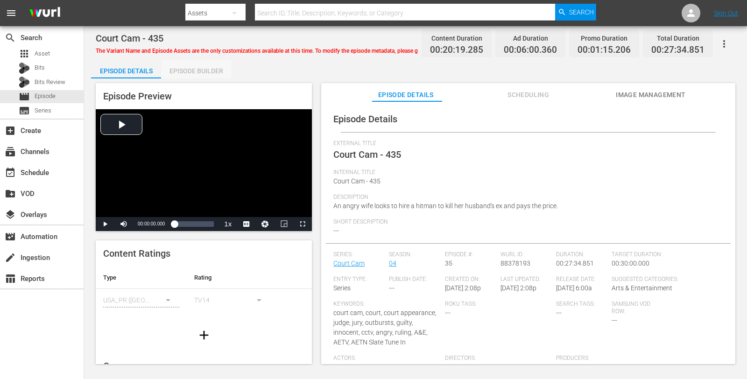
click at [181, 73] on div "Episode Builder" at bounding box center [196, 71] width 70 height 22
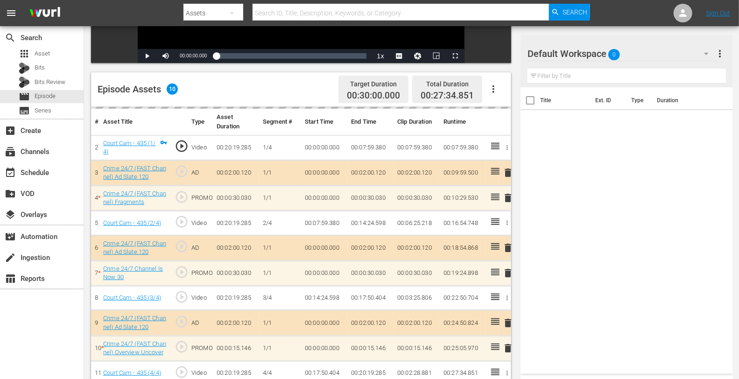
scroll to position [243, 0]
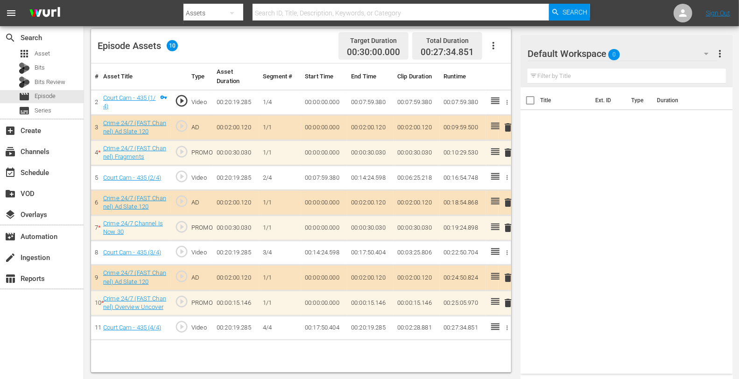
click at [621, 49] on div "Default Workspace 0" at bounding box center [622, 54] width 190 height 26
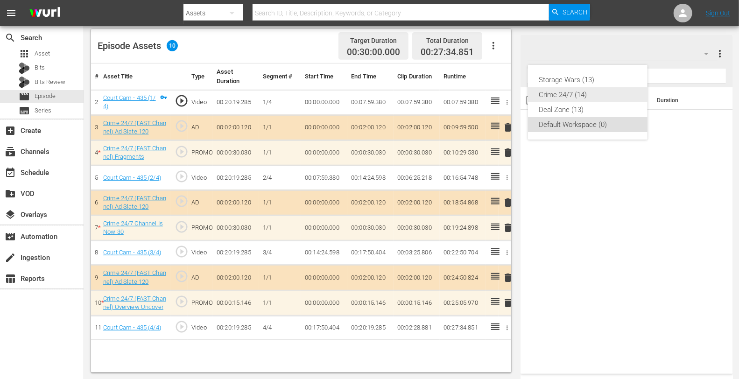
click at [558, 95] on div "Crime 24/7 (14)" at bounding box center [587, 94] width 97 height 15
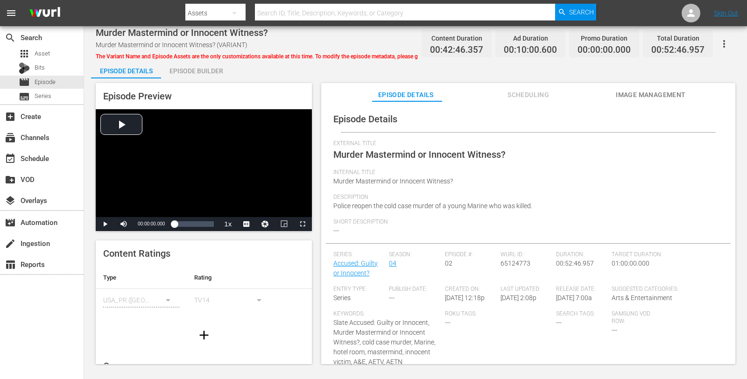
click at [187, 76] on div "Episode Builder" at bounding box center [196, 71] width 70 height 22
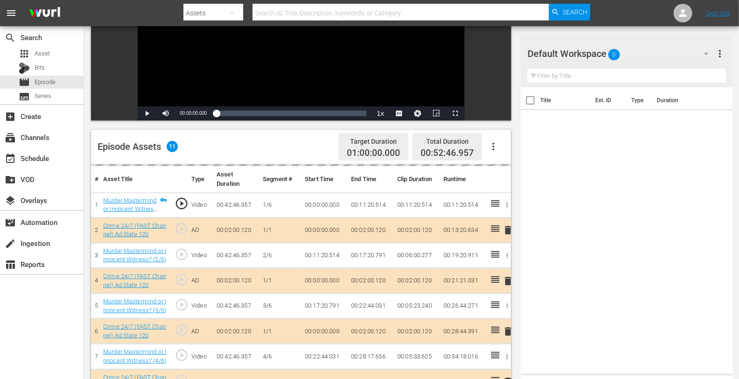
scroll to position [243, 0]
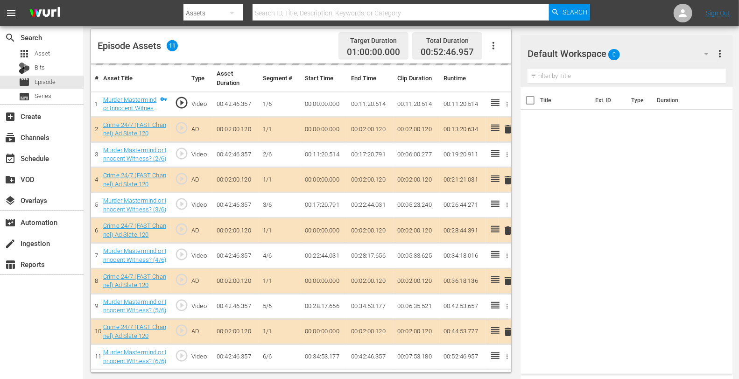
click at [506, 179] on div "delete" at bounding box center [504, 180] width 5 height 14
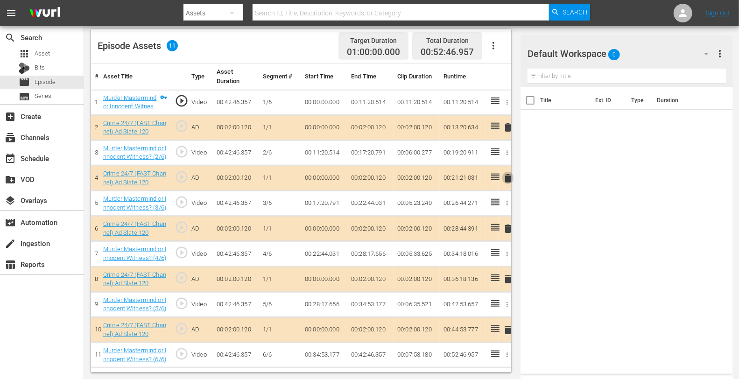
click at [509, 176] on span "delete" at bounding box center [507, 178] width 11 height 11
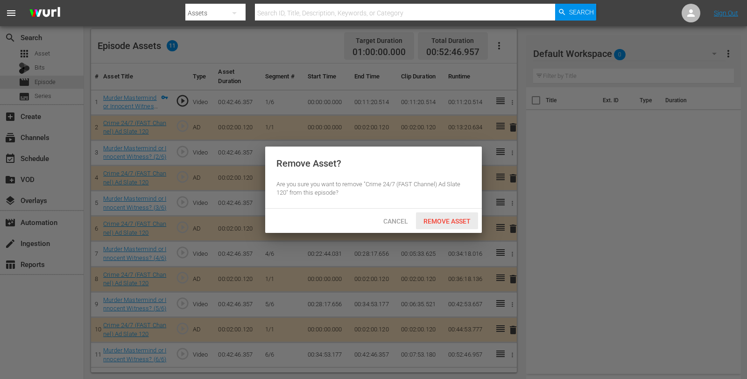
click at [456, 218] on span "Remove Asset" at bounding box center [447, 221] width 62 height 7
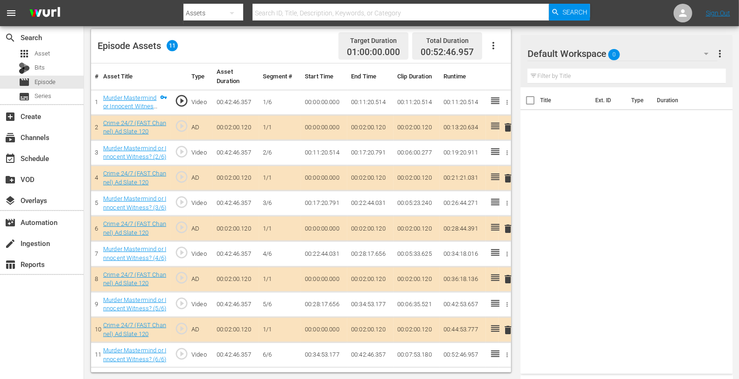
click at [649, 54] on div "Default Workspace 0" at bounding box center [622, 54] width 190 height 26
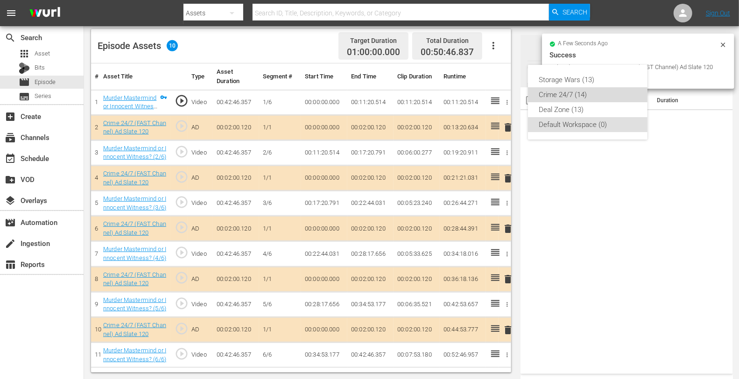
click at [565, 91] on div "Crime 24/7 (14)" at bounding box center [587, 94] width 97 height 15
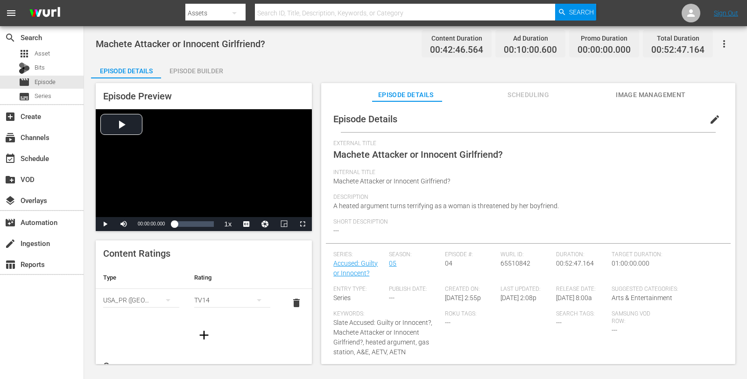
click at [207, 71] on div "Episode Builder" at bounding box center [196, 71] width 70 height 22
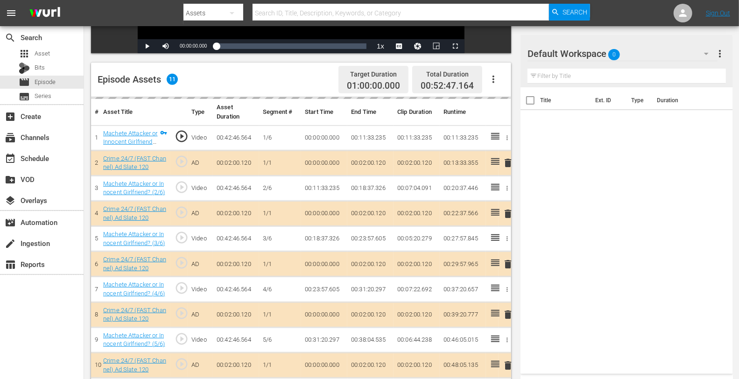
scroll to position [243, 0]
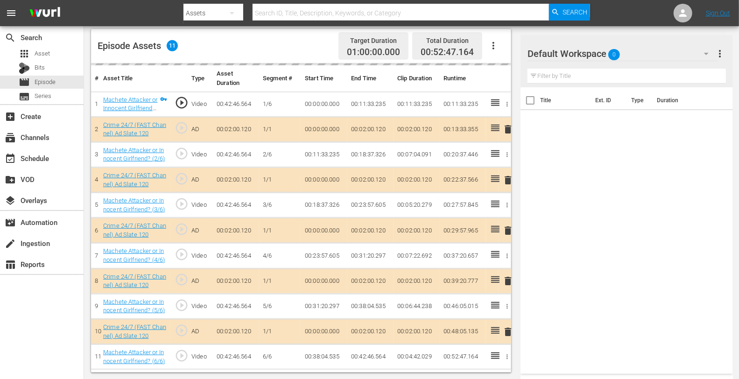
click at [506, 180] on div "delete" at bounding box center [504, 180] width 5 height 14
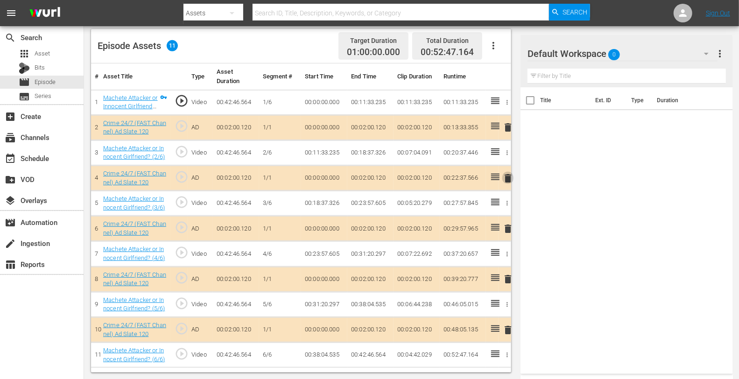
click at [506, 179] on span "delete" at bounding box center [507, 178] width 11 height 11
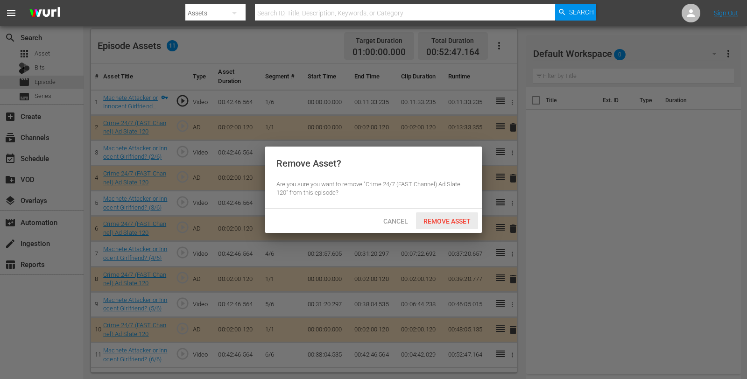
click at [438, 225] on span "Remove Asset" at bounding box center [447, 221] width 62 height 7
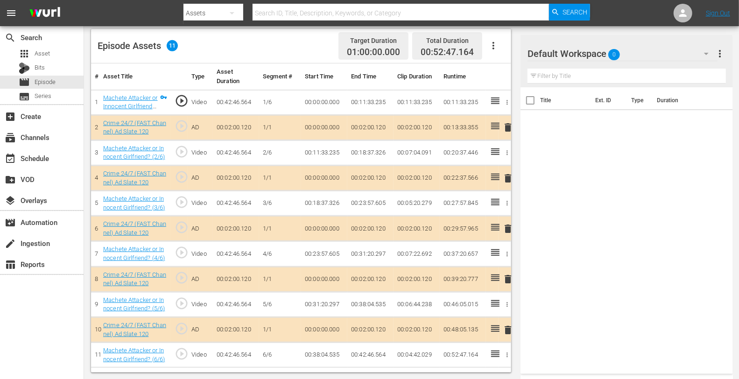
click at [621, 59] on div "Default Workspace 0" at bounding box center [622, 54] width 190 height 26
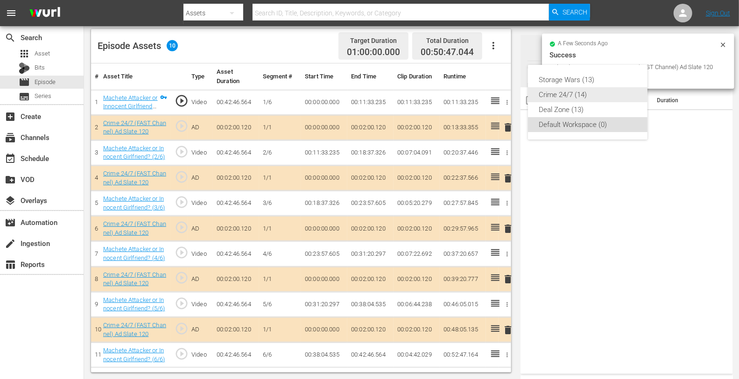
click at [570, 94] on div "Crime 24/7 (14)" at bounding box center [587, 94] width 97 height 15
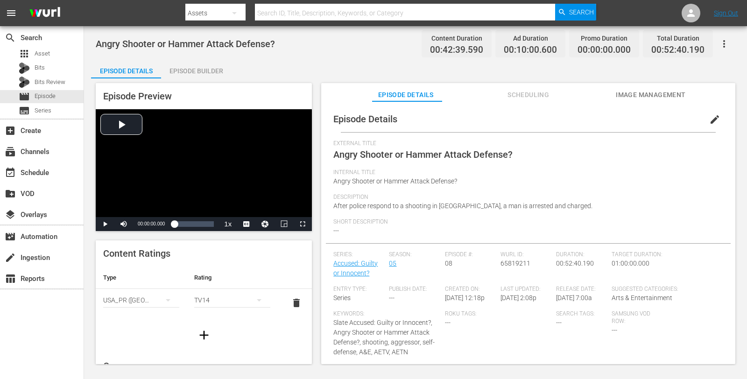
click at [211, 64] on div "Episode Builder" at bounding box center [196, 71] width 70 height 22
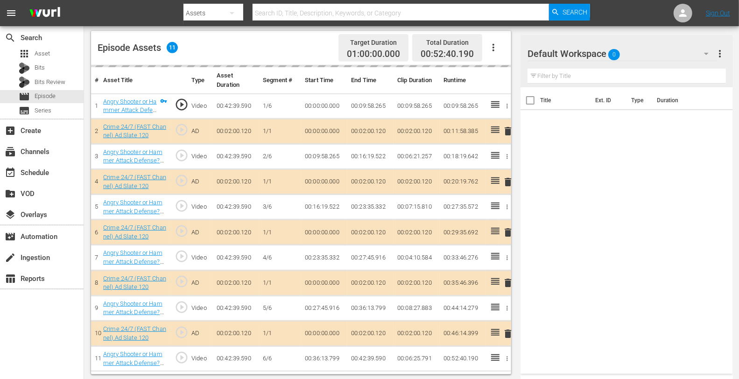
scroll to position [243, 0]
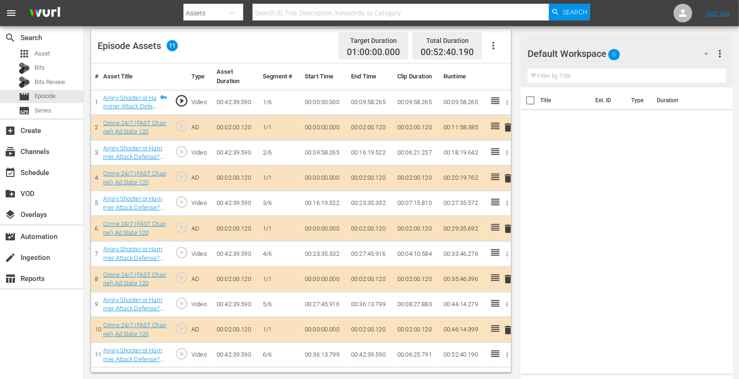
click at [508, 173] on span "delete" at bounding box center [507, 178] width 11 height 11
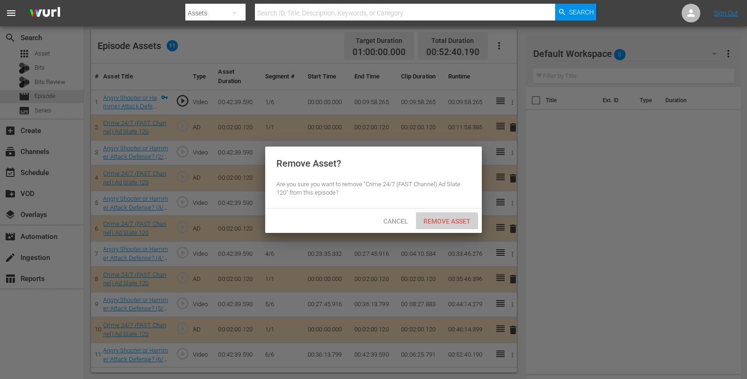
click at [454, 220] on span "Remove Asset" at bounding box center [447, 221] width 62 height 7
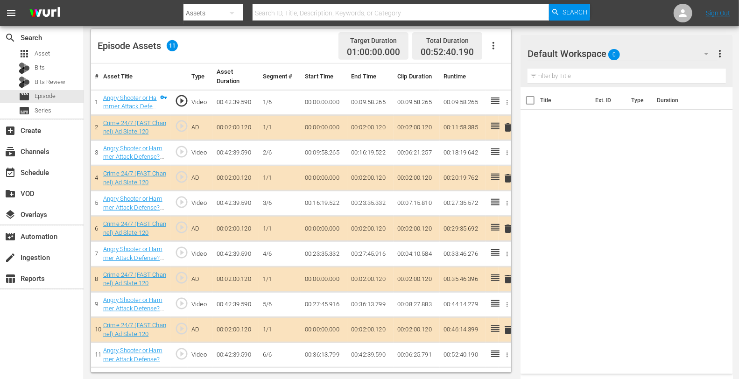
click at [635, 56] on div "Default Workspace 0" at bounding box center [622, 54] width 190 height 26
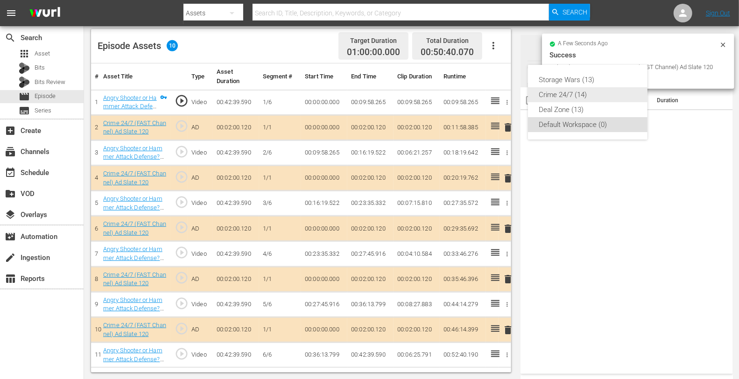
click at [567, 90] on div "Crime 24/7 (14)" at bounding box center [587, 94] width 97 height 15
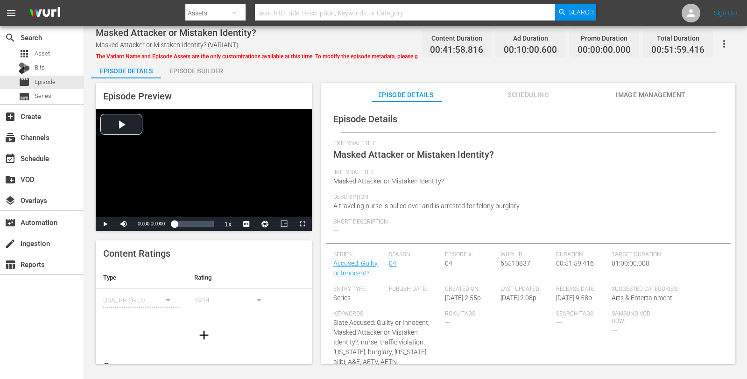
click at [194, 72] on div "Episode Builder" at bounding box center [196, 71] width 70 height 22
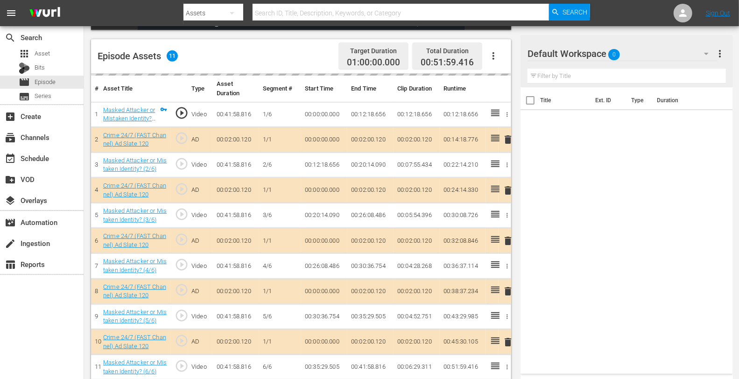
scroll to position [240, 0]
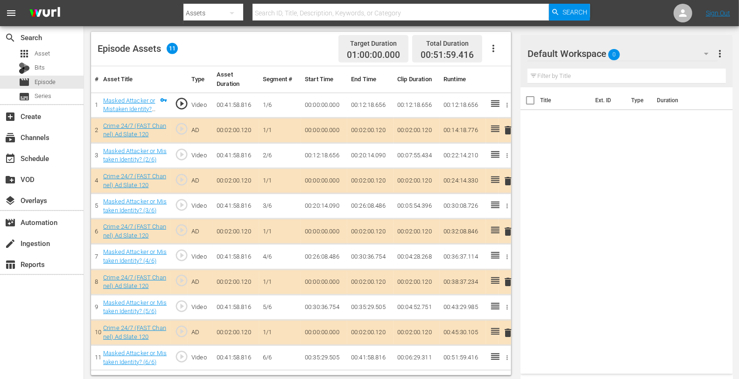
click at [508, 176] on span "delete" at bounding box center [507, 181] width 11 height 11
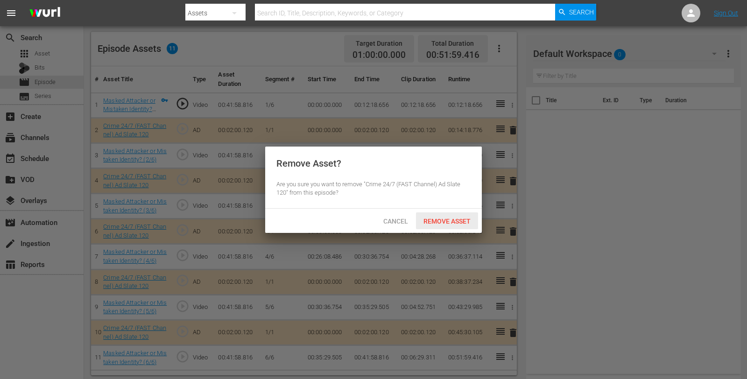
click at [451, 226] on div "Remove Asset" at bounding box center [447, 220] width 62 height 17
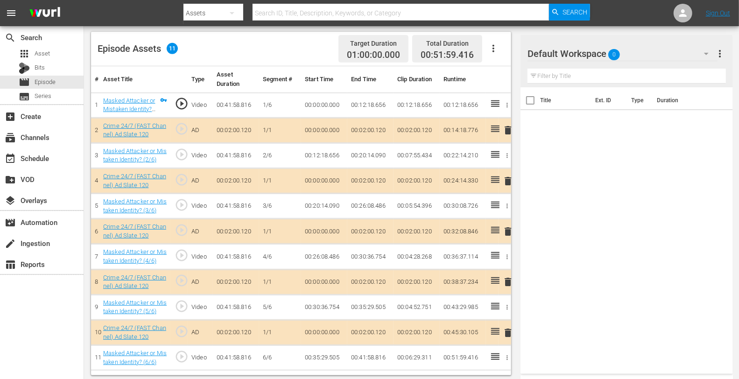
click at [646, 52] on div "Default Workspace 0" at bounding box center [622, 54] width 190 height 26
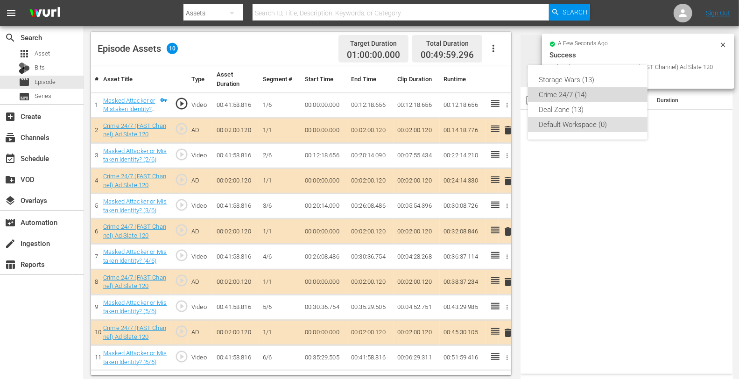
click at [572, 92] on div "Crime 24/7 (14)" at bounding box center [587, 94] width 97 height 15
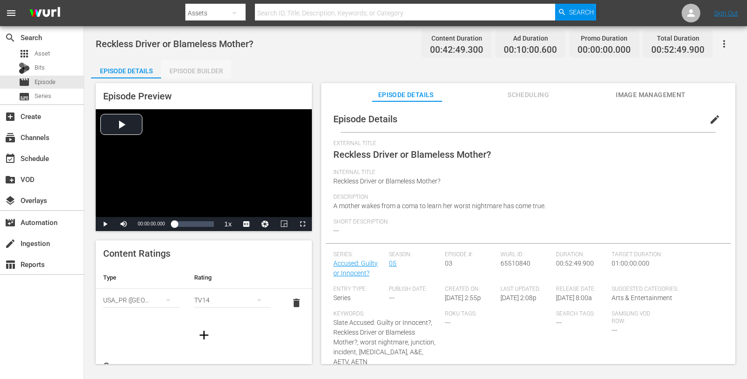
click at [206, 76] on div "Episode Builder" at bounding box center [196, 71] width 70 height 22
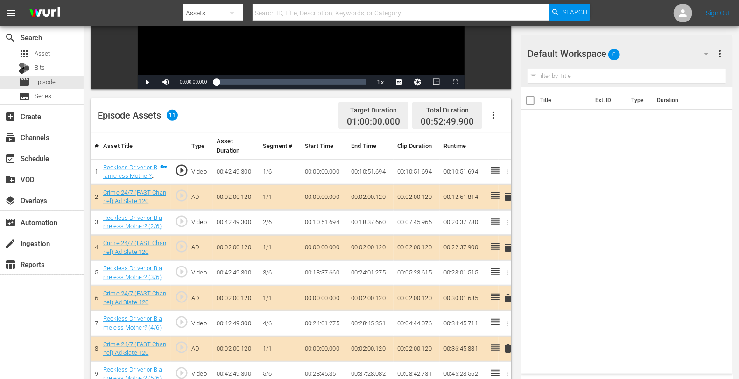
scroll to position [176, 0]
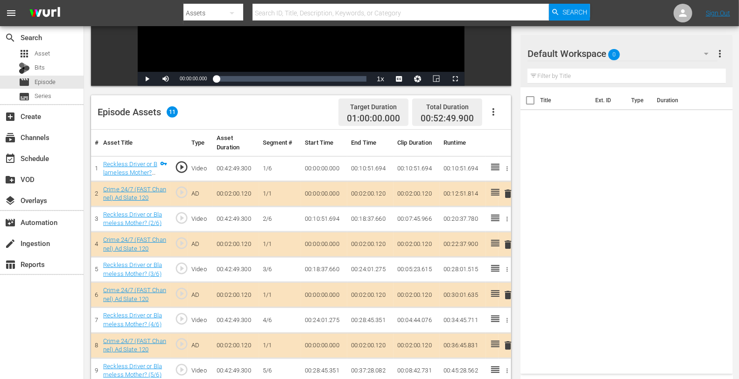
click at [506, 243] on span "delete" at bounding box center [507, 244] width 11 height 11
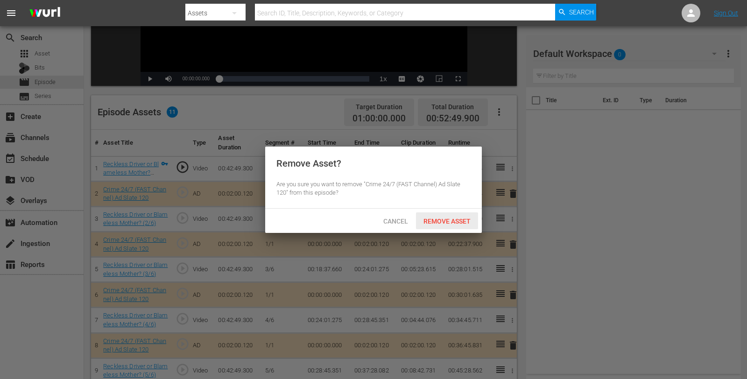
click at [460, 219] on span "Remove Asset" at bounding box center [447, 221] width 62 height 7
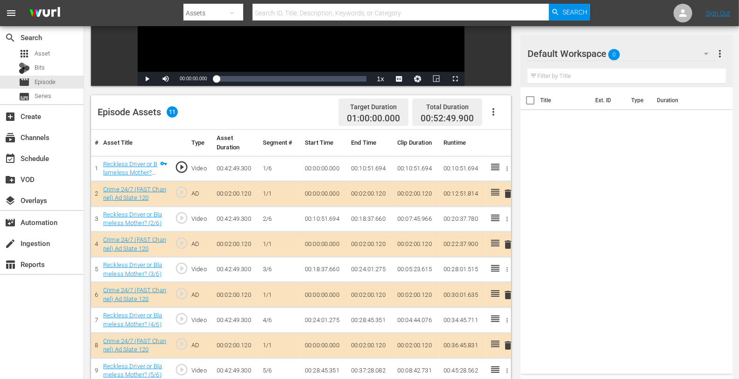
click at [634, 57] on div "Default Workspace 0" at bounding box center [622, 54] width 190 height 26
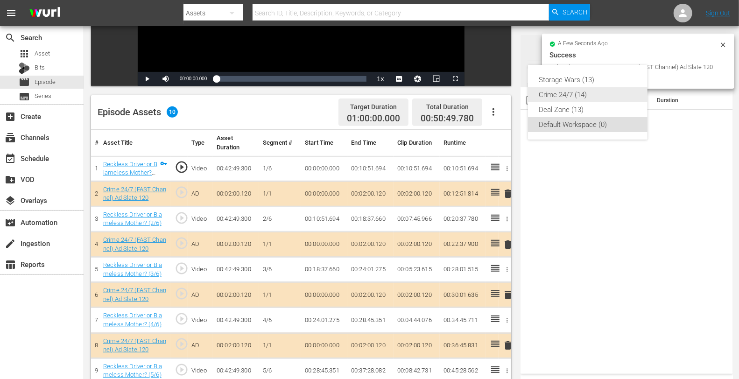
click at [545, 93] on div "Crime 24/7 (14)" at bounding box center [587, 94] width 97 height 15
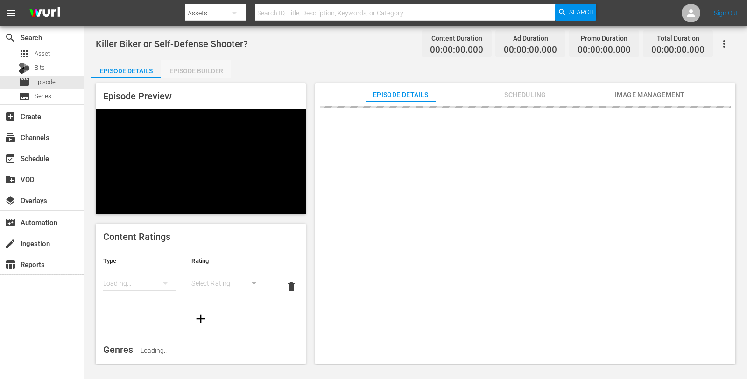
click at [192, 70] on div "Episode Builder" at bounding box center [196, 71] width 70 height 22
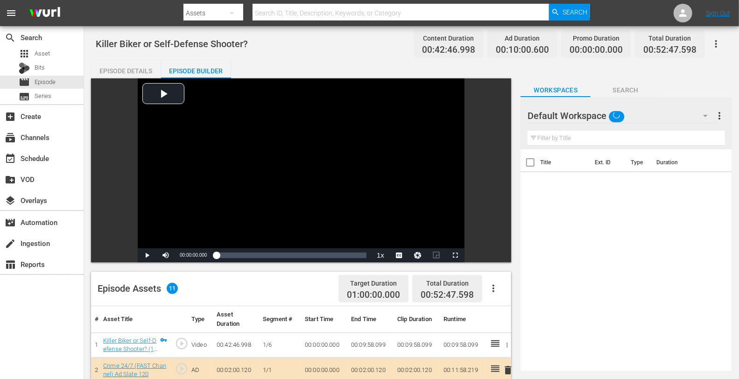
click at [649, 118] on div "Default Workspace" at bounding box center [621, 116] width 189 height 26
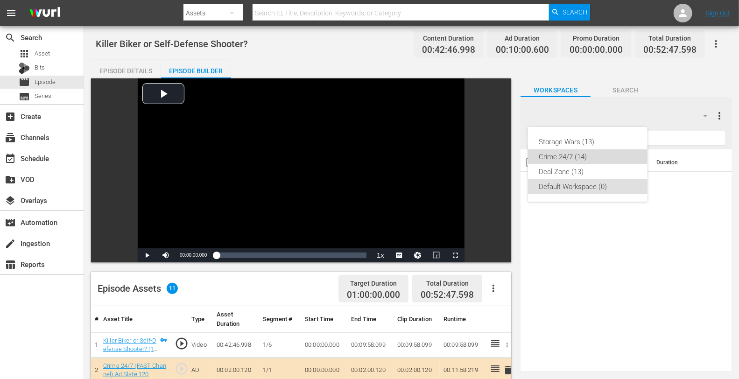
click at [562, 157] on div "Crime 24/7 (14)" at bounding box center [587, 156] width 97 height 15
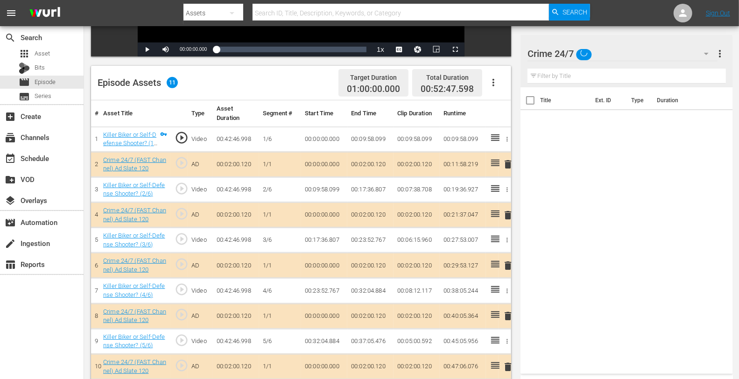
scroll to position [209, 0]
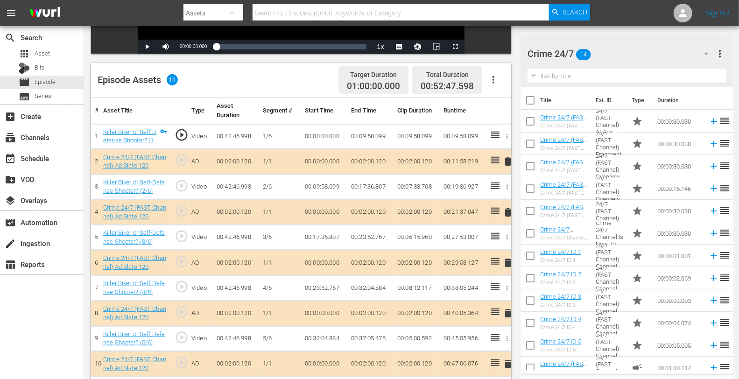
click at [506, 211] on span "delete" at bounding box center [507, 212] width 11 height 11
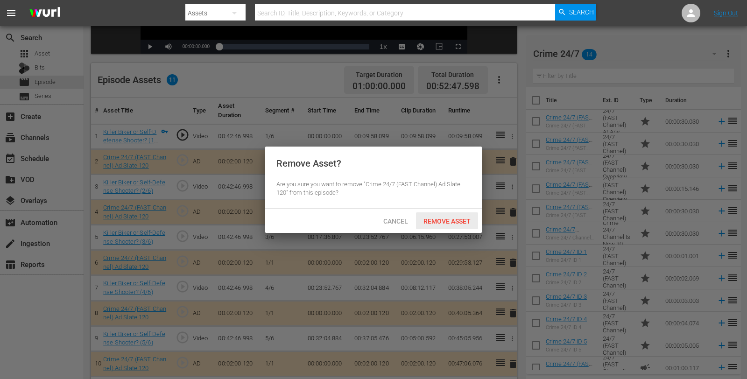
click at [442, 220] on span "Remove Asset" at bounding box center [447, 221] width 62 height 7
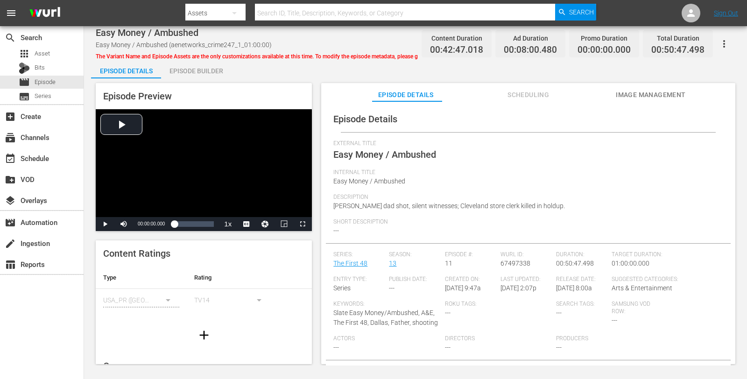
click at [209, 71] on div "Episode Builder" at bounding box center [196, 71] width 70 height 22
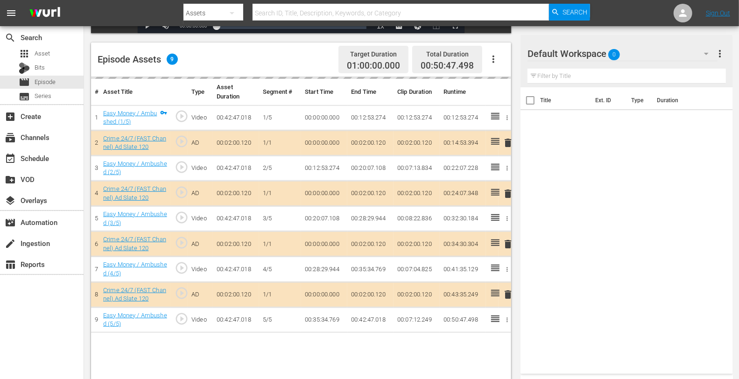
scroll to position [236, 0]
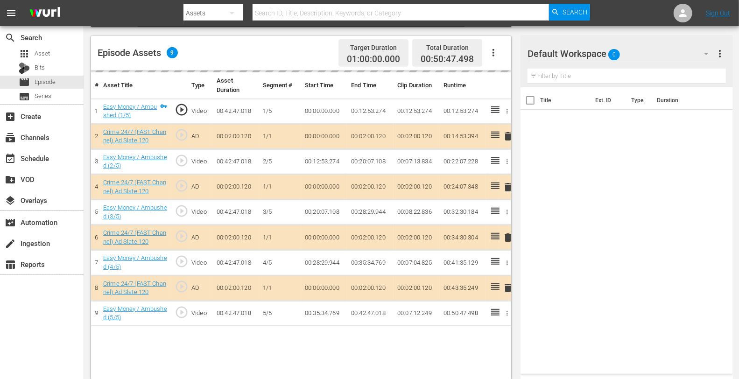
click at [507, 185] on td "delete" at bounding box center [505, 187] width 13 height 25
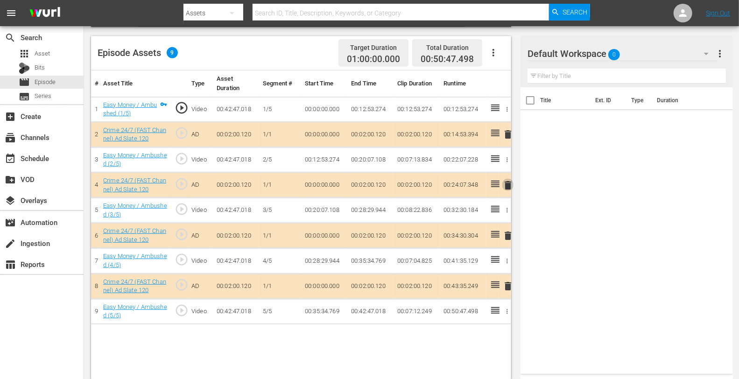
click at [507, 185] on span "delete" at bounding box center [507, 185] width 11 height 11
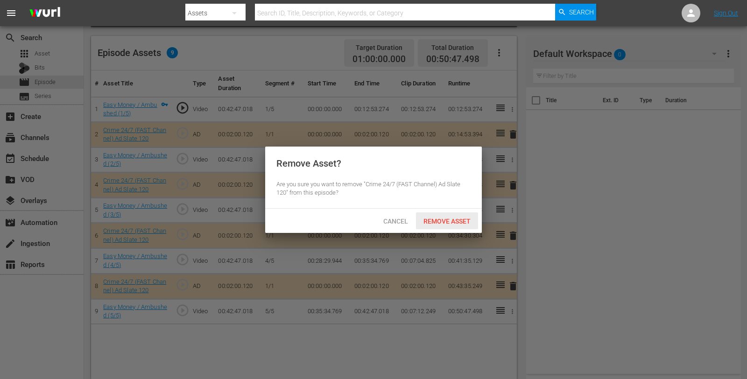
click at [450, 220] on span "Remove Asset" at bounding box center [447, 221] width 62 height 7
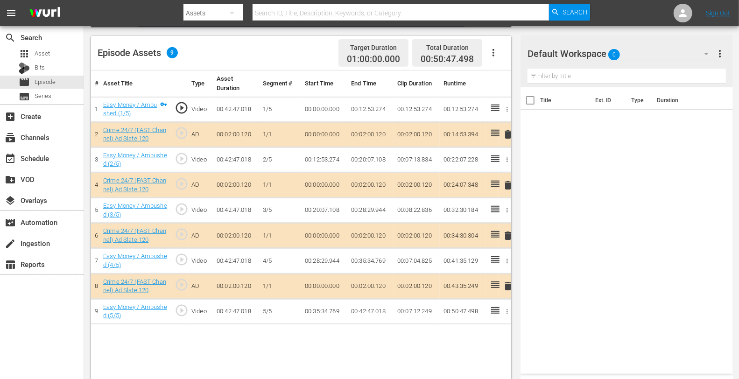
click at [629, 54] on div "Default Workspace 0" at bounding box center [622, 54] width 190 height 26
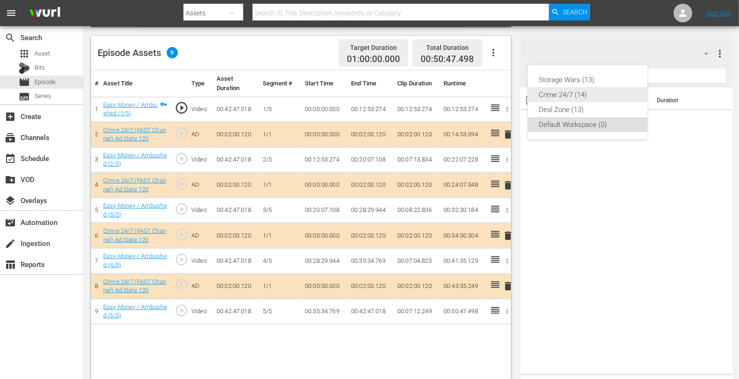
click at [566, 96] on div "Crime 24/7 (14)" at bounding box center [587, 94] width 97 height 15
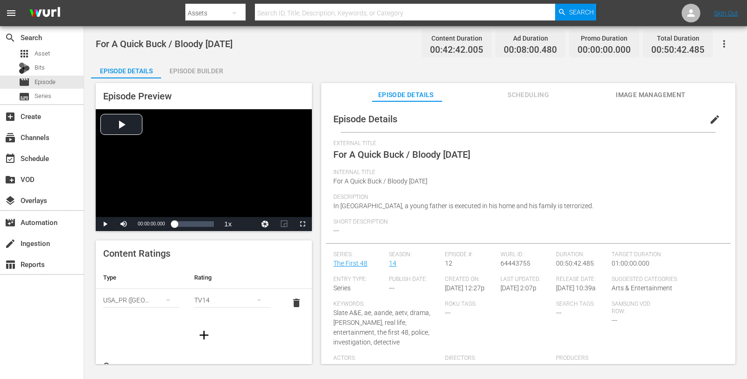
click at [208, 66] on div "Episode Builder" at bounding box center [196, 71] width 70 height 22
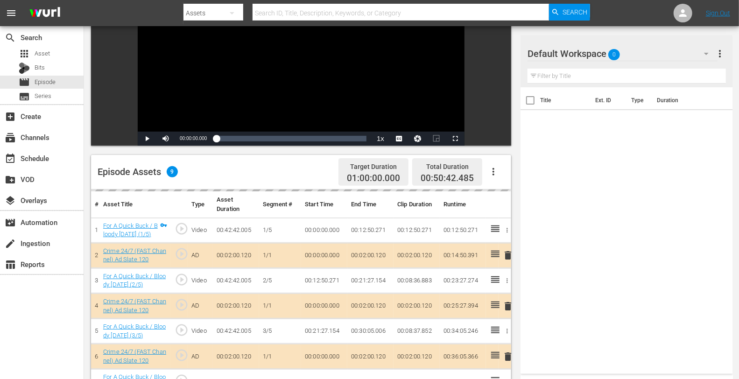
scroll to position [117, 0]
click at [663, 35] on div "Default Workspace 0 Default more_vert" at bounding box center [626, 50] width 198 height 30
click at [642, 58] on div "Default Workspace 0" at bounding box center [622, 54] width 190 height 26
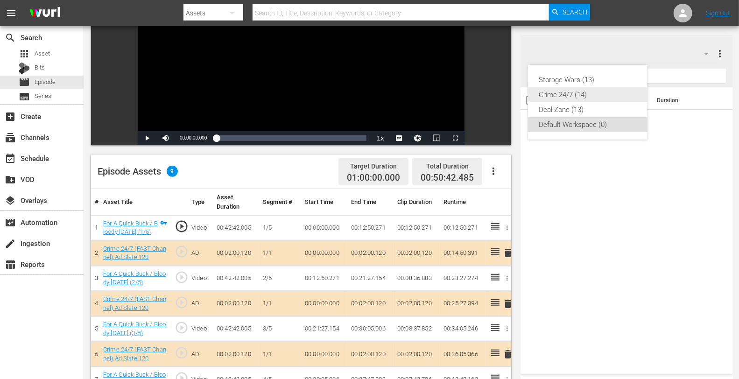
click at [576, 92] on div "Crime 24/7 (14)" at bounding box center [587, 94] width 97 height 15
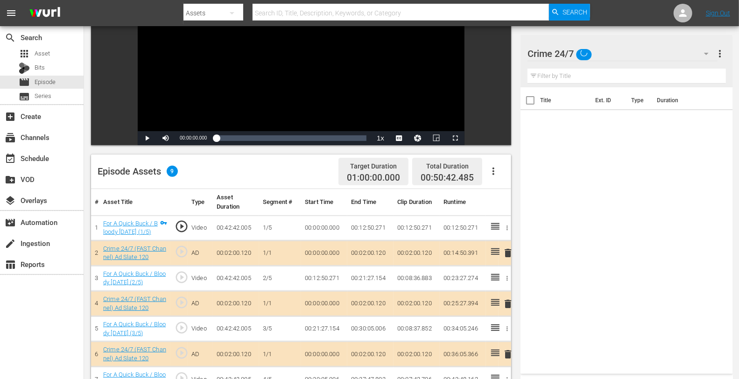
click at [509, 302] on span "delete" at bounding box center [507, 303] width 11 height 11
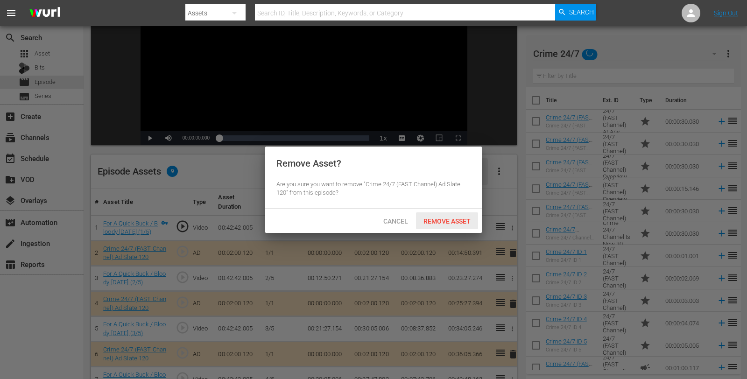
click at [452, 222] on span "Remove Asset" at bounding box center [447, 221] width 62 height 7
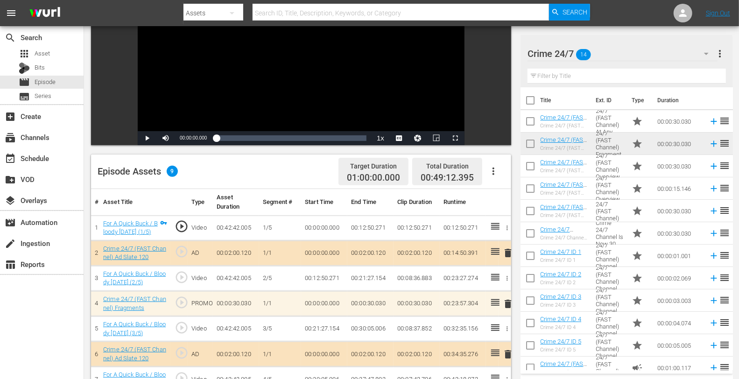
scroll to position [243, 0]
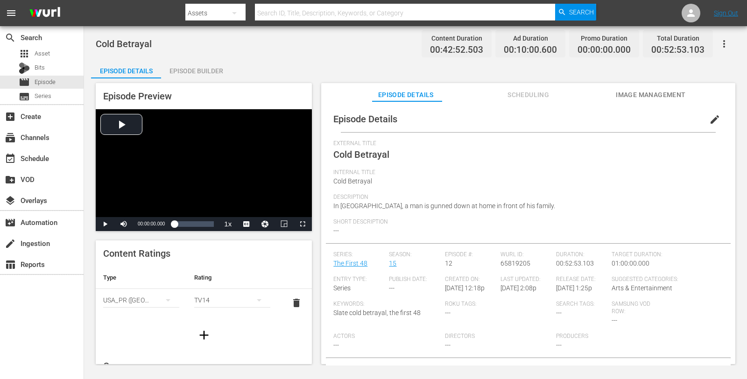
click at [211, 74] on div "Episode Builder" at bounding box center [196, 71] width 70 height 22
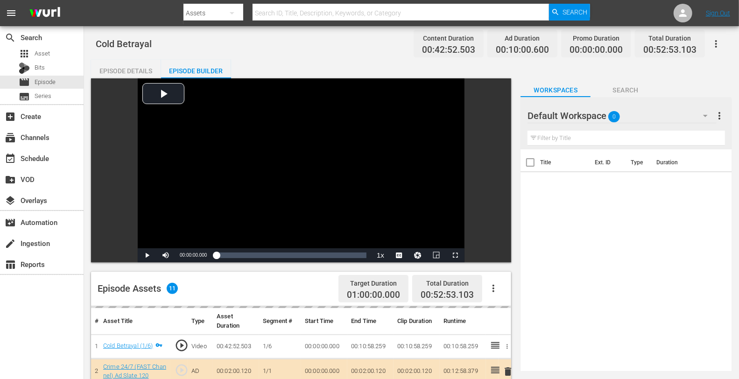
click at [645, 118] on div "Default Workspace 0" at bounding box center [621, 116] width 189 height 26
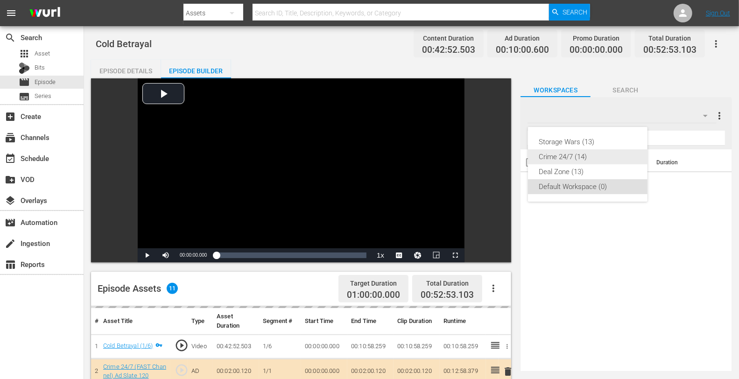
click at [588, 153] on div "Crime 24/7 (14)" at bounding box center [587, 156] width 97 height 15
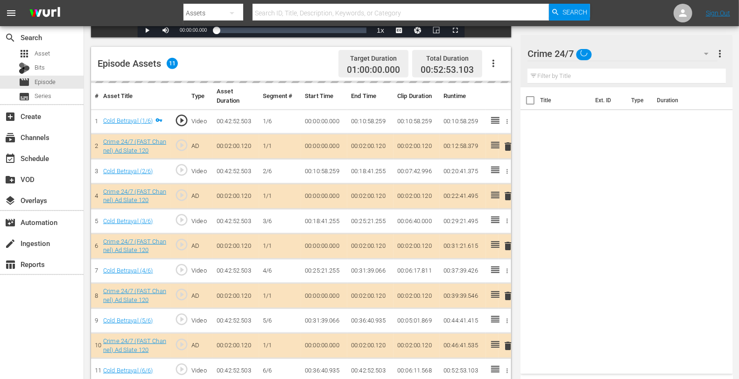
scroll to position [241, 0]
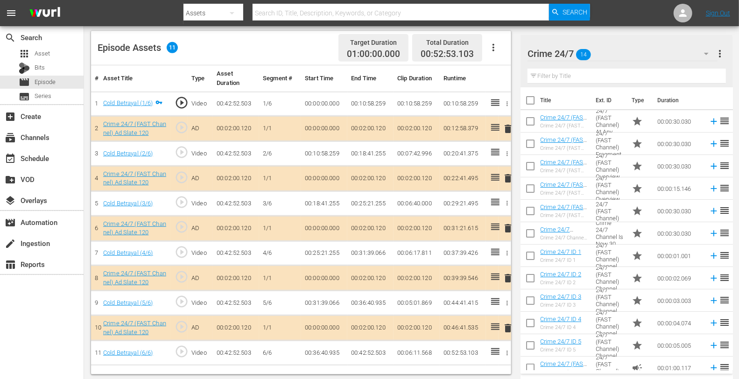
click at [506, 175] on span "delete" at bounding box center [507, 178] width 11 height 11
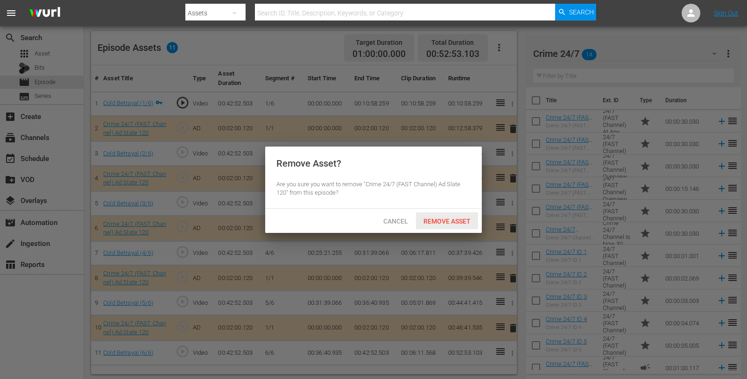
click at [452, 220] on span "Remove Asset" at bounding box center [447, 221] width 62 height 7
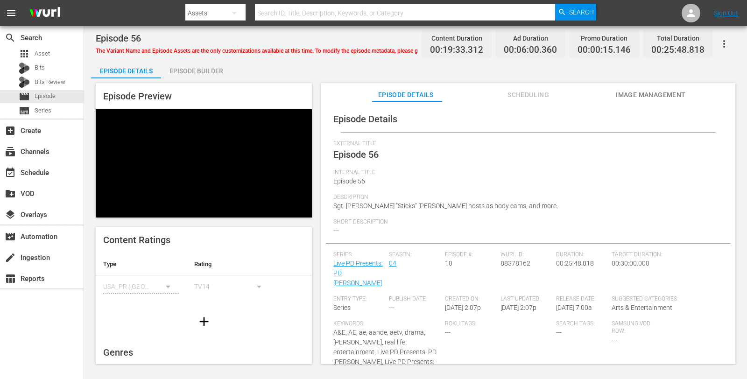
click at [183, 65] on div "Episode Builder" at bounding box center [196, 71] width 70 height 22
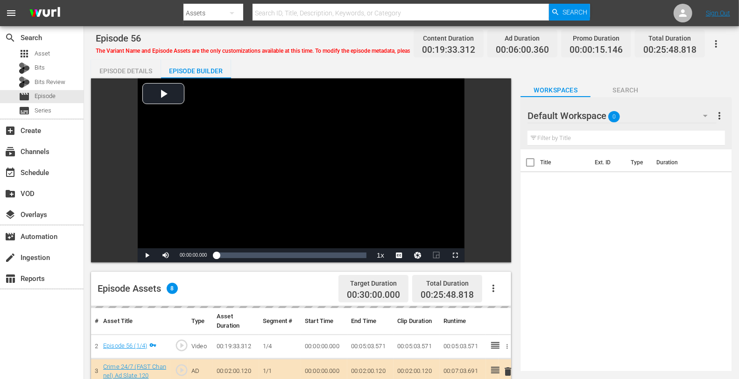
click at [648, 117] on div "Default Workspace 0" at bounding box center [621, 116] width 189 height 26
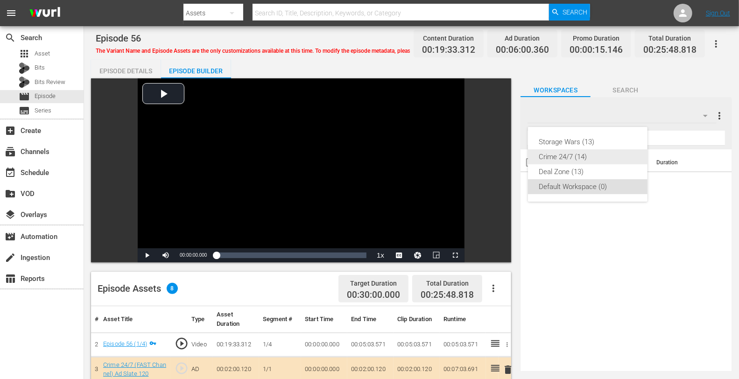
click at [589, 156] on div "Crime 24/7 (14)" at bounding box center [587, 156] width 97 height 15
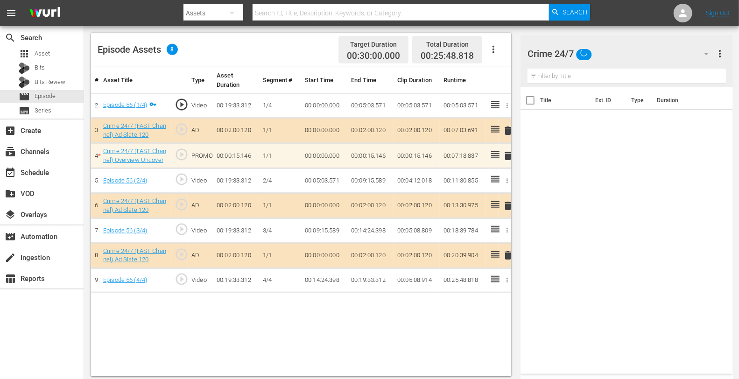
scroll to position [243, 0]
